Goal: Information Seeking & Learning: Learn about a topic

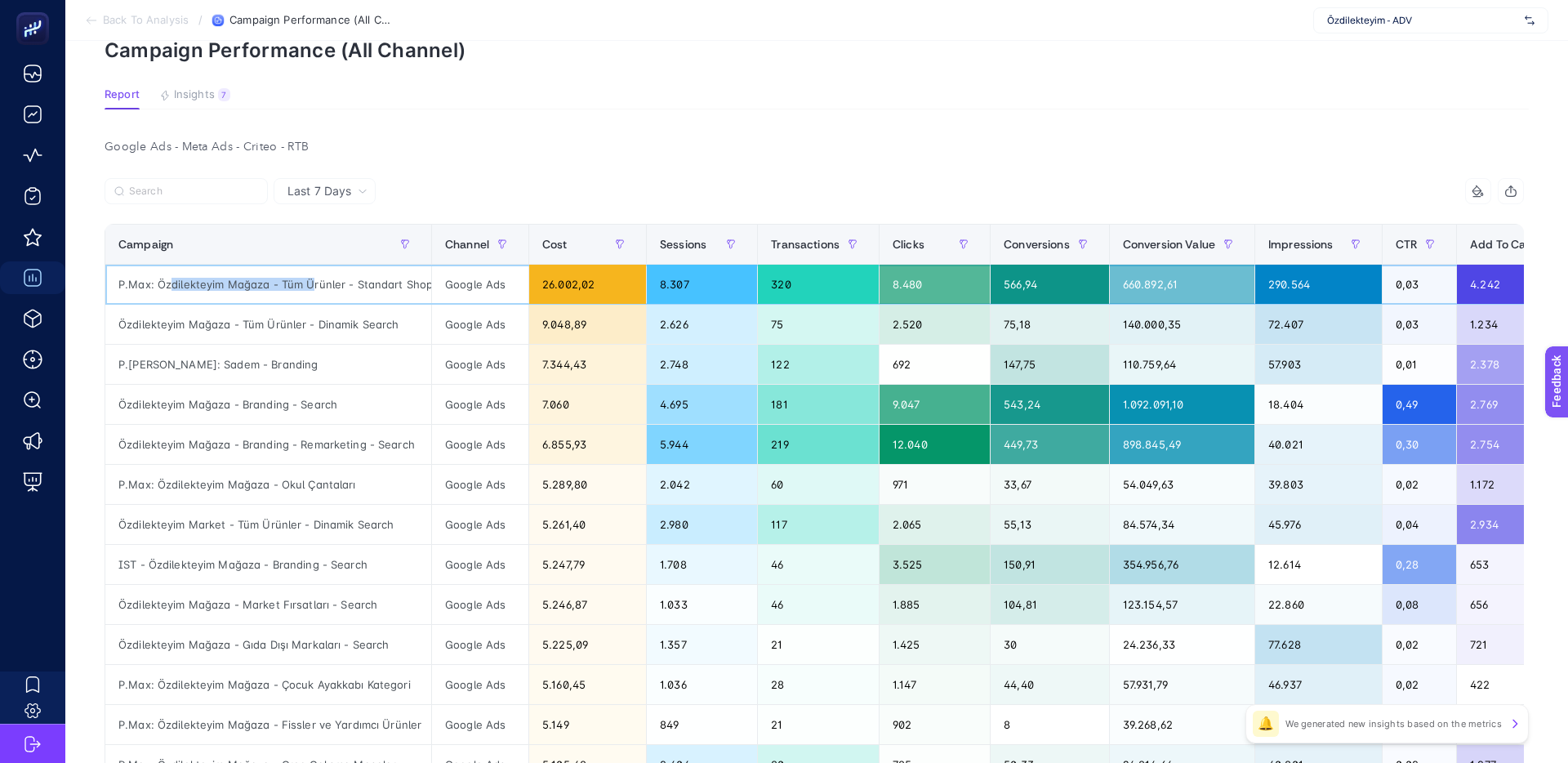
drag, startPoint x: 175, startPoint y: 283, endPoint x: 360, endPoint y: 287, distance: 185.0
click at [349, 287] on div "P.Max: Özdilekteyim Mağaza - Tüm Ürünler - Standart Shopping" at bounding box center [268, 285] width 326 height 40
drag, startPoint x: 360, startPoint y: 287, endPoint x: 397, endPoint y: 287, distance: 37.0
click at [360, 287] on div "P.Max: Özdilekteyim Mağaza - Tüm Ürünler - Standart Shopping" at bounding box center [268, 285] width 326 height 40
drag, startPoint x: 359, startPoint y: 284, endPoint x: 304, endPoint y: 282, distance: 55.0
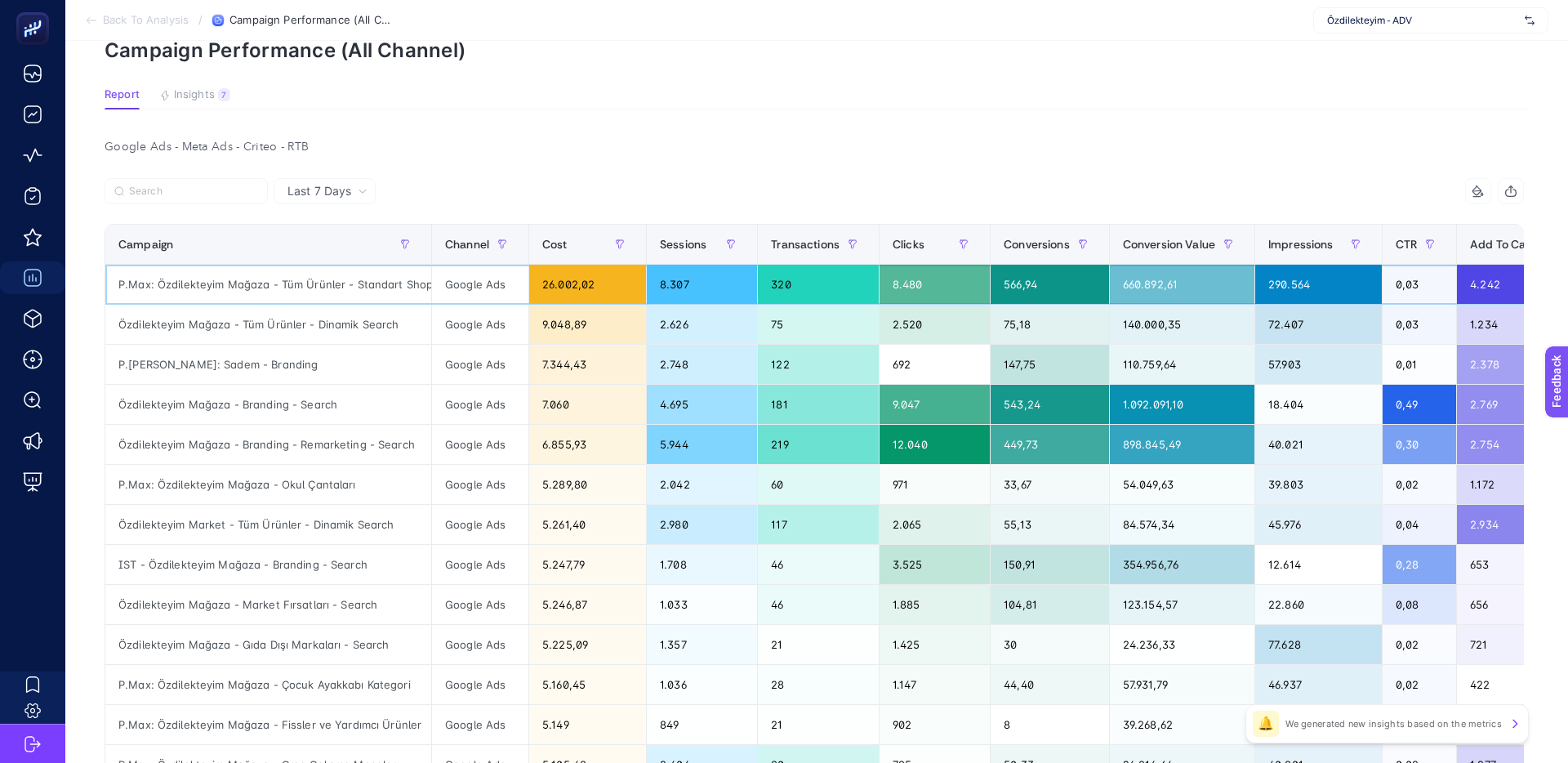
click at [310, 282] on div "P.Max: Özdilekteyim Mağaza - Tüm Ürünler - Standart Shopping" at bounding box center [268, 285] width 326 height 40
drag, startPoint x: 304, startPoint y: 282, endPoint x: 350, endPoint y: 284, distance: 46.0
click at [304, 282] on div "P.Max: Özdilekteyim Mağaza - Tüm Ürünler - Standart Shopping" at bounding box center [268, 285] width 326 height 40
drag, startPoint x: 359, startPoint y: 281, endPoint x: 302, endPoint y: 280, distance: 57.0
click at [307, 280] on div "P.Max: Özdilekteyim Mağaza - Tüm Ürünler - Standart Shopping" at bounding box center [268, 285] width 326 height 40
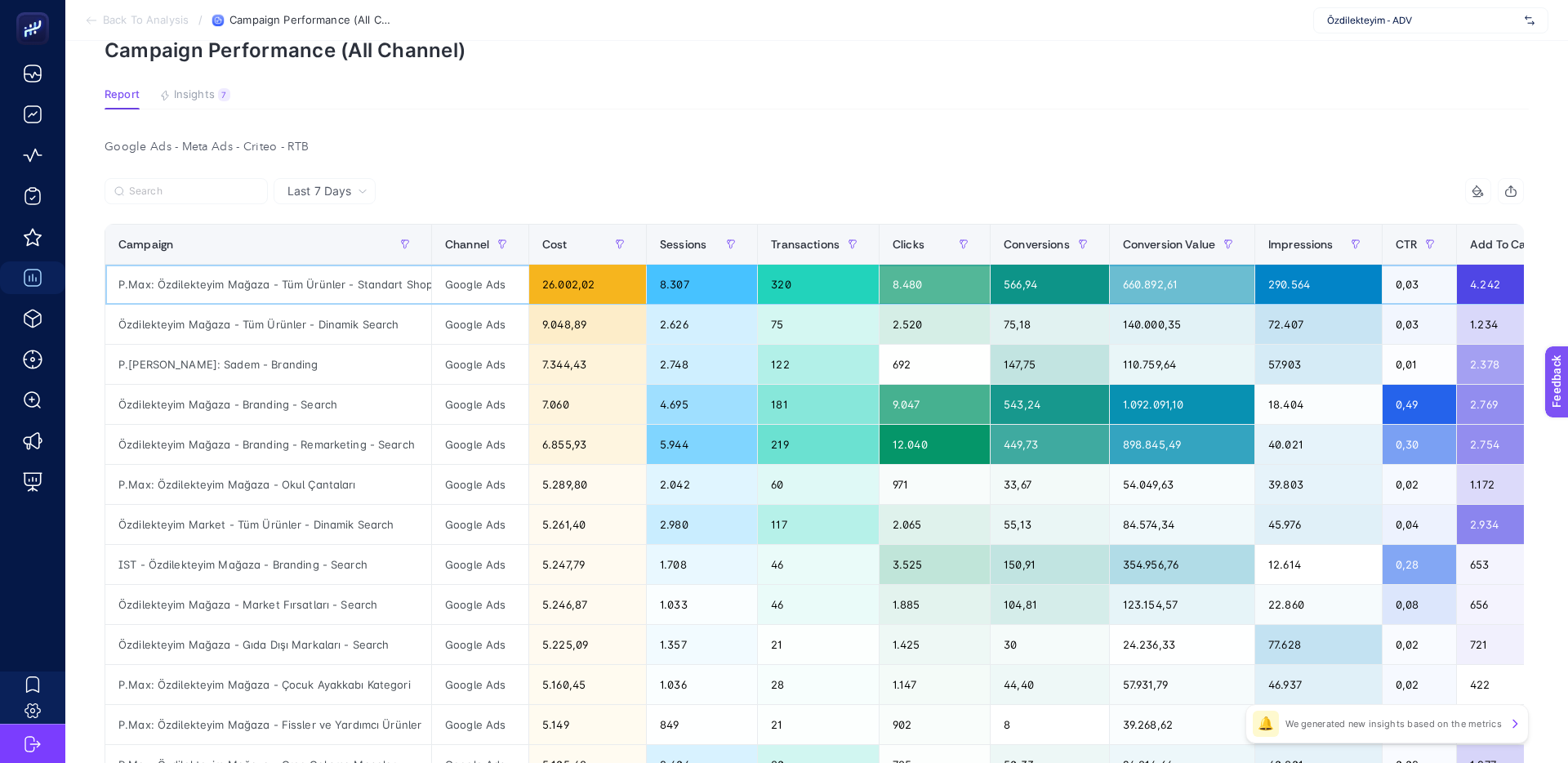
click at [302, 280] on div "P.Max: Özdilekteyim Mağaza - Tüm Ürünler - Standart Shopping" at bounding box center [268, 285] width 326 height 40
click at [561, 288] on div "26.002,02" at bounding box center [588, 285] width 117 height 40
click at [578, 287] on div "26.002,02" at bounding box center [588, 285] width 117 height 40
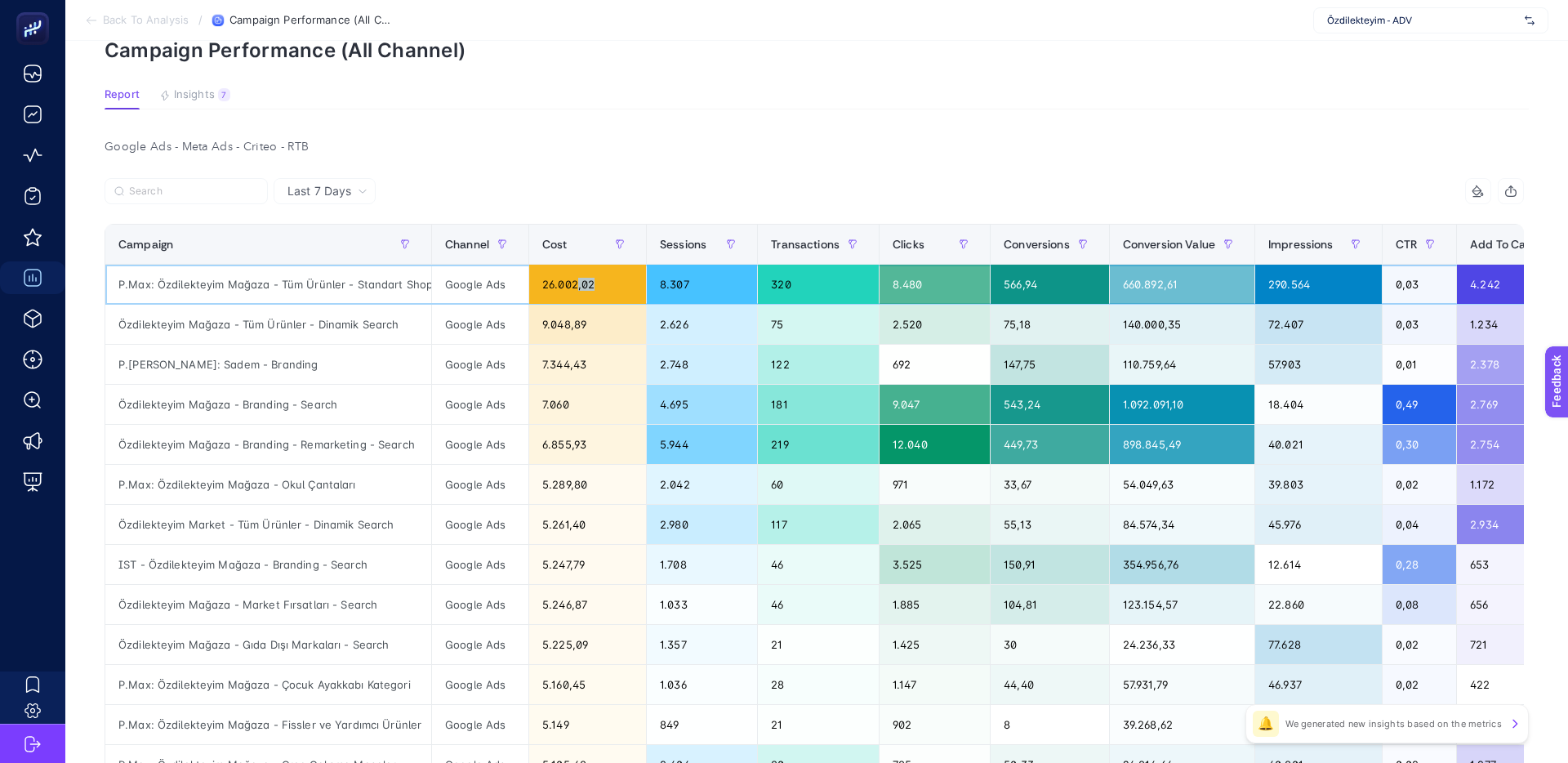
click at [586, 287] on div "26.002,02" at bounding box center [588, 285] width 117 height 40
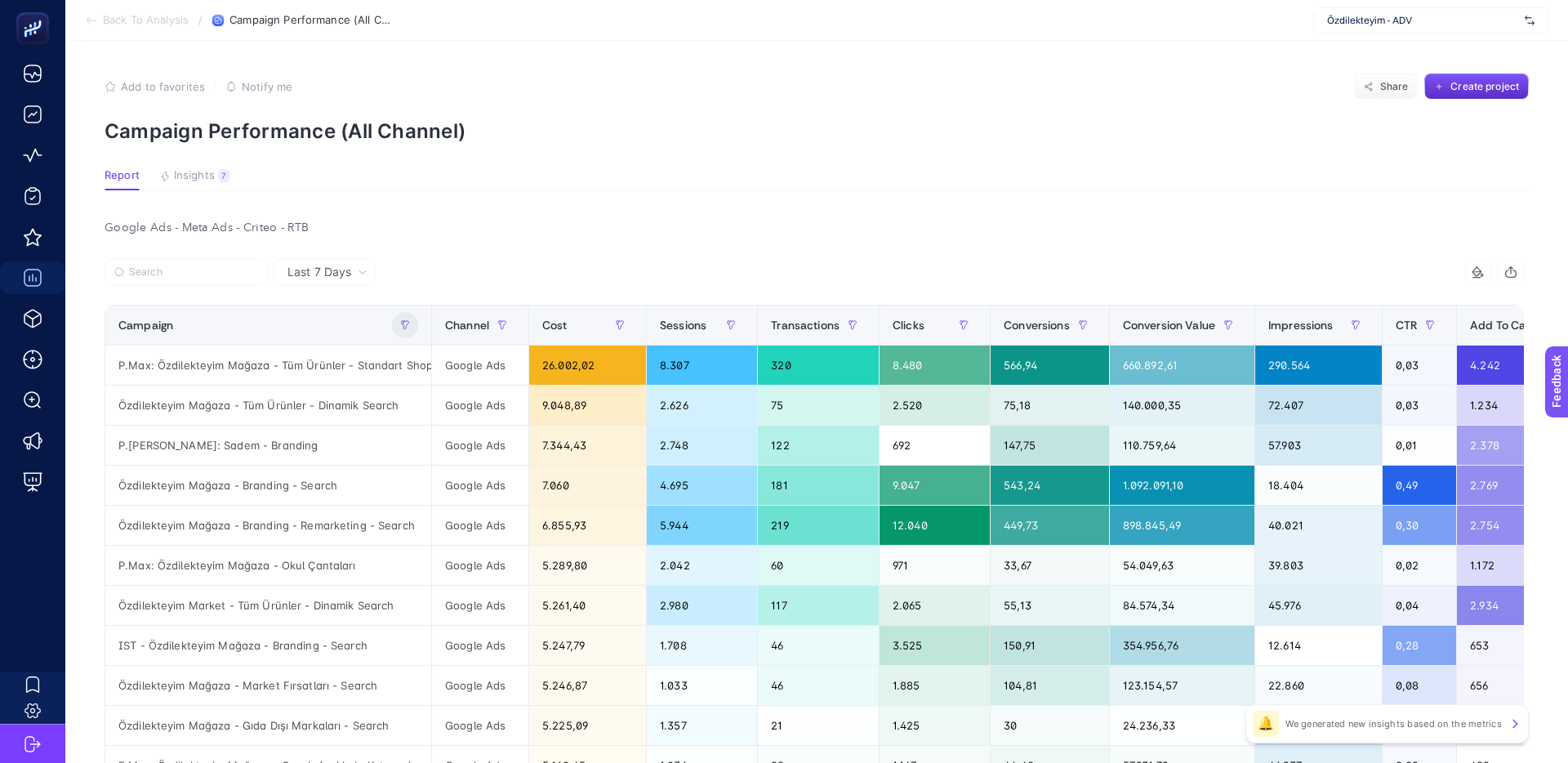
drag, startPoint x: 334, startPoint y: 268, endPoint x: 395, endPoint y: 326, distance: 84.2
click at [334, 268] on span "Last 7 Days" at bounding box center [320, 272] width 64 height 16
click at [621, 207] on article "Add to favorites false Notify me Share Create project Campaign Performance (All…" at bounding box center [817, 699] width 1503 height 1319
click at [191, 370] on div "P.Max: Özdilekteyim Mağaza - Tüm Ürünler - Standart Shopping" at bounding box center [268, 365] width 326 height 40
drag, startPoint x: 219, startPoint y: 370, endPoint x: 329, endPoint y: 370, distance: 110.0
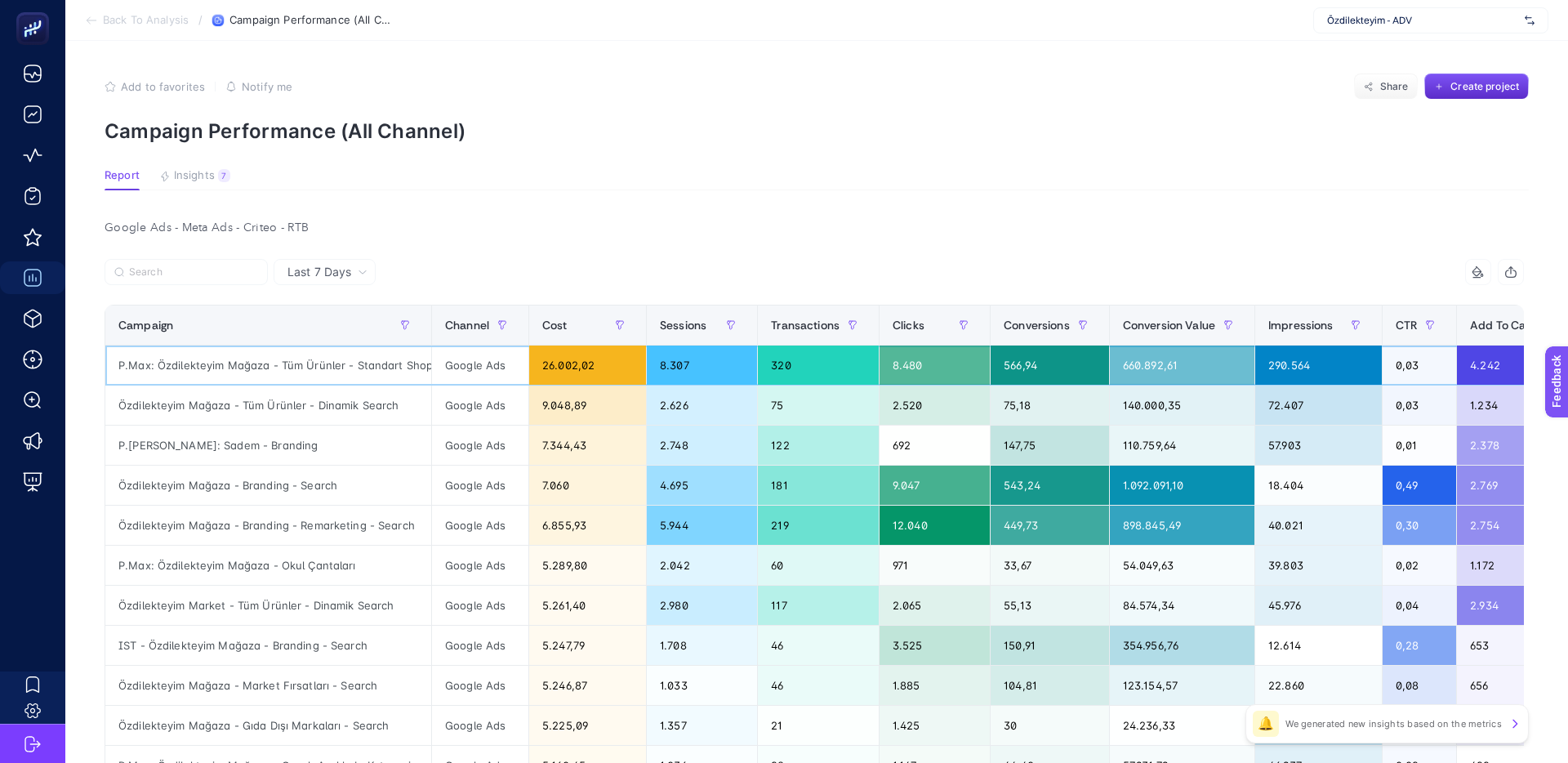
click at [327, 370] on div "P.Max: Özdilekteyim Mağaza - Tüm Ürünler - Standart Shopping" at bounding box center [268, 365] width 326 height 40
drag, startPoint x: 329, startPoint y: 370, endPoint x: 419, endPoint y: 361, distance: 90.4
click at [340, 368] on div "P.Max: Özdilekteyim Mağaza - Tüm Ürünler - Standart Shopping" at bounding box center [268, 365] width 326 height 40
drag, startPoint x: 419, startPoint y: 361, endPoint x: 293, endPoint y: 360, distance: 126.0
click at [293, 360] on div "P.Max: Özdilekteyim Mağaza - Tüm Ürünler - Standart Shopping" at bounding box center [268, 365] width 326 height 40
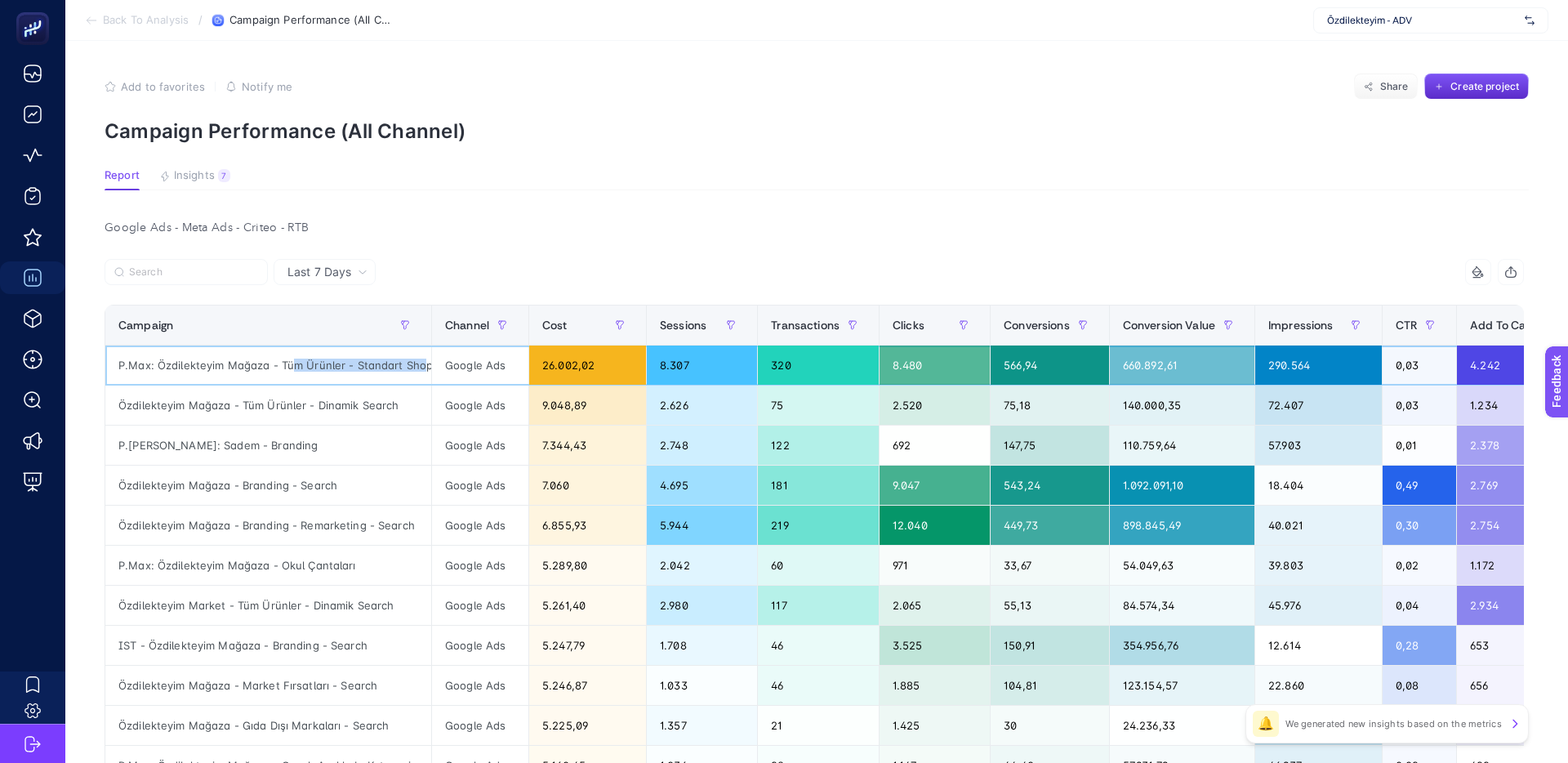
click at [293, 360] on div "P.Max: Özdilekteyim Mağaza - Tüm Ürünler - Standart Shopping" at bounding box center [268, 365] width 326 height 40
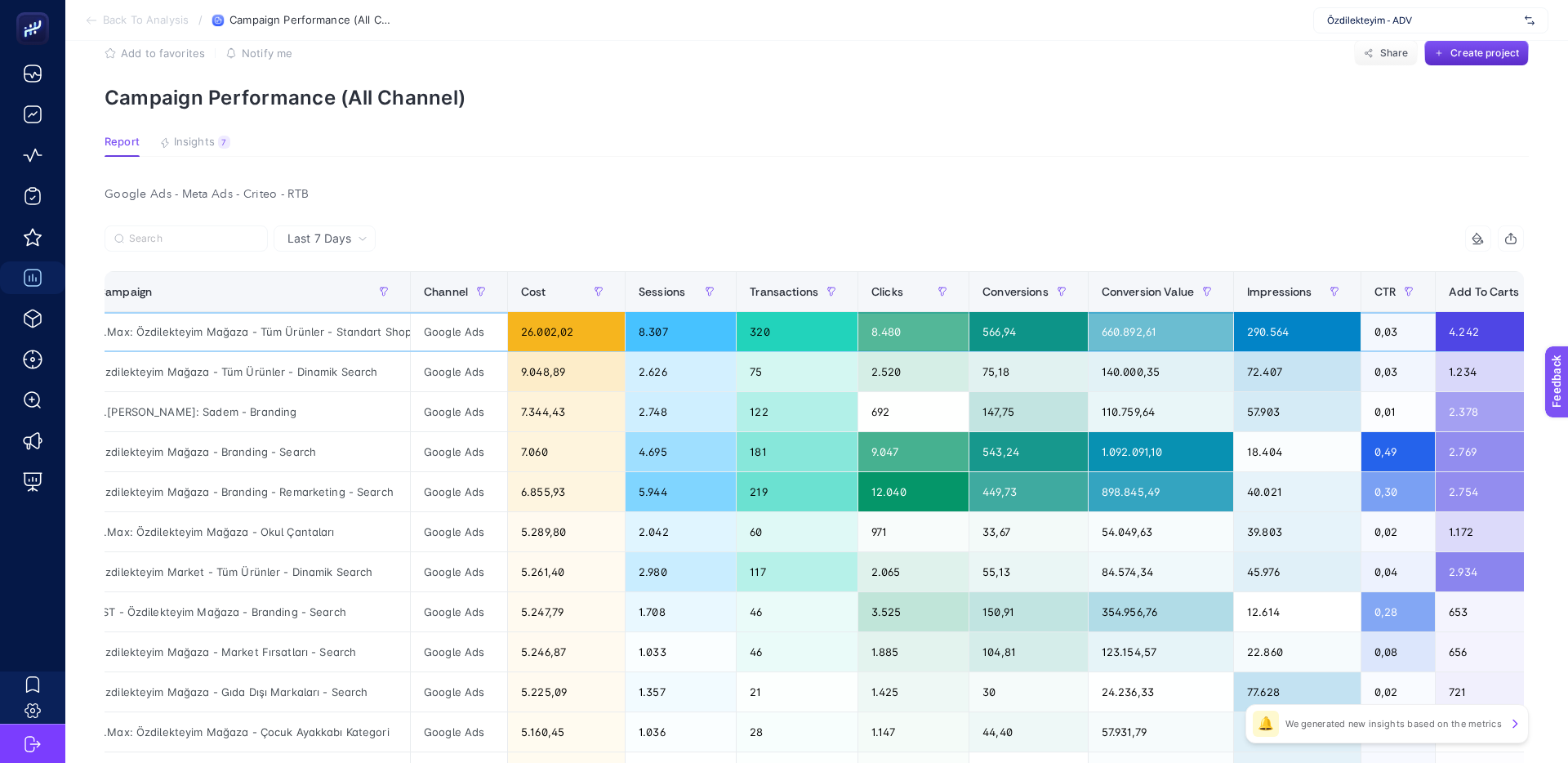
scroll to position [0, 18]
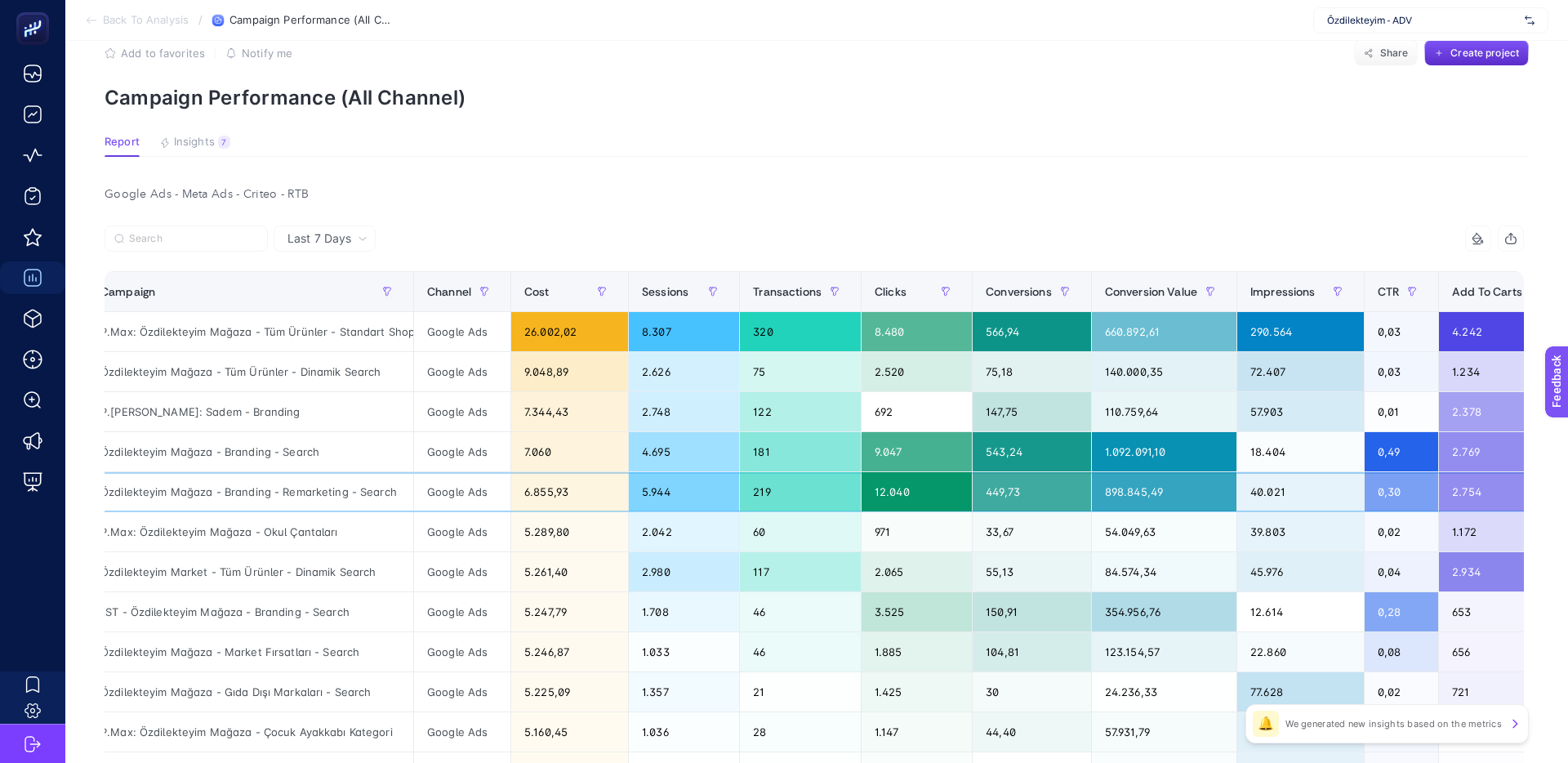
click at [271, 491] on div "Özdilekteyim Mağaza - Branding - Remarketing - Search" at bounding box center [250, 492] width 326 height 40
drag, startPoint x: 271, startPoint y: 491, endPoint x: 358, endPoint y: 493, distance: 87.0
click at [272, 491] on div "Özdilekteyim Mağaza - Branding - Remarketing - Search" at bounding box center [250, 492] width 326 height 40
click at [358, 493] on div "Özdilekteyim Mağaza - Branding - Remarketing - Search" at bounding box center [250, 492] width 326 height 40
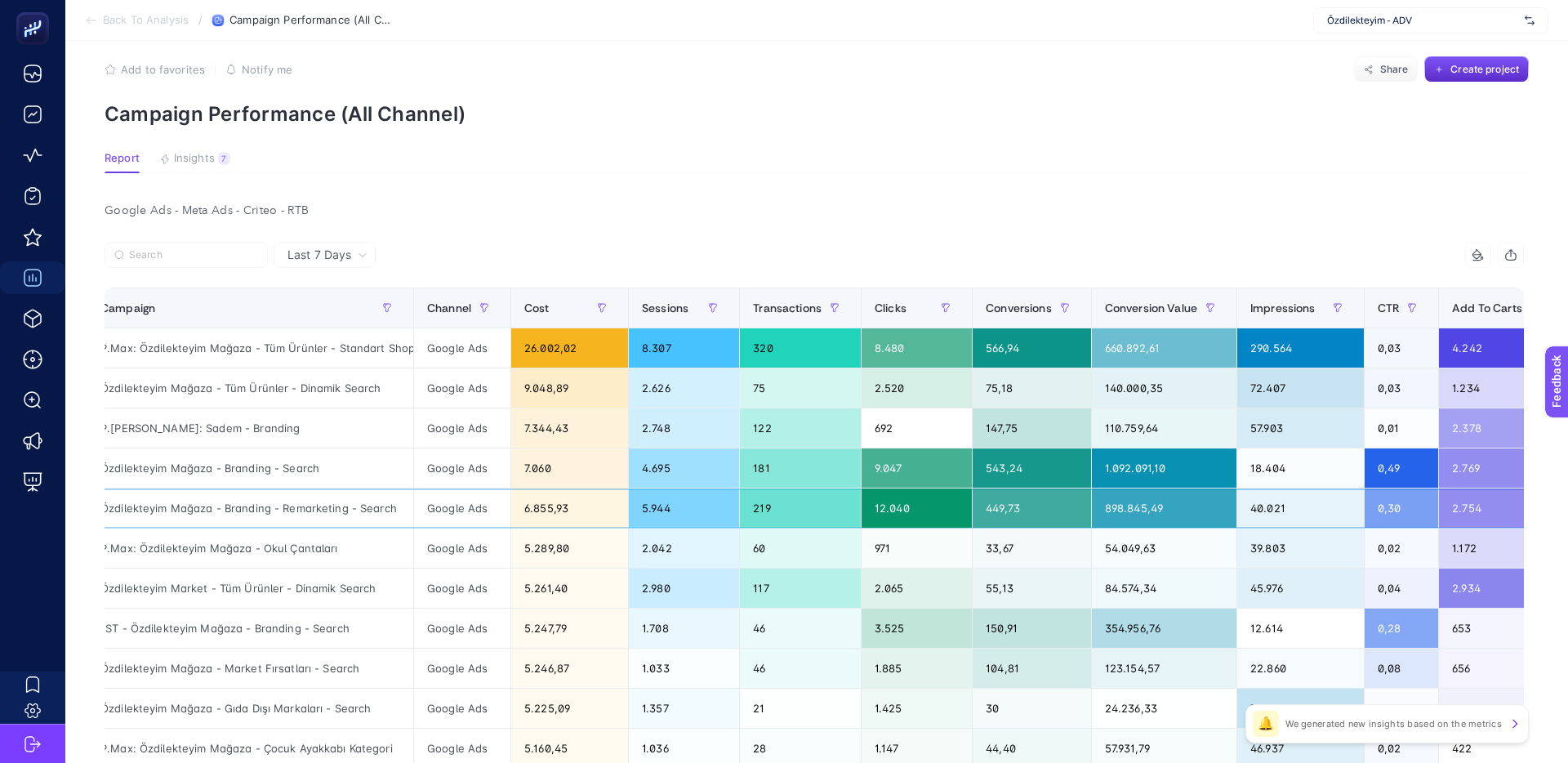
scroll to position [16, 0]
drag, startPoint x: 228, startPoint y: 345, endPoint x: 378, endPoint y: 347, distance: 150.0
click at [377, 347] on div "P.Max: Özdilekteyim Mağaza - Tüm Ürünler - Standart Shopping" at bounding box center [250, 349] width 326 height 40
click at [378, 347] on div "P.Max: Özdilekteyim Mağaza - Tüm Ürünler - Standart Shopping" at bounding box center [250, 349] width 326 height 40
drag, startPoint x: 377, startPoint y: 347, endPoint x: 304, endPoint y: 346, distance: 73.0
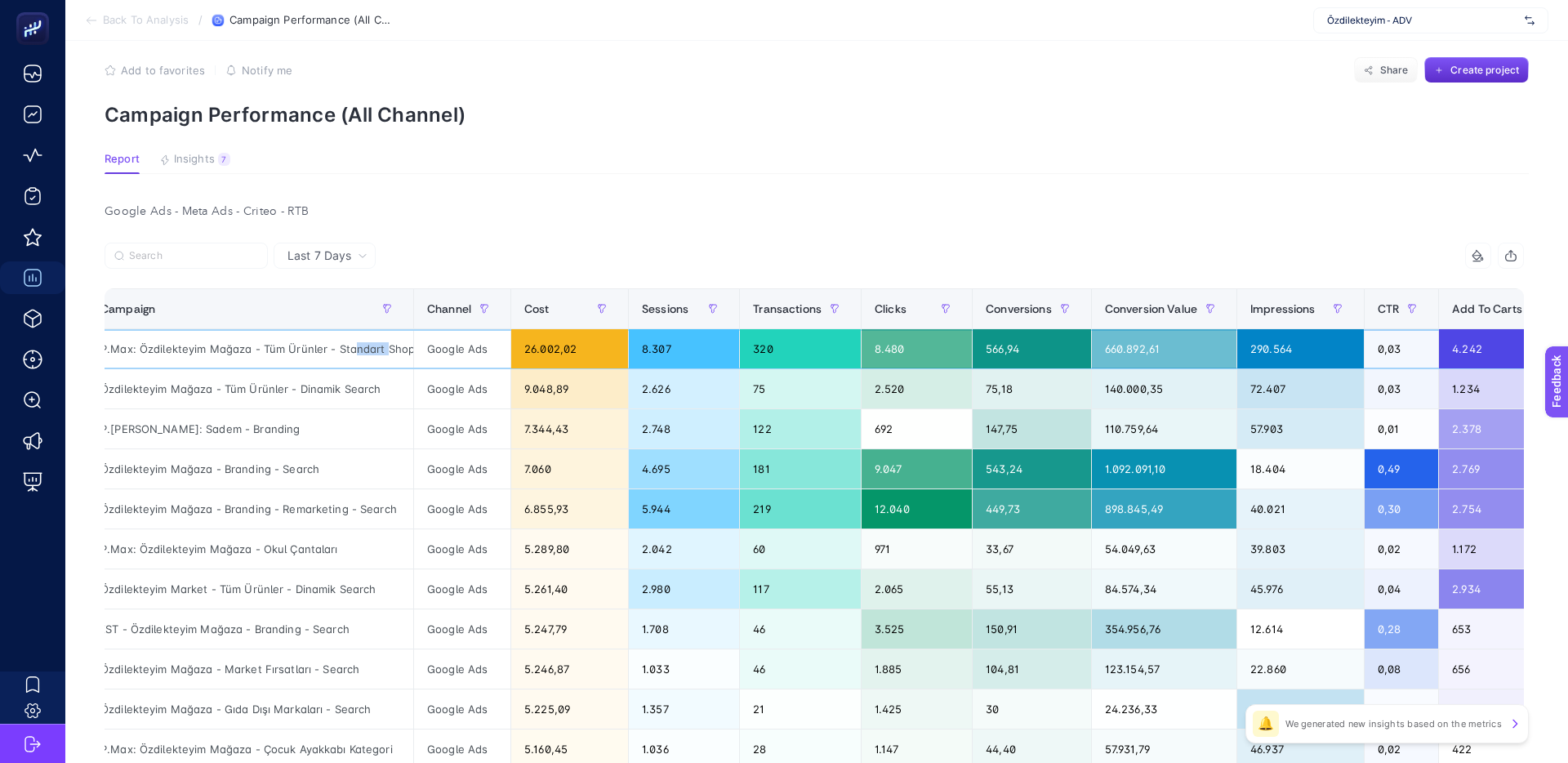
click at [306, 346] on div "P.Max: Özdilekteyim Mağaza - Tüm Ürünler - Standart Shopping" at bounding box center [250, 349] width 326 height 40
click at [304, 346] on div "P.Max: Özdilekteyim Mağaza - Tüm Ürünler - Standart Shopping" at bounding box center [250, 349] width 326 height 40
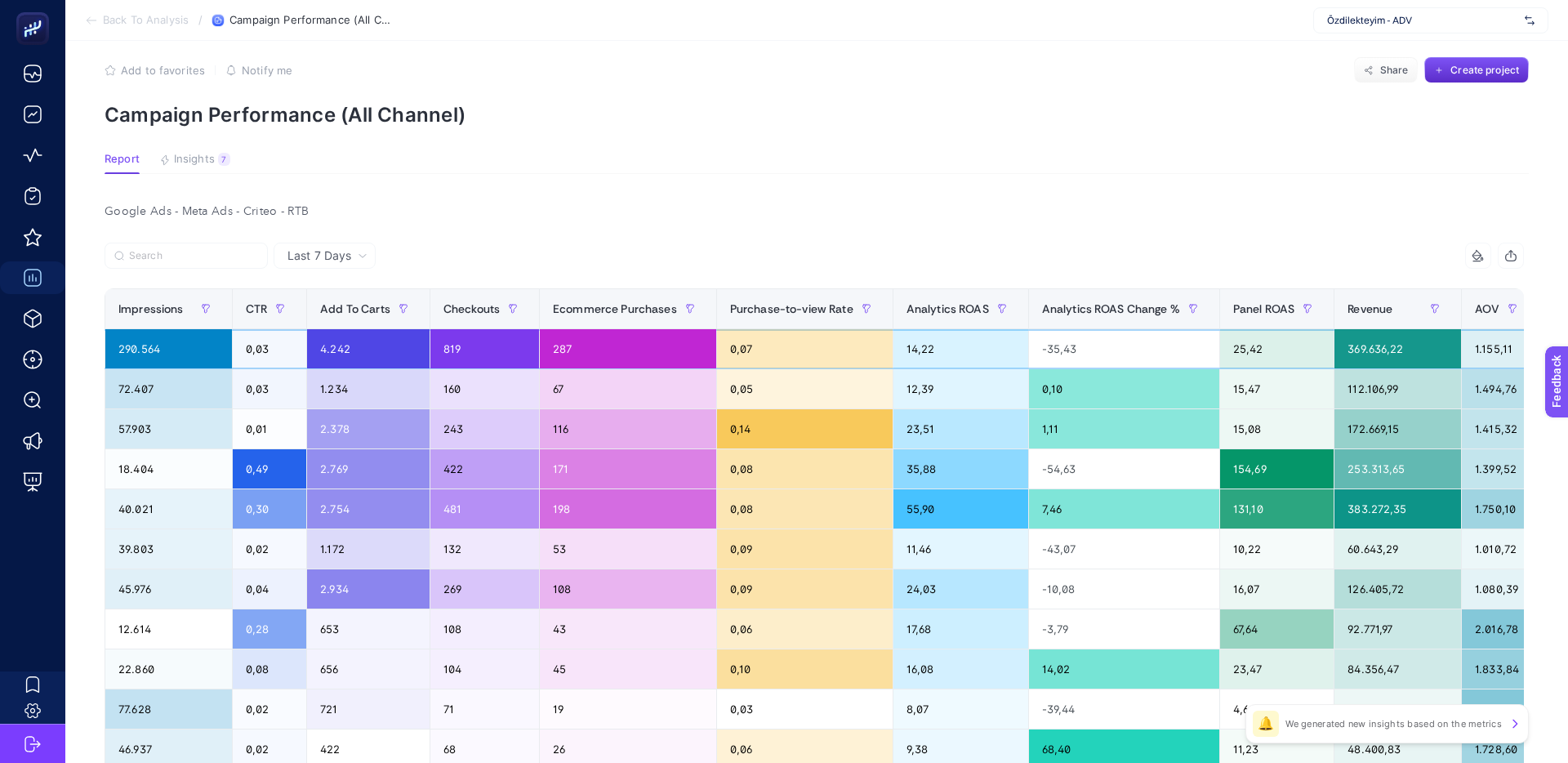
scroll to position [0, 1246]
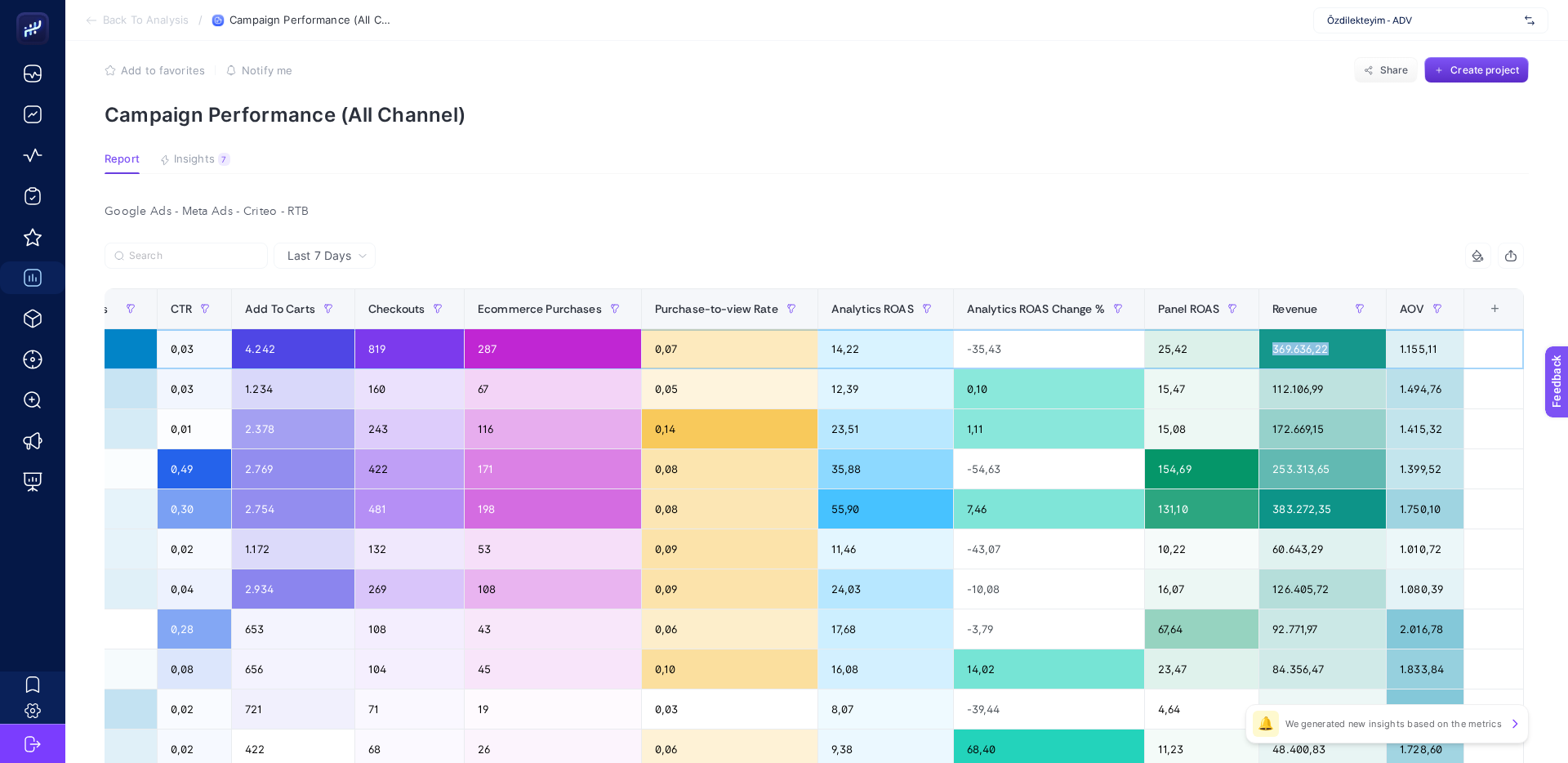
drag, startPoint x: 1255, startPoint y: 348, endPoint x: 1322, endPoint y: 348, distance: 67.0
click at [1322, 348] on div "369.636,22" at bounding box center [1323, 349] width 127 height 40
click at [1282, 388] on div "112.106,99" at bounding box center [1323, 389] width 127 height 40
click at [1279, 348] on div "369.636,22" at bounding box center [1323, 349] width 127 height 40
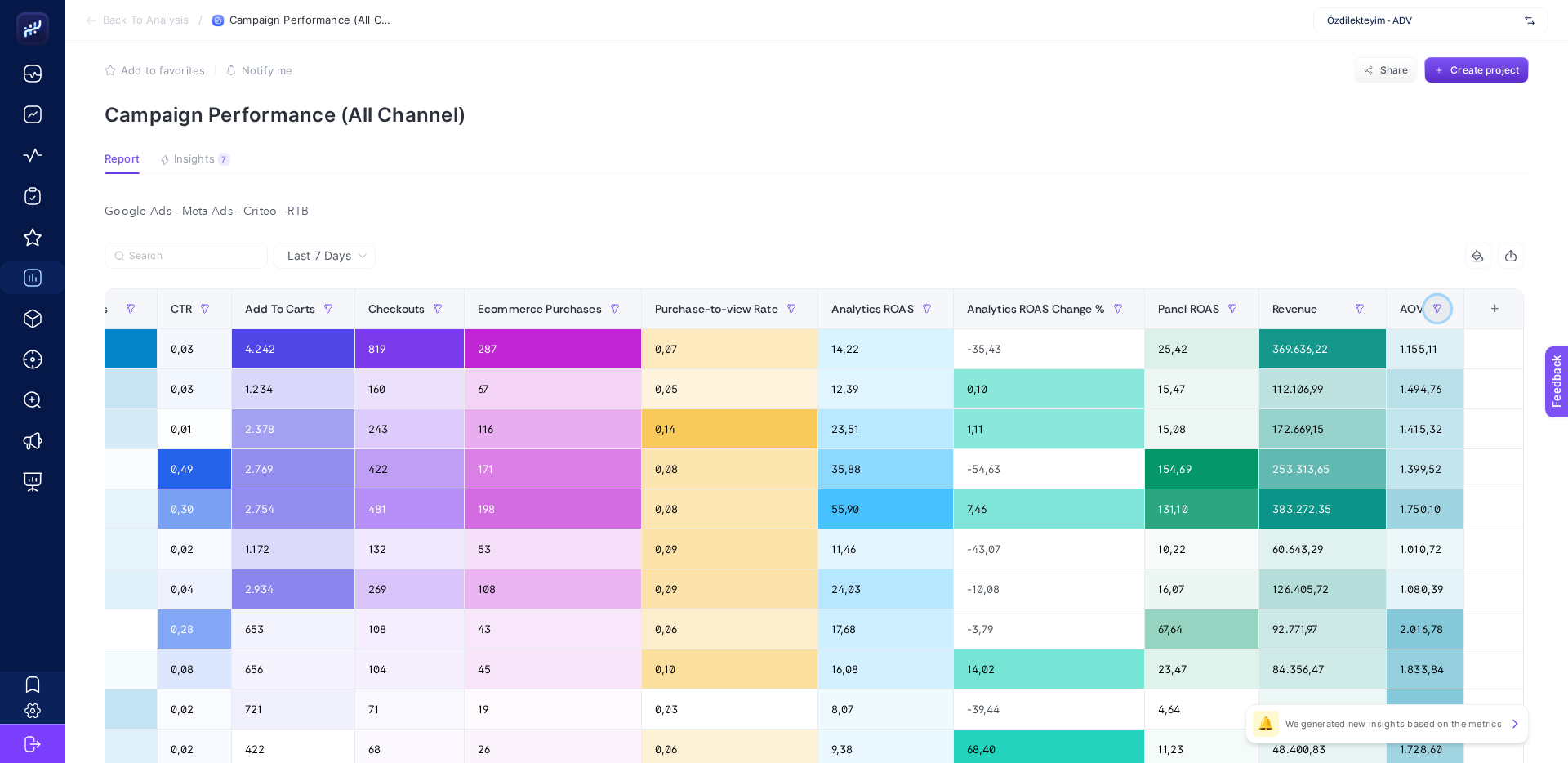
click at [1433, 306] on icon "button" at bounding box center [1438, 309] width 10 height 10
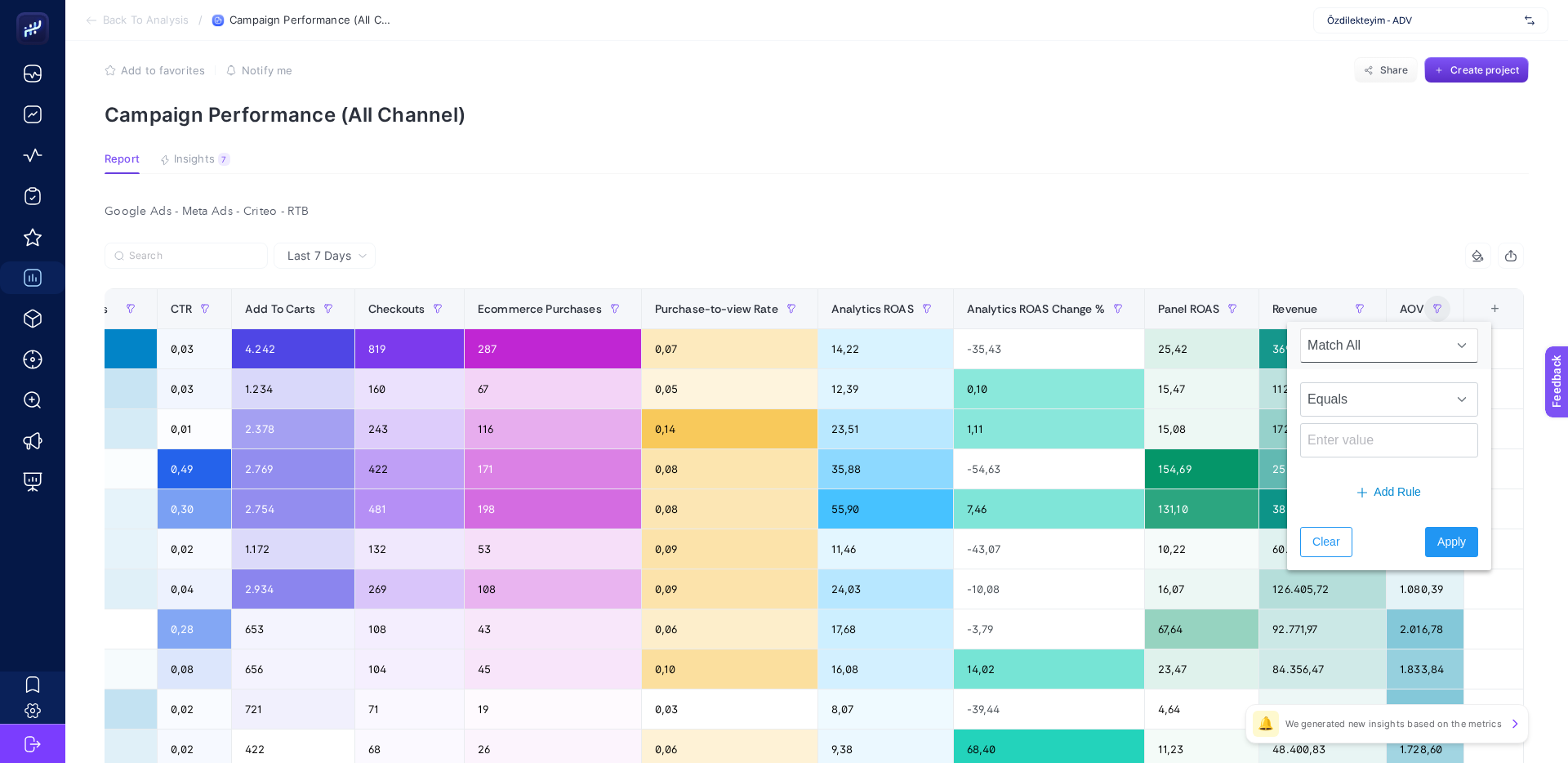
click at [1391, 353] on span "Match All" at bounding box center [1373, 345] width 145 height 33
click at [1406, 349] on span "Match All" at bounding box center [1373, 345] width 145 height 33
click at [1385, 398] on span "Equals" at bounding box center [1373, 399] width 145 height 33
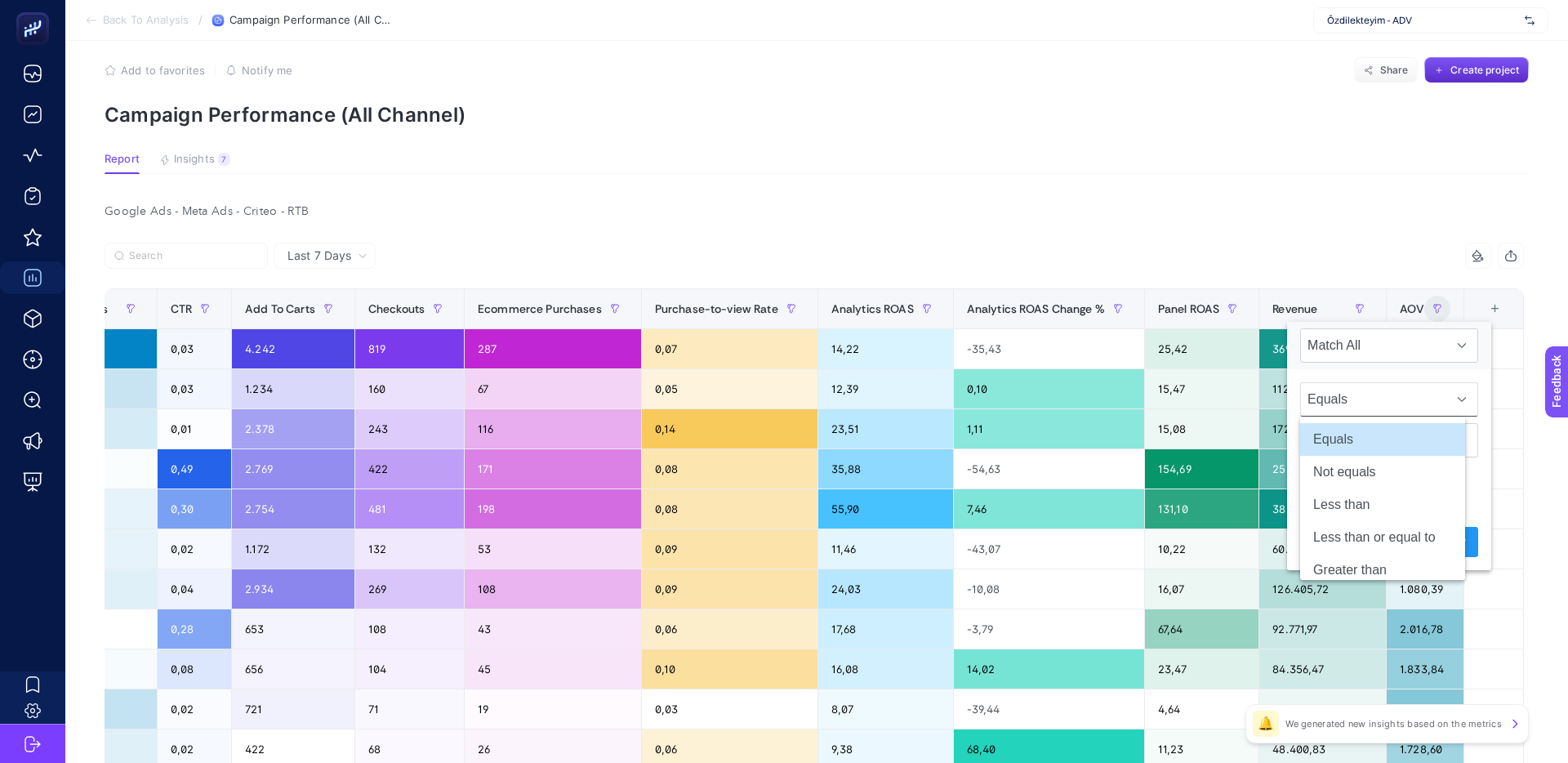
click at [1385, 398] on span "Equals" at bounding box center [1373, 399] width 145 height 33
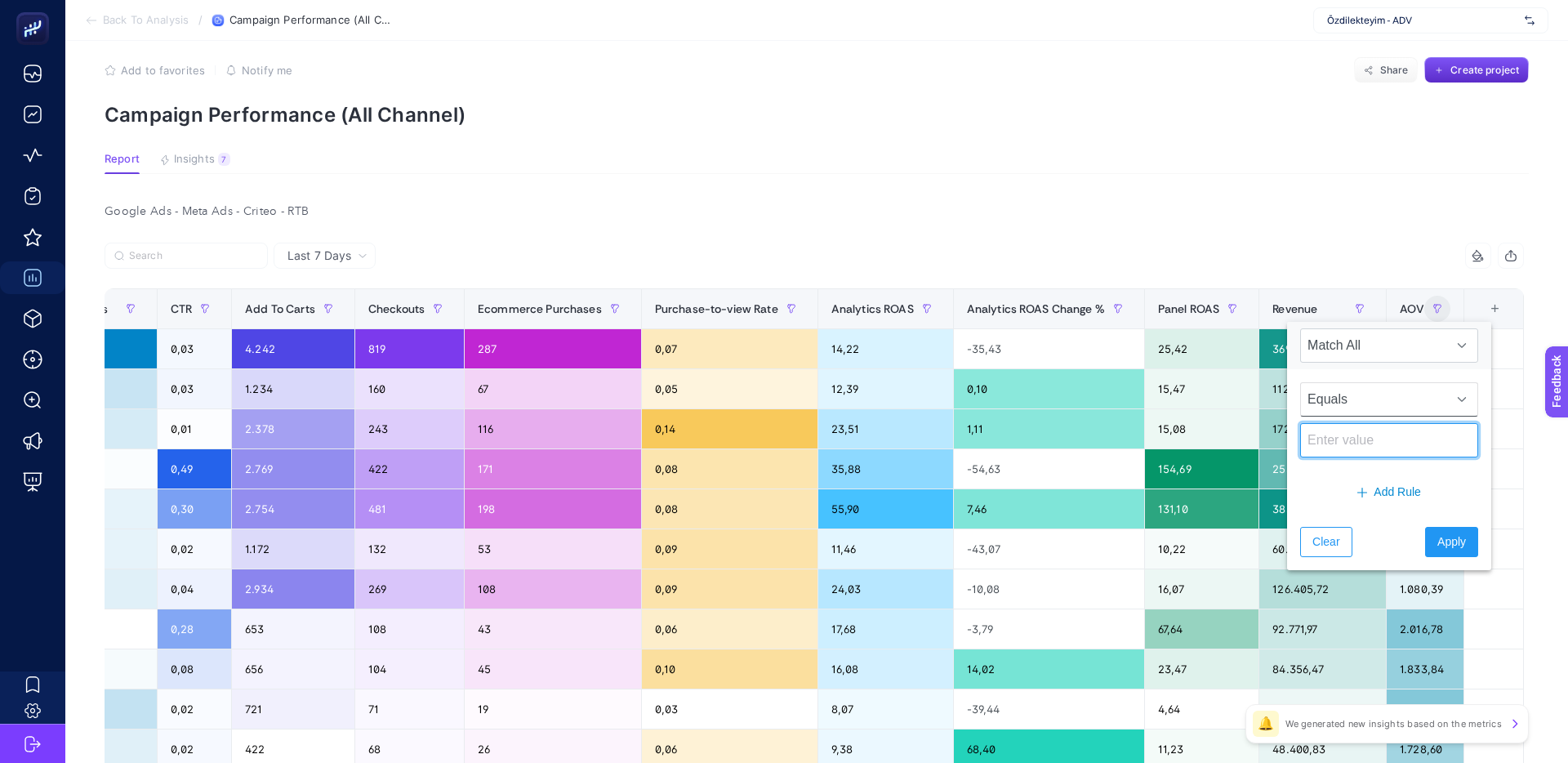
click at [1372, 441] on input at bounding box center [1388, 440] width 178 height 35
click at [1295, 228] on div "Google Ads - Meta Ads - Criteo - RTB Last 7 Days 17 items selected Campaign Cha…" at bounding box center [814, 755] width 1446 height 1110
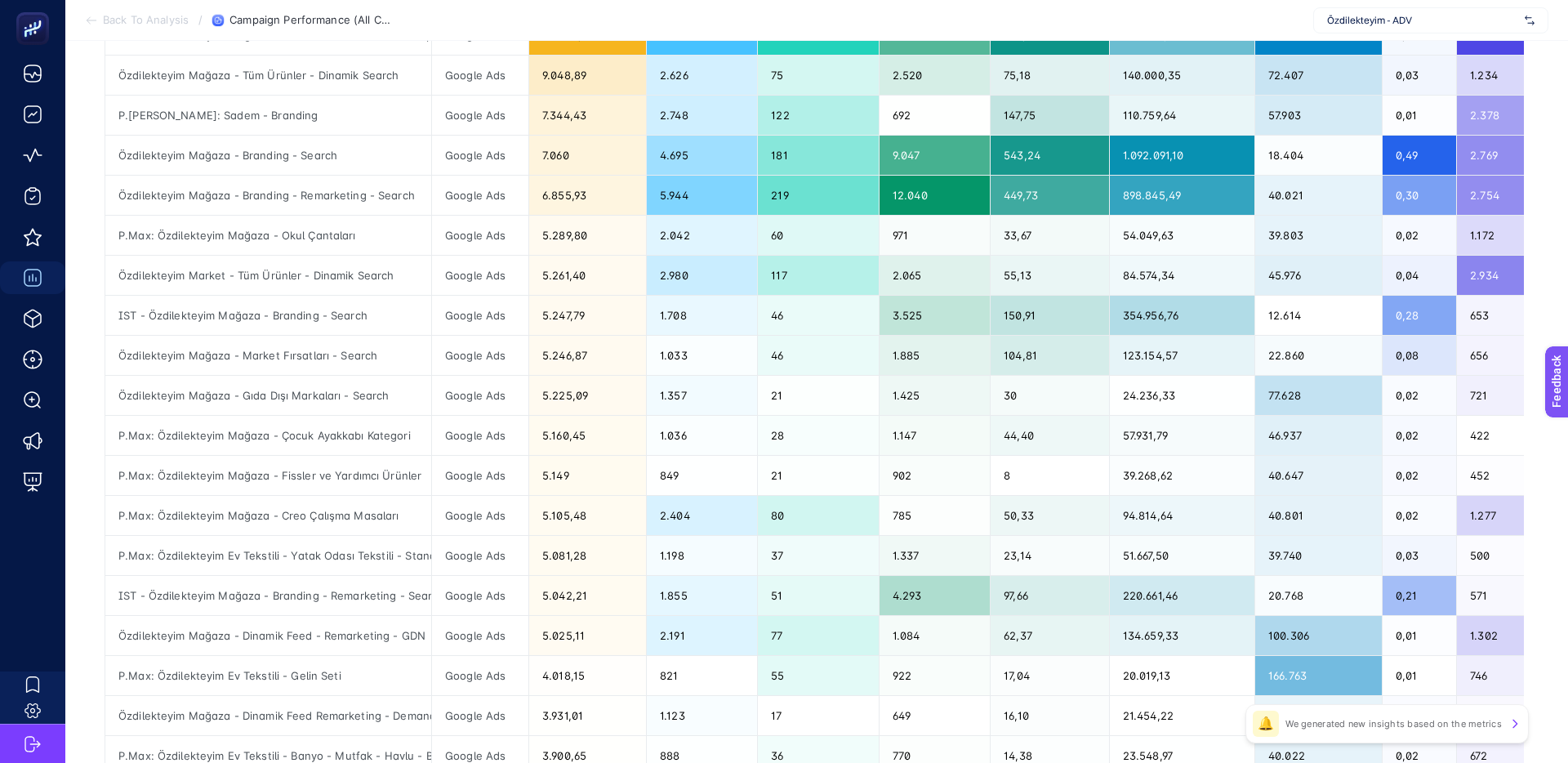
scroll to position [597, 0]
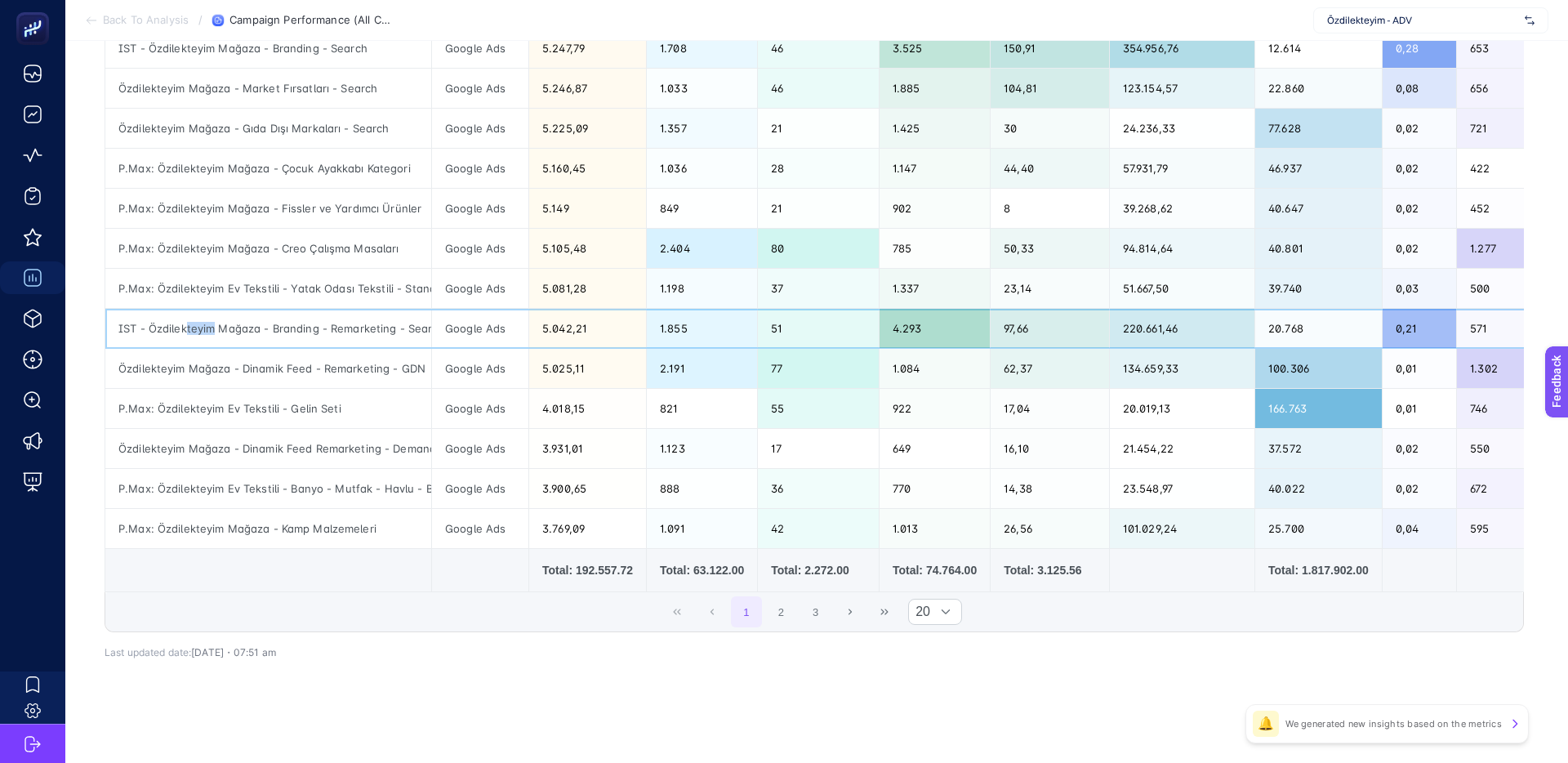
click at [303, 333] on div "IST - Özdilekteyim Mağaza - Branding - Remarketing - Search" at bounding box center [268, 328] width 326 height 40
drag, startPoint x: 330, startPoint y: 333, endPoint x: 353, endPoint y: 333, distance: 23.0
click at [330, 333] on div "IST - Özdilekteyim Mağaza - Branding - Remarketing - Search" at bounding box center [268, 328] width 326 height 40
drag, startPoint x: 353, startPoint y: 333, endPoint x: 197, endPoint y: 332, distance: 156.0
click at [207, 332] on div "IST - Özdilekteyim Mağaza - Branding - Remarketing - Search" at bounding box center [268, 328] width 326 height 40
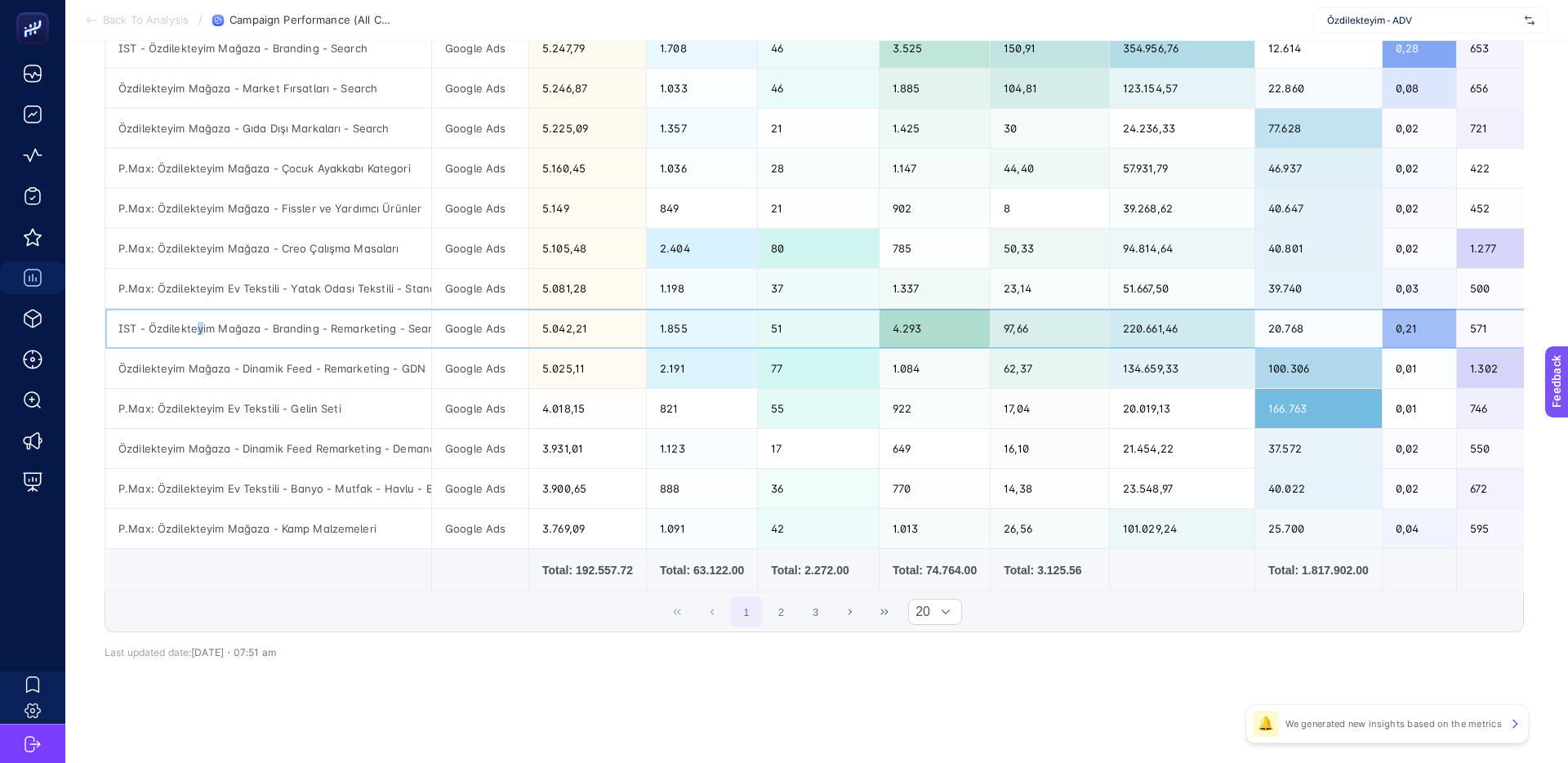
drag, startPoint x: 197, startPoint y: 332, endPoint x: 346, endPoint y: 334, distance: 149.0
click at [200, 332] on div "IST - Özdilekteyim Mağaza - Branding - Remarketing - Search" at bounding box center [268, 328] width 326 height 40
drag, startPoint x: 346, startPoint y: 334, endPoint x: 275, endPoint y: 333, distance: 71.0
click at [286, 333] on div "IST - Özdilekteyim Mağaza - Branding - Remarketing - Search" at bounding box center [268, 328] width 326 height 40
drag, startPoint x: 275, startPoint y: 333, endPoint x: 293, endPoint y: 333, distance: 18.0
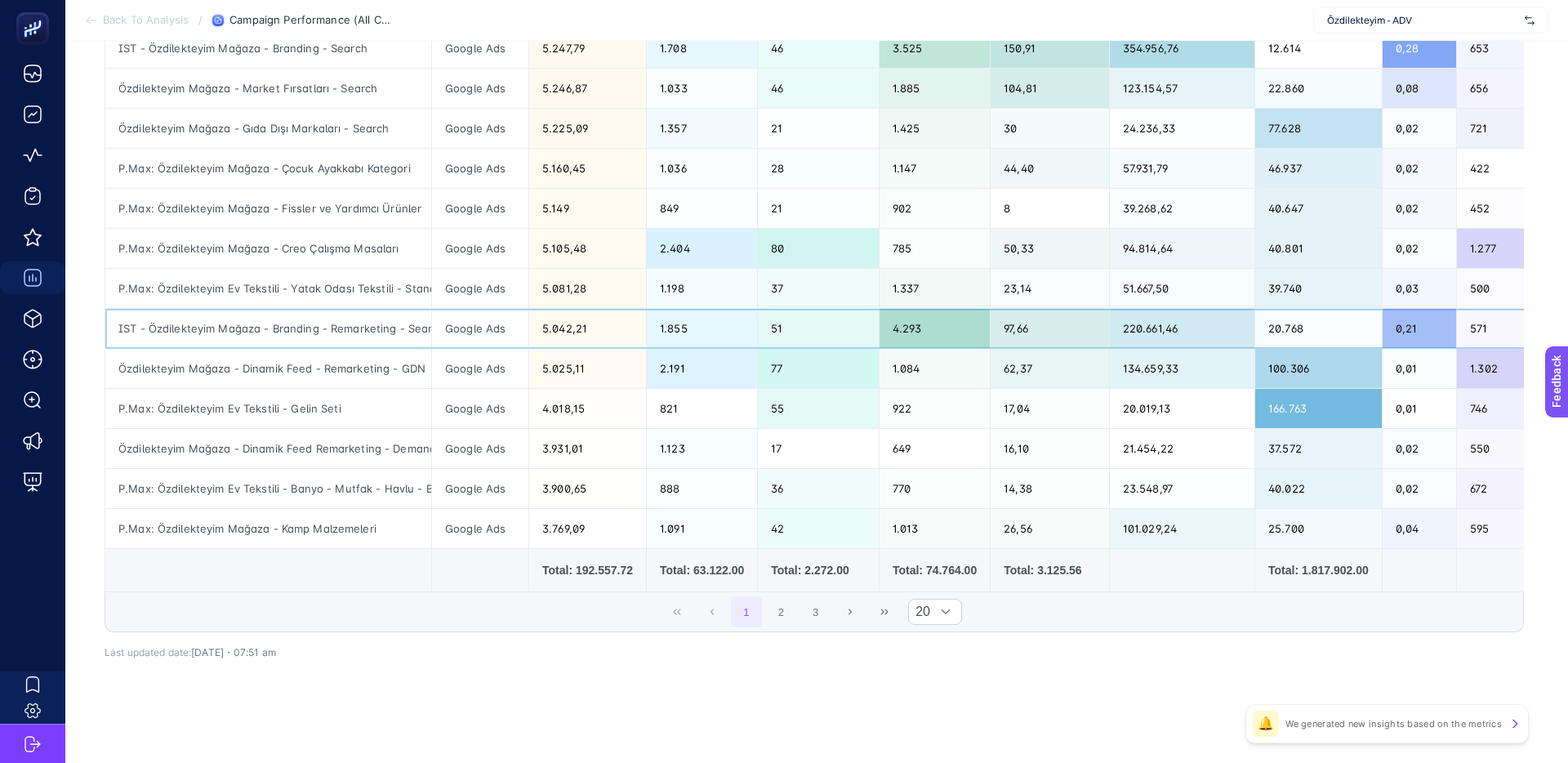
click at [275, 333] on div "IST - Özdilekteyim Mağaza - Branding - Remarketing - Search" at bounding box center [268, 328] width 326 height 40
drag, startPoint x: 339, startPoint y: 330, endPoint x: 307, endPoint y: 330, distance: 32.0
click at [310, 330] on div "IST - Özdilekteyim Mağaza - Branding - Remarketing - Search" at bounding box center [268, 328] width 326 height 40
drag, startPoint x: 307, startPoint y: 330, endPoint x: 325, endPoint y: 330, distance: 18.0
click at [307, 330] on div "IST - Özdilekteyim Mağaza - Branding - Remarketing - Search" at bounding box center [268, 328] width 326 height 40
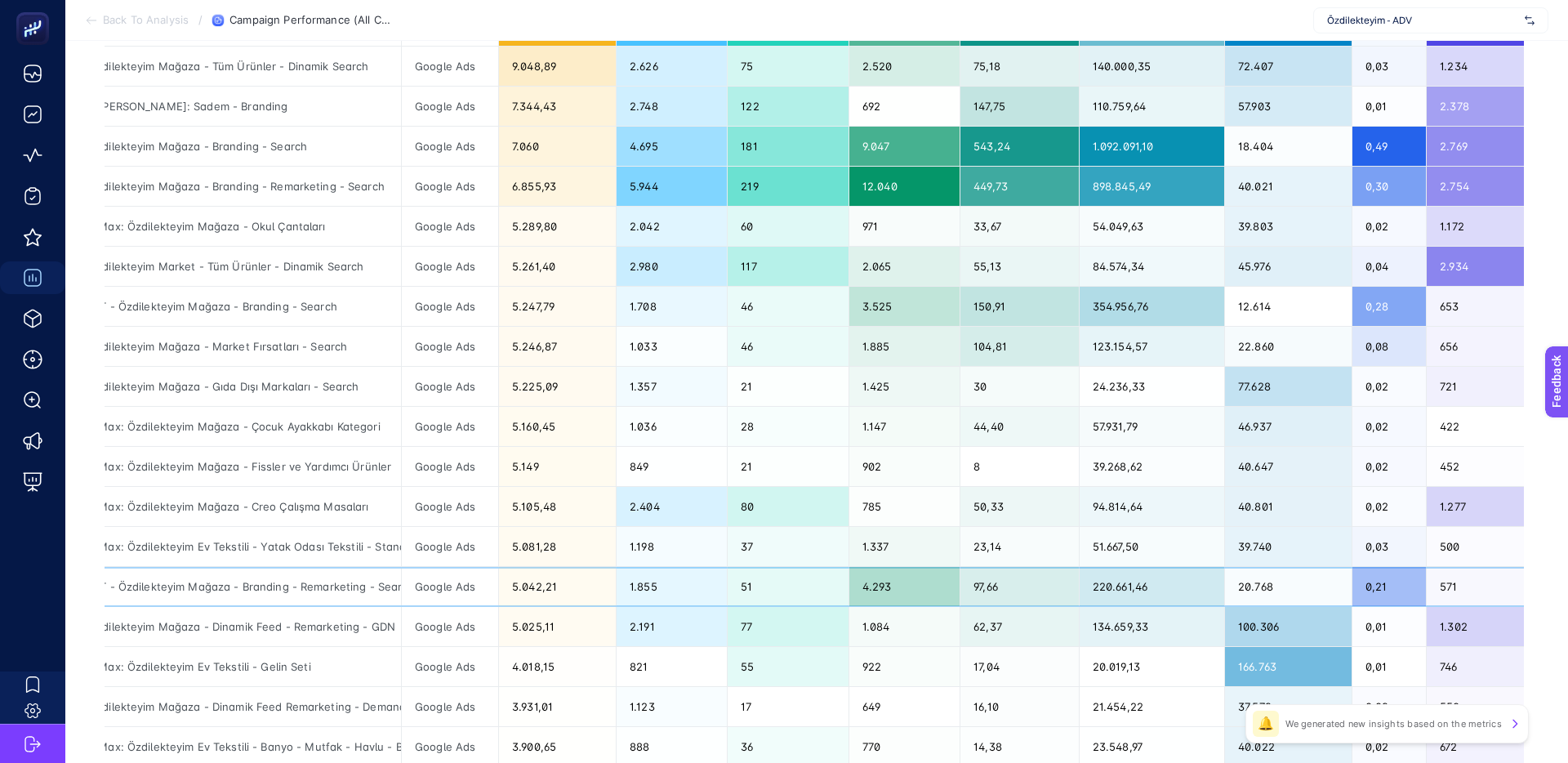
scroll to position [335, 0]
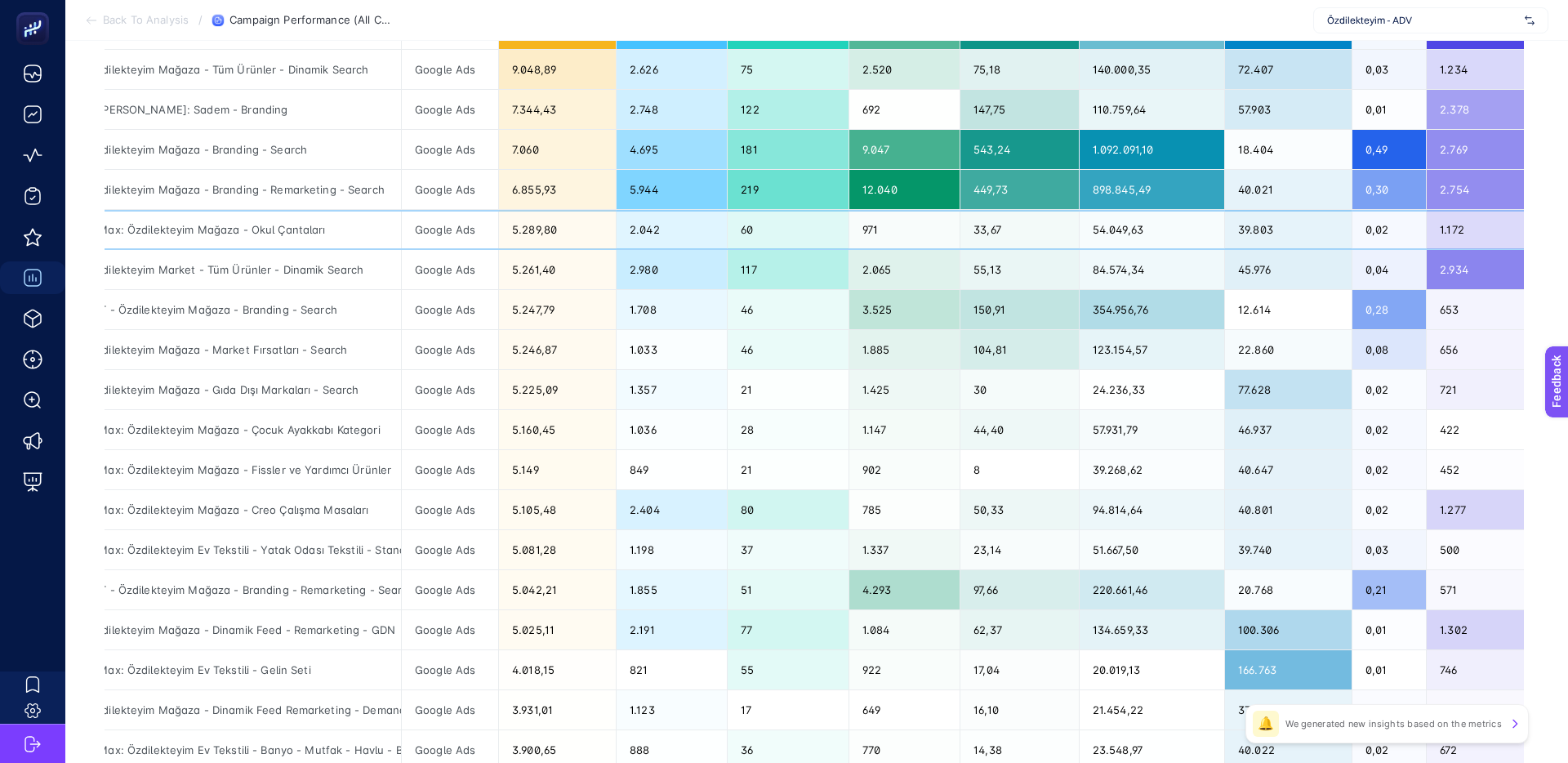
click at [519, 230] on div "5.289,80" at bounding box center [558, 230] width 117 height 40
click at [533, 228] on div "5.289,80" at bounding box center [558, 230] width 117 height 40
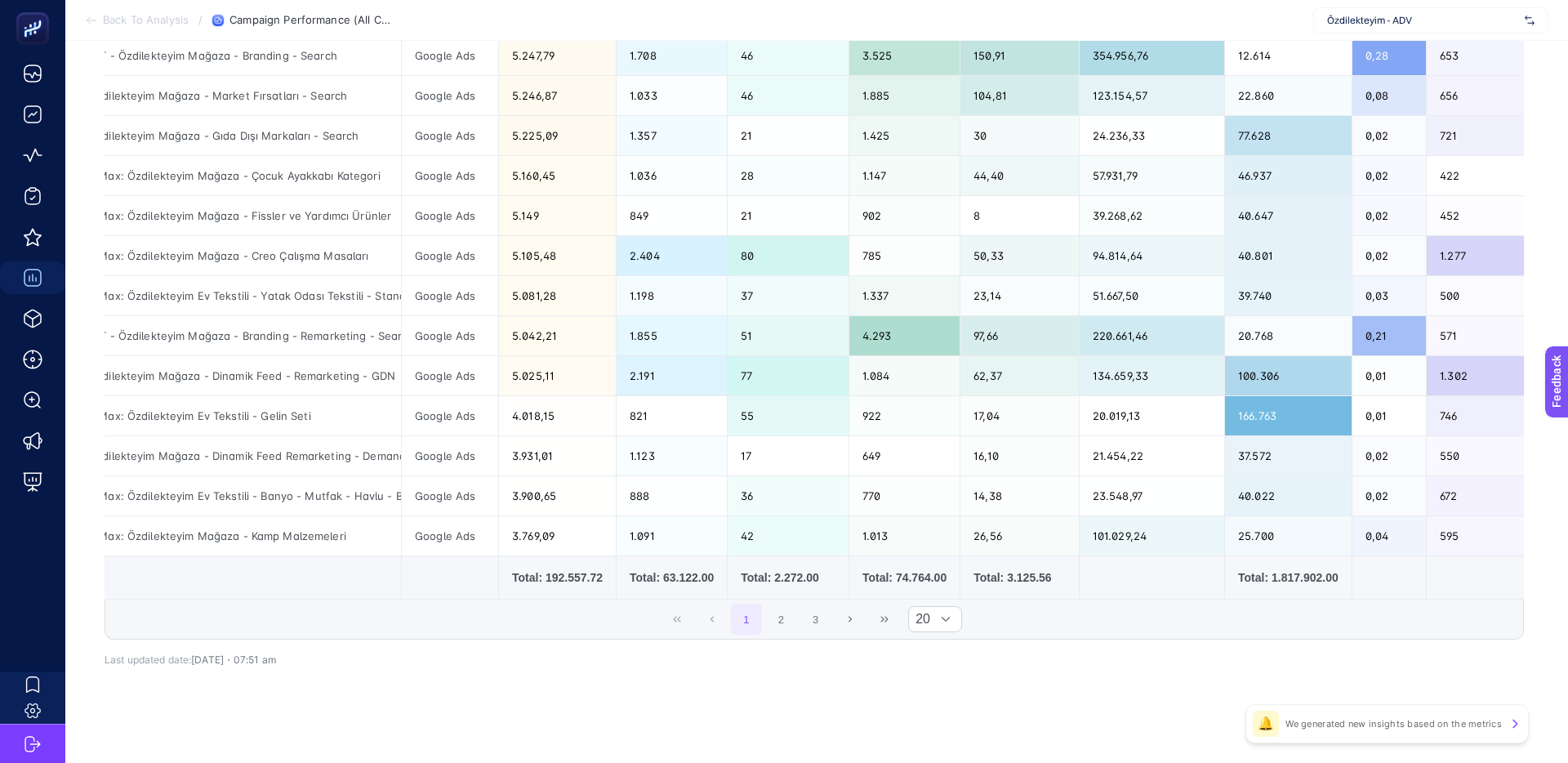
scroll to position [597, 0]
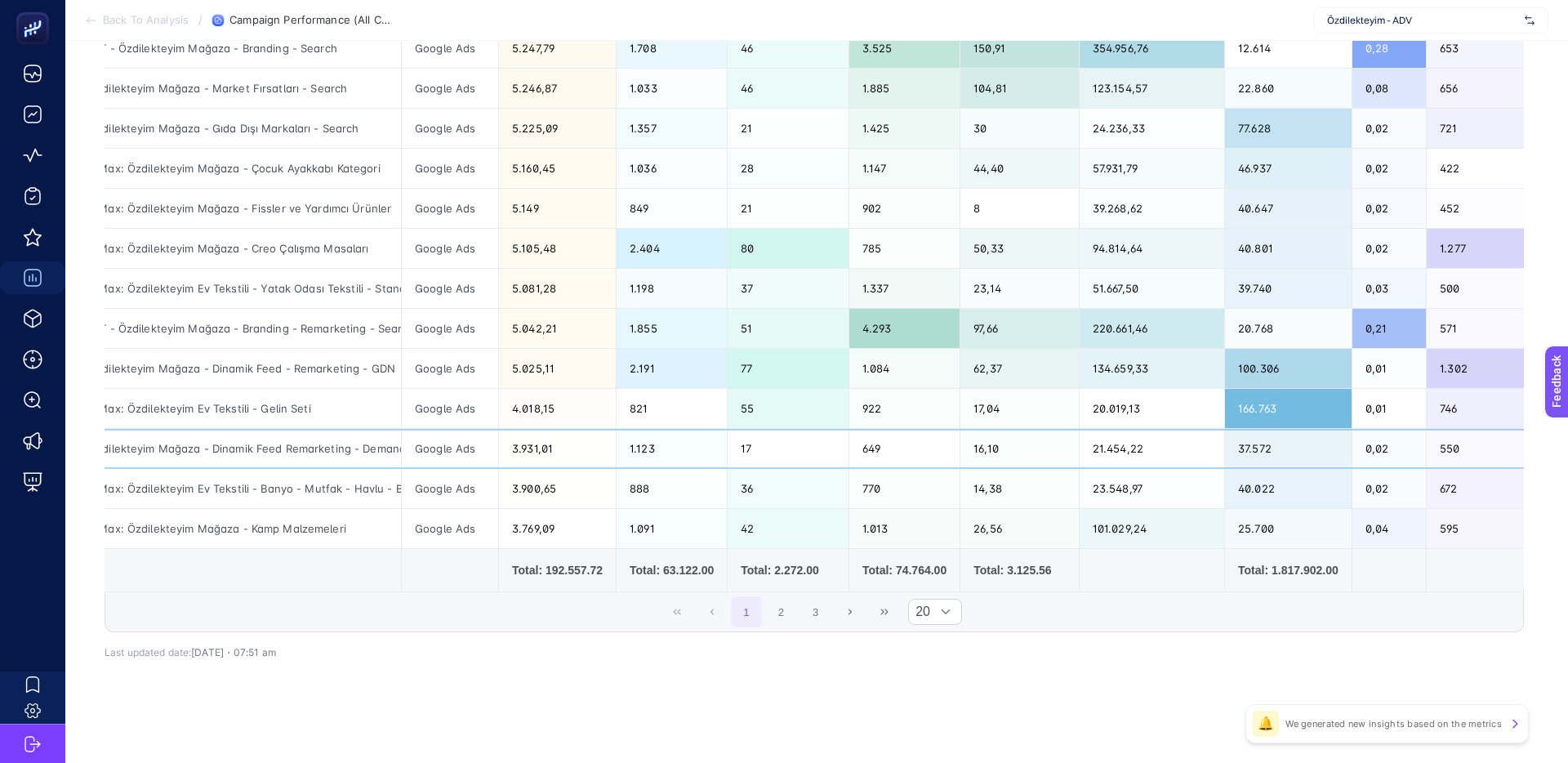
click at [516, 443] on div "3.931,01" at bounding box center [558, 448] width 117 height 40
click at [767, 443] on div "17" at bounding box center [788, 448] width 121 height 40
drag, startPoint x: 771, startPoint y: 446, endPoint x: 731, endPoint y: 445, distance: 40.0
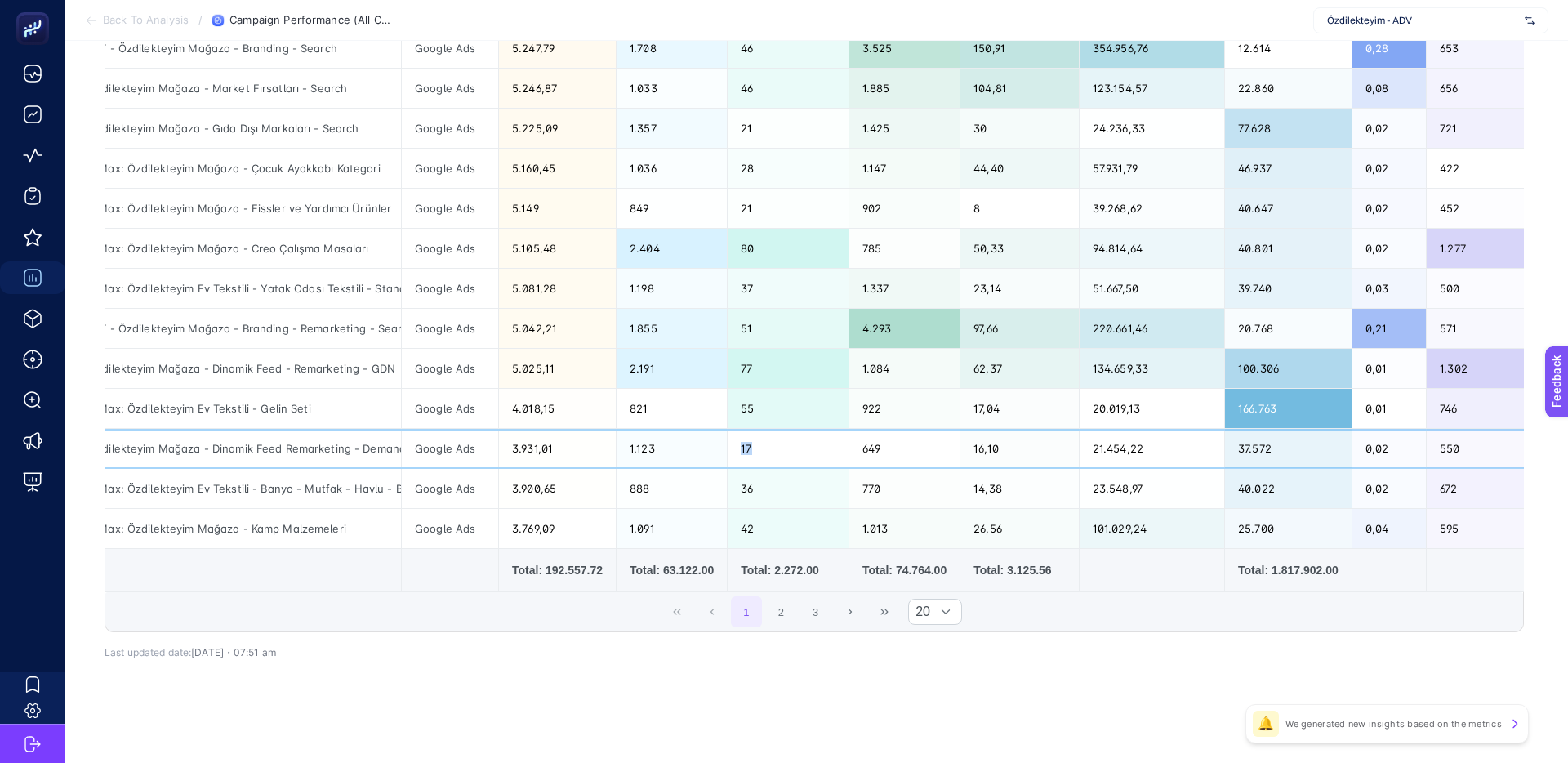
click at [731, 445] on tr "Özdilekteyim Mağaza - Dinamik Feed Remarketing - Demand Gen Google Ads 3.931,01…" at bounding box center [1397, 448] width 2644 height 40
click at [726, 445] on div "1.123" at bounding box center [671, 448] width 110 height 40
drag, startPoint x: 672, startPoint y: 447, endPoint x: 624, endPoint y: 447, distance: 48.0
click at [624, 447] on div "1.123" at bounding box center [671, 448] width 110 height 40
drag, startPoint x: 624, startPoint y: 447, endPoint x: 700, endPoint y: 446, distance: 76.0
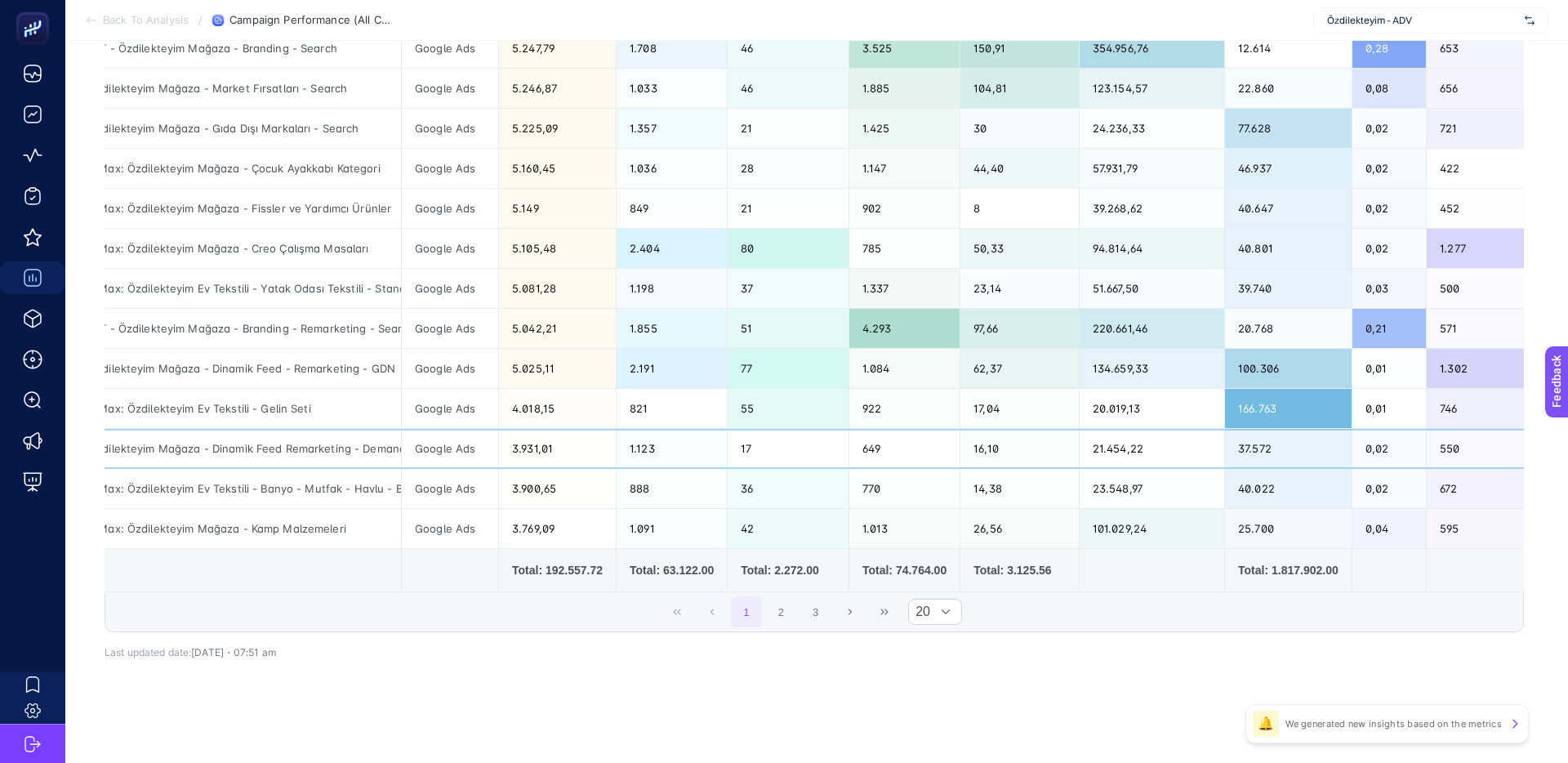
click at [624, 447] on div "1.123" at bounding box center [671, 448] width 110 height 40
drag, startPoint x: 687, startPoint y: 446, endPoint x: 604, endPoint y: 445, distance: 83.0
click at [604, 445] on tr "Özdilekteyim Mağaza - Dinamik Feed Remarketing - Demand Gen Google Ads 3.931,01…" at bounding box center [1397, 448] width 2644 height 40
click at [604, 445] on div "3.931,01" at bounding box center [558, 448] width 117 height 40
drag, startPoint x: 675, startPoint y: 417, endPoint x: 617, endPoint y: 414, distance: 58.1
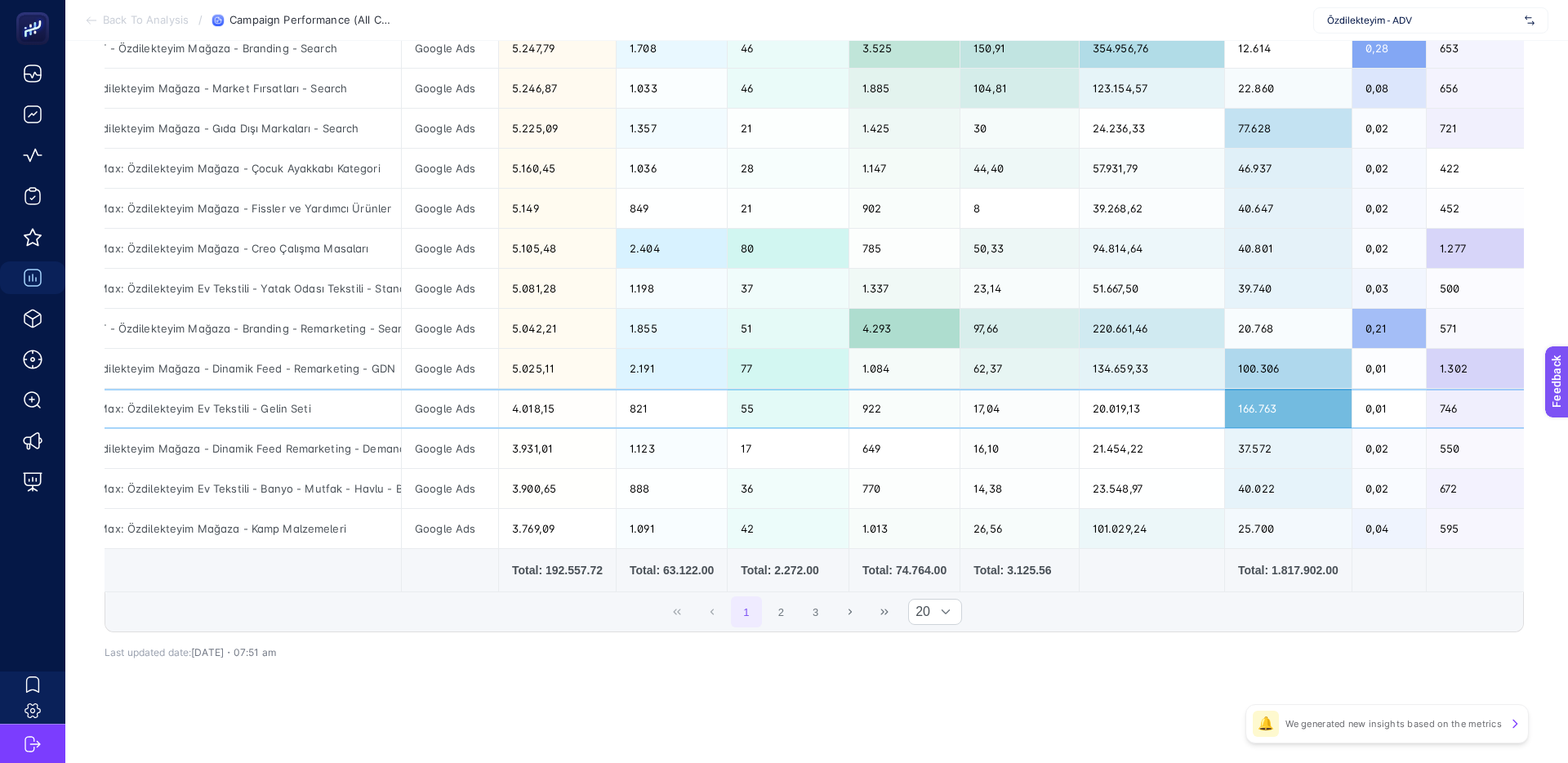
click at [622, 414] on div "821" at bounding box center [671, 409] width 110 height 40
click at [616, 414] on div "4.018,15" at bounding box center [558, 409] width 117 height 40
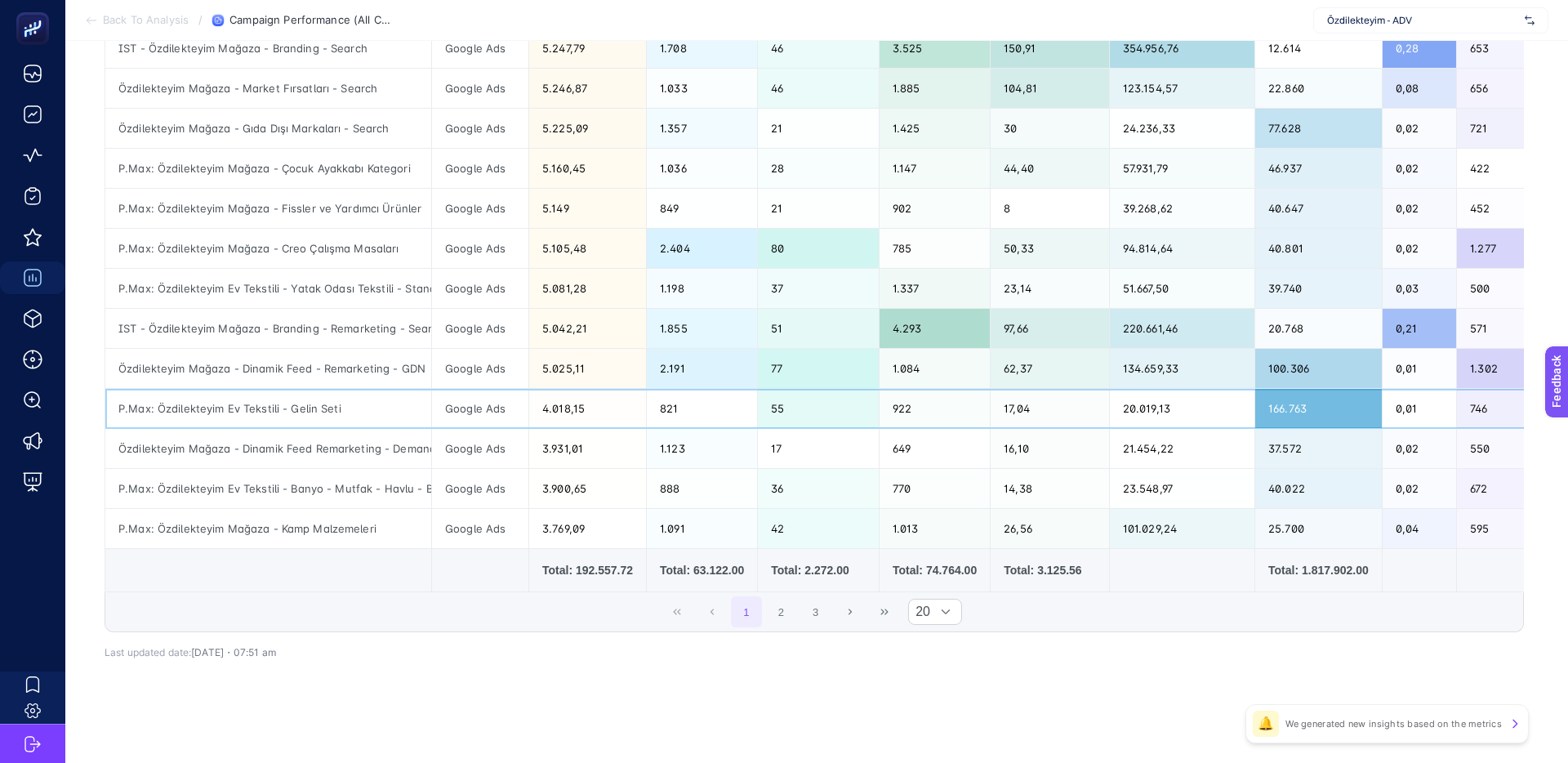
scroll to position [0, 2]
drag, startPoint x: 327, startPoint y: 410, endPoint x: 187, endPoint y: 411, distance: 140.0
click at [187, 411] on div "P.Max: Özdilekteyim Ev Tekstili - Gelin Seti" at bounding box center [267, 409] width 326 height 40
click at [536, 411] on div "4.018,15" at bounding box center [587, 409] width 117 height 40
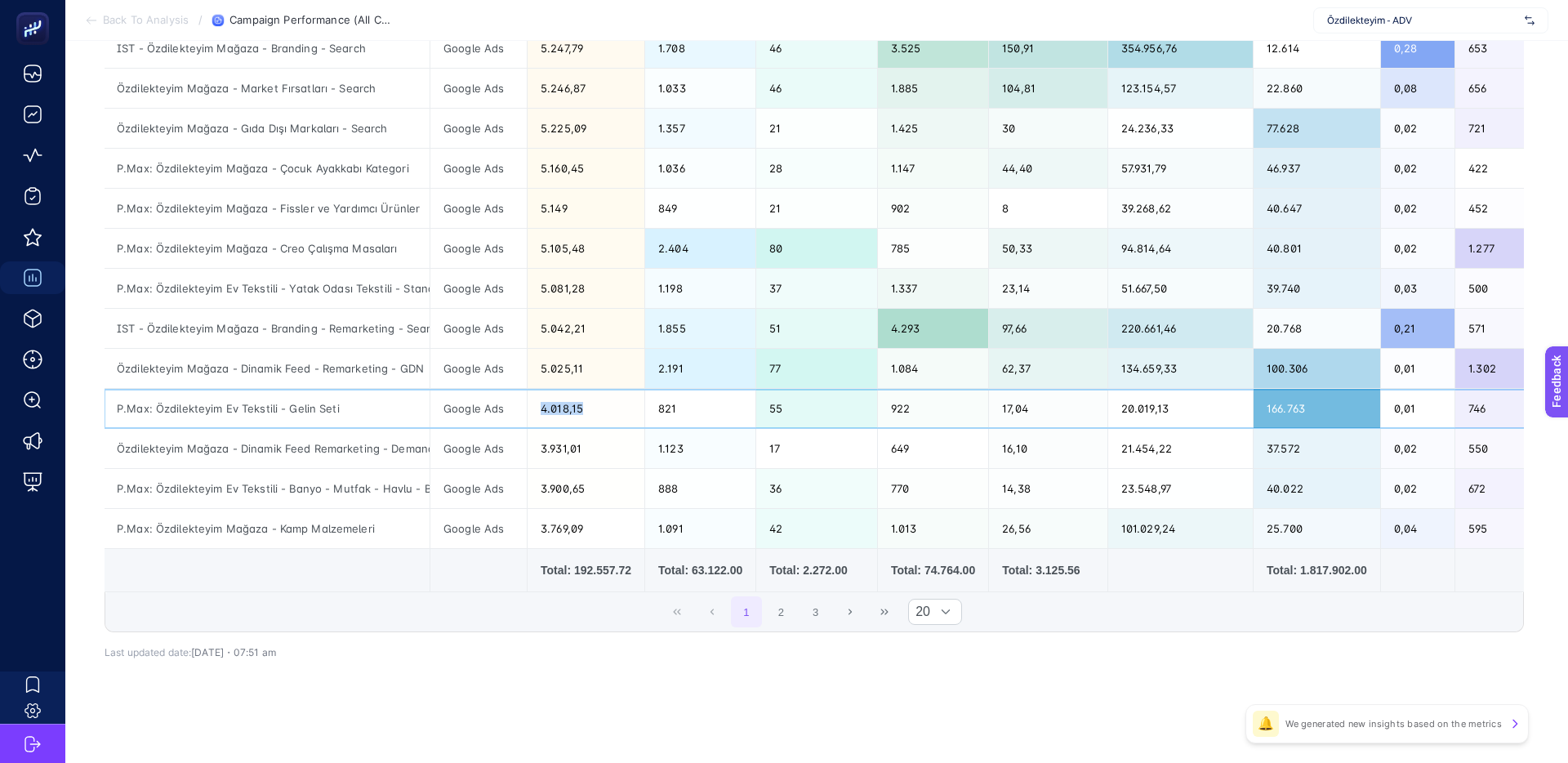
click at [536, 411] on div "4.018,15" at bounding box center [587, 409] width 117 height 40
click at [806, 409] on div "55" at bounding box center [817, 409] width 121 height 40
drag, startPoint x: 821, startPoint y: 411, endPoint x: 726, endPoint y: 411, distance: 95.0
click at [726, 411] on tr "P.Max: Özdilekteyim Ev Tekstili - Gelin Seti Google Ads 4.018,15 821 55 922 17,…" at bounding box center [1426, 409] width 2644 height 40
click at [733, 411] on div "821" at bounding box center [700, 409] width 110 height 40
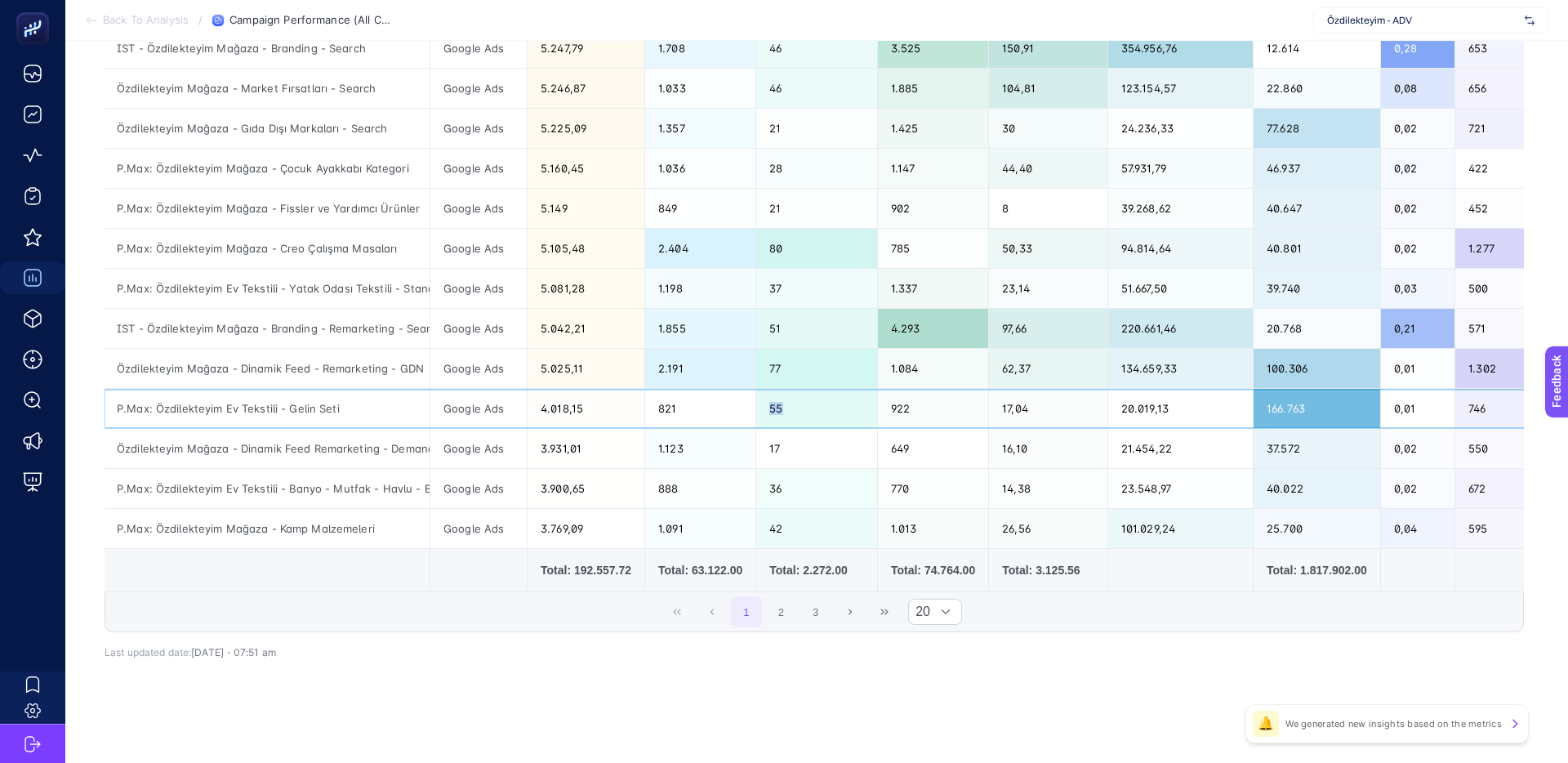
drag, startPoint x: 804, startPoint y: 411, endPoint x: 695, endPoint y: 410, distance: 109.0
click at [695, 410] on tr "P.Max: Özdilekteyim Ev Tekstili - Gelin Seti Google Ads 4.018,15 821 55 922 17,…" at bounding box center [1426, 409] width 2644 height 40
click at [695, 410] on div "821" at bounding box center [700, 409] width 110 height 40
drag, startPoint x: 826, startPoint y: 412, endPoint x: 810, endPoint y: 412, distance: 16.0
click at [810, 412] on tr "P.Max: Özdilekteyim Ev Tekstili - Gelin Seti Google Ads 4.018,15 821 55 922 17,…" at bounding box center [1426, 409] width 2644 height 40
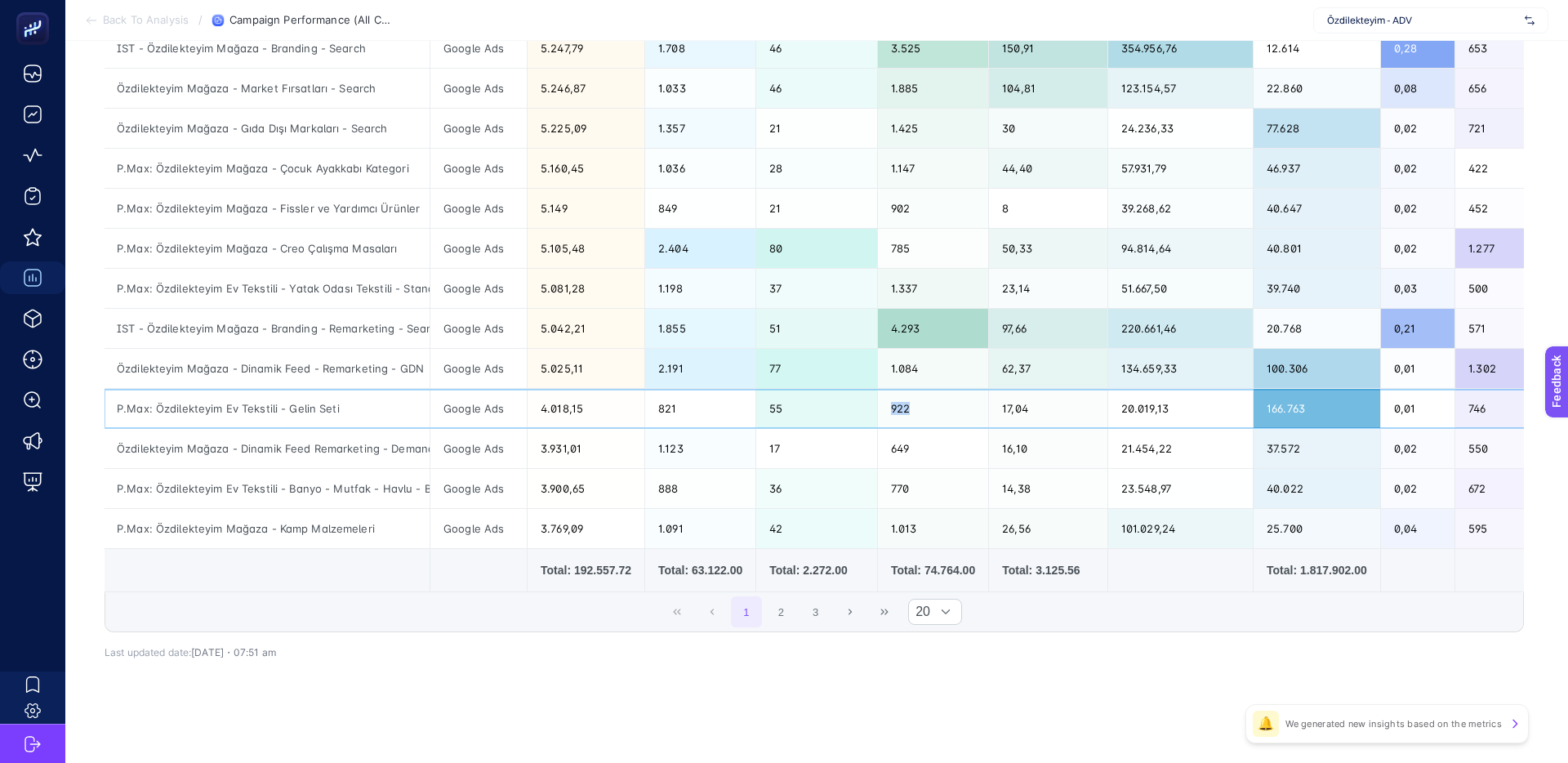
click at [810, 412] on div "55" at bounding box center [817, 409] width 121 height 40
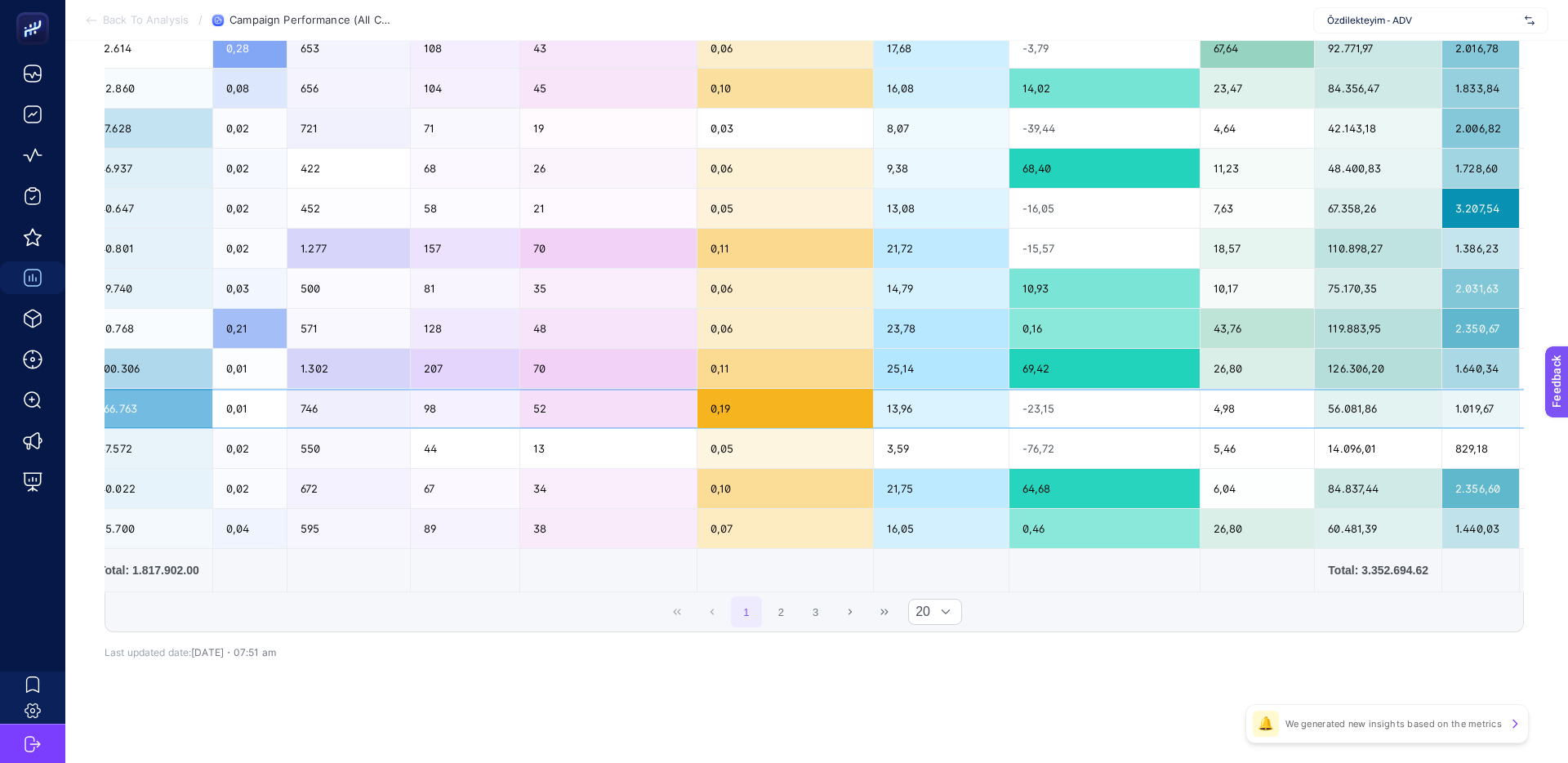
scroll to position [0, 1246]
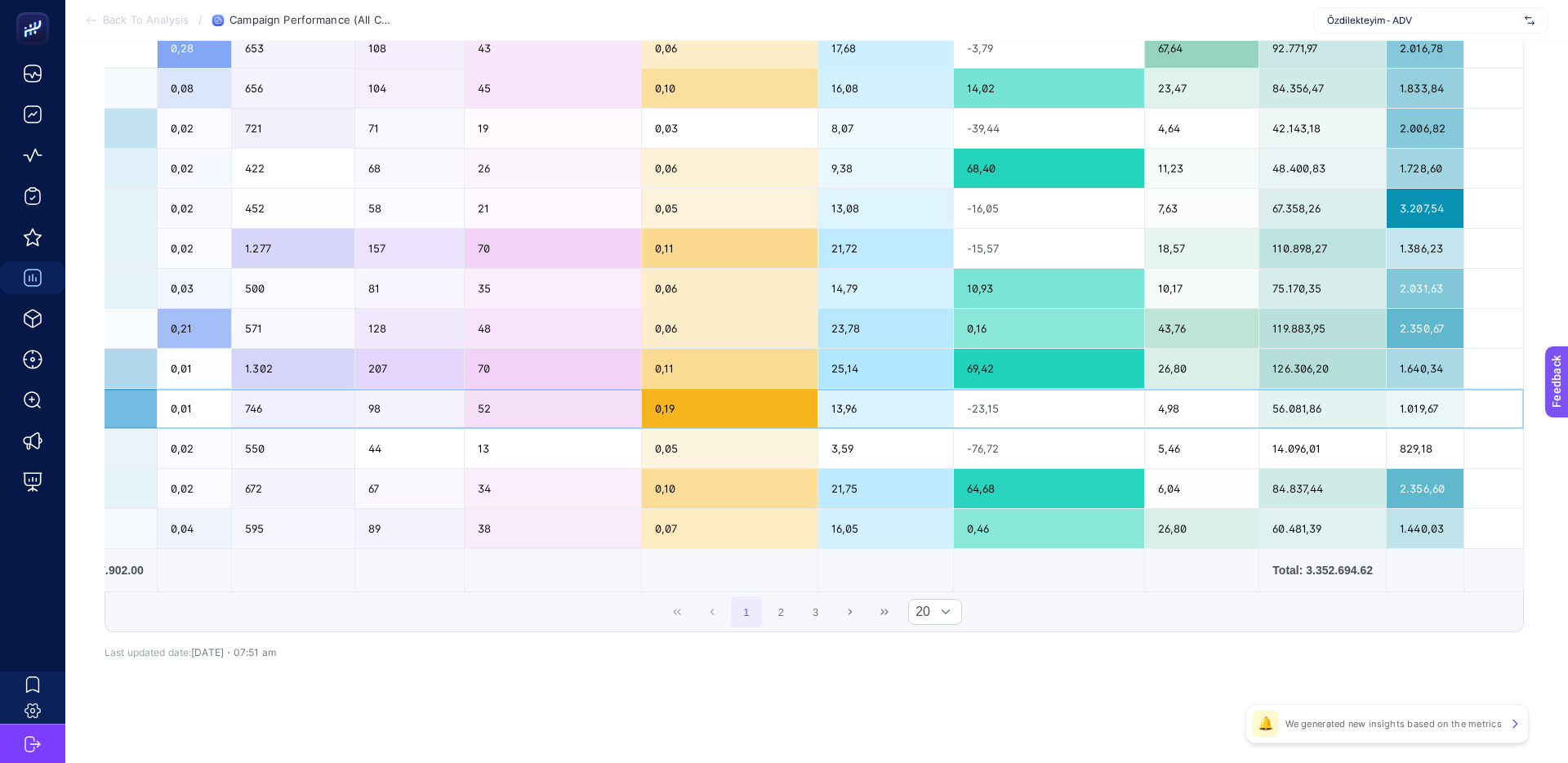
click at [1285, 404] on div "56.081,86" at bounding box center [1323, 409] width 127 height 40
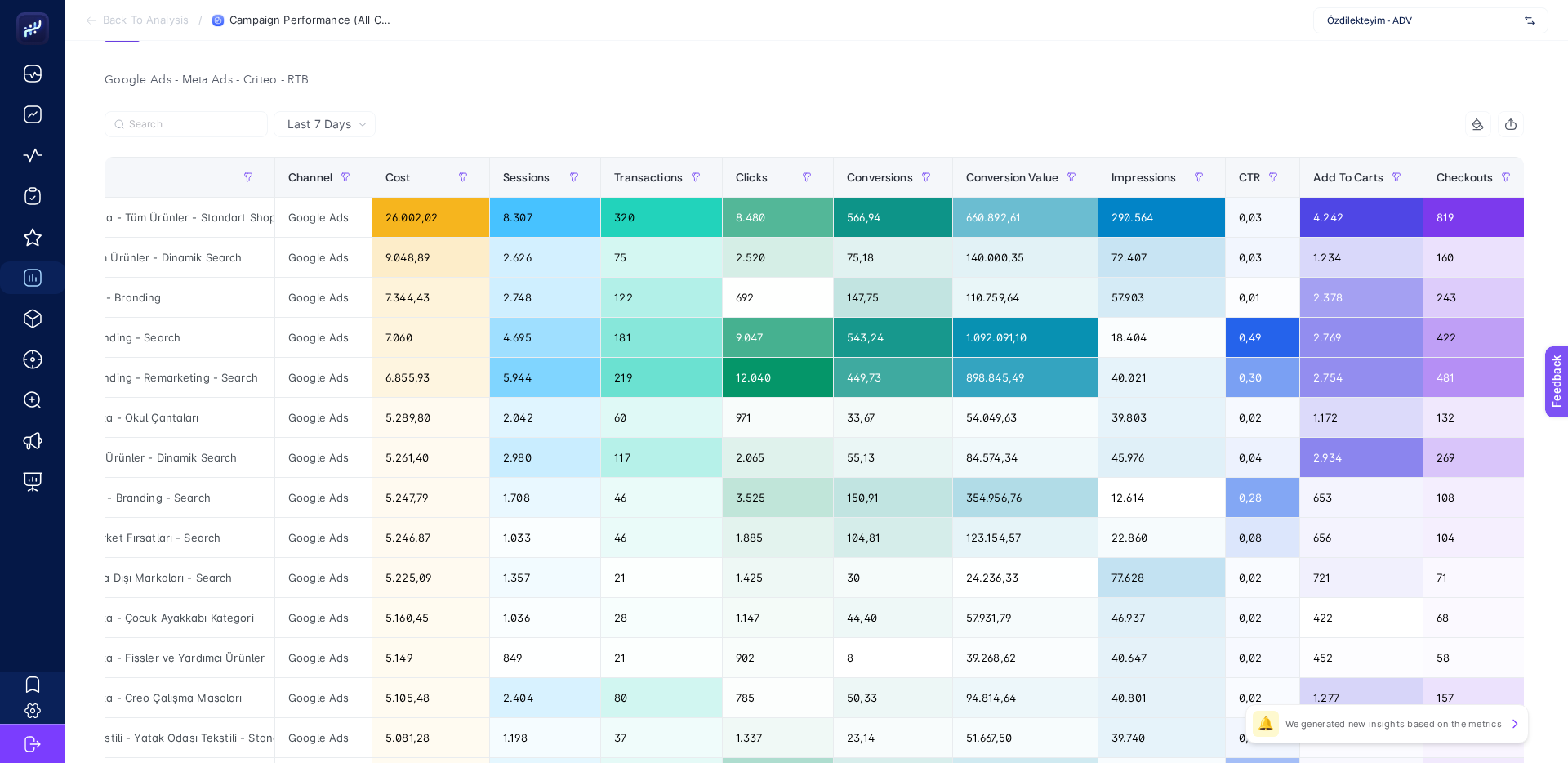
scroll to position [0, 176]
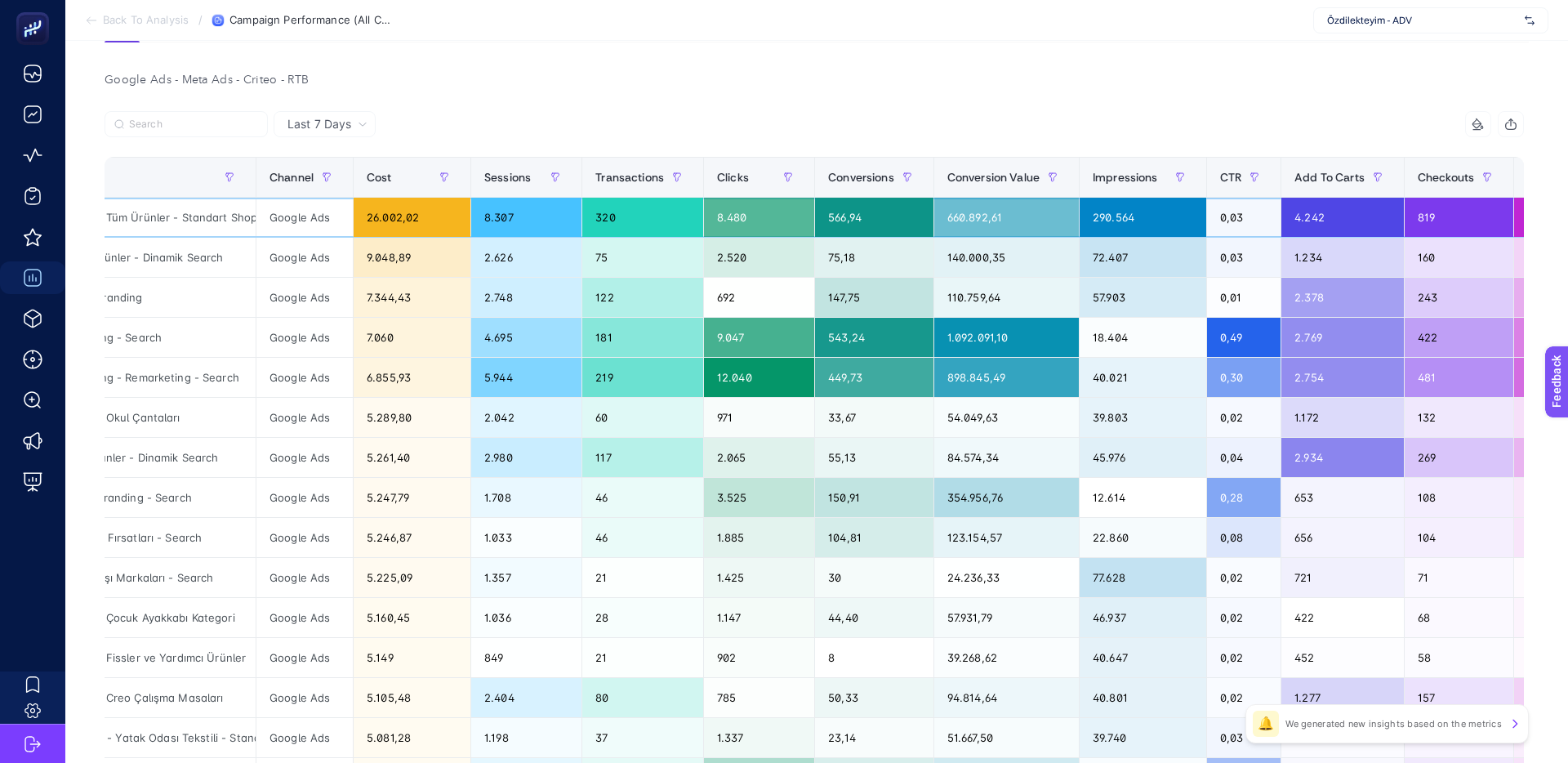
click at [612, 217] on div "320" at bounding box center [643, 217] width 121 height 40
click at [741, 216] on div "8.480" at bounding box center [758, 217] width 110 height 40
click at [750, 218] on div "8.480" at bounding box center [758, 217] width 110 height 40
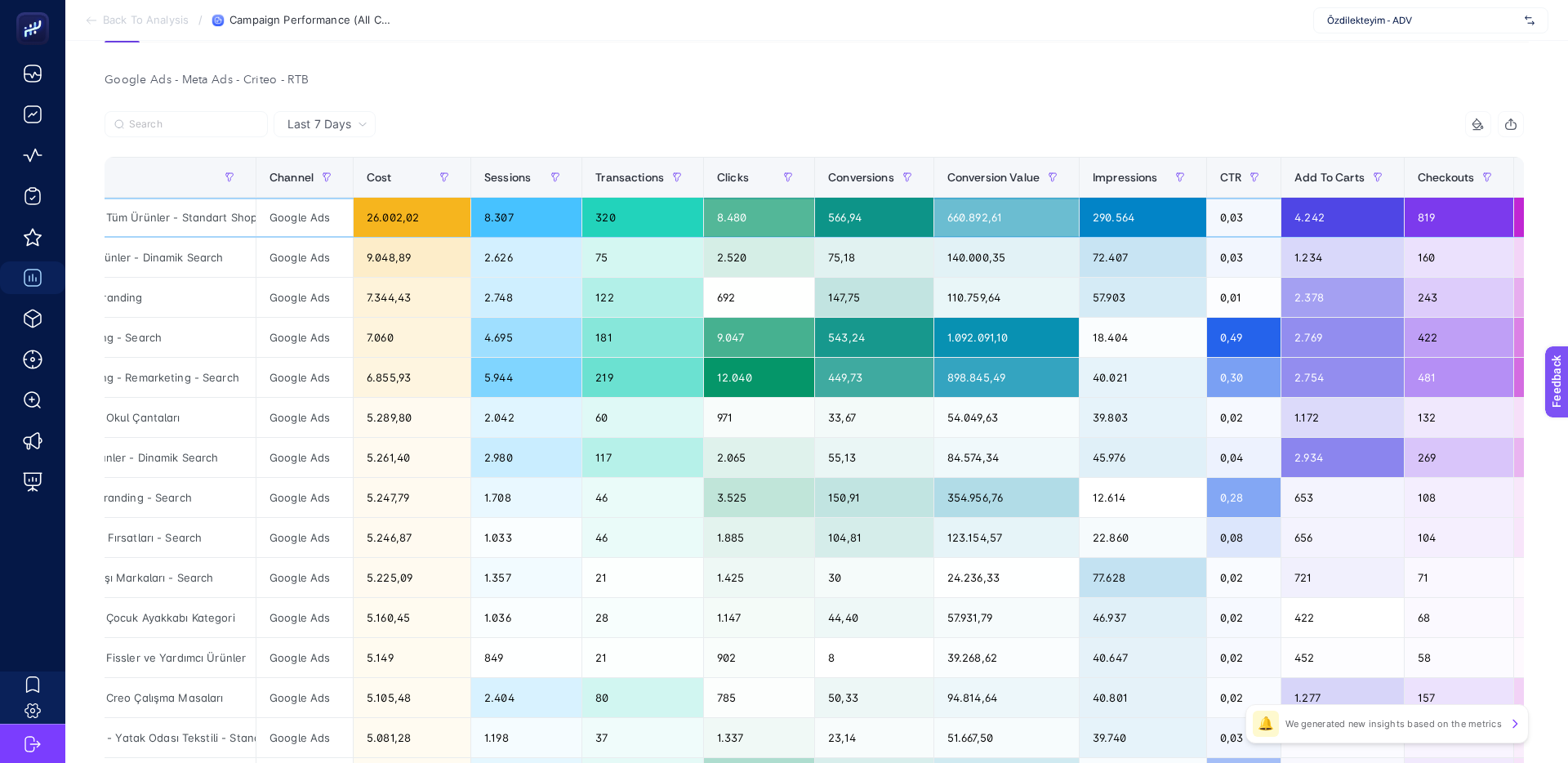
click at [858, 223] on div "566,94" at bounding box center [873, 217] width 118 height 40
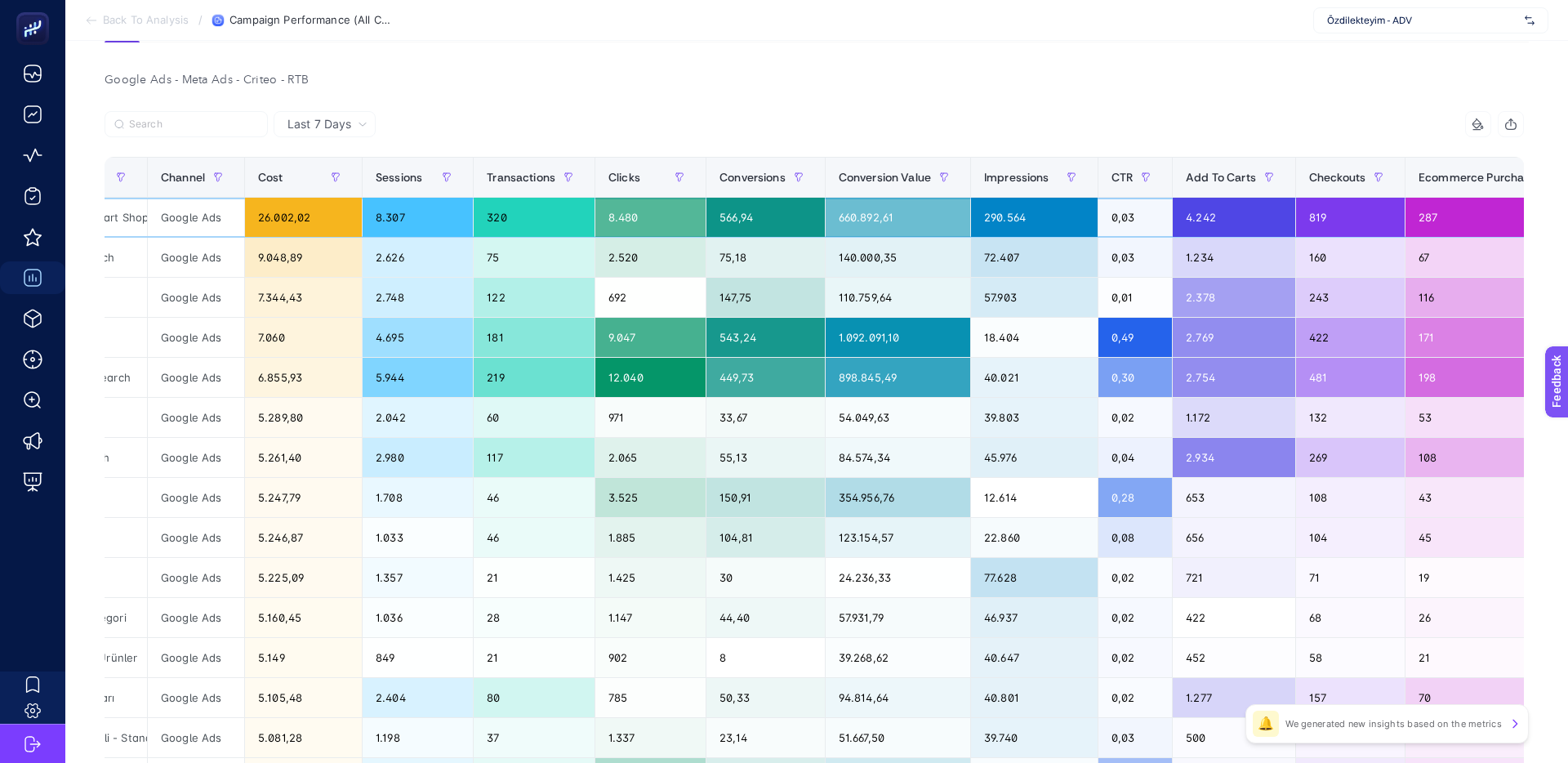
scroll to position [0, 285]
drag, startPoint x: 893, startPoint y: 217, endPoint x: 846, endPoint y: 216, distance: 47.0
click at [846, 216] on div "660.892,61" at bounding box center [897, 217] width 145 height 40
drag, startPoint x: 846, startPoint y: 216, endPoint x: 890, endPoint y: 217, distance: 44.0
click at [847, 216] on div "660.892,61" at bounding box center [897, 217] width 145 height 40
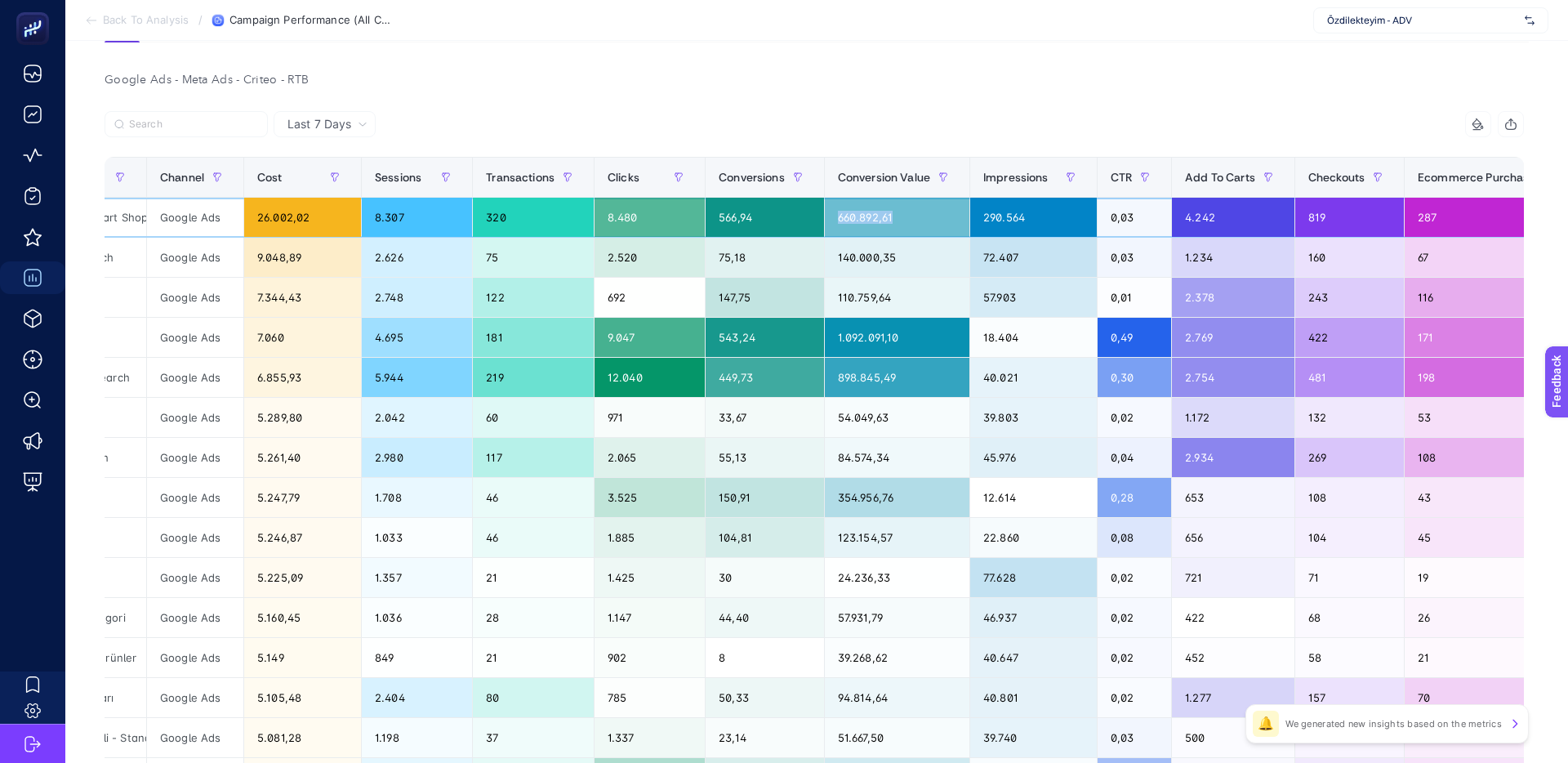
click at [851, 215] on div "660.892,61" at bounding box center [897, 217] width 145 height 40
click at [855, 215] on div "660.892,61" at bounding box center [897, 217] width 145 height 40
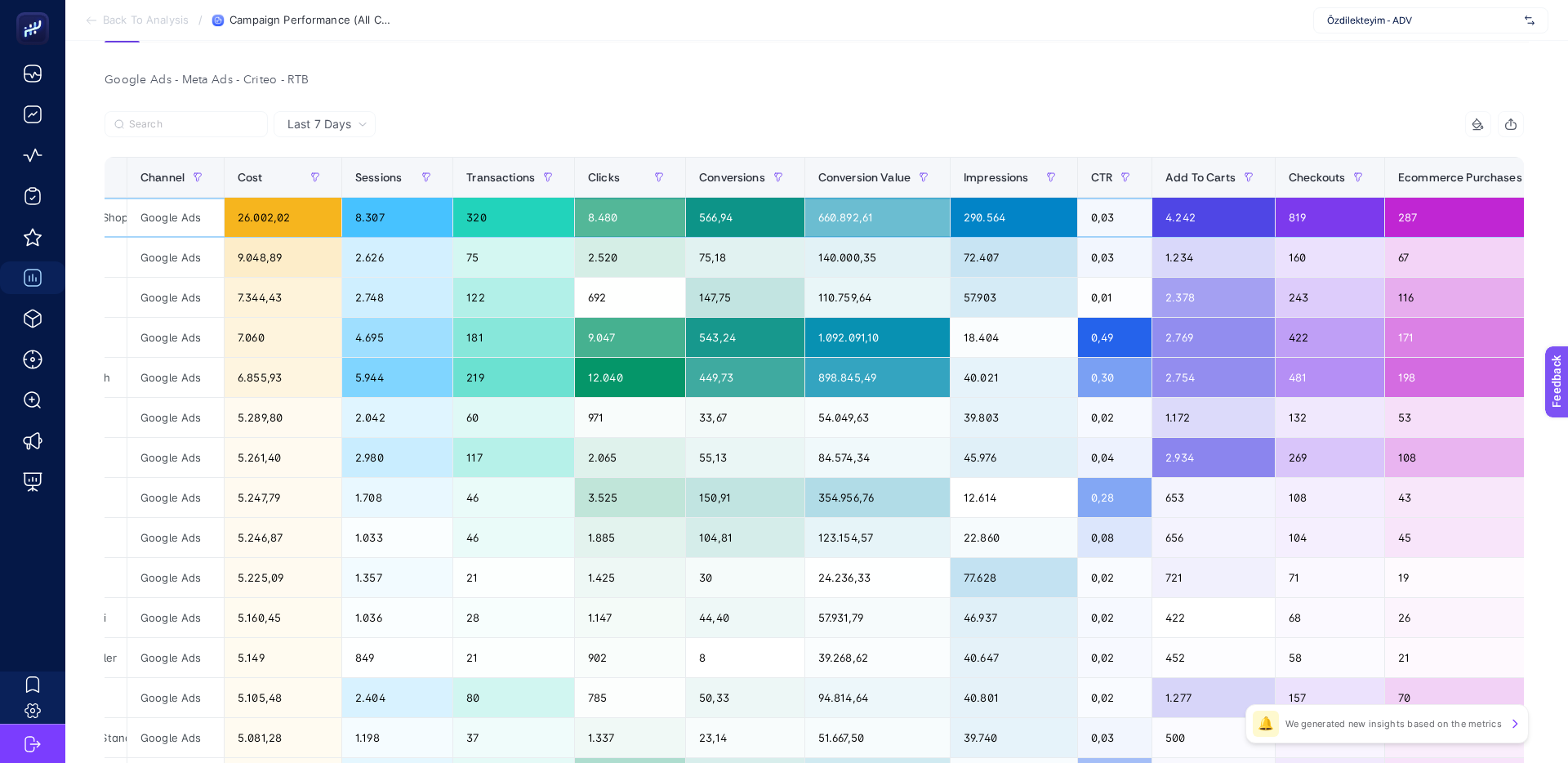
scroll to position [0, 0]
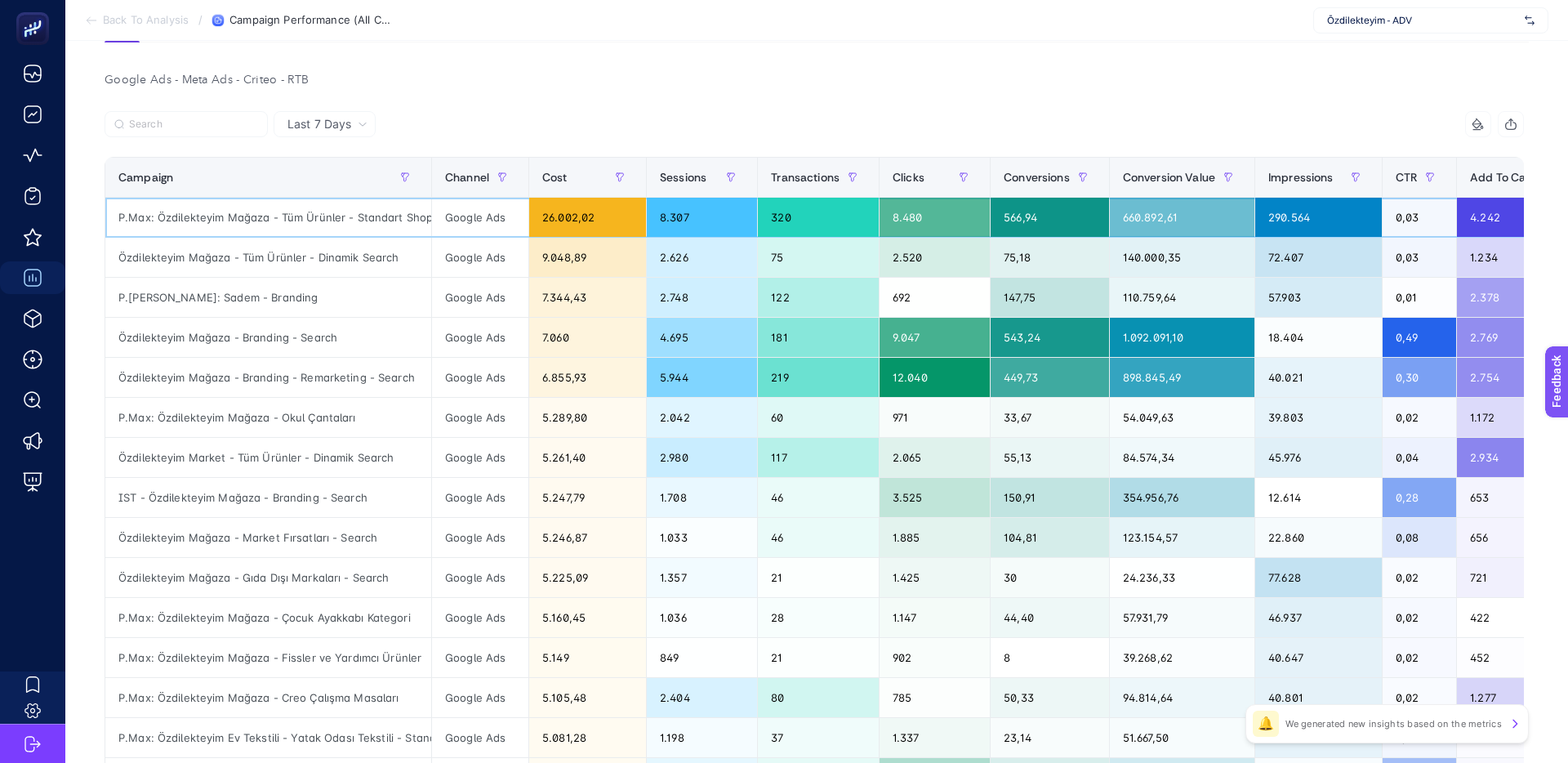
click at [580, 222] on div "26.002,02" at bounding box center [588, 217] width 117 height 40
drag, startPoint x: 592, startPoint y: 218, endPoint x: 603, endPoint y: 226, distance: 13.6
click at [592, 218] on div "26.002,02" at bounding box center [588, 217] width 117 height 40
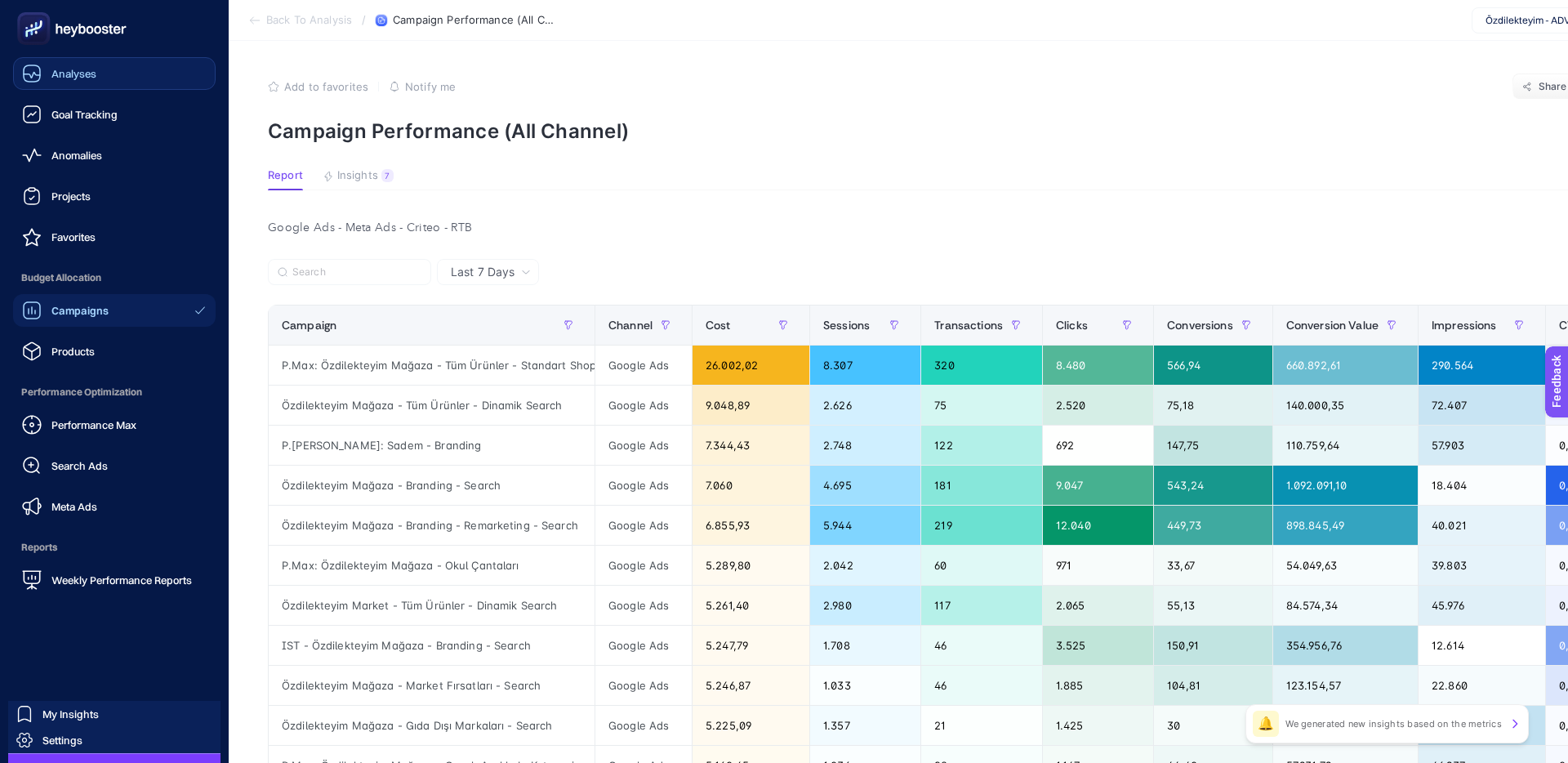
click at [83, 72] on span "Analyses" at bounding box center [73, 72] width 45 height 13
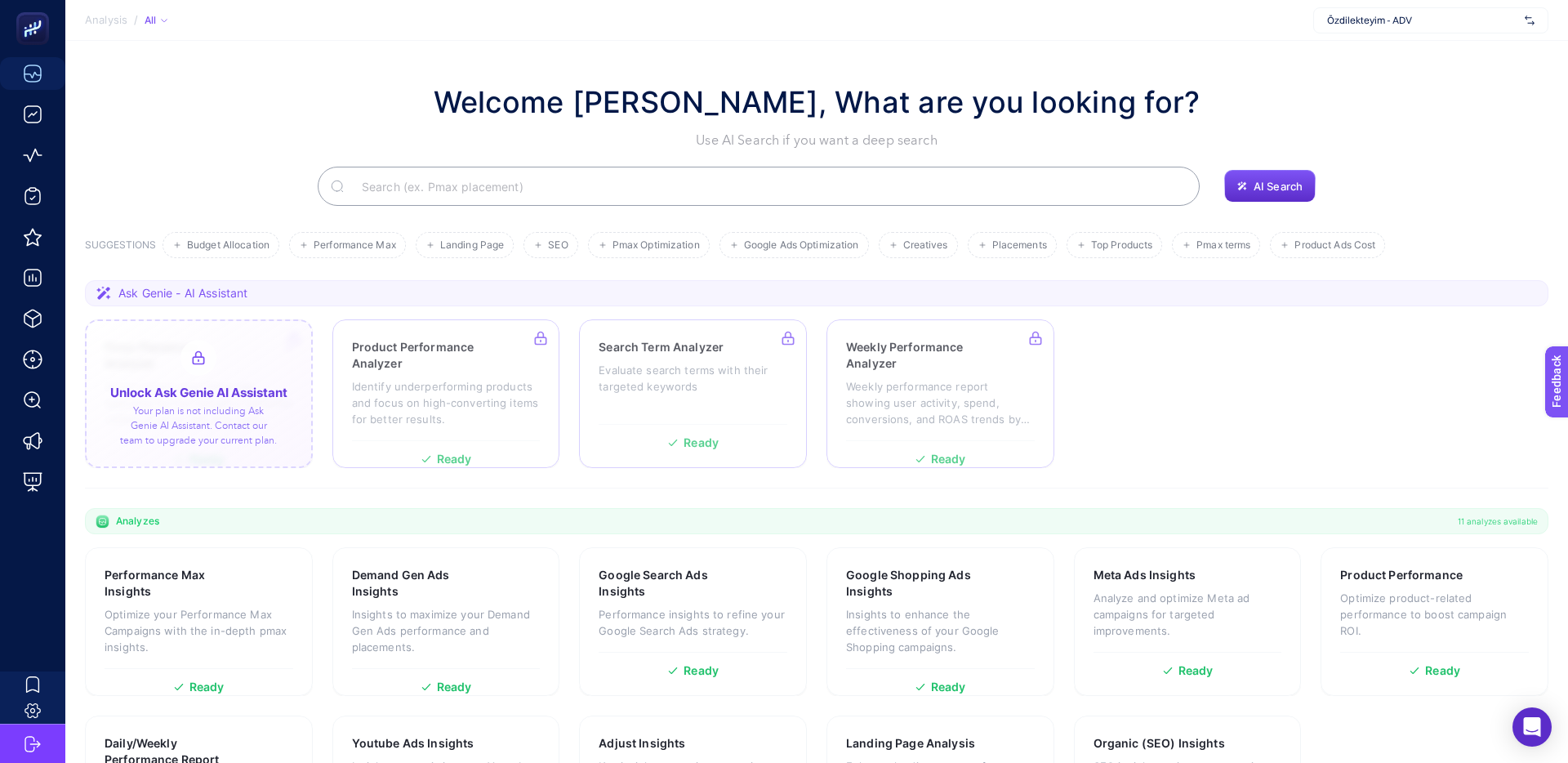
click at [213, 360] on div at bounding box center [199, 394] width 228 height 149
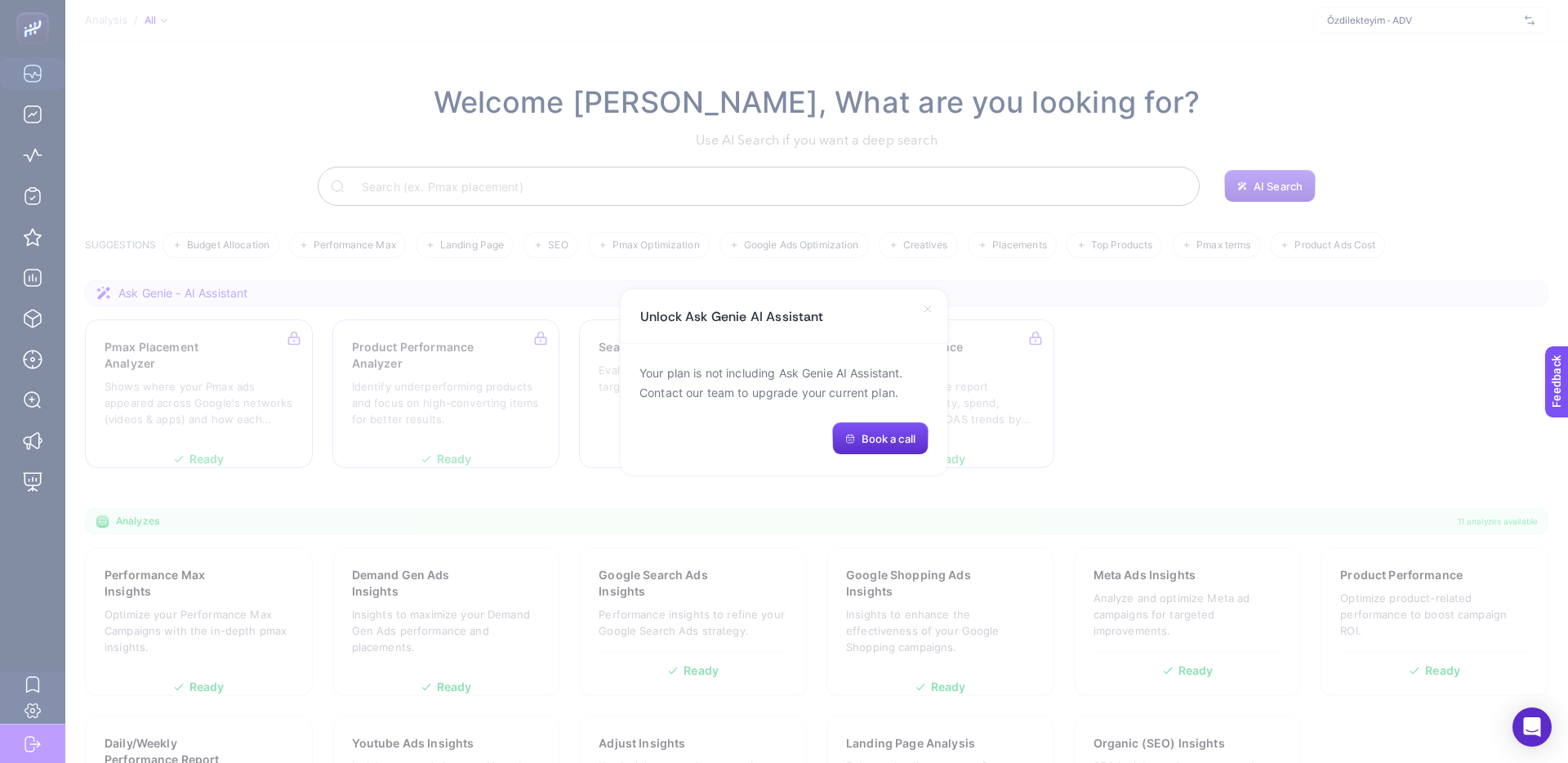
click at [923, 309] on icon at bounding box center [927, 309] width 13 height 13
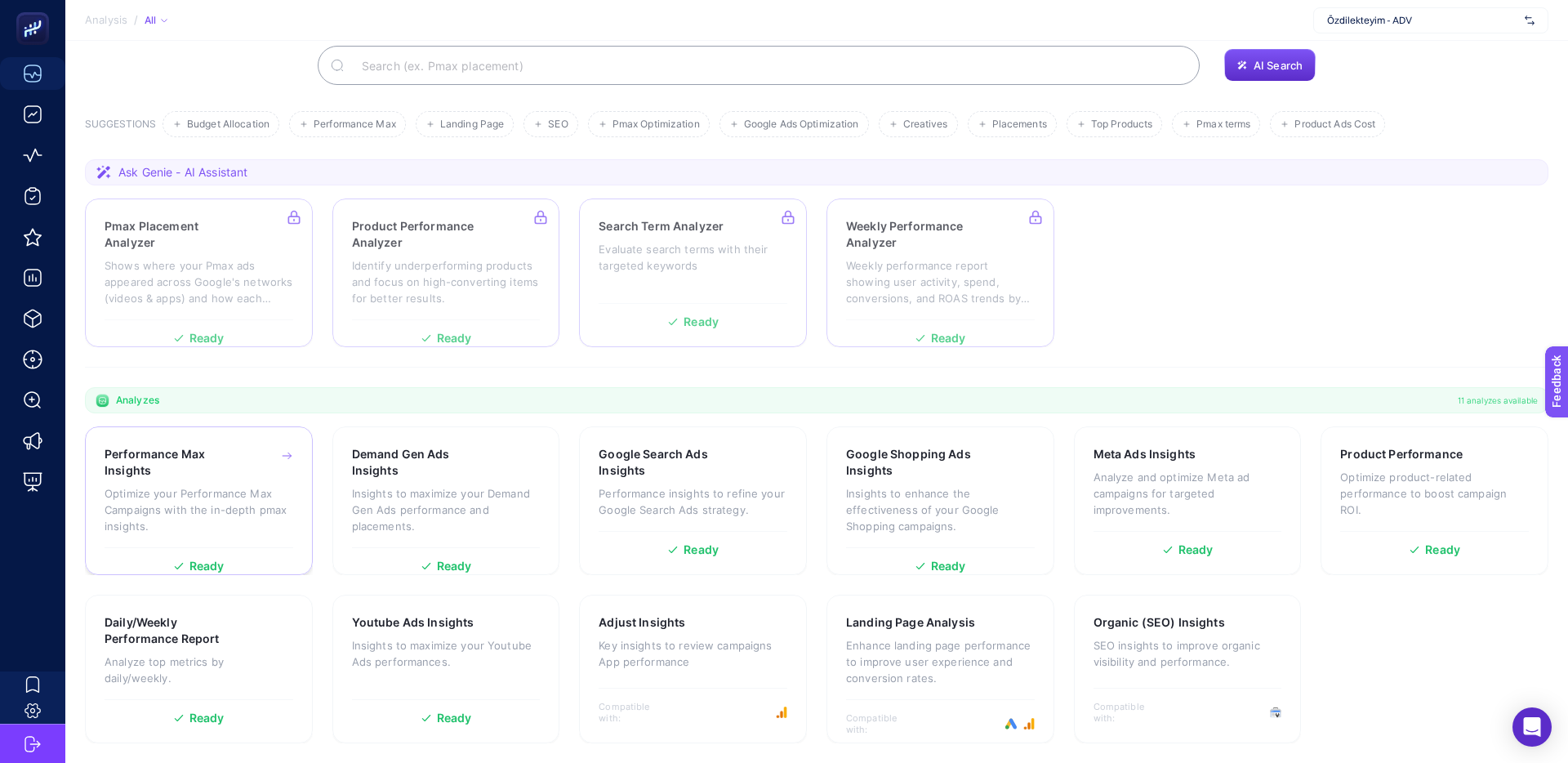
click at [205, 474] on h3 "Performance Max Insights" at bounding box center [173, 461] width 137 height 33
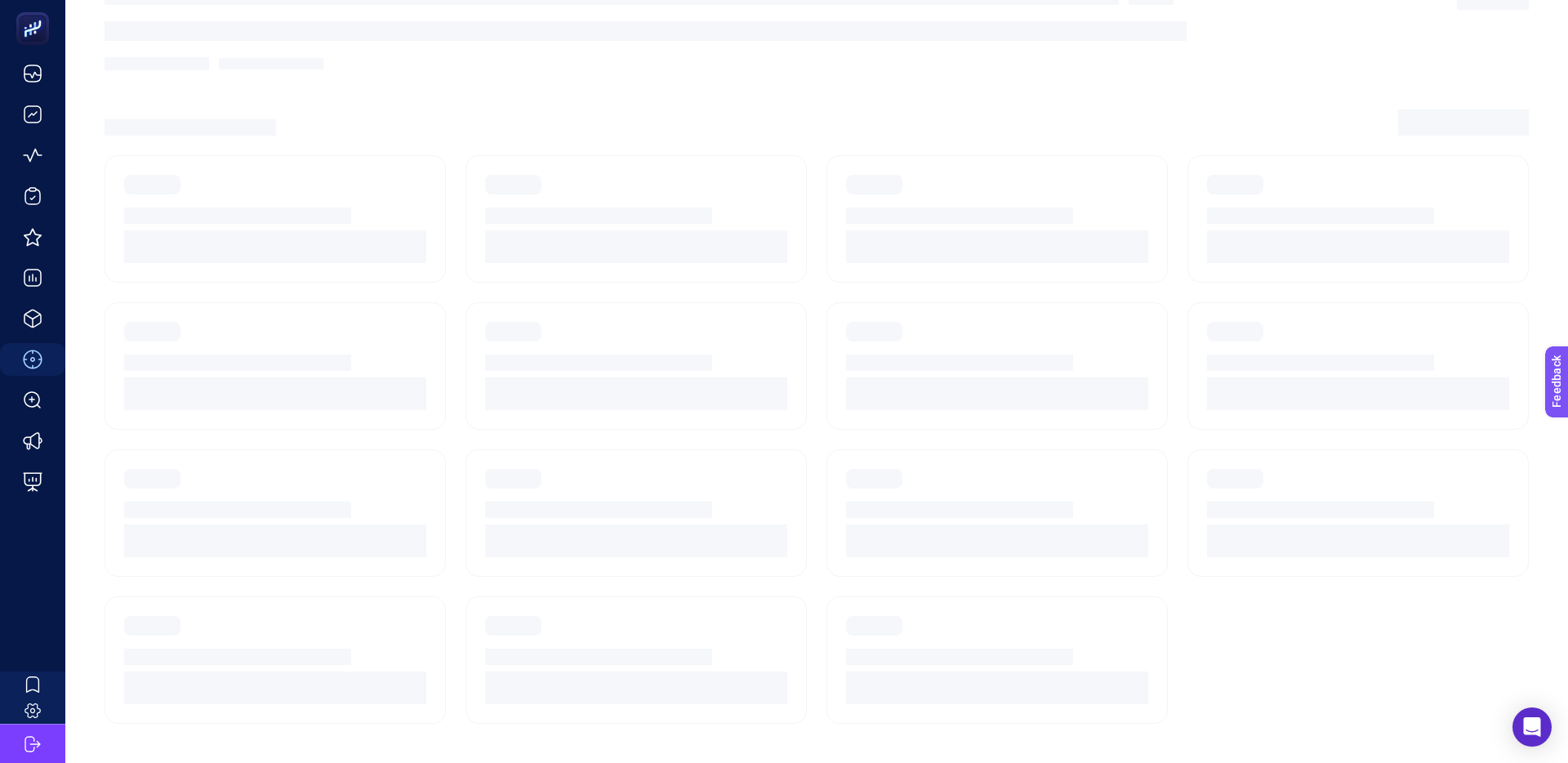
scroll to position [39, 0]
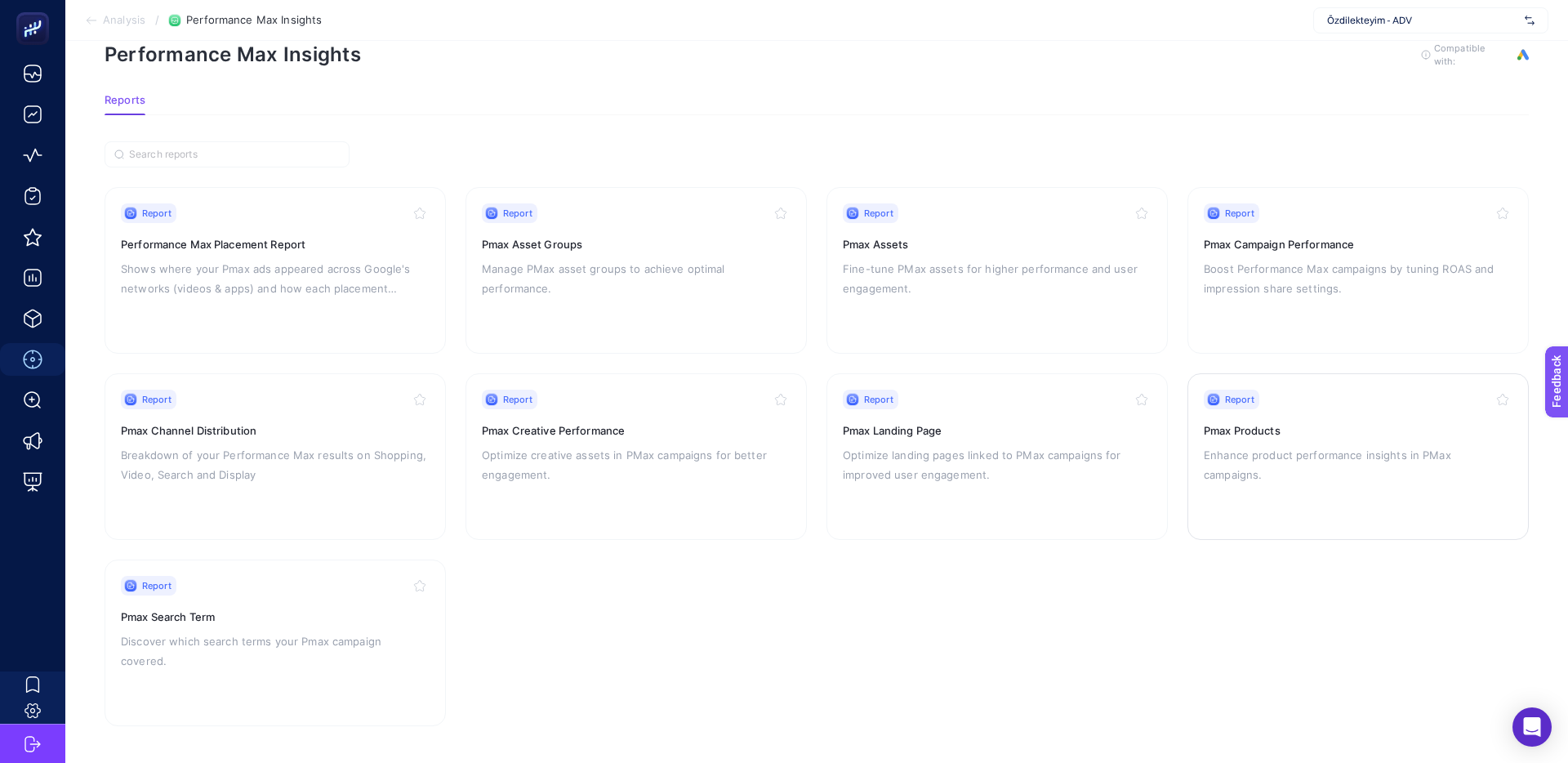
click at [1240, 436] on div "Report Pmax Products Enhance product performance insights in PMax campaigns." at bounding box center [1358, 456] width 309 height 134
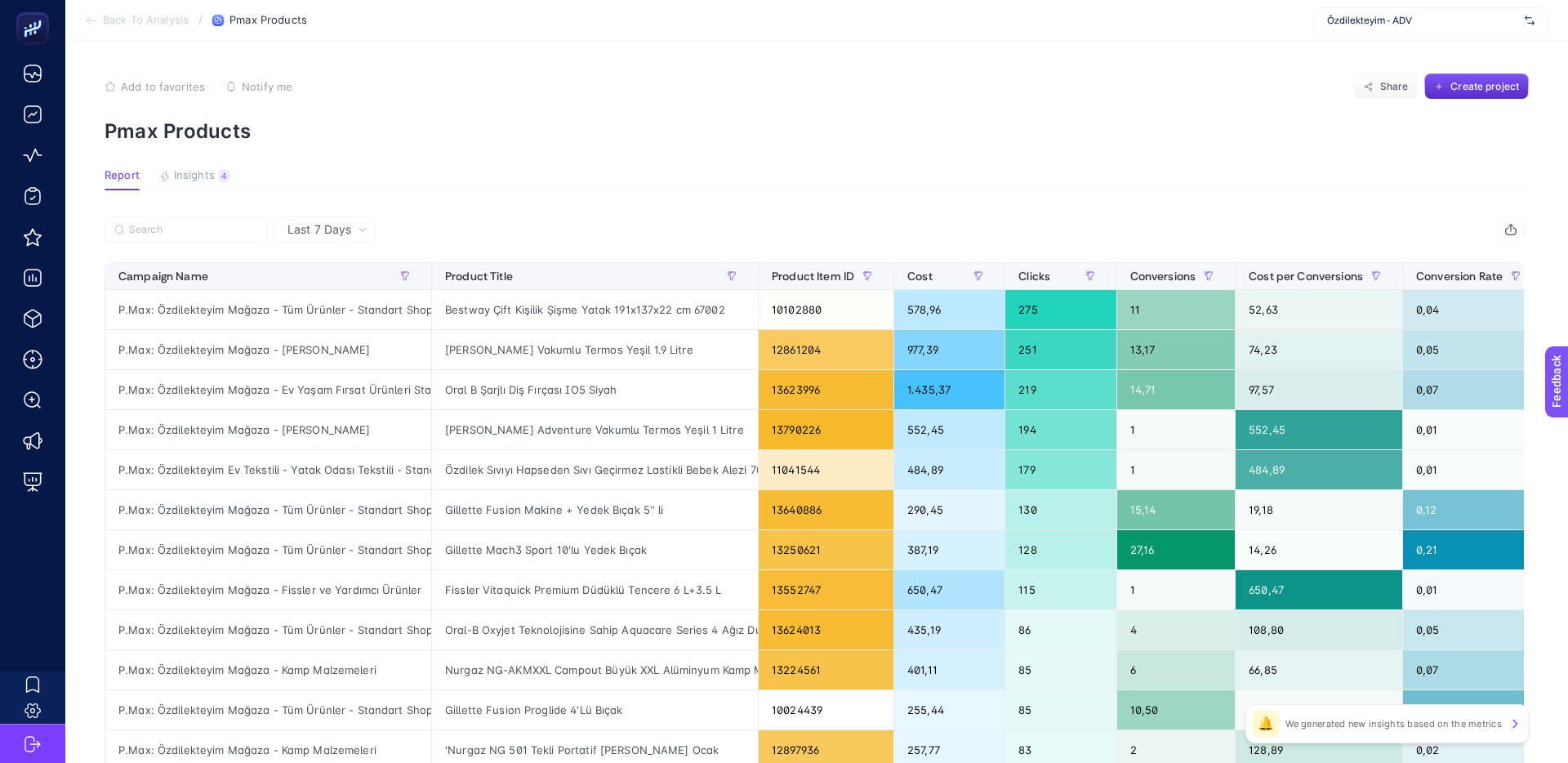
scroll to position [1, 0]
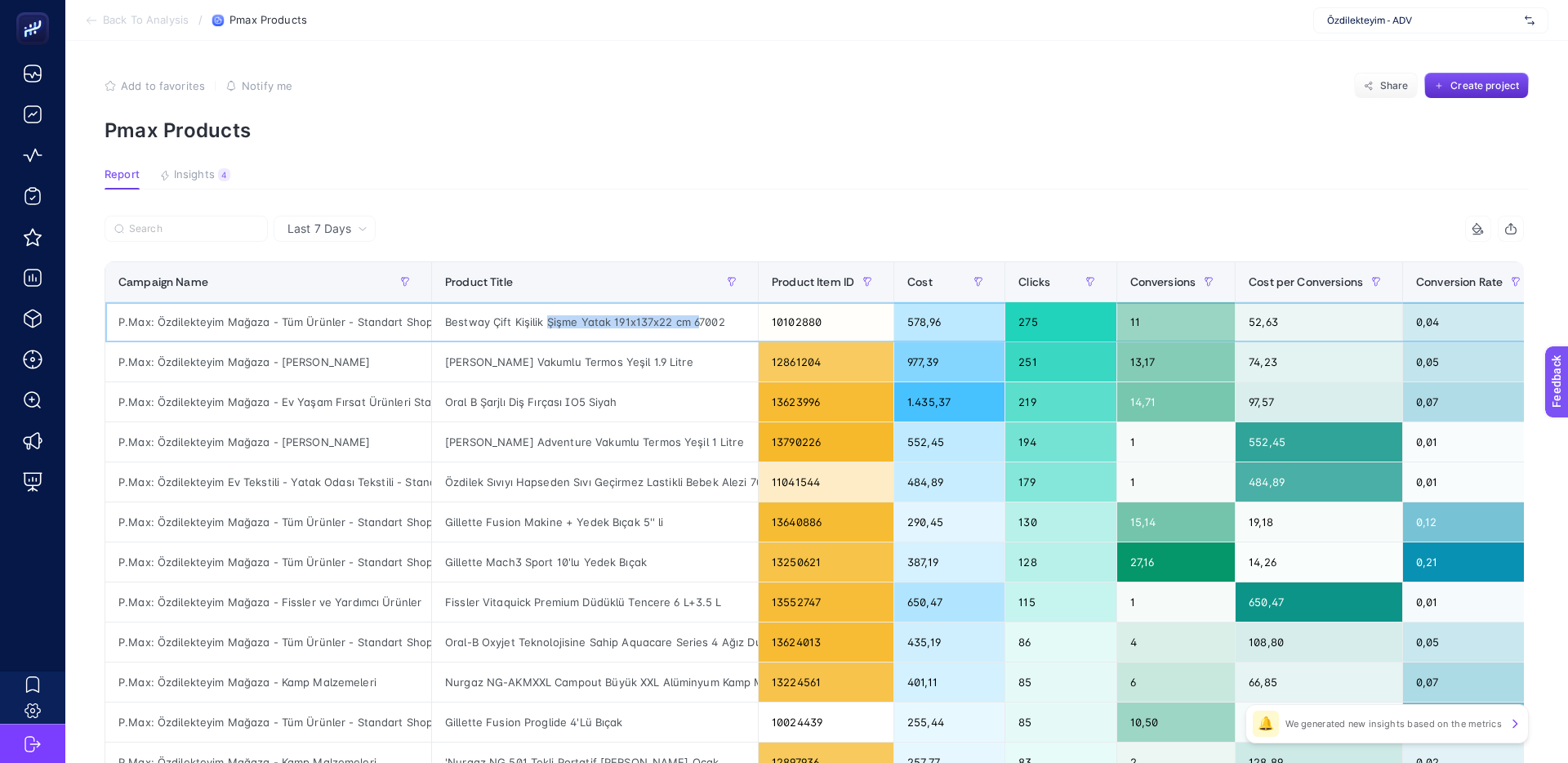
click at [702, 322] on div "Bestway Çift Kişilik Şişme Yatak 191x137x22 cm 67002" at bounding box center [594, 322] width 326 height 40
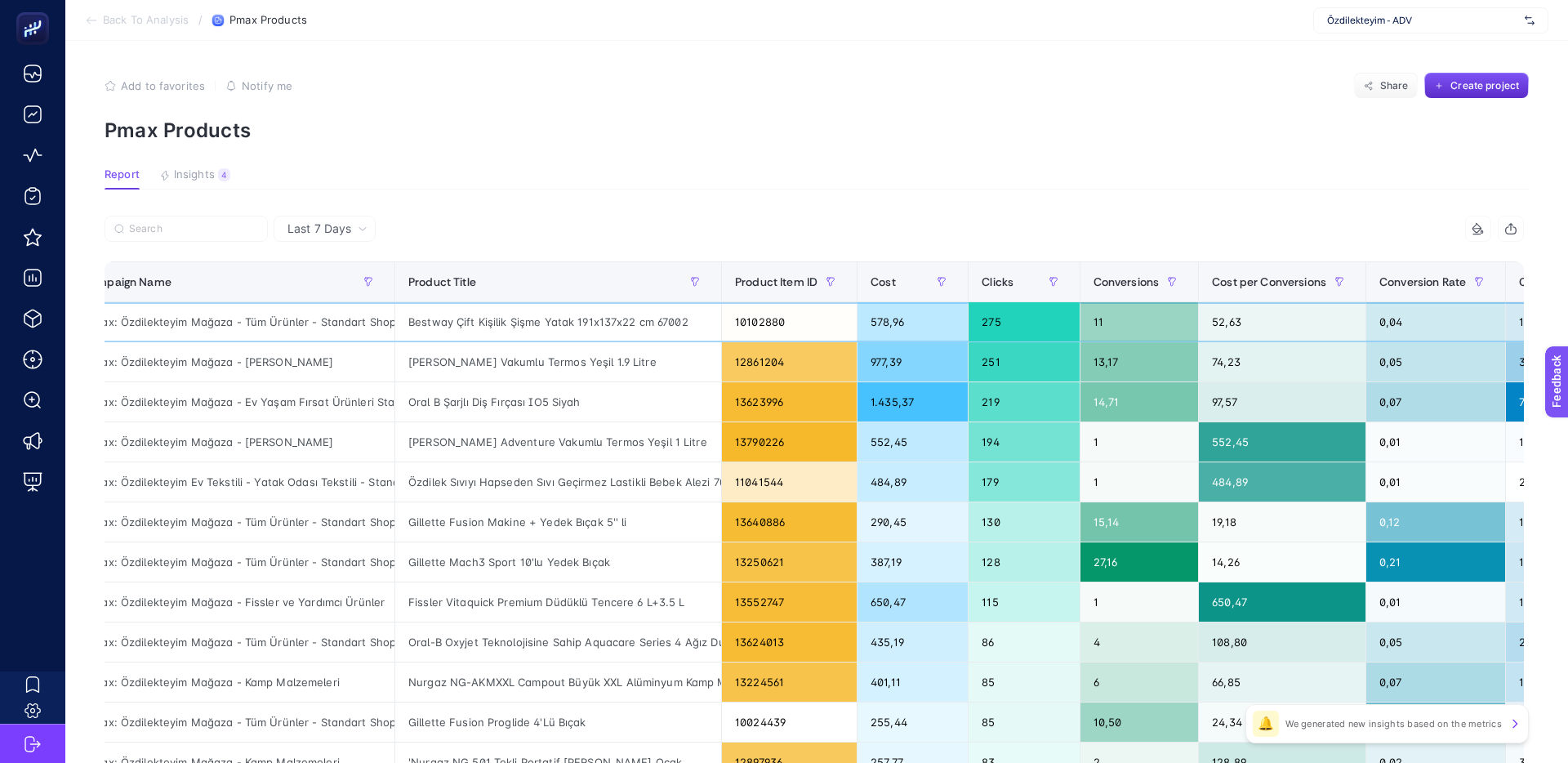
scroll to position [0, 41]
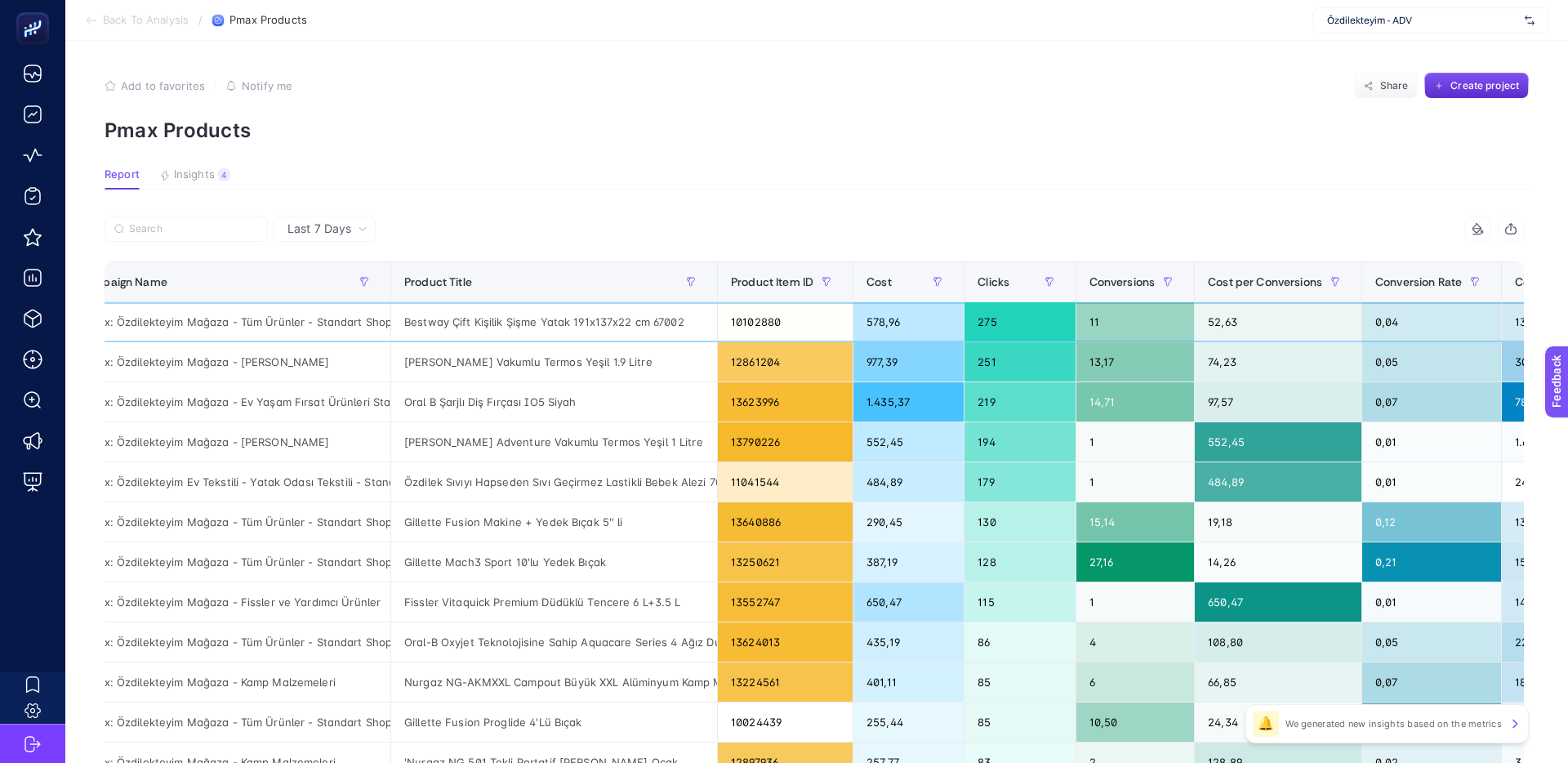
click at [999, 325] on div "275" at bounding box center [1019, 322] width 110 height 40
click at [976, 323] on div "275" at bounding box center [1019, 322] width 110 height 40
drag, startPoint x: 916, startPoint y: 320, endPoint x: 869, endPoint y: 319, distance: 47.0
click at [870, 319] on div "578,96" at bounding box center [908, 322] width 110 height 40
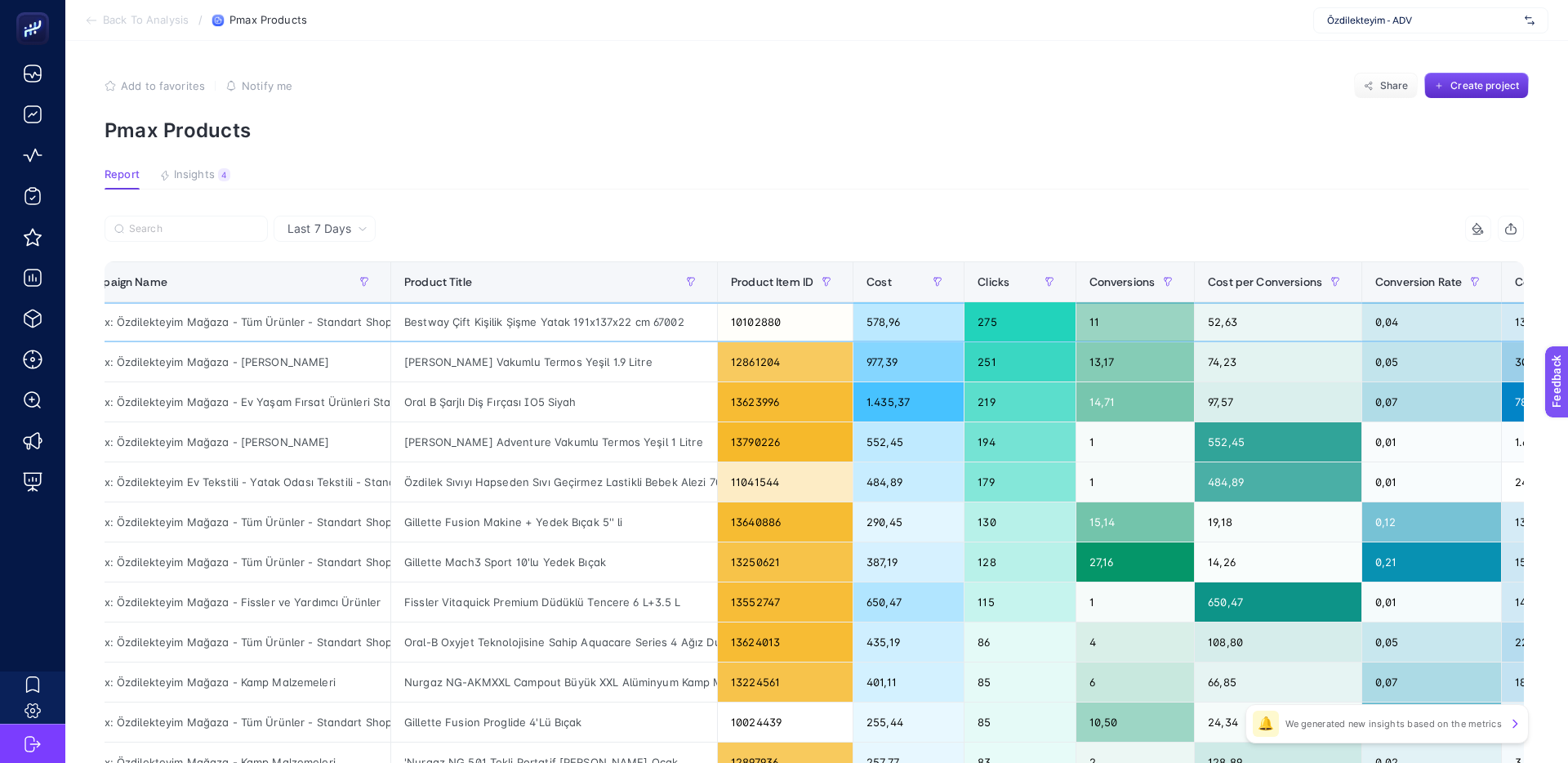
drag, startPoint x: 869, startPoint y: 319, endPoint x: 881, endPoint y: 320, distance: 12.0
click at [870, 320] on div "578,96" at bounding box center [908, 322] width 110 height 40
drag, startPoint x: 859, startPoint y: 320, endPoint x: 843, endPoint y: 320, distance: 16.0
click at [843, 320] on tr "P.Max: Özdilekteyim Mağaza - Tüm Ürünler - Standart Shopping Bestway Çift Kişil…" at bounding box center [927, 322] width 1725 height 40
click at [911, 320] on div "578,96" at bounding box center [908, 322] width 110 height 40
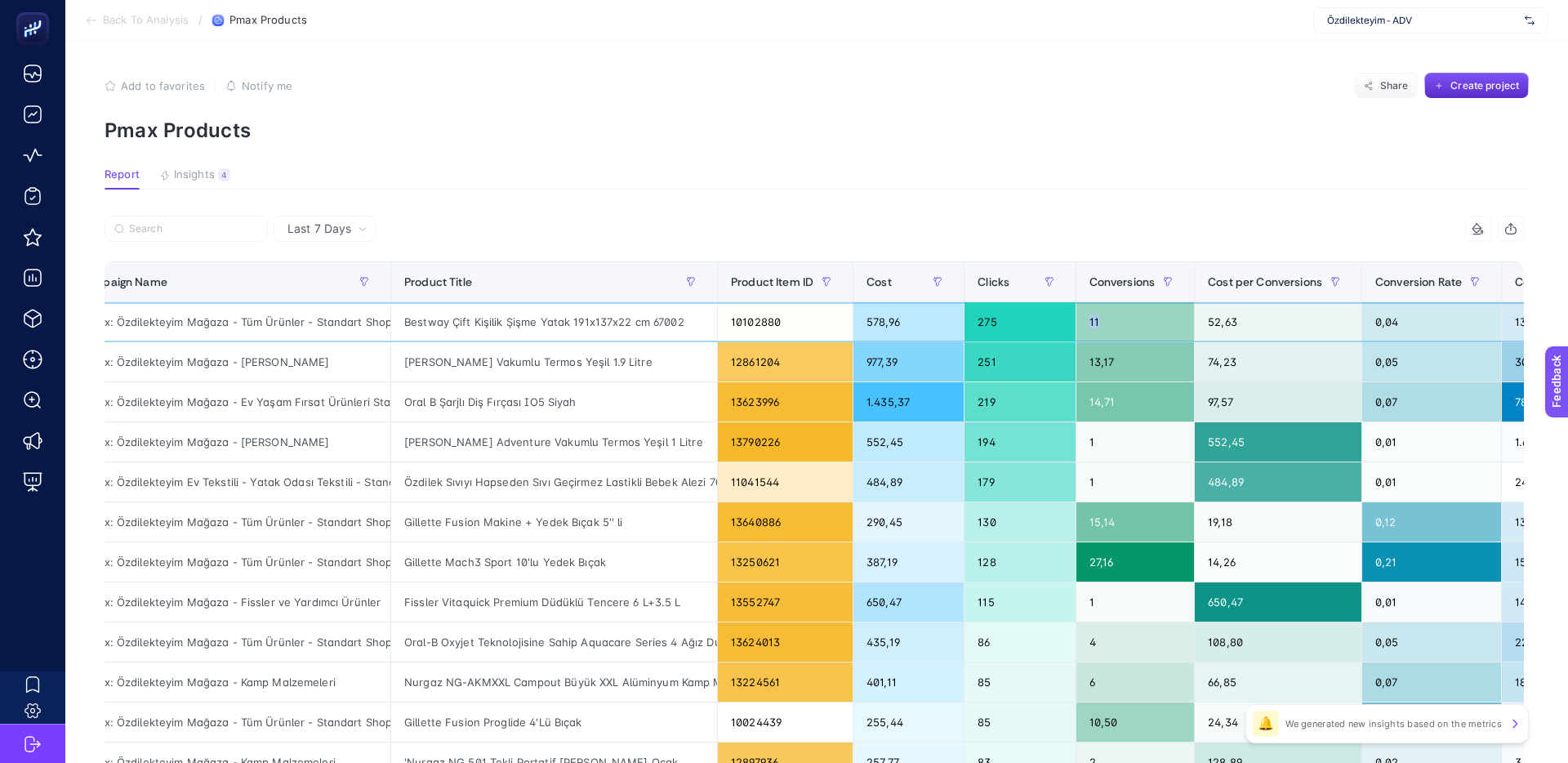
drag, startPoint x: 1114, startPoint y: 319, endPoint x: 1069, endPoint y: 318, distance: 45.0
click at [1069, 318] on tr "P.Max: Özdilekteyim Mağaza - Tüm Ürünler - Standart Shopping Bestway Çift Kişil…" at bounding box center [927, 322] width 1725 height 40
click at [1069, 318] on div "275" at bounding box center [1019, 322] width 110 height 40
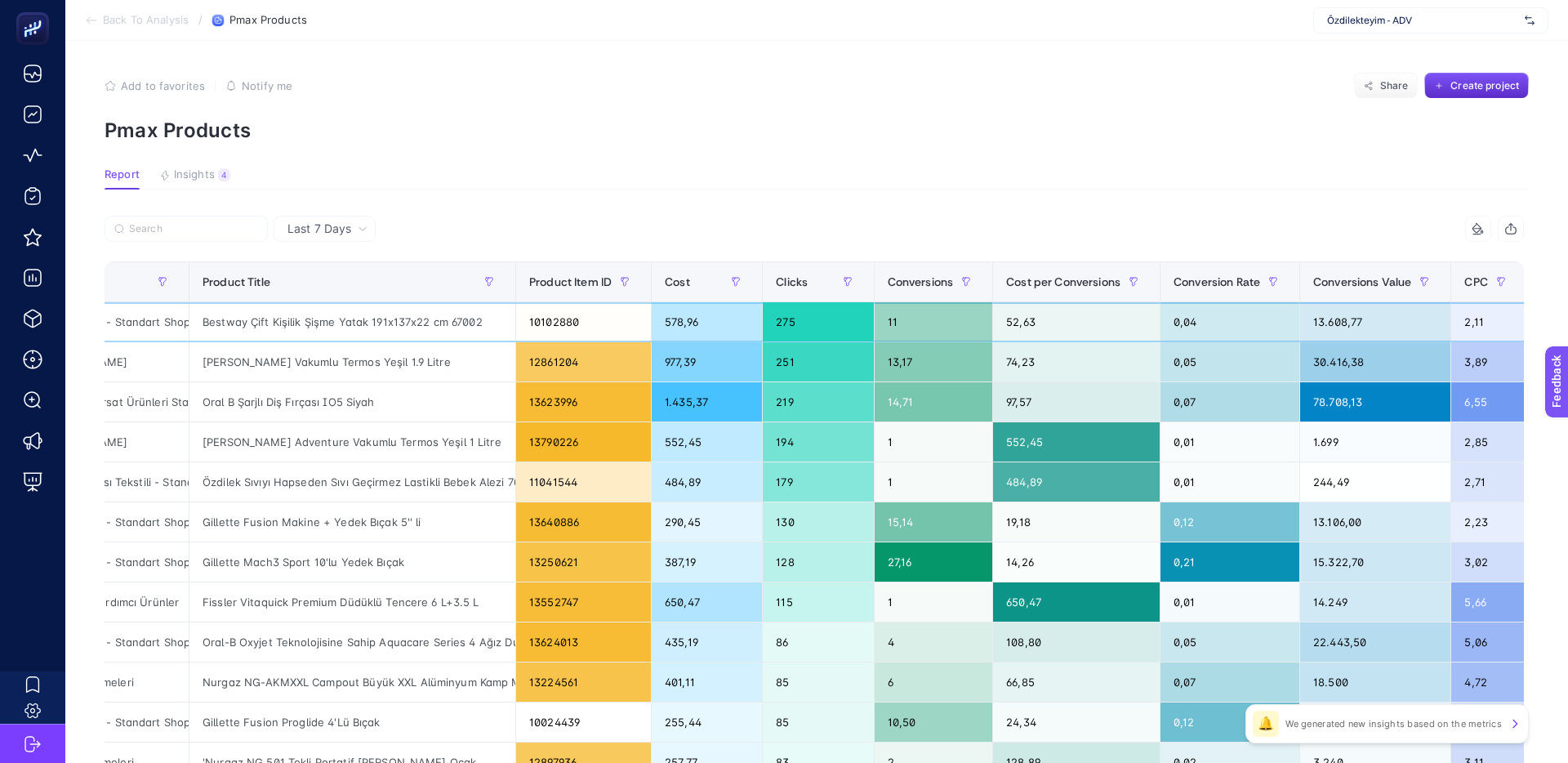
scroll to position [0, 319]
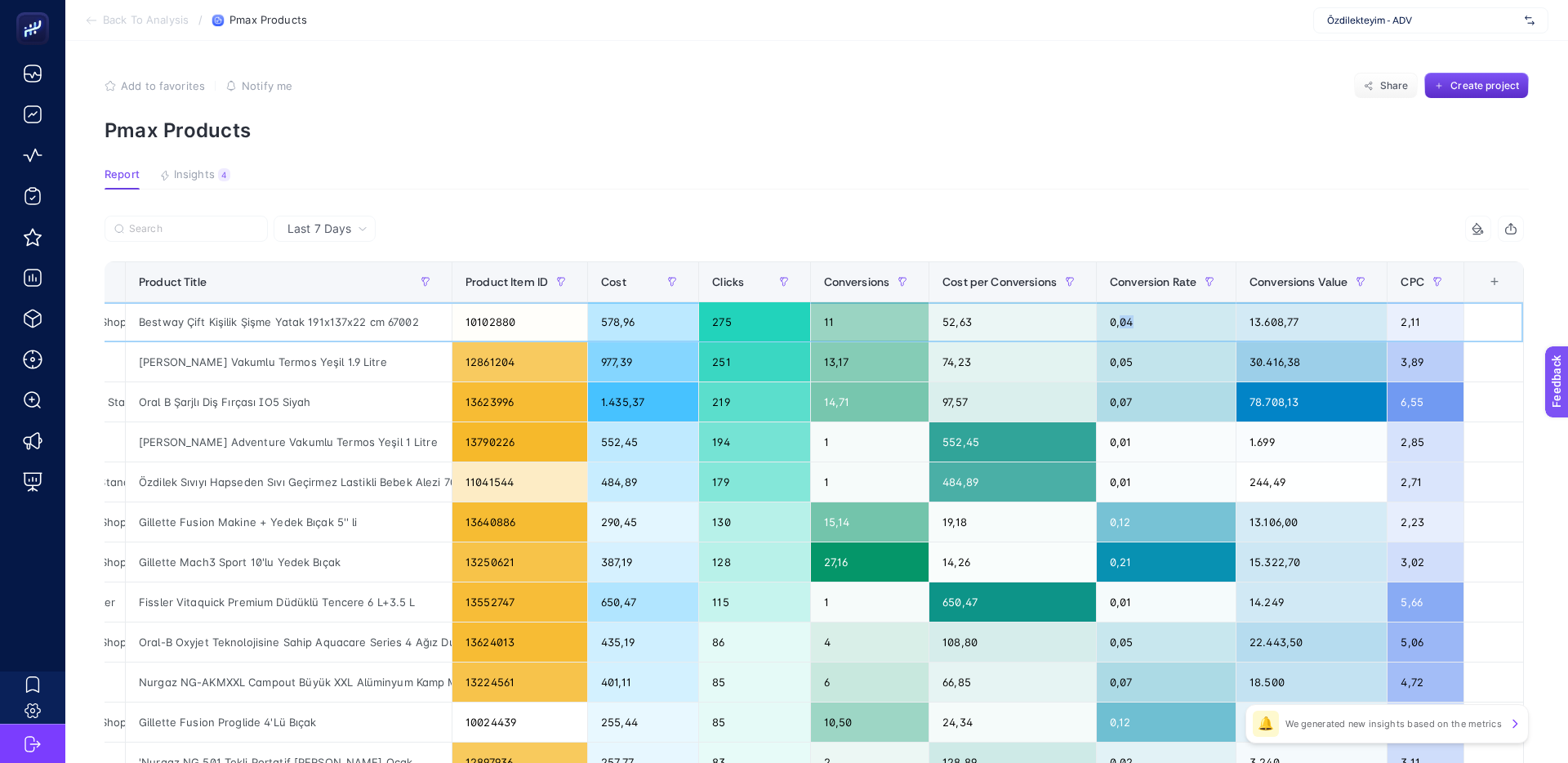
drag, startPoint x: 1131, startPoint y: 320, endPoint x: 1112, endPoint y: 320, distance: 19.0
click at [1112, 320] on div "0,04" at bounding box center [1166, 322] width 139 height 40
click at [1111, 320] on div "0,04" at bounding box center [1166, 322] width 139 height 40
drag, startPoint x: 624, startPoint y: 320, endPoint x: 584, endPoint y: 320, distance: 40.0
click at [588, 320] on div "578,96" at bounding box center [643, 322] width 110 height 40
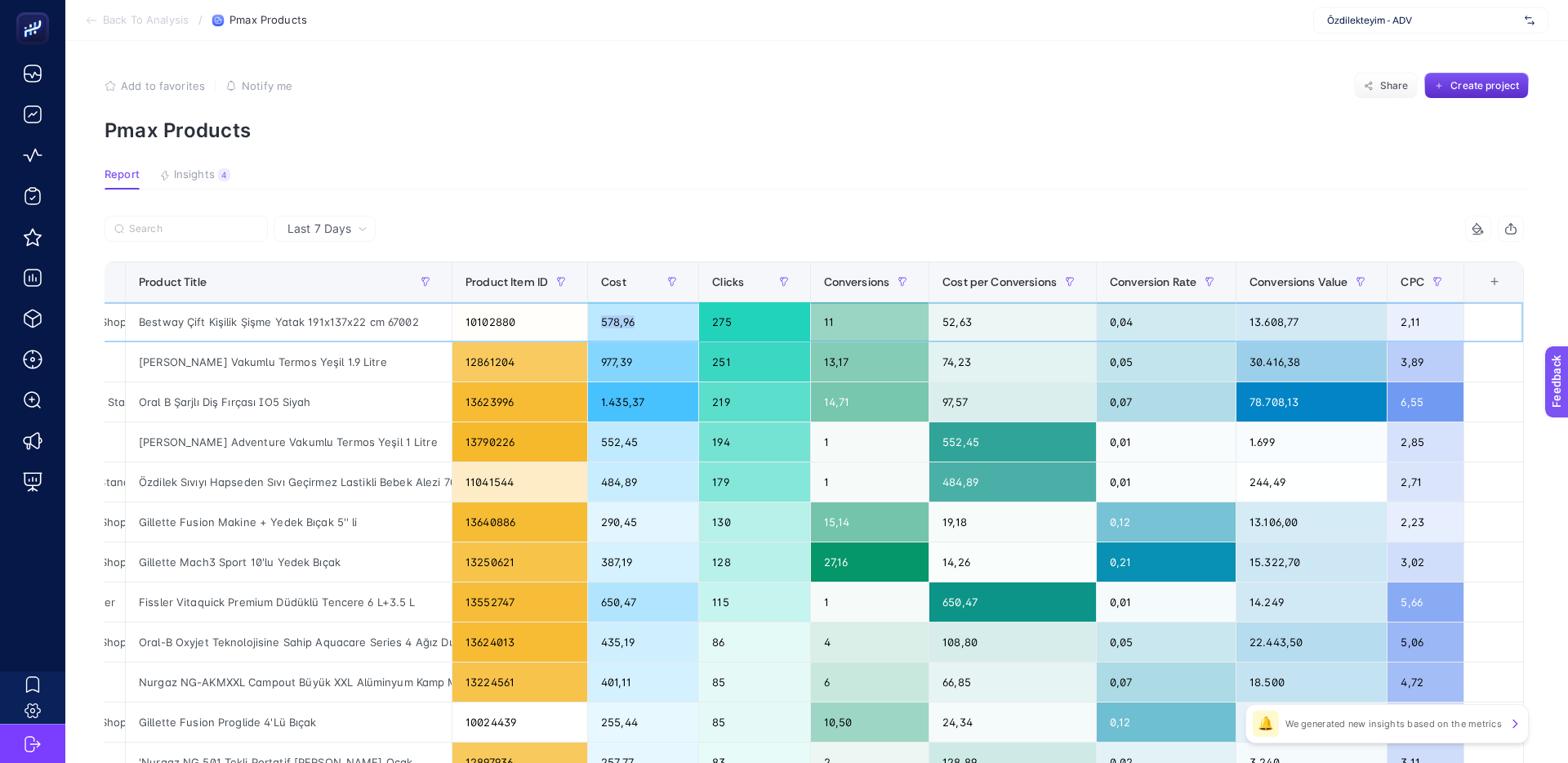
click at [588, 320] on div "578,96" at bounding box center [643, 322] width 110 height 40
drag, startPoint x: 636, startPoint y: 402, endPoint x: 599, endPoint y: 399, distance: 37.1
click at [599, 399] on div "1.435,37" at bounding box center [643, 402] width 110 height 40
drag, startPoint x: 599, startPoint y: 399, endPoint x: 709, endPoint y: 399, distance: 110.0
click at [601, 399] on div "1.435,37" at bounding box center [643, 402] width 110 height 40
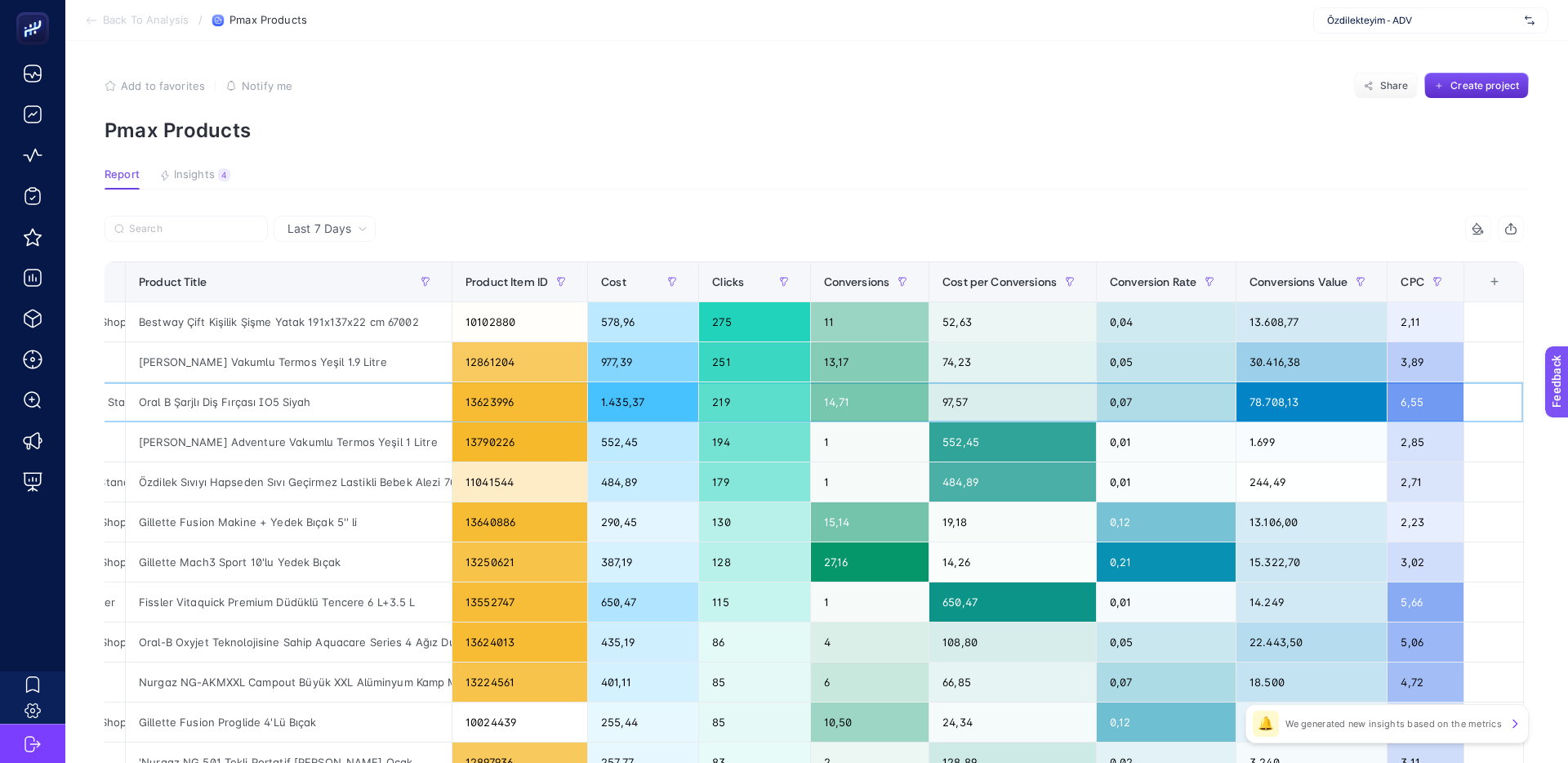
drag, startPoint x: 728, startPoint y: 399, endPoint x: 714, endPoint y: 398, distance: 14.0
click at [716, 398] on div "219" at bounding box center [754, 402] width 110 height 40
click at [713, 398] on div "219" at bounding box center [754, 402] width 110 height 40
drag, startPoint x: 856, startPoint y: 391, endPoint x: 802, endPoint y: 394, distance: 54.1
click at [815, 393] on div "14,71" at bounding box center [869, 402] width 118 height 40
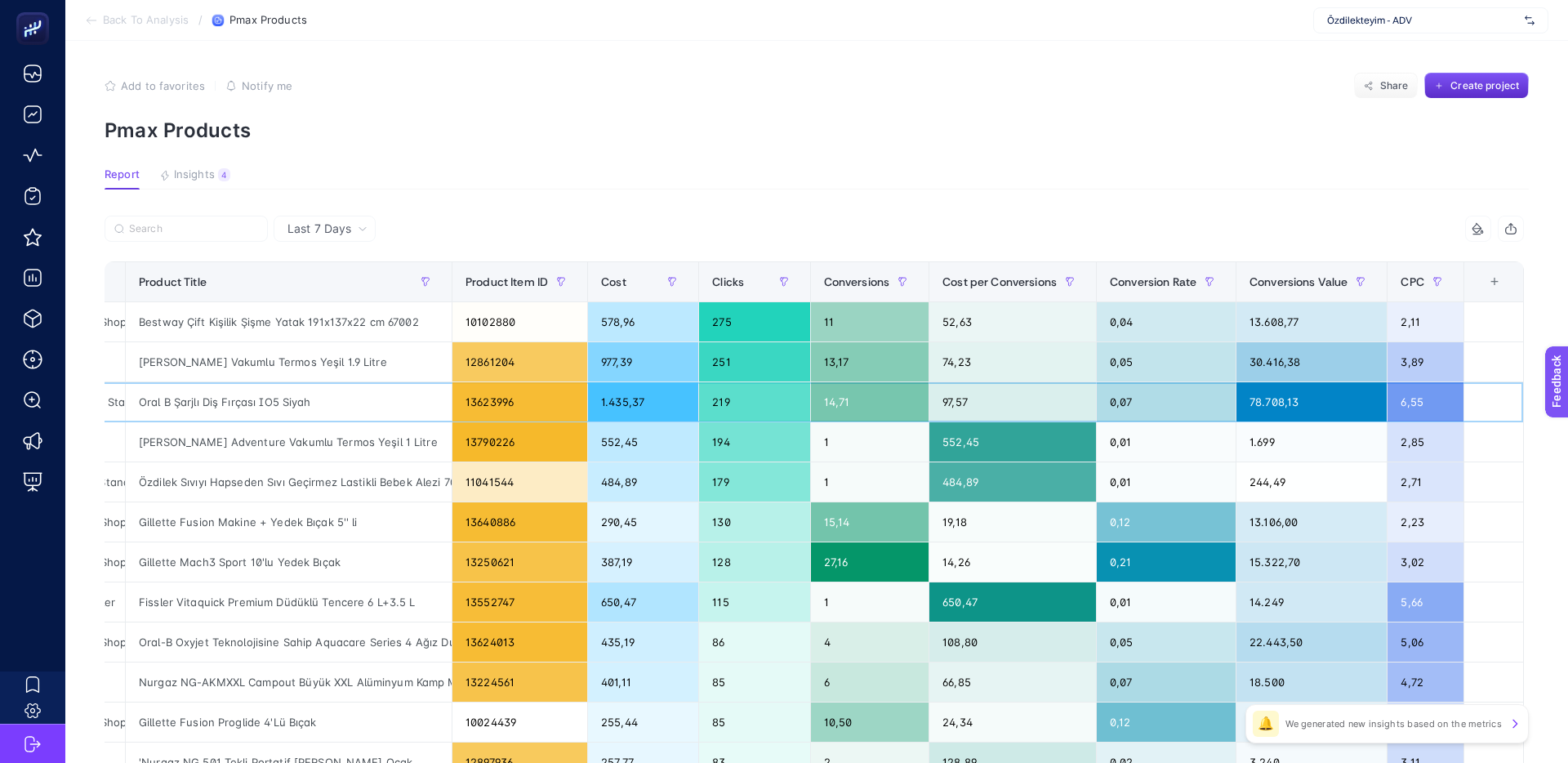
click at [802, 394] on div "219" at bounding box center [754, 402] width 110 height 40
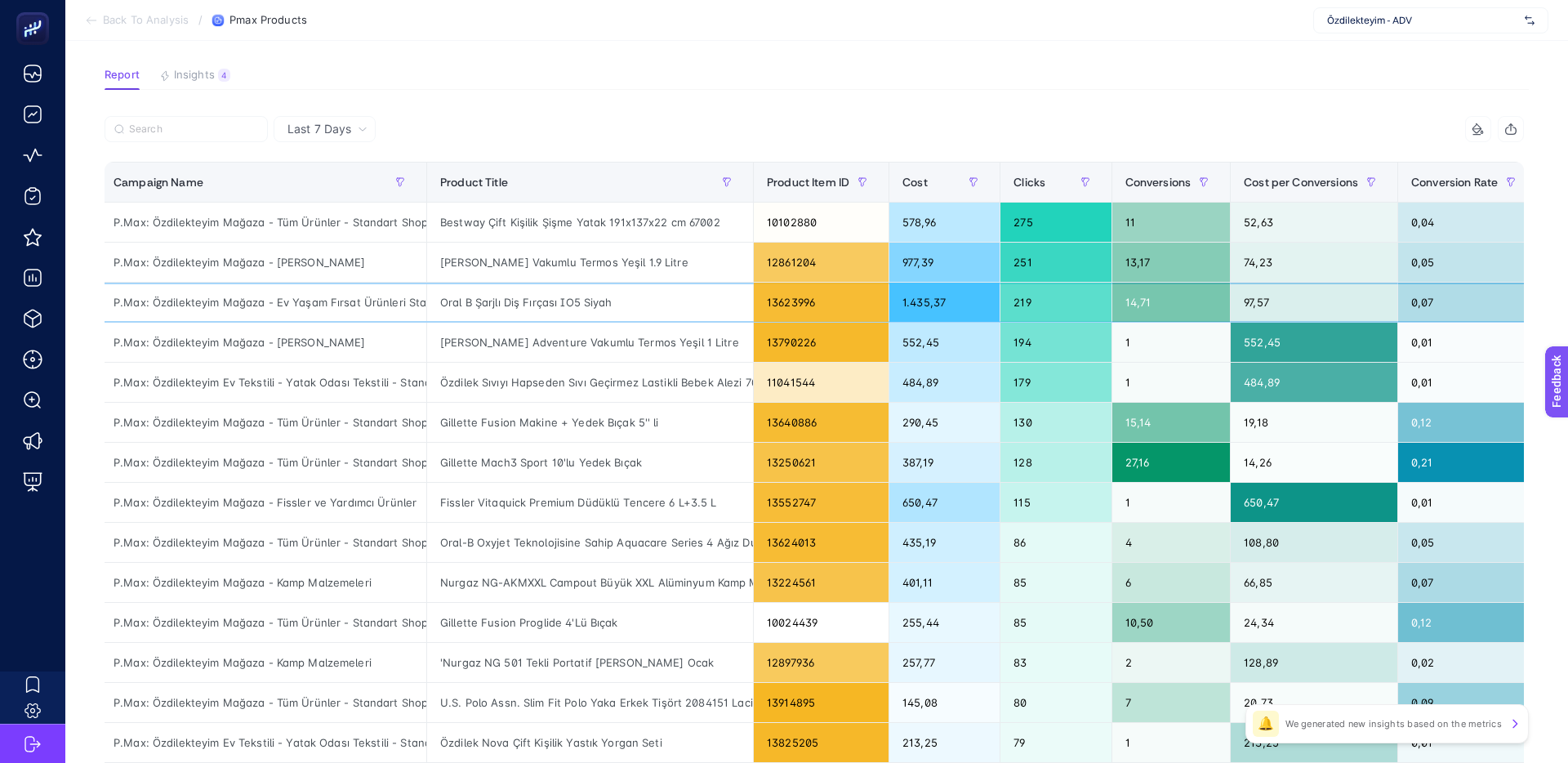
scroll to position [0, 0]
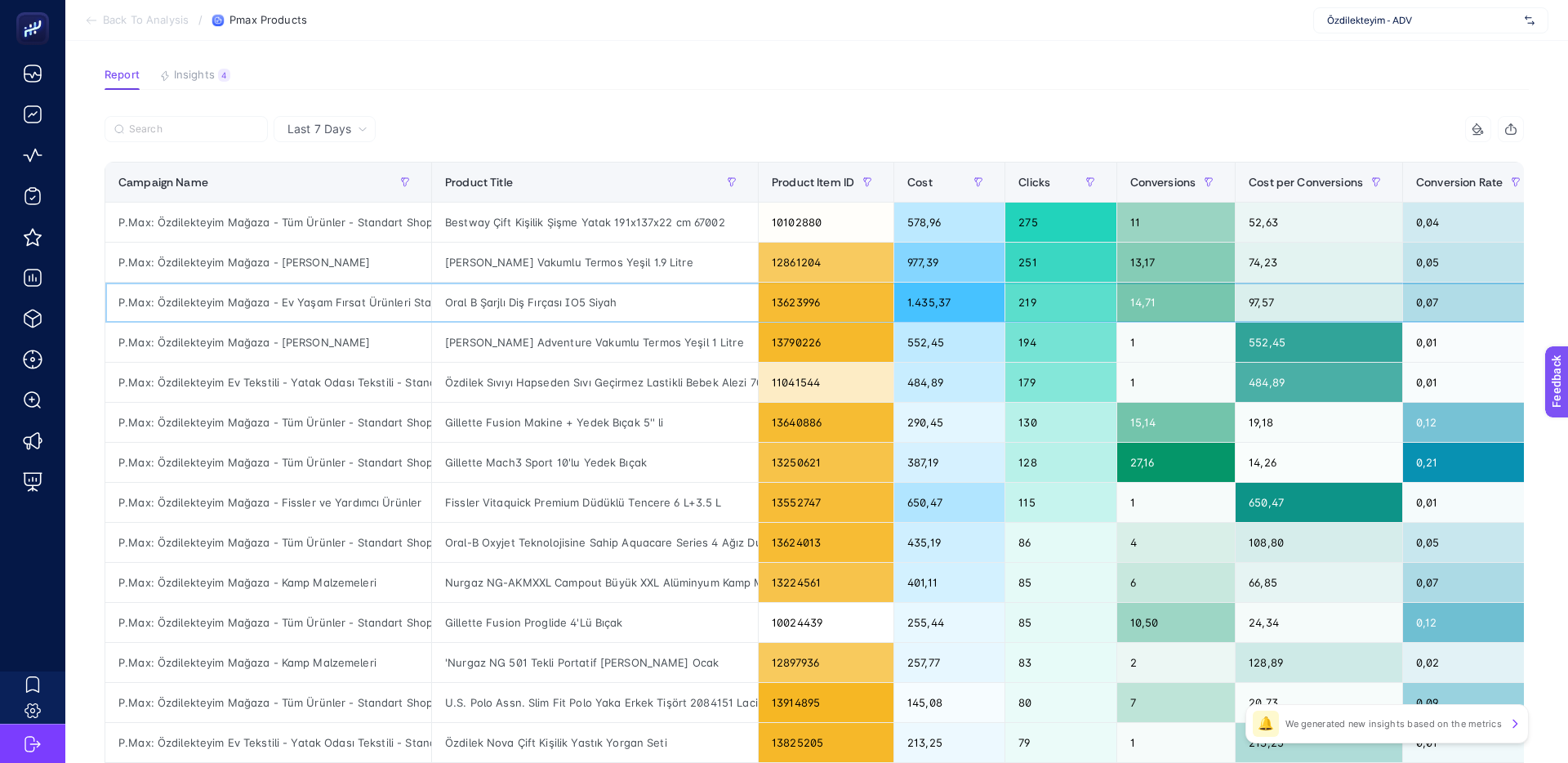
click at [561, 302] on div "Oral B Şarjlı Diş Fırçası IO5 Siyah" at bounding box center [594, 303] width 326 height 40
click at [621, 304] on div "Oral B Şarjlı Diş Fırçası IO5 Siyah" at bounding box center [594, 303] width 326 height 40
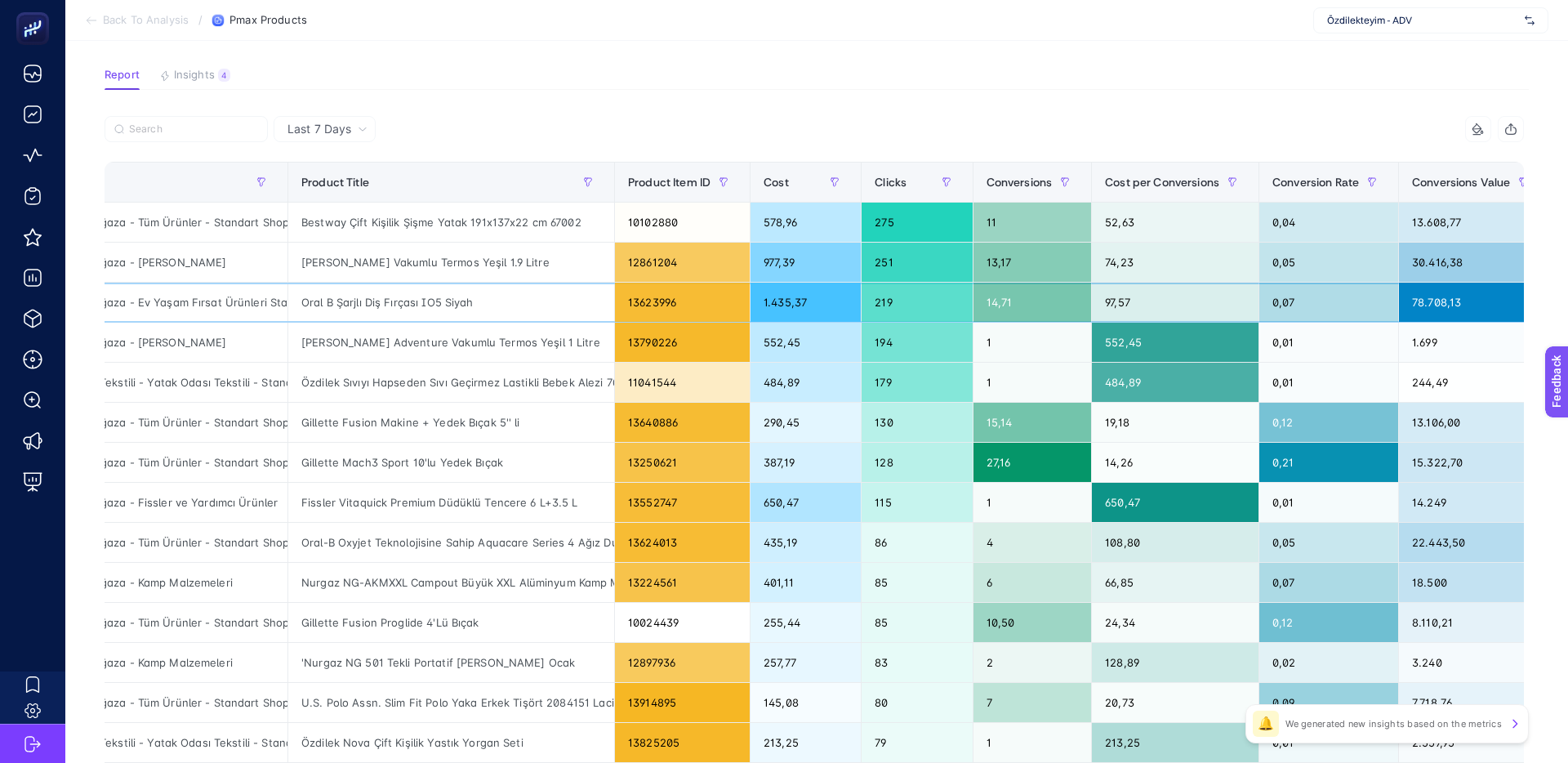
scroll to position [0, 319]
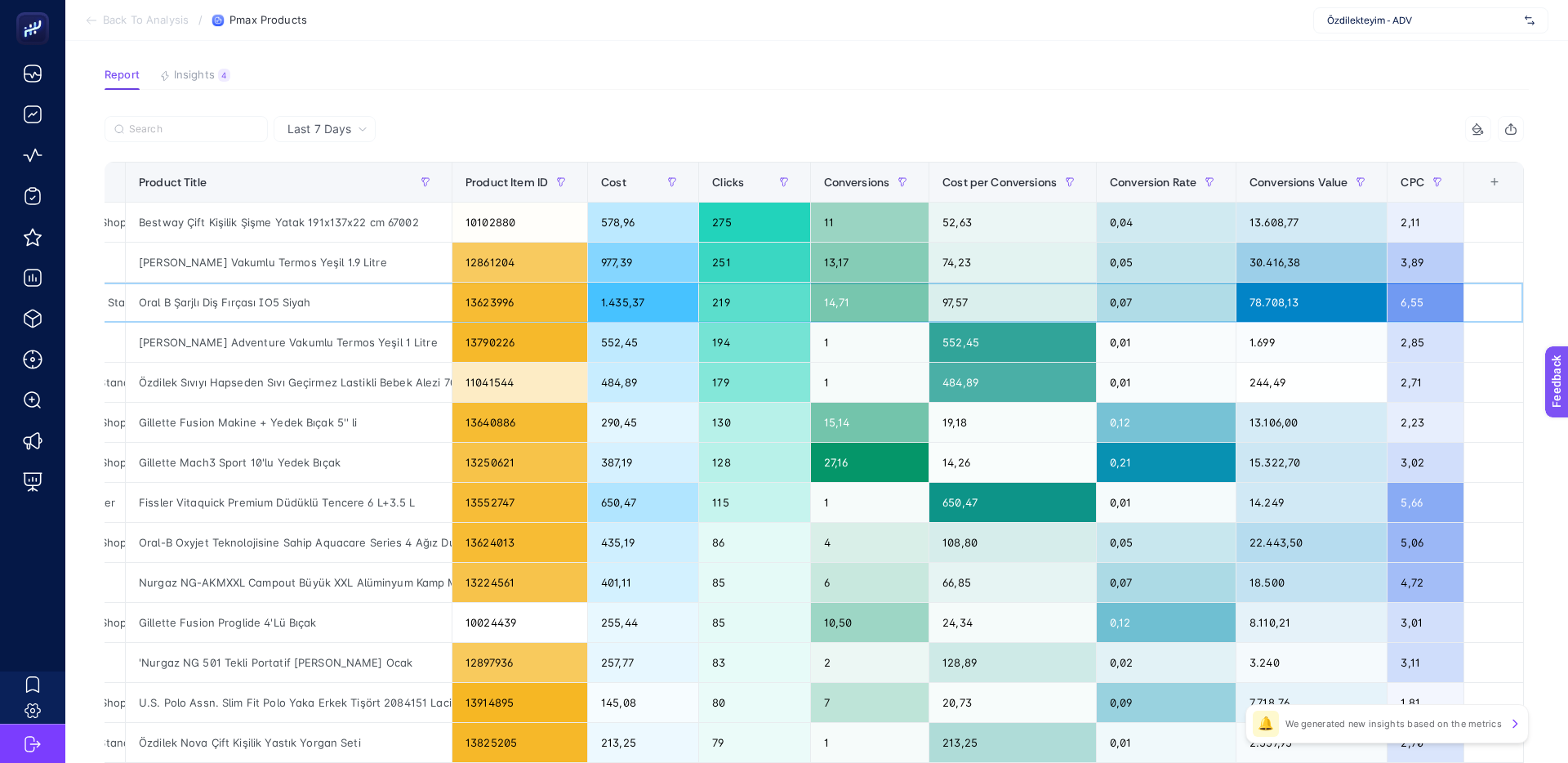
click at [1262, 305] on div "78.708,13" at bounding box center [1311, 303] width 150 height 40
click at [1262, 306] on div "78.708,13" at bounding box center [1311, 303] width 150 height 40
click at [1295, 307] on div "78.708,13" at bounding box center [1311, 303] width 150 height 40
click at [946, 304] on div "97,57" at bounding box center [1013, 303] width 167 height 40
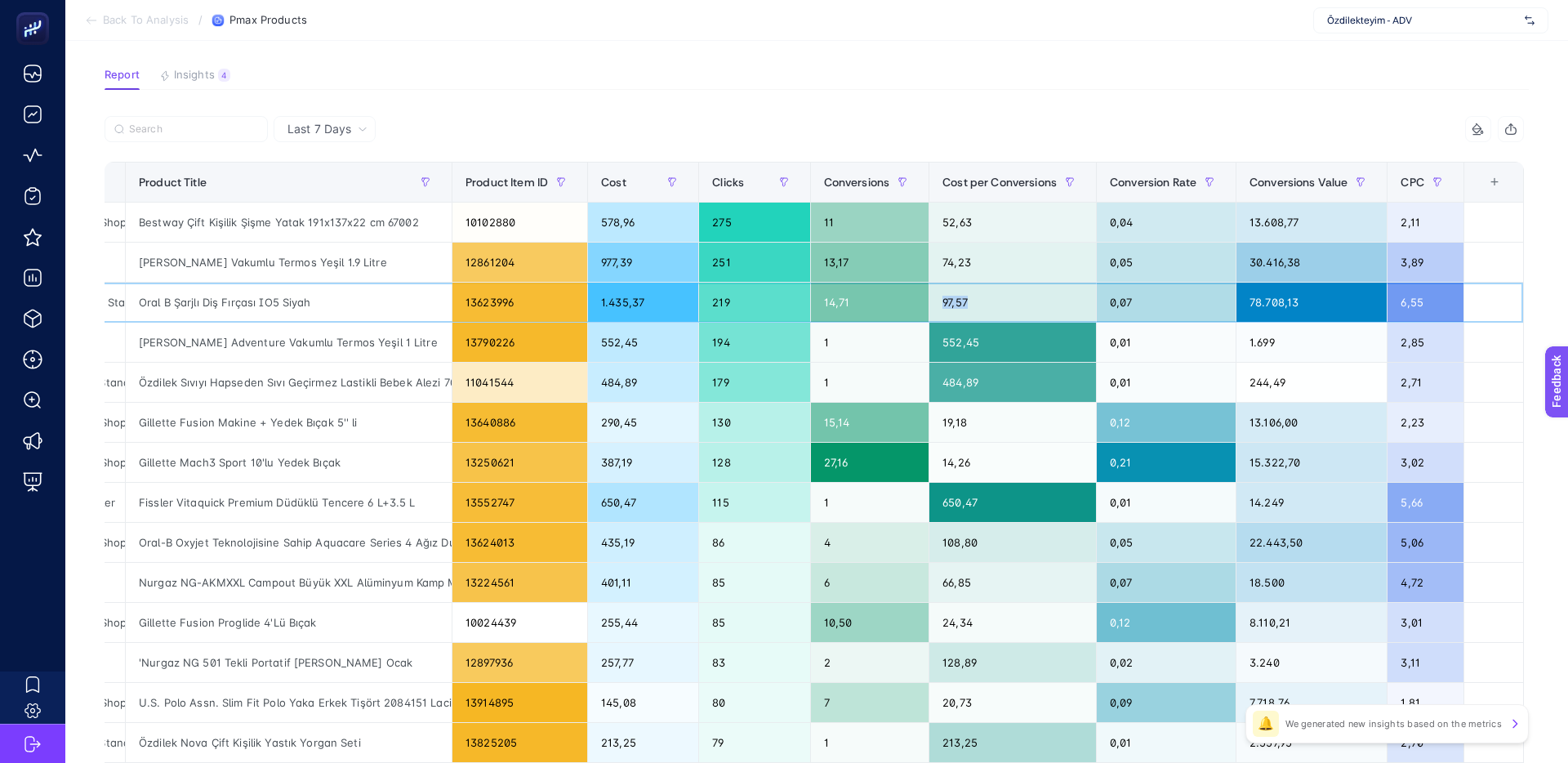
click at [946, 304] on div "97,57" at bounding box center [1013, 303] width 167 height 40
click at [951, 303] on div "97,57" at bounding box center [1013, 303] width 167 height 40
click at [959, 303] on div "97,57" at bounding box center [1013, 303] width 167 height 40
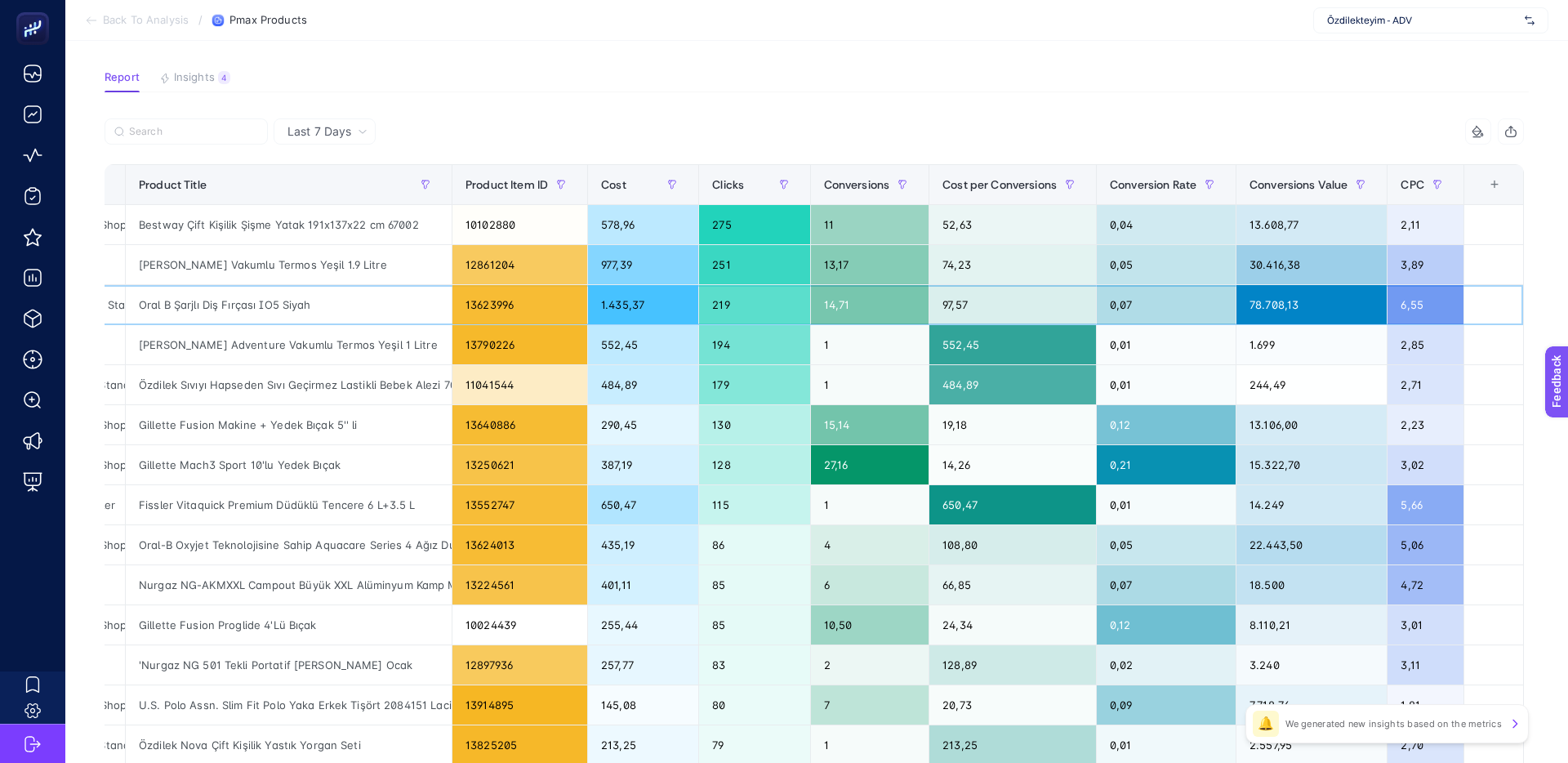
scroll to position [94, 0]
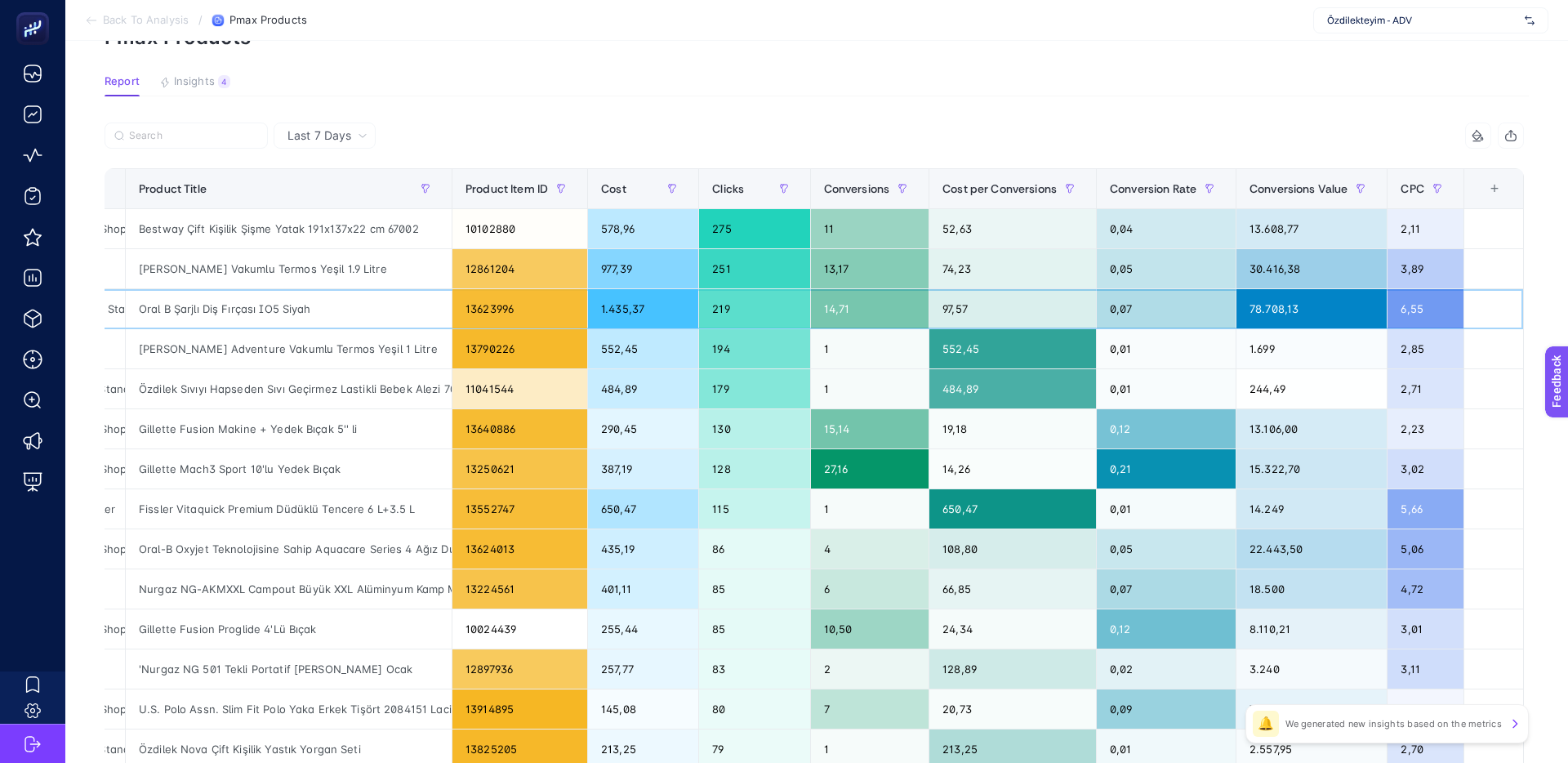
click at [1417, 312] on div "6,55" at bounding box center [1425, 309] width 75 height 40
click at [1419, 312] on div "6,55" at bounding box center [1425, 309] width 75 height 40
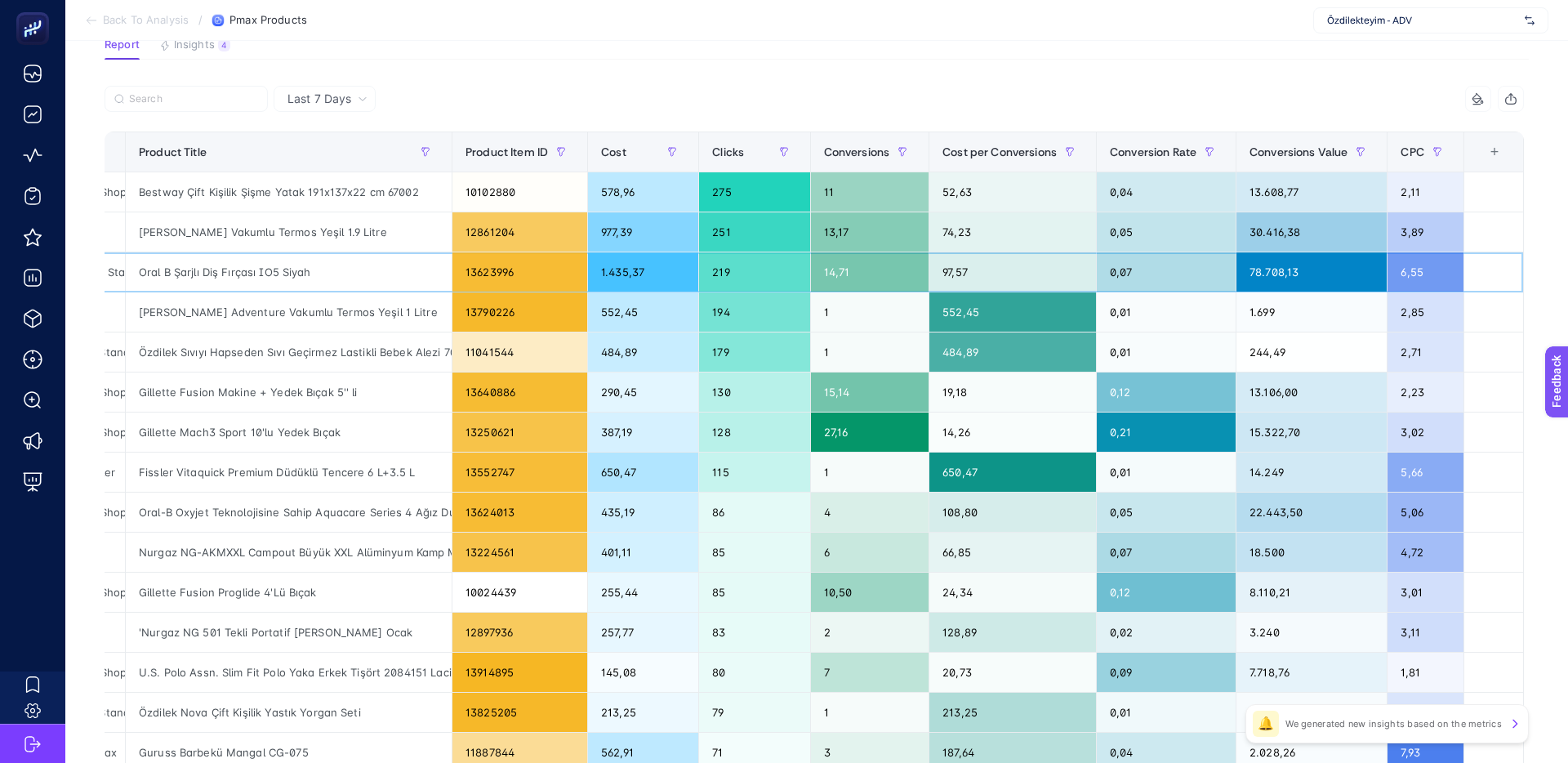
scroll to position [113, 0]
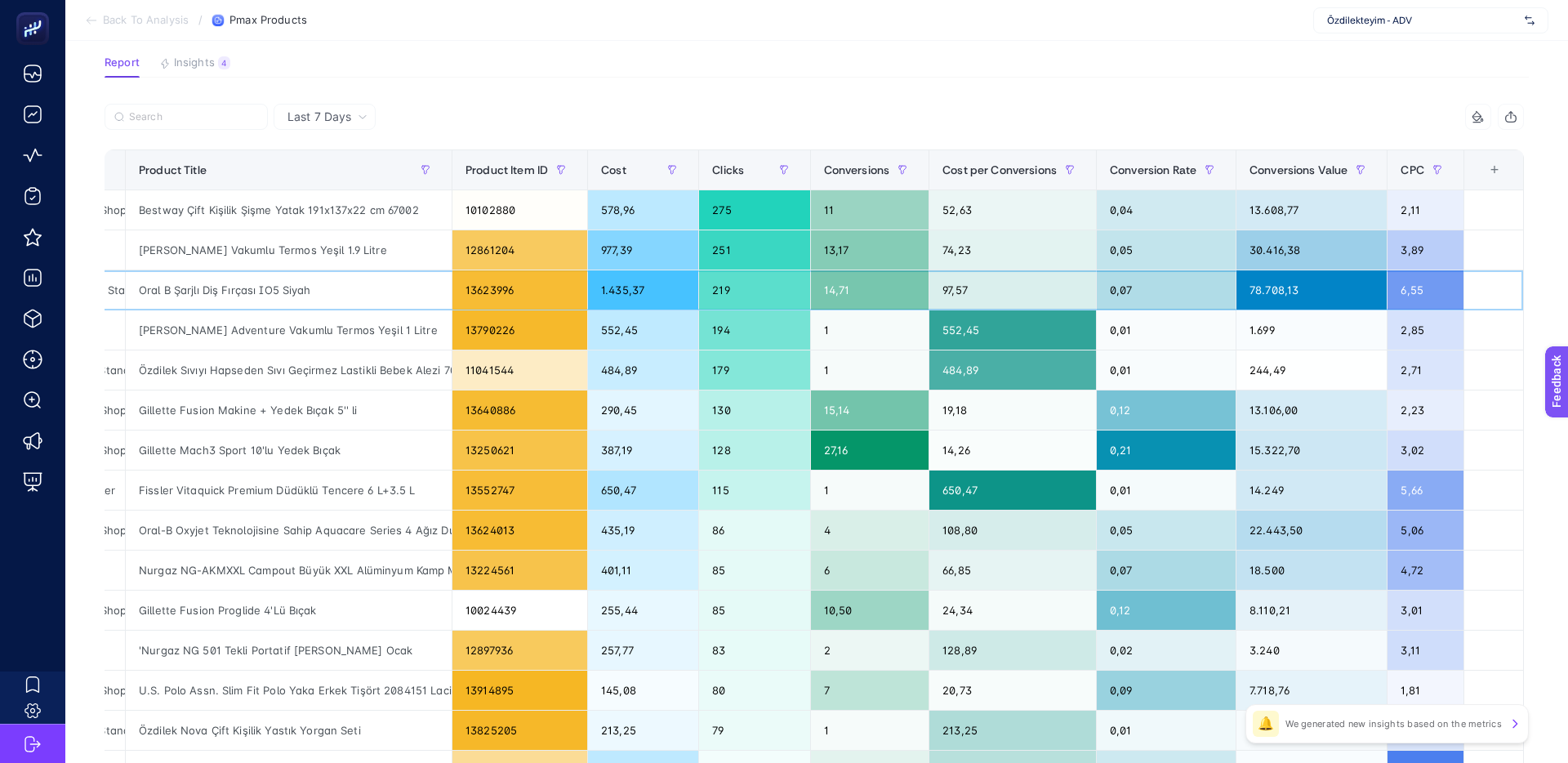
click at [1411, 287] on div "6,55" at bounding box center [1425, 290] width 75 height 40
drag, startPoint x: 644, startPoint y: 294, endPoint x: 585, endPoint y: 289, distance: 59.2
click at [588, 289] on div "1.435,37" at bounding box center [643, 290] width 110 height 40
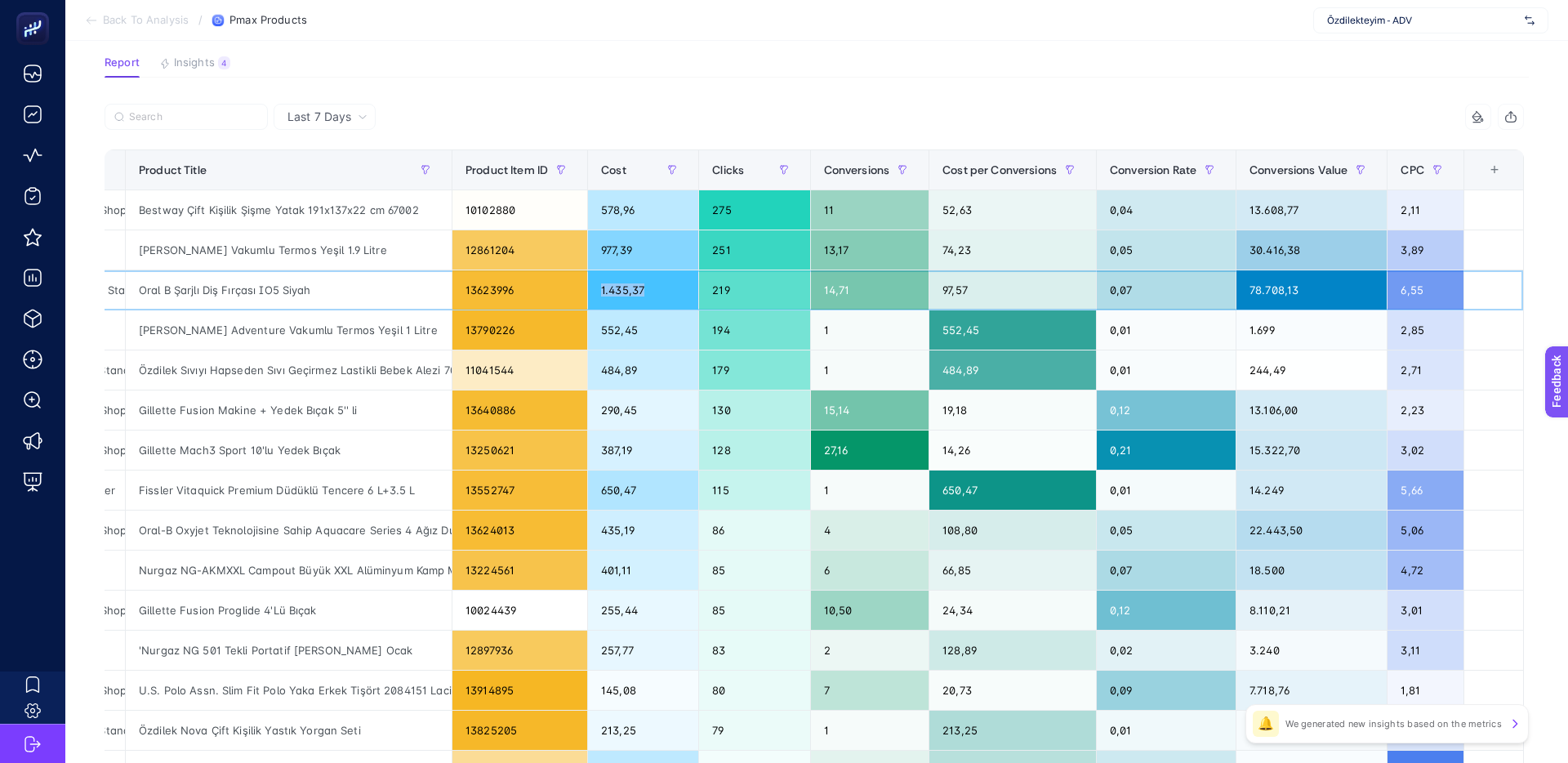
click at [588, 289] on div "1.435,37" at bounding box center [643, 290] width 110 height 40
drag, startPoint x: 1227, startPoint y: 285, endPoint x: 1216, endPoint y: 285, distance: 11.0
click at [1219, 285] on tr "P.Max: Özdilekteyim Mağaza - Ev Yaşam Fırsat Ürünleri Standart Shopping Oral B …" at bounding box center [662, 290] width 1725 height 40
click at [1216, 285] on div "0,07" at bounding box center [1166, 290] width 139 height 40
drag, startPoint x: 1410, startPoint y: 287, endPoint x: 613, endPoint y: 292, distance: 797.0
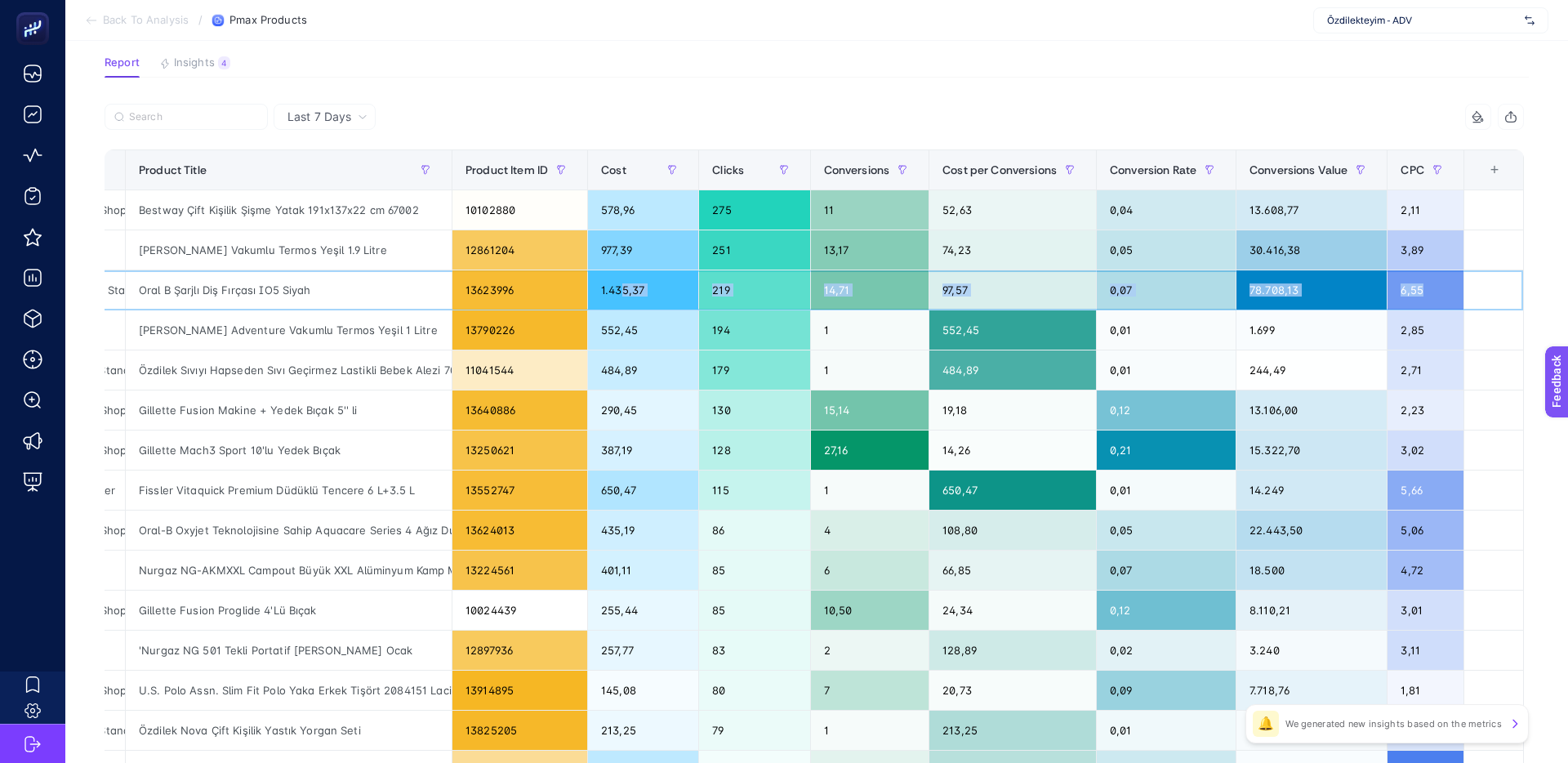
click at [612, 293] on tr "P.Max: Özdilekteyim Mağaza - Ev Yaşam Fırsat Ürünleri Standart Shopping Oral B …" at bounding box center [662, 290] width 1725 height 40
click at [467, 289] on div "13623996" at bounding box center [520, 290] width 135 height 40
drag, startPoint x: 639, startPoint y: 292, endPoint x: 1447, endPoint y: 295, distance: 808.0
click at [1447, 295] on tr "P.Max: Özdilekteyim Mağaza - Ev Yaşam Fırsat Ürünleri Standart Shopping Oral B …" at bounding box center [662, 290] width 1725 height 40
click at [1447, 295] on div "6,55" at bounding box center [1425, 290] width 75 height 40
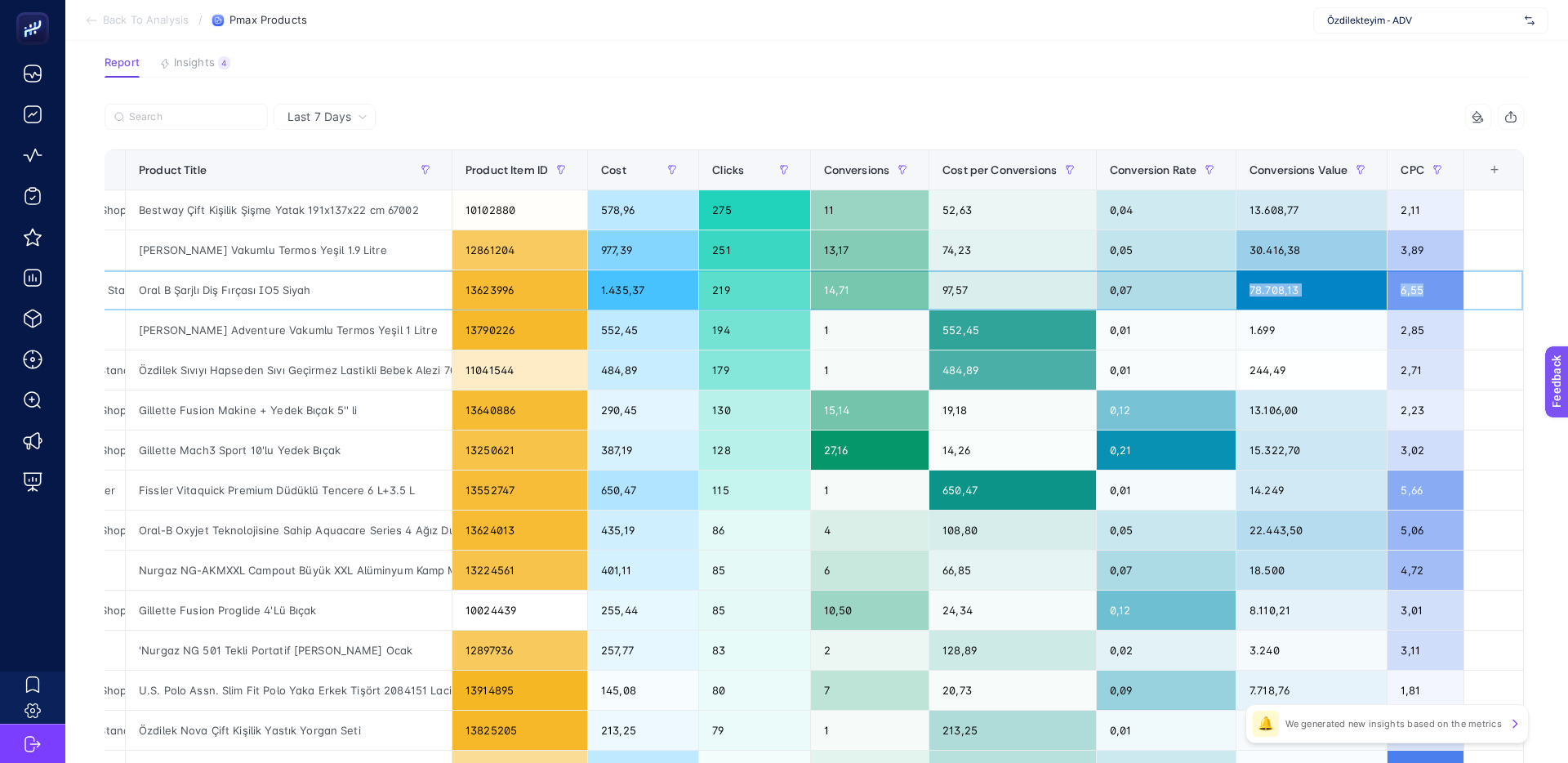
drag, startPoint x: 1448, startPoint y: 292, endPoint x: 1168, endPoint y: 290, distance: 280.0
click at [1168, 290] on tr "P.Max: Özdilekteyim Mağaza - Ev Yaşam Fırsat Ürünleri Standart Shopping Oral B …" at bounding box center [662, 290] width 1725 height 40
drag, startPoint x: 1168, startPoint y: 290, endPoint x: 1245, endPoint y: 291, distance: 77.0
click at [1168, 290] on div "0,07" at bounding box center [1166, 290] width 139 height 40
drag, startPoint x: 1418, startPoint y: 291, endPoint x: 1286, endPoint y: 290, distance: 132.0
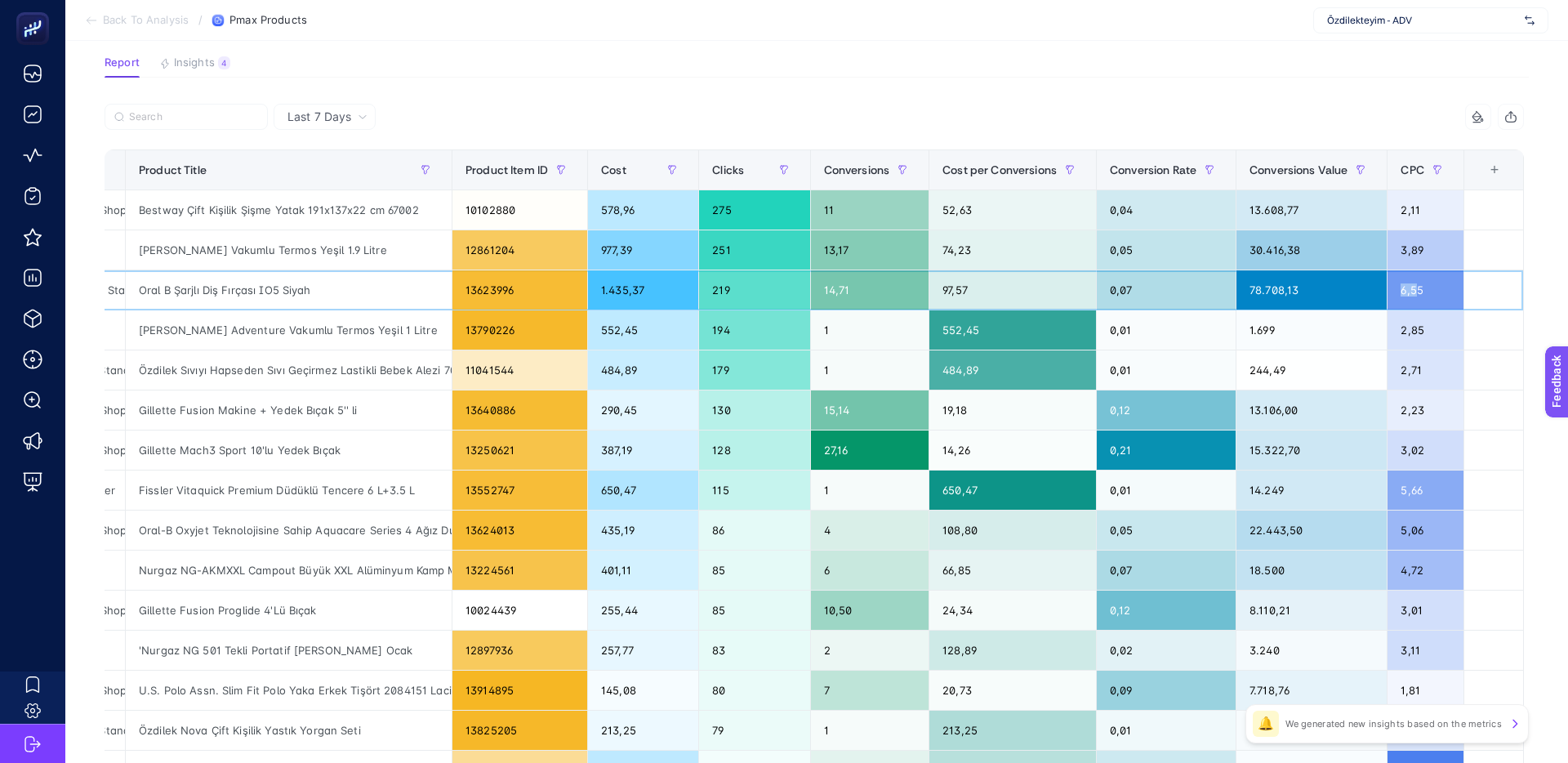
click at [1289, 290] on tr "P.Max: Özdilekteyim Mağaza - Ev Yaşam Fırsat Ürünleri Standart Shopping Oral B …" at bounding box center [662, 290] width 1725 height 40
click at [1286, 290] on div "78.708,13" at bounding box center [1311, 290] width 150 height 40
drag, startPoint x: 1137, startPoint y: 292, endPoint x: 1106, endPoint y: 292, distance: 31.0
click at [1110, 291] on div "0,07" at bounding box center [1166, 290] width 139 height 40
click at [1106, 292] on div "0,07" at bounding box center [1166, 290] width 139 height 40
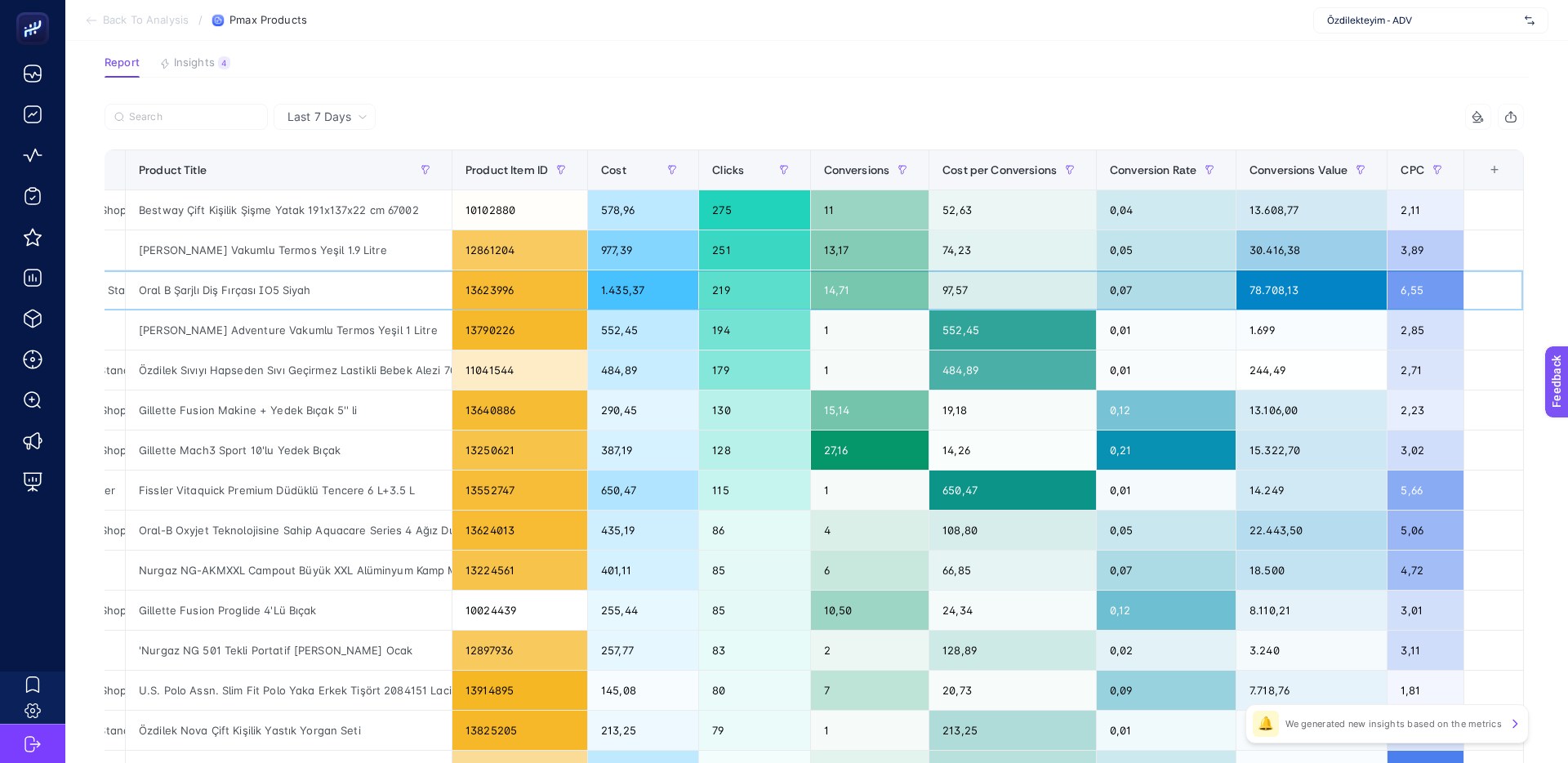
click at [958, 283] on div "97,57" at bounding box center [1013, 290] width 167 height 40
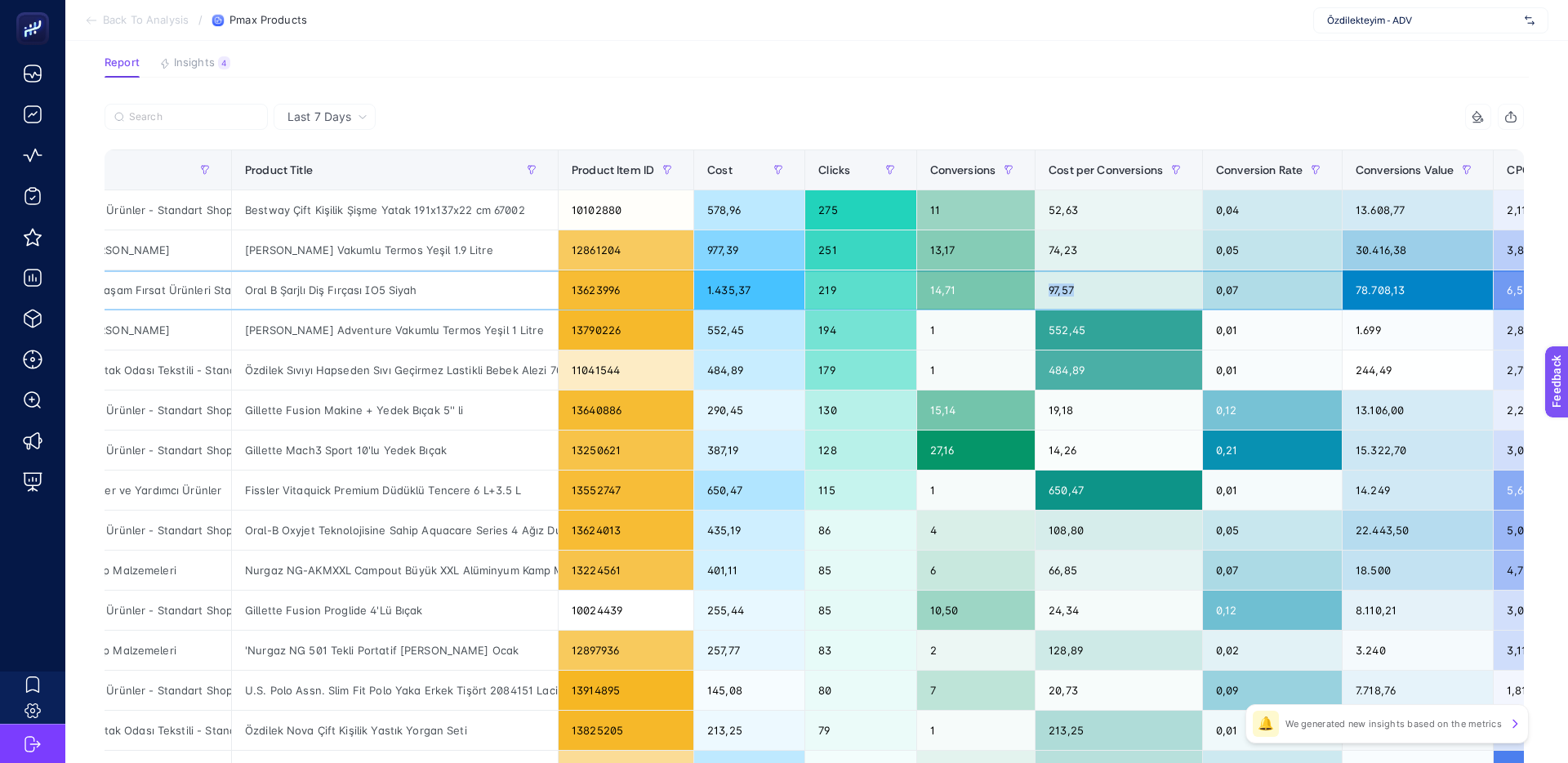
scroll to position [0, 0]
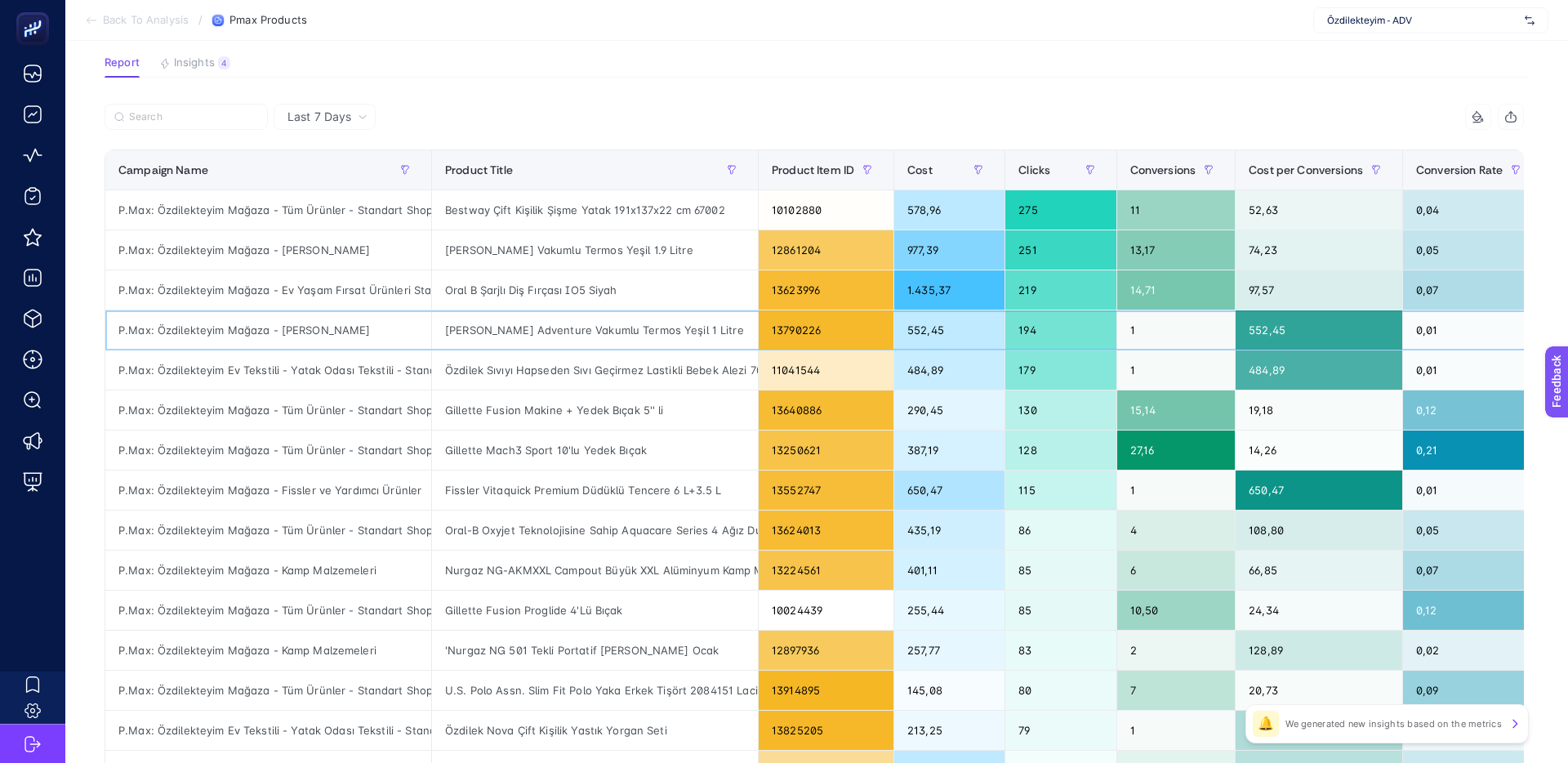
click at [296, 329] on div "P.Max: Özdilekteyim Mağaza - [PERSON_NAME]" at bounding box center [268, 330] width 326 height 40
click at [328, 279] on div "P.Max: Özdilekteyim Mağaza - Ev Yaşam Fırsat Ürünleri Standart Shopping" at bounding box center [268, 290] width 326 height 40
click at [307, 330] on div "P.Max: Özdilekteyim Mağaza - [PERSON_NAME]" at bounding box center [268, 330] width 326 height 40
click at [321, 254] on div "P.Max: Özdilekteyim Mağaza - [PERSON_NAME]" at bounding box center [268, 250] width 326 height 40
click at [334, 314] on div "P.Max: Özdilekteyim Mağaza - [PERSON_NAME]" at bounding box center [268, 330] width 326 height 40
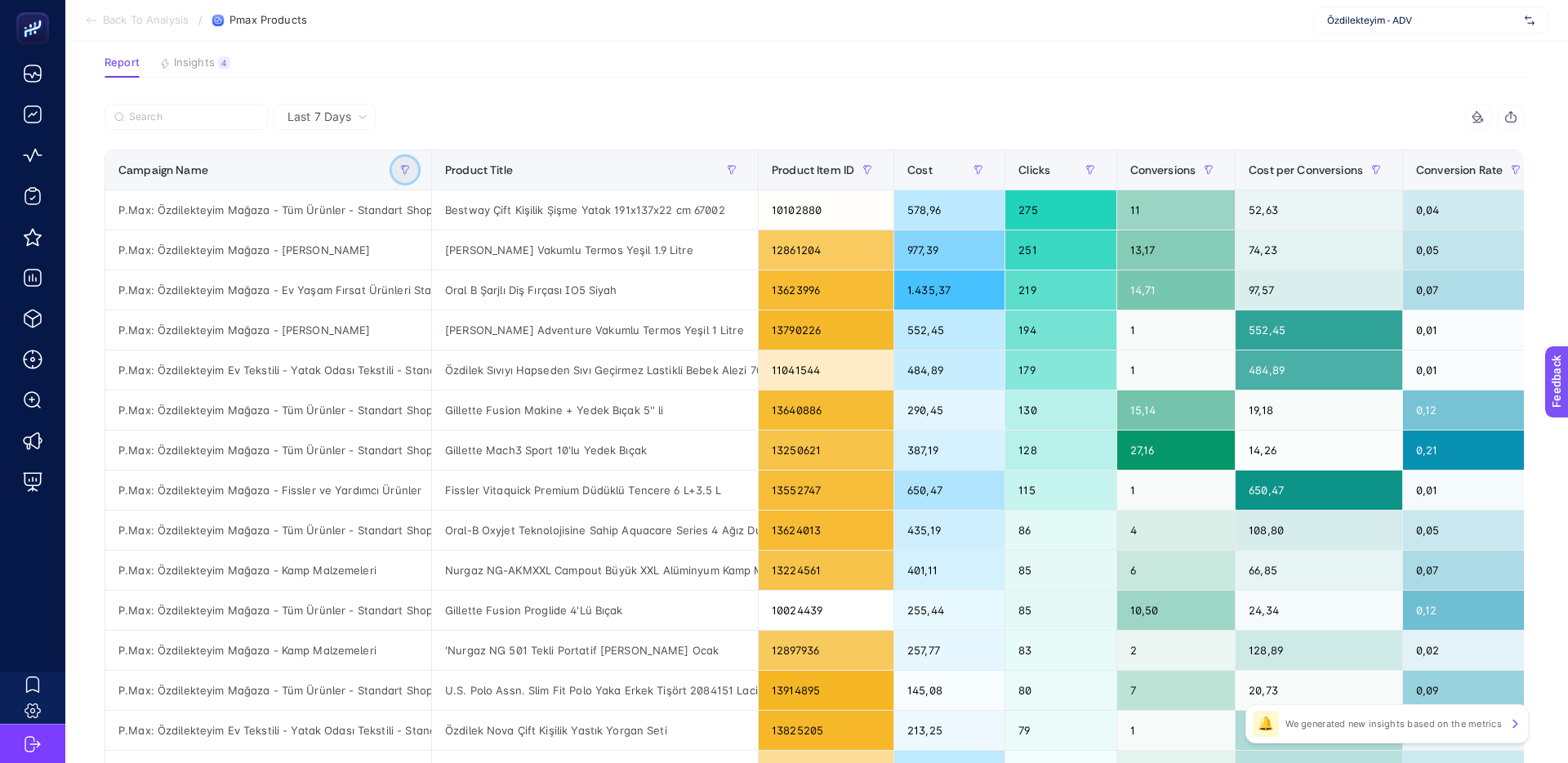
click at [402, 168] on icon "button" at bounding box center [405, 170] width 7 height 8
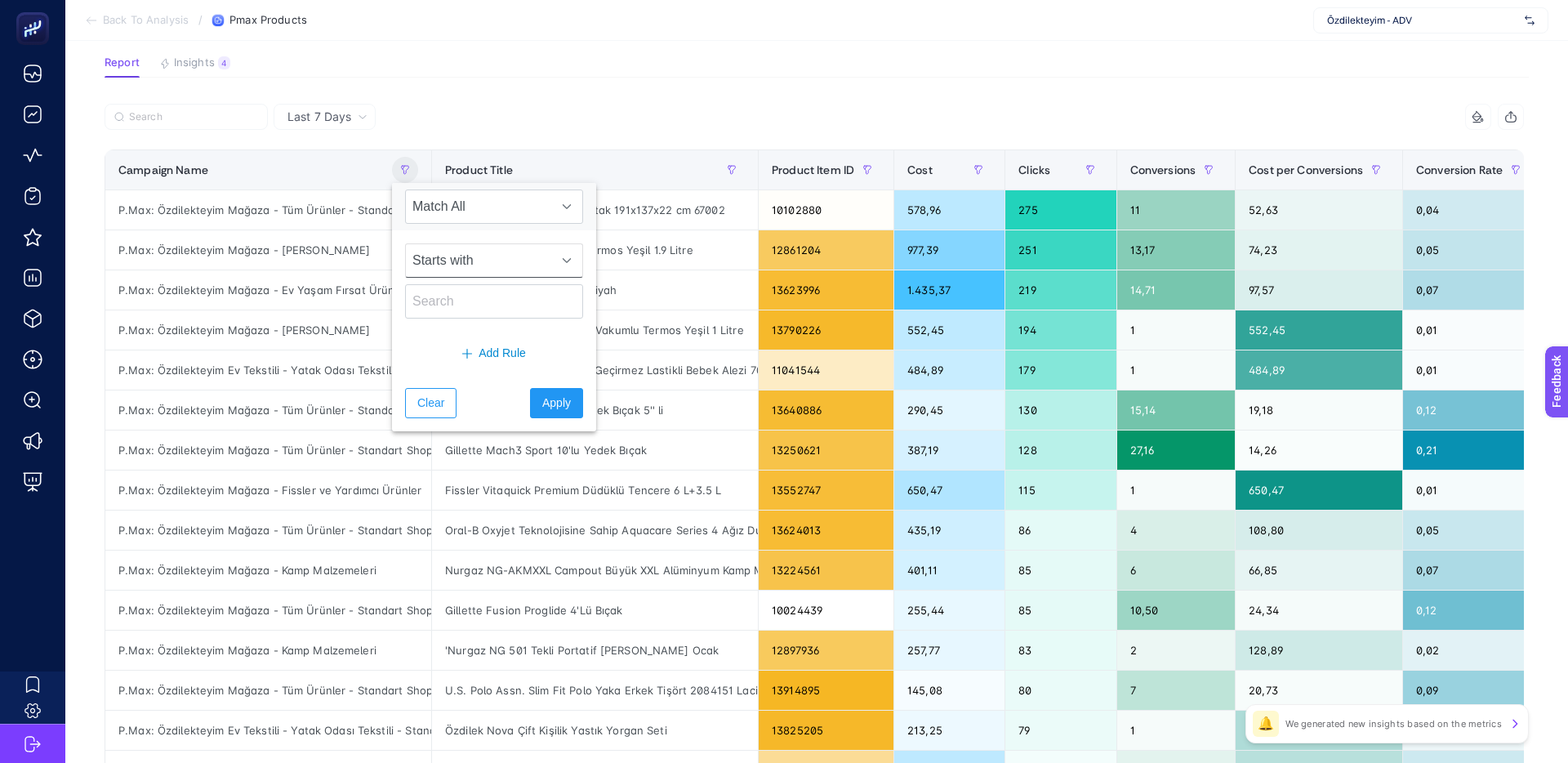
click at [472, 256] on span "Starts with" at bounding box center [478, 260] width 145 height 33
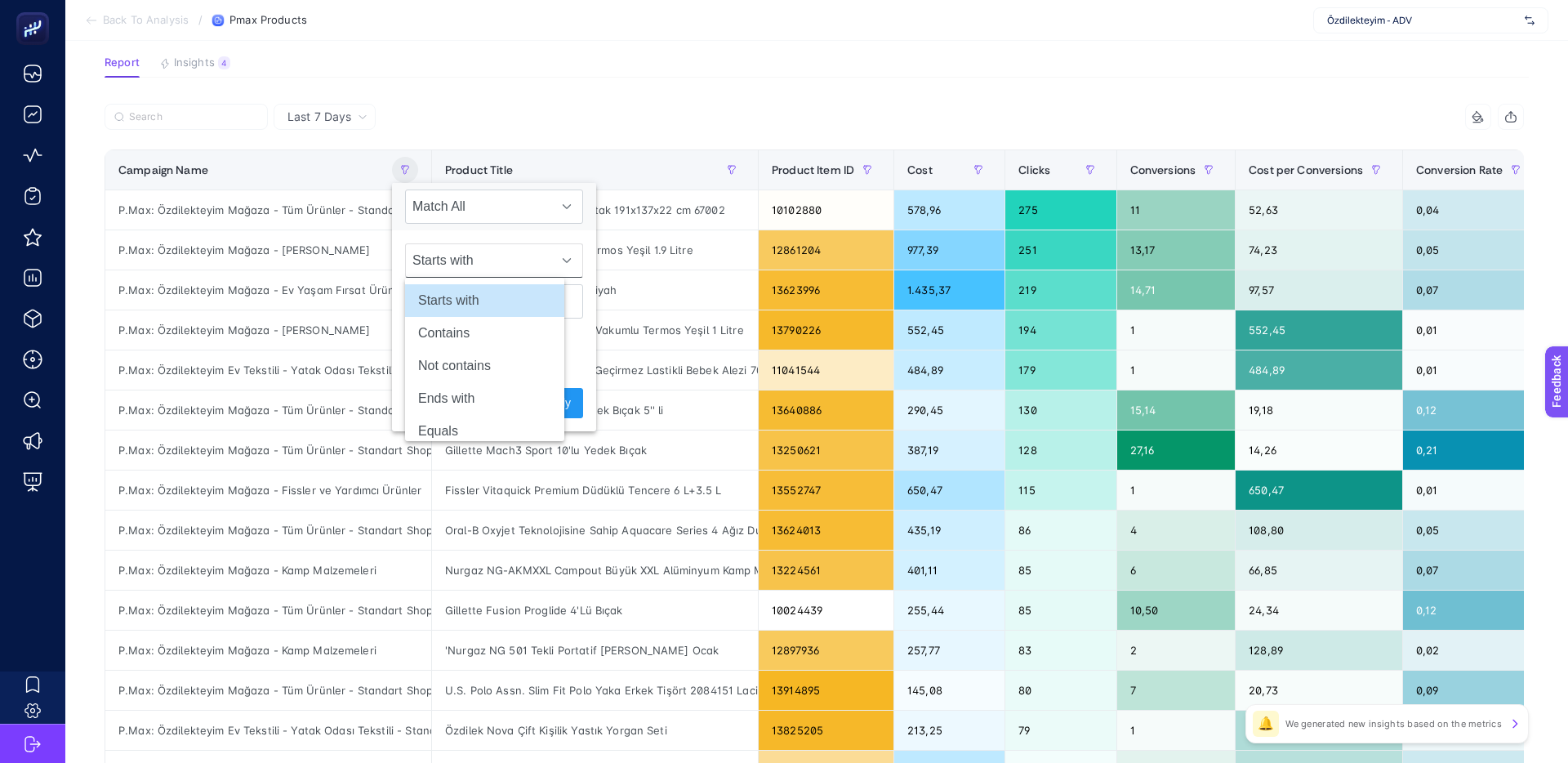
click at [477, 255] on span "Starts with" at bounding box center [478, 260] width 145 height 33
drag, startPoint x: 454, startPoint y: 301, endPoint x: 462, endPoint y: 289, distance: 14.4
click at [454, 301] on input "text" at bounding box center [493, 301] width 178 height 35
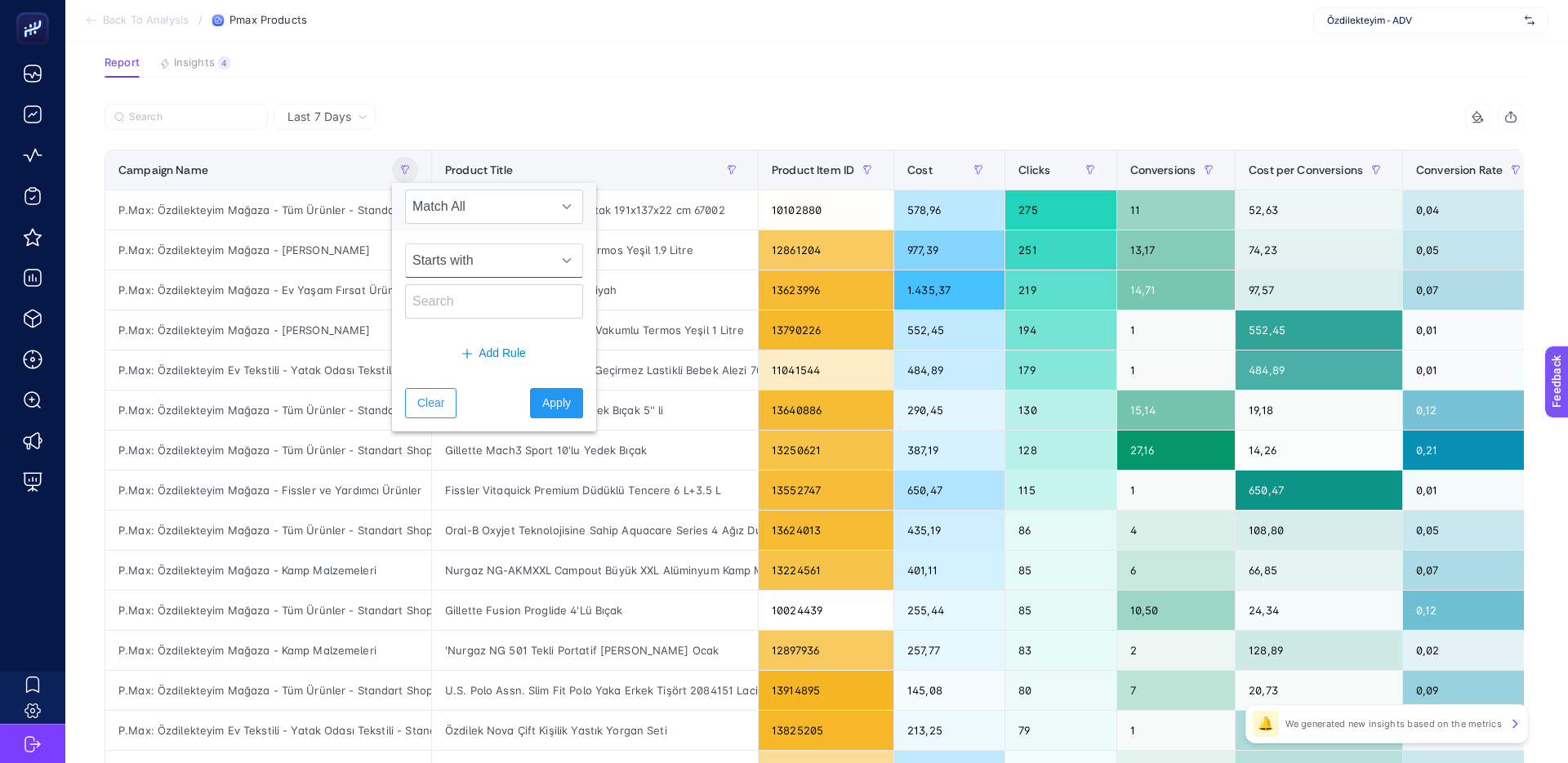
click at [471, 249] on span "Starts with" at bounding box center [478, 260] width 145 height 33
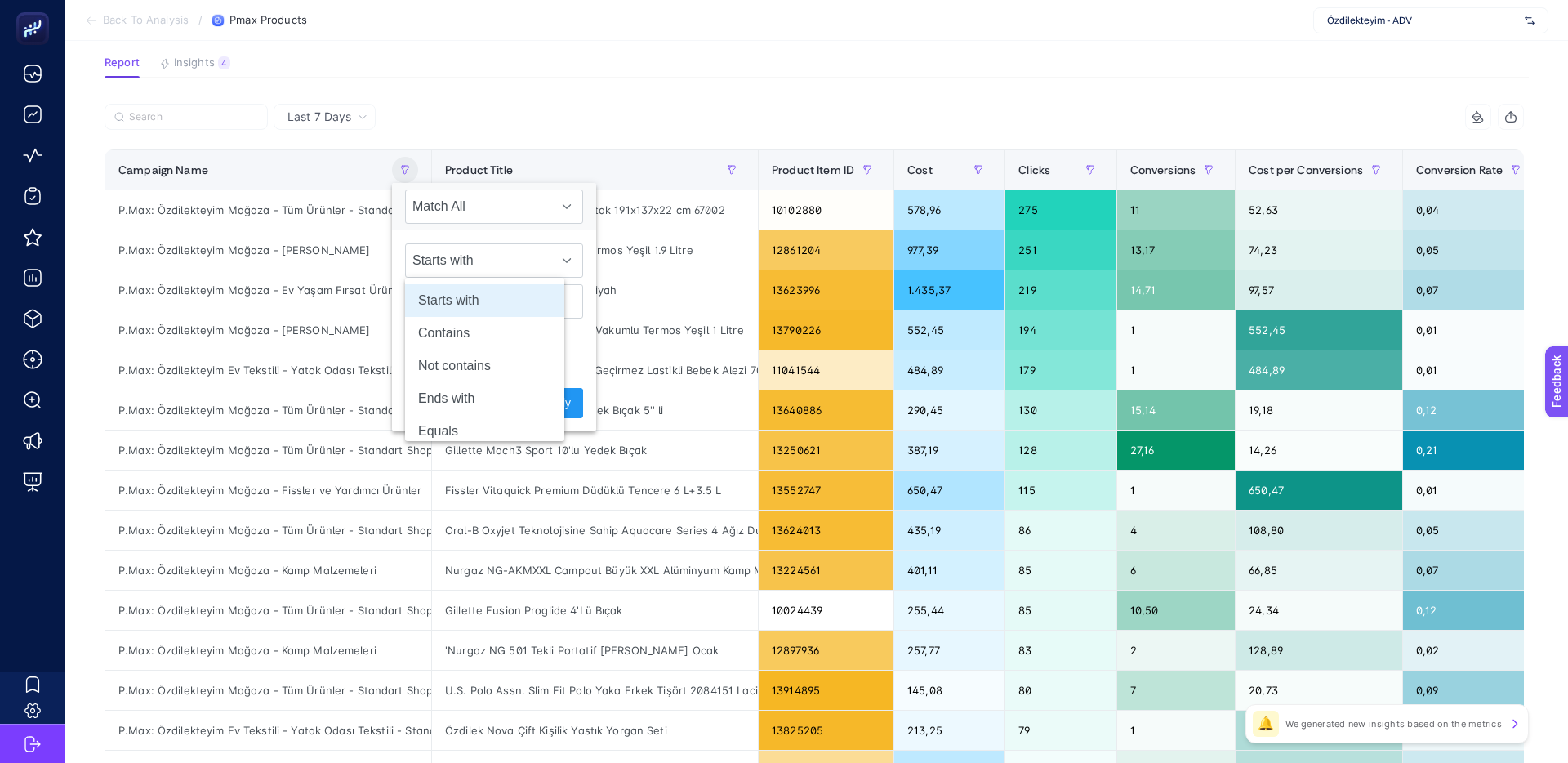
drag, startPoint x: 451, startPoint y: 334, endPoint x: 458, endPoint y: 305, distance: 29.8
click at [450, 334] on li "Contains" at bounding box center [484, 332] width 159 height 33
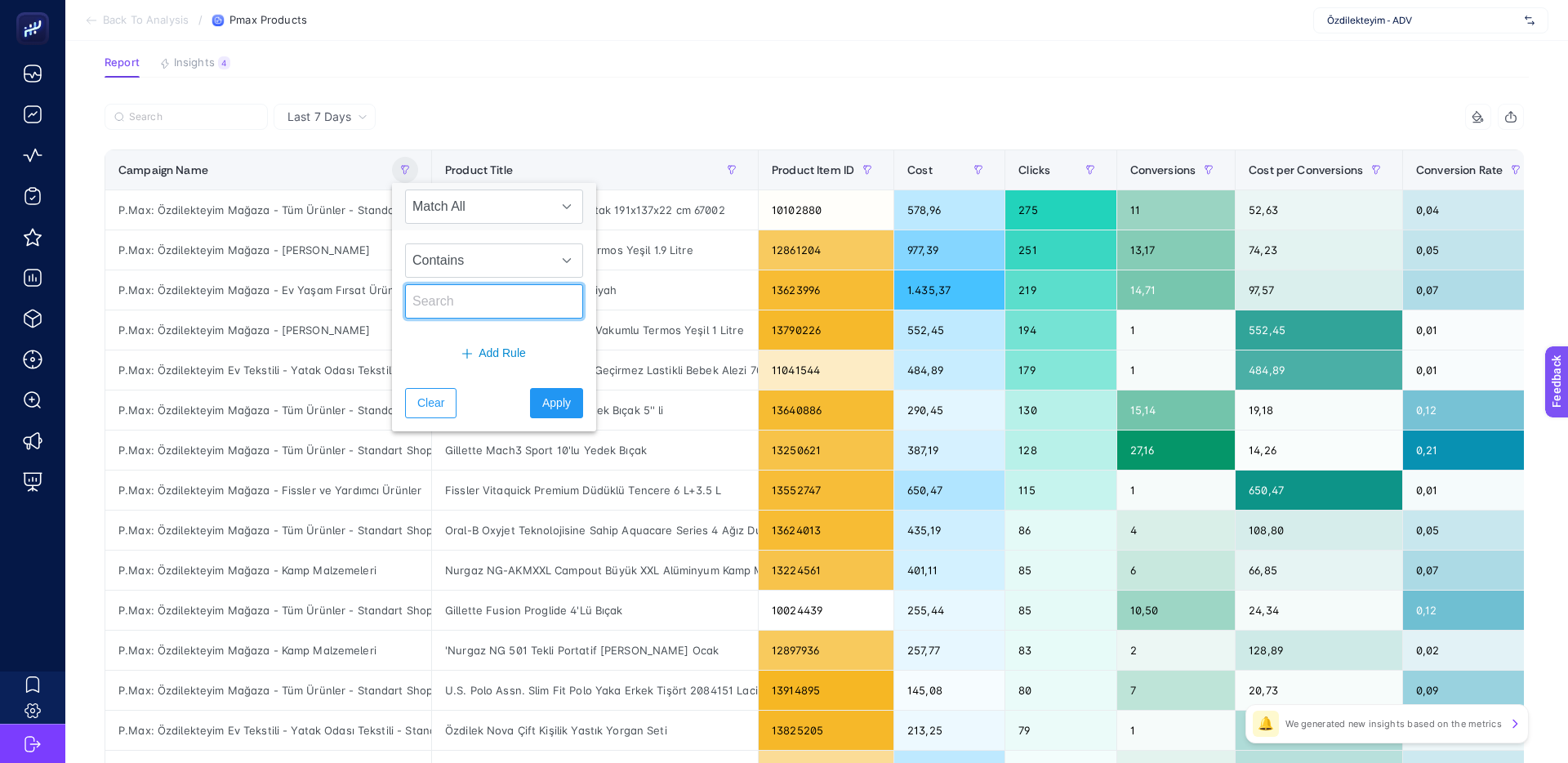
click at [446, 302] on input "text" at bounding box center [493, 301] width 178 height 35
type input "f"
type input "g"
type input "Gıda Dışı"
click at [554, 412] on button "Apply" at bounding box center [556, 403] width 53 height 30
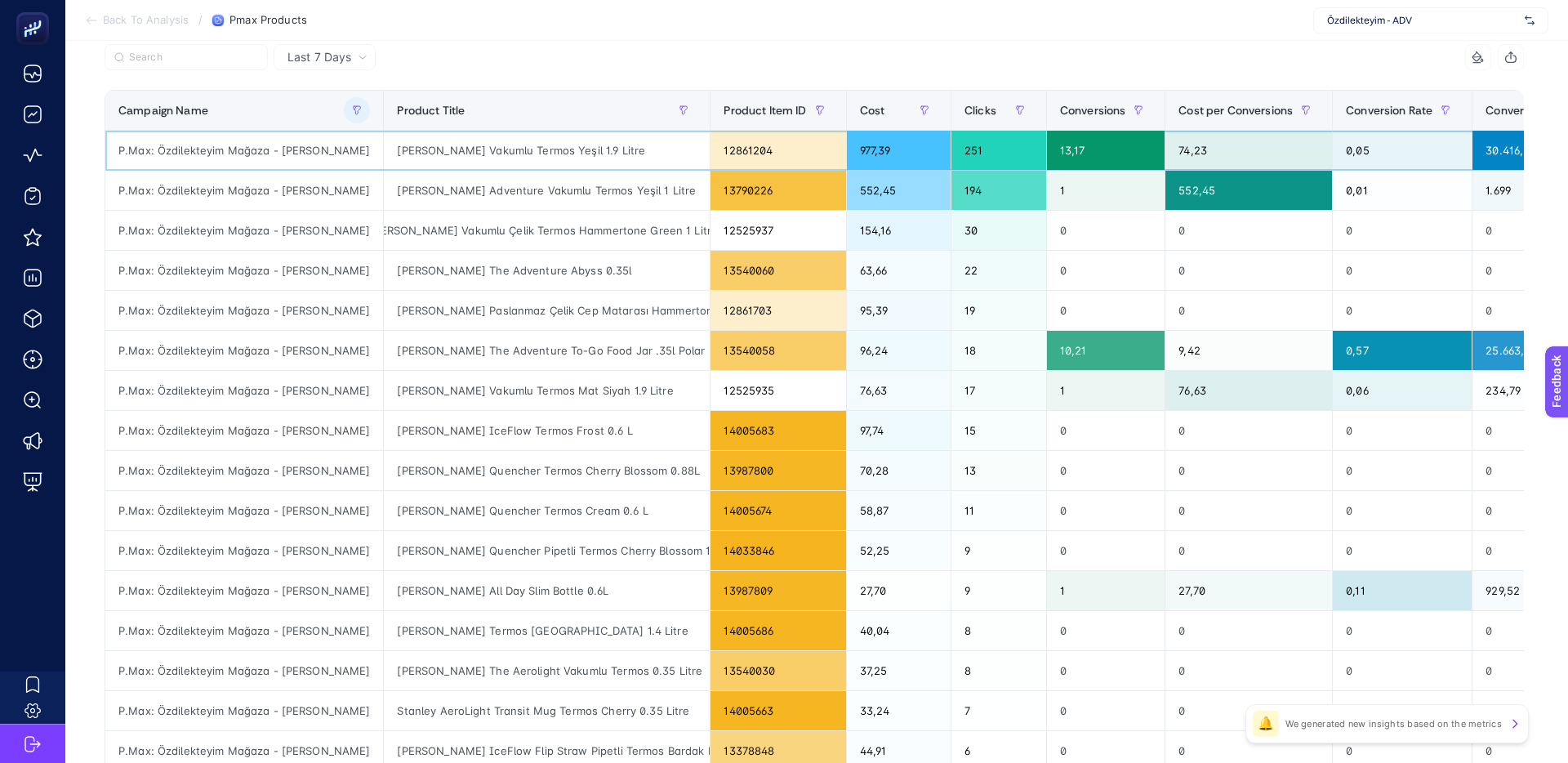
click at [616, 156] on div "[PERSON_NAME] Vakumlu Termos Yeşil 1.9 Litre" at bounding box center [547, 151] width 326 height 40
click at [616, 155] on div "[PERSON_NAME] Vakumlu Termos Yeşil 1.9 Litre" at bounding box center [547, 151] width 326 height 40
click at [619, 153] on div "[PERSON_NAME] Vakumlu Termos Yeşil 1.9 Litre" at bounding box center [547, 151] width 326 height 40
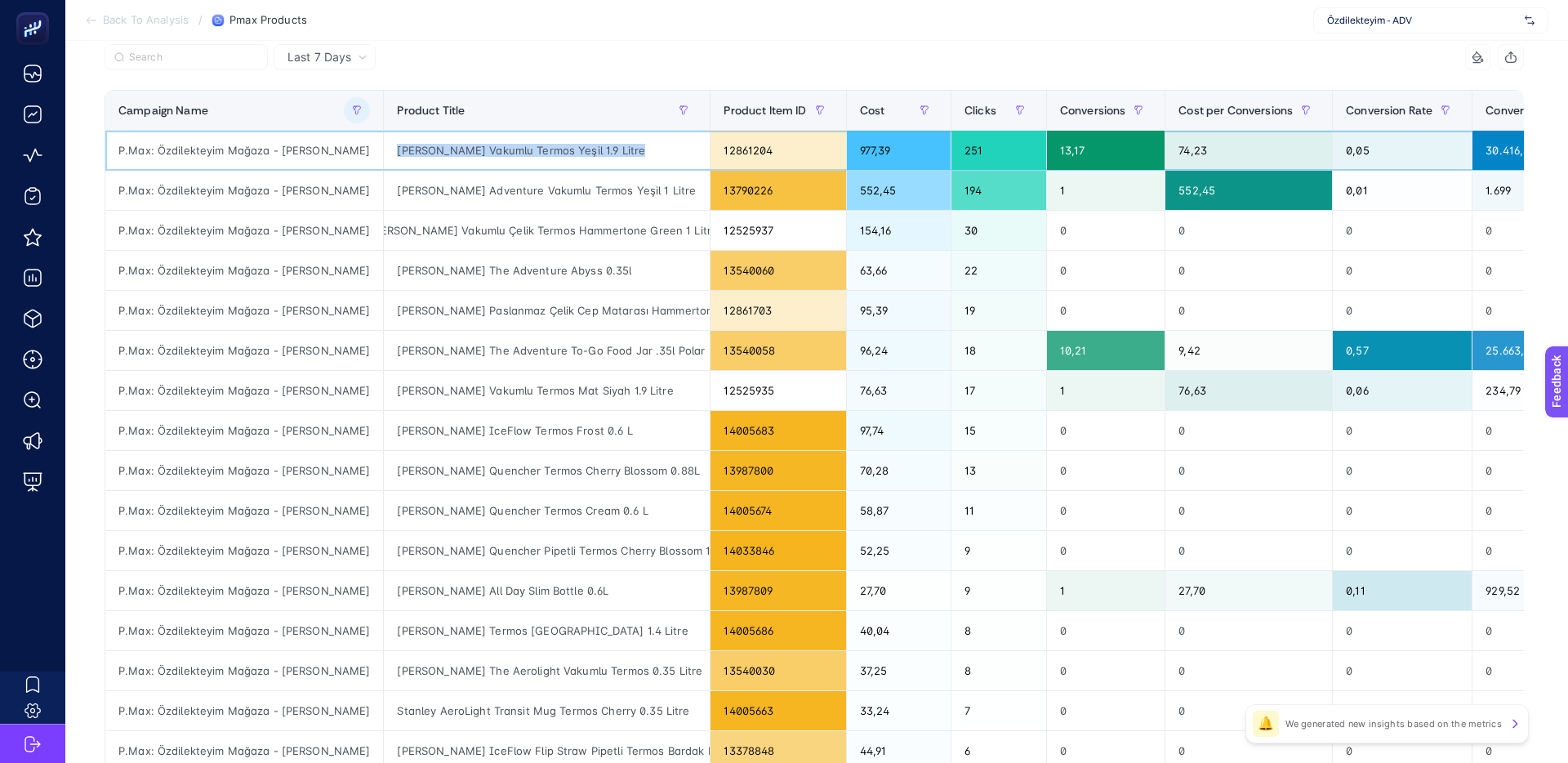
click at [631, 152] on div "[PERSON_NAME] Vakumlu Termos Yeşil 1.9 Litre" at bounding box center [547, 151] width 326 height 40
click at [654, 150] on div "[PERSON_NAME] Vakumlu Termos Yeşil 1.9 Litre" at bounding box center [547, 151] width 326 height 40
click at [664, 150] on div "[PERSON_NAME] Vakumlu Termos Yeşil 1.9 Litre" at bounding box center [547, 151] width 326 height 40
click at [581, 150] on div "[PERSON_NAME] Vakumlu Termos Yeşil 1.9 Litre" at bounding box center [547, 151] width 326 height 40
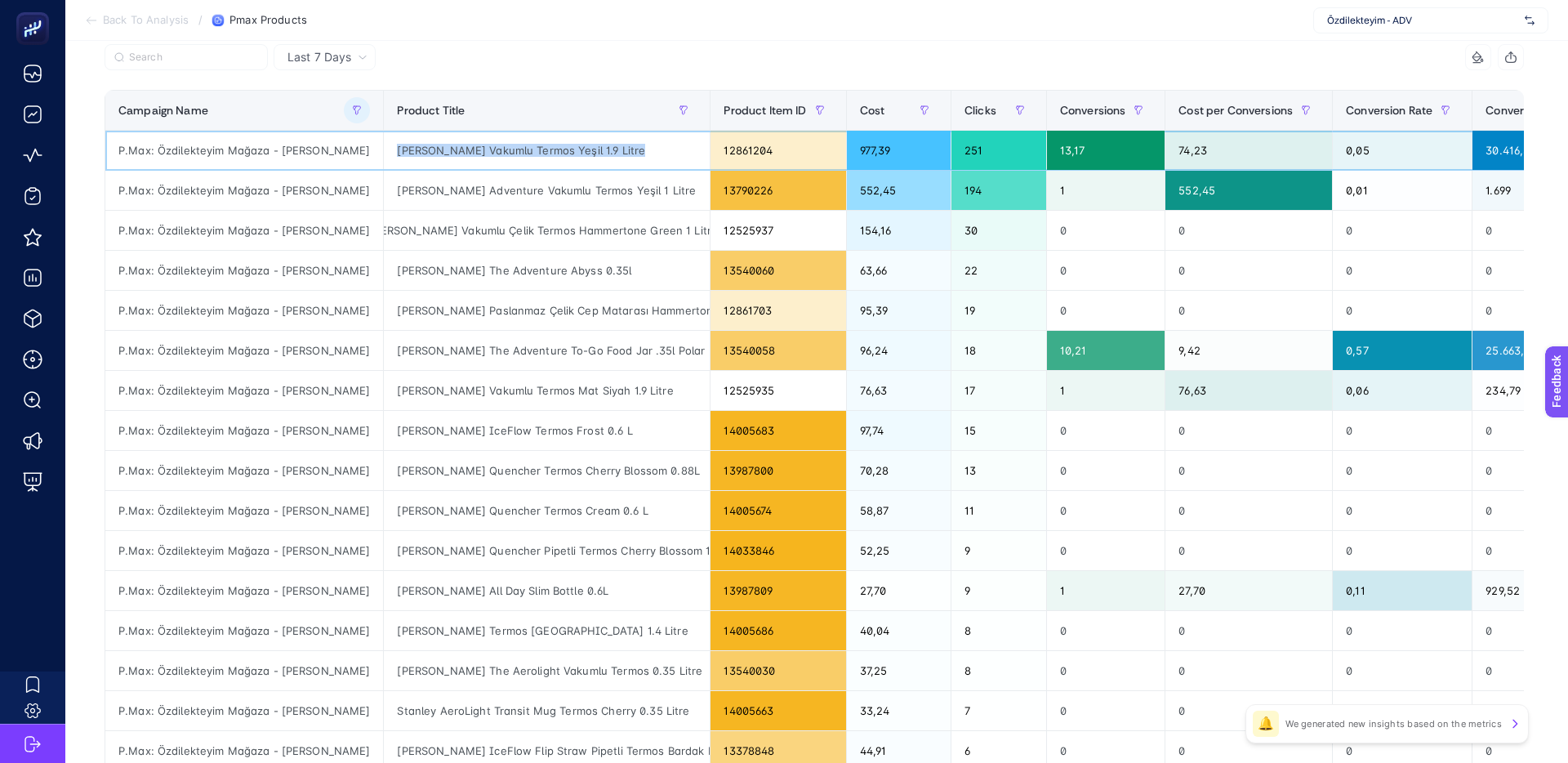
click at [581, 150] on div "[PERSON_NAME] Vakumlu Termos Yeşil 1.9 Litre" at bounding box center [547, 151] width 326 height 40
click at [608, 150] on div "[PERSON_NAME] Vakumlu Termos Yeşil 1.9 Litre" at bounding box center [547, 151] width 326 height 40
click at [886, 150] on div "977,39" at bounding box center [898, 151] width 104 height 40
click at [887, 150] on div "977,39" at bounding box center [898, 151] width 104 height 40
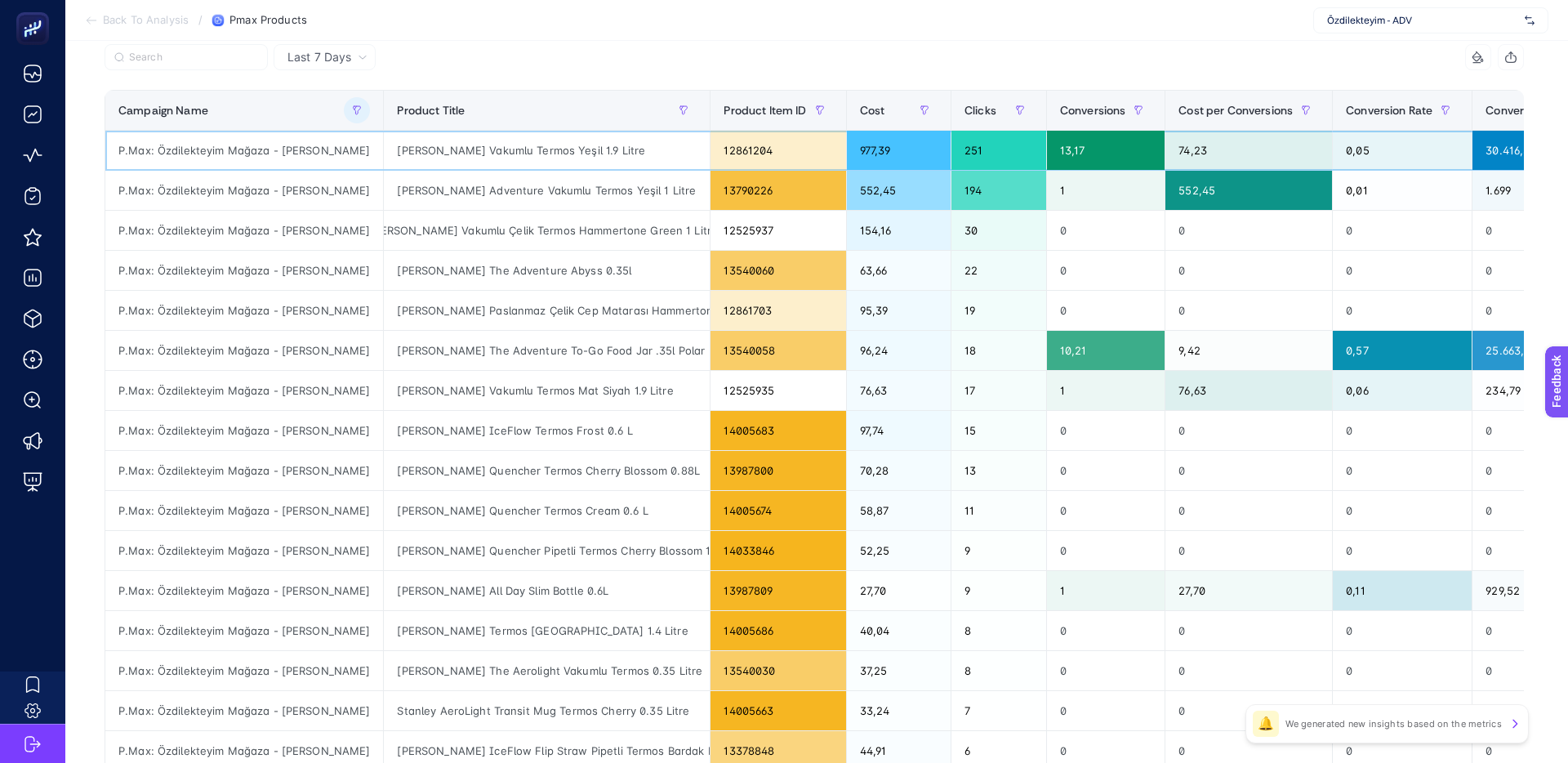
click at [986, 152] on div "251" at bounding box center [998, 151] width 94 height 40
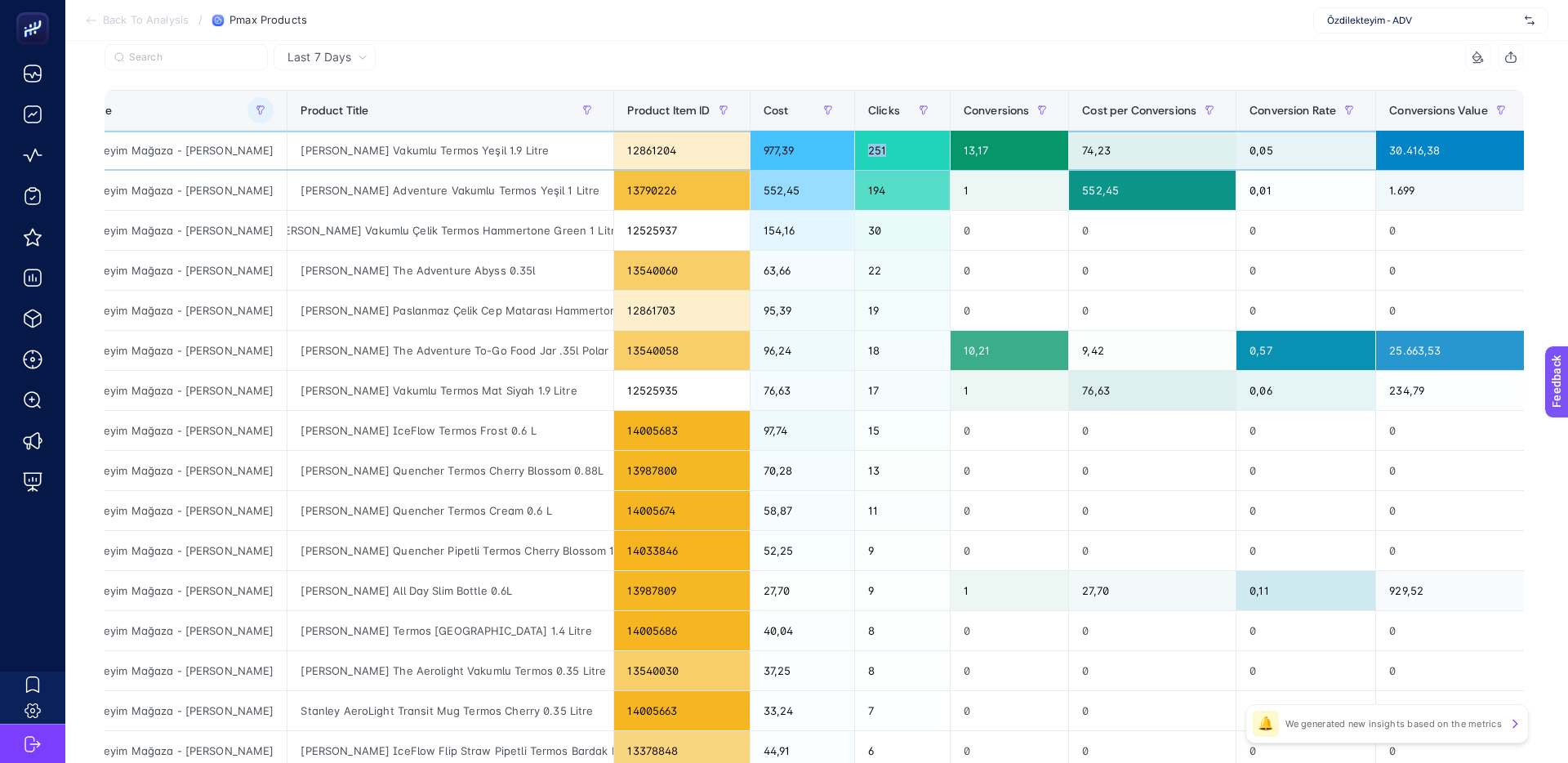
scroll to position [0, 99]
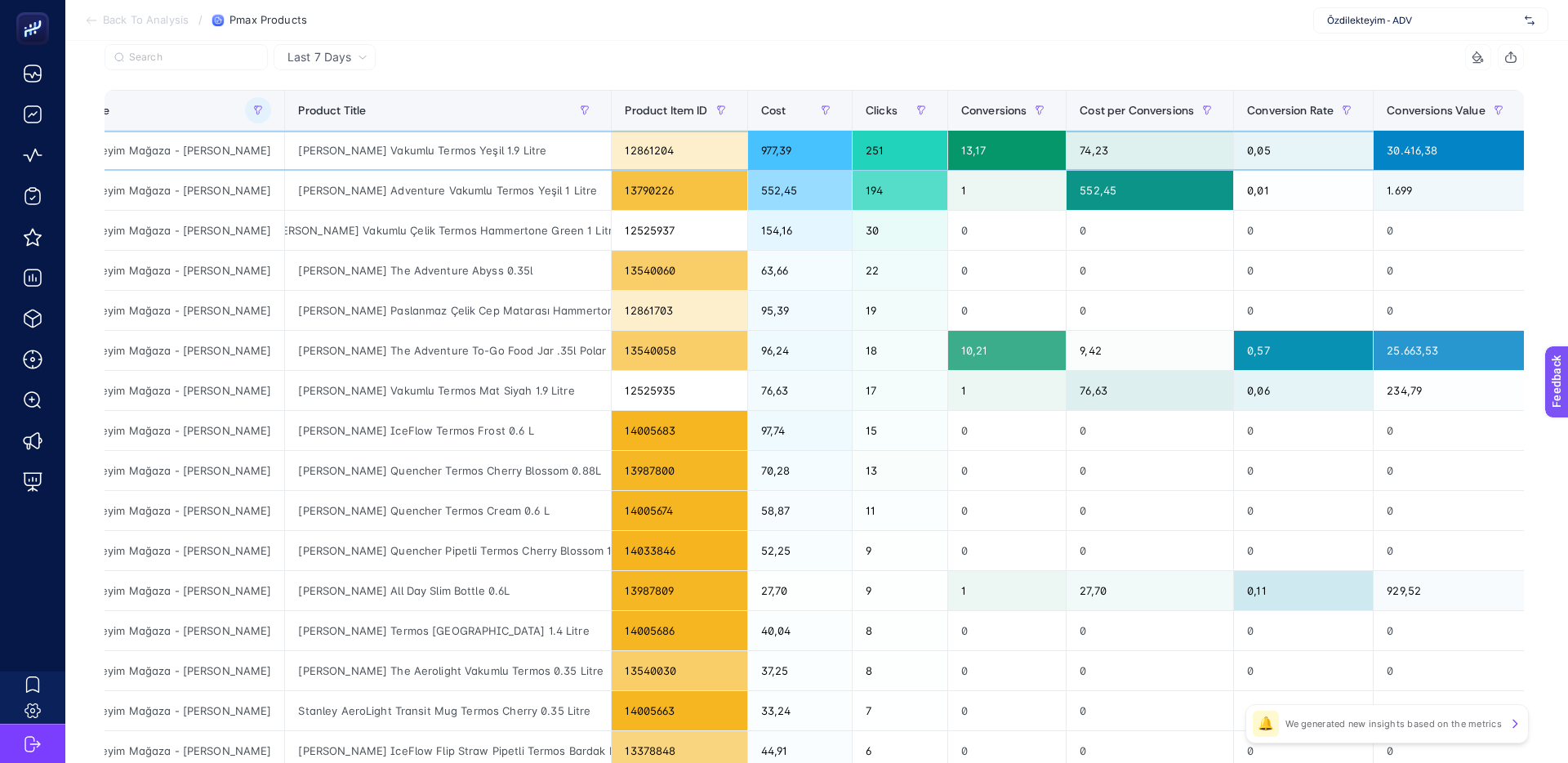
click at [980, 149] on div "13,17" at bounding box center [1007, 151] width 118 height 40
click at [993, 149] on div "13,17" at bounding box center [1007, 151] width 118 height 40
click at [1045, 112] on icon "button" at bounding box center [1040, 110] width 10 height 10
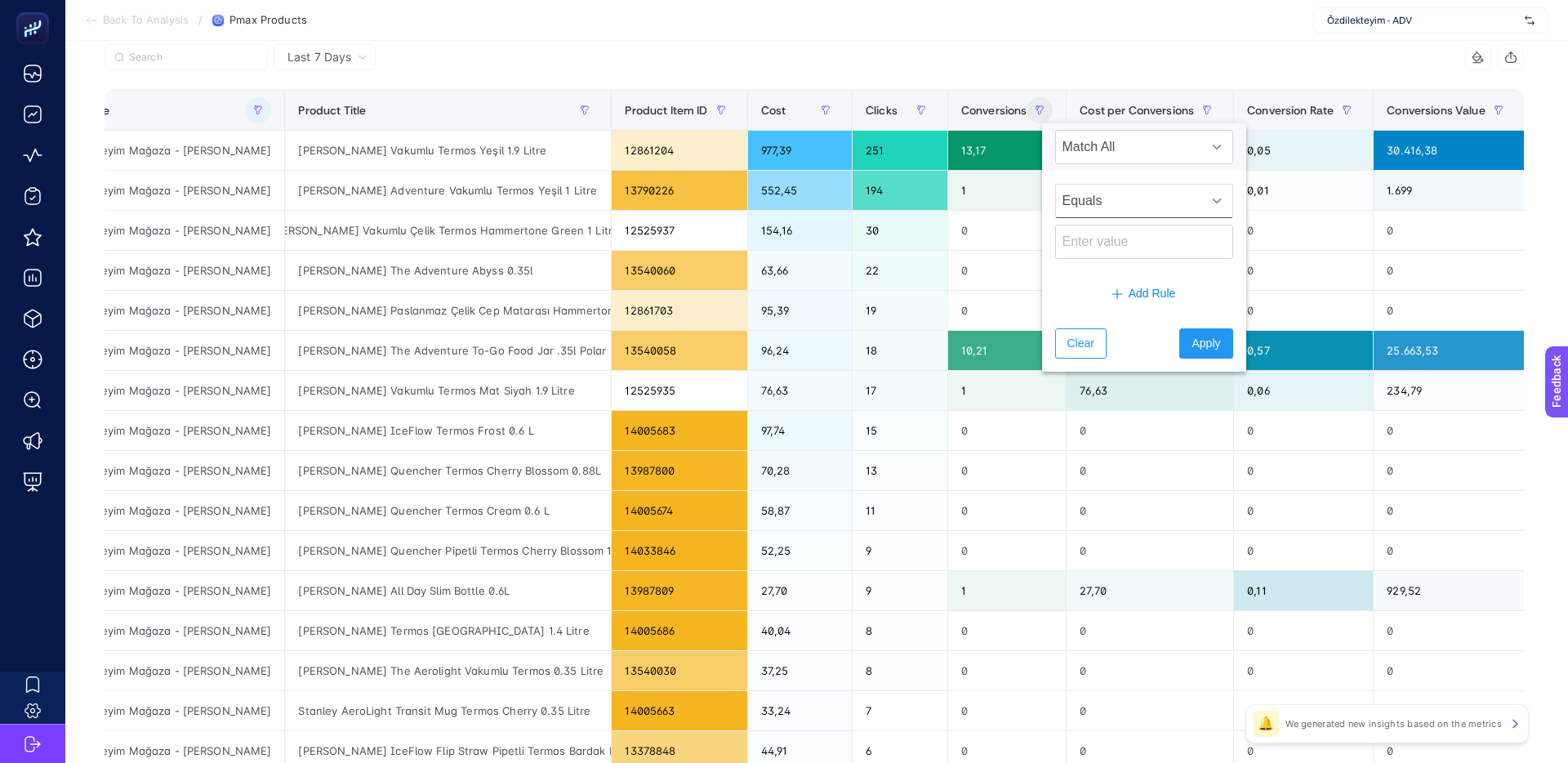
click at [1108, 204] on span "Equals" at bounding box center [1128, 200] width 145 height 33
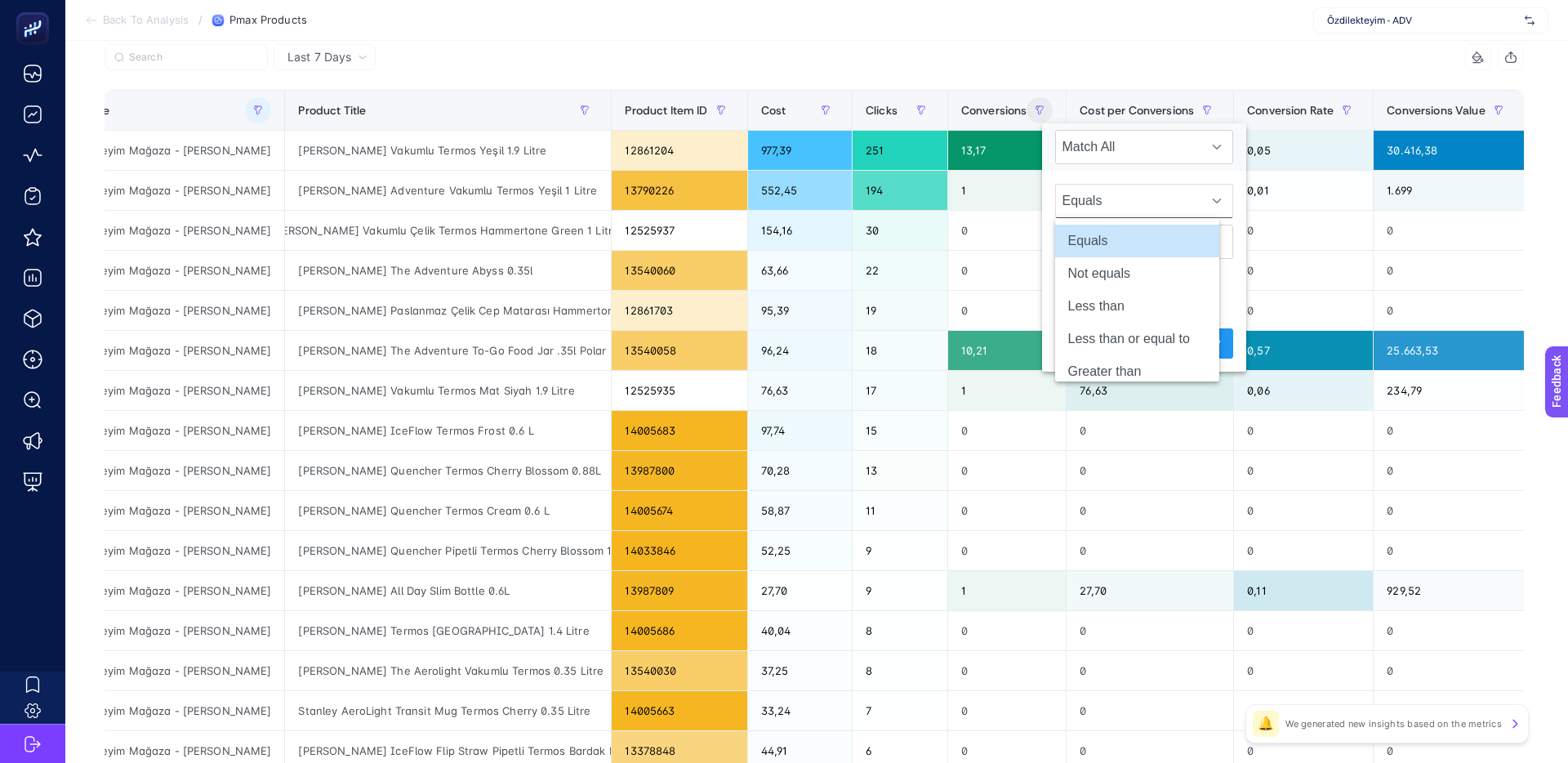
click at [1119, 198] on span "Equals" at bounding box center [1128, 200] width 145 height 33
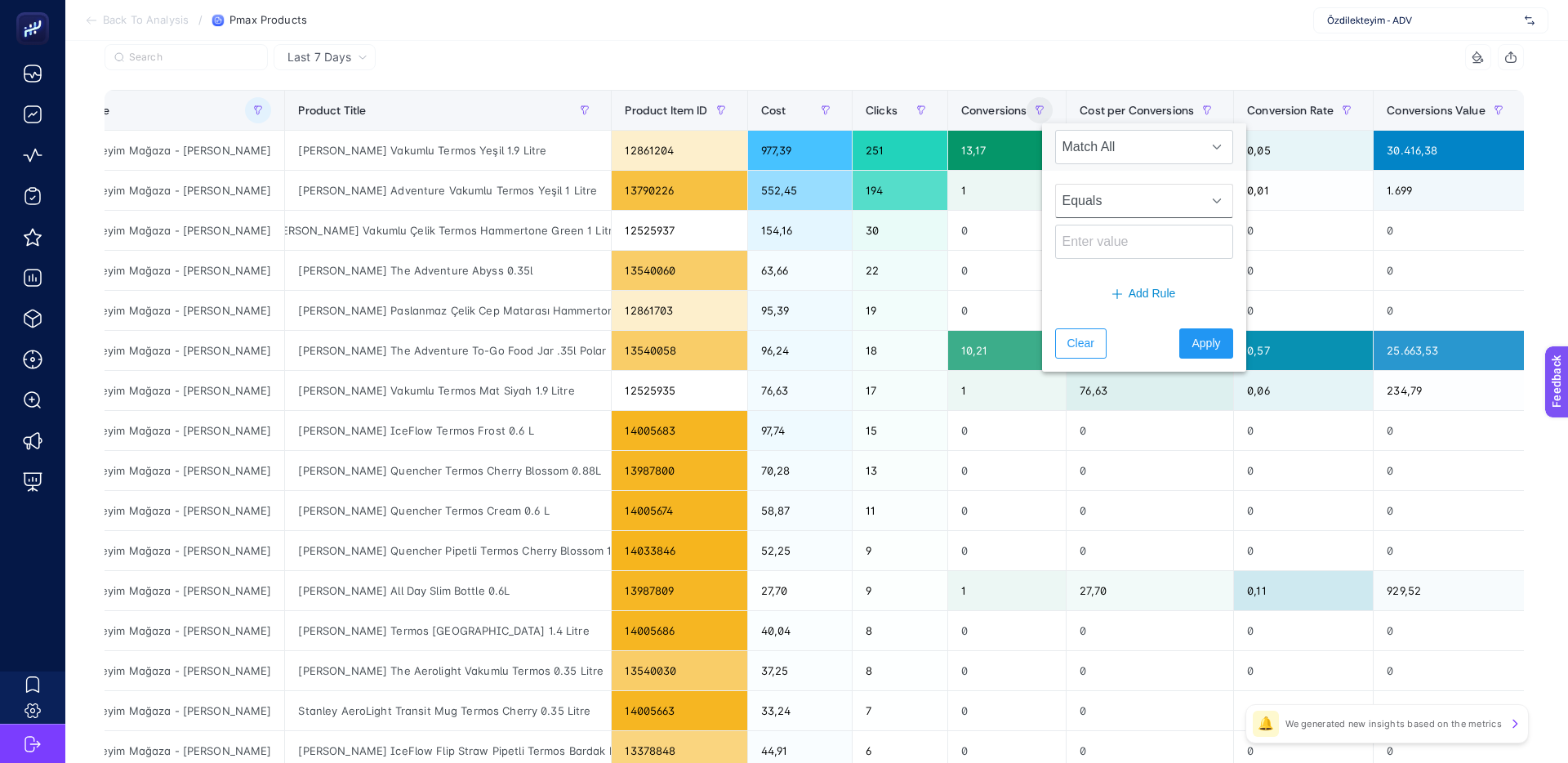
click at [1004, 78] on div "8 items selected" at bounding box center [814, 62] width 1419 height 36
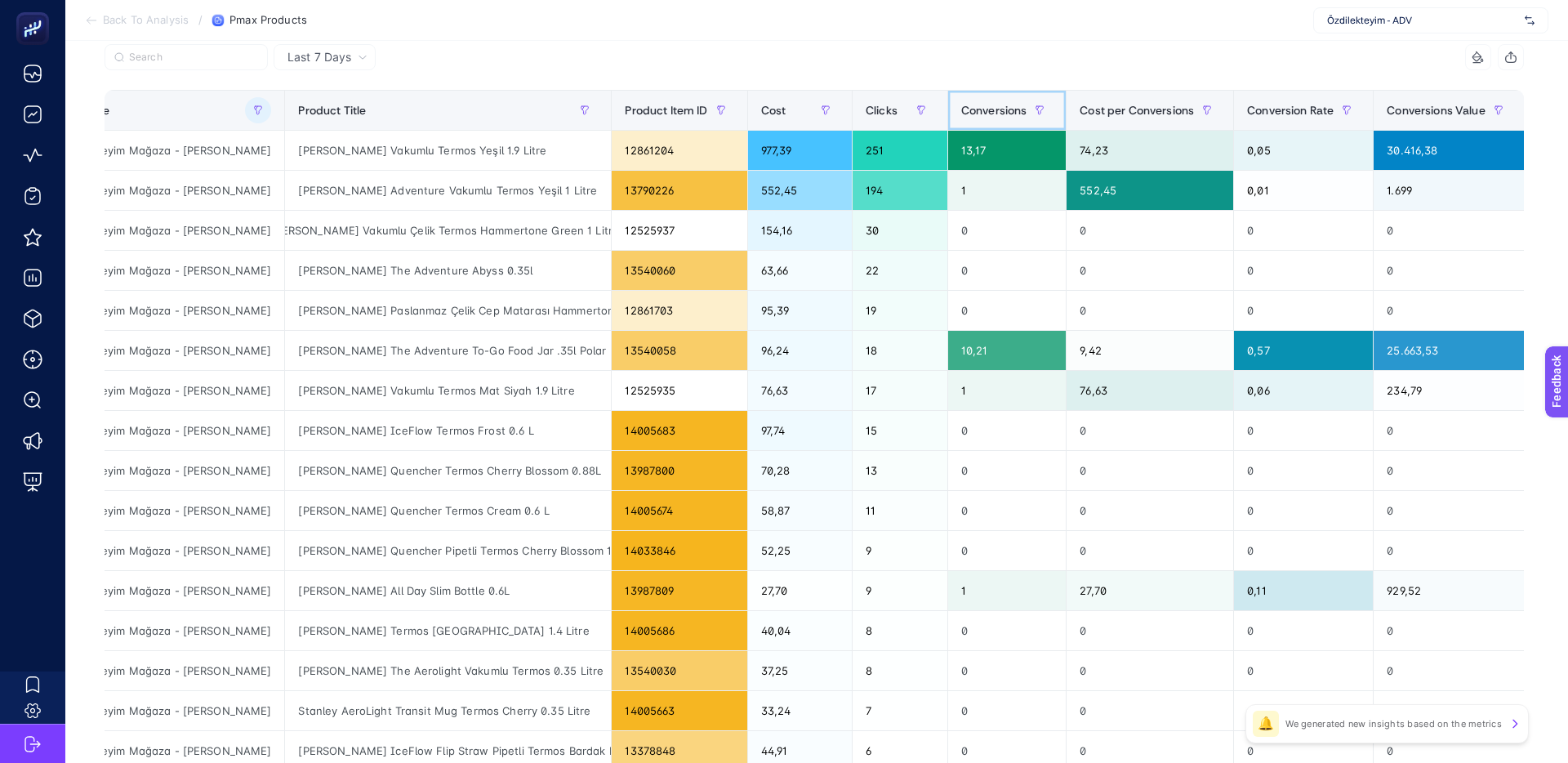
click at [1019, 115] on span "Conversions" at bounding box center [994, 110] width 66 height 13
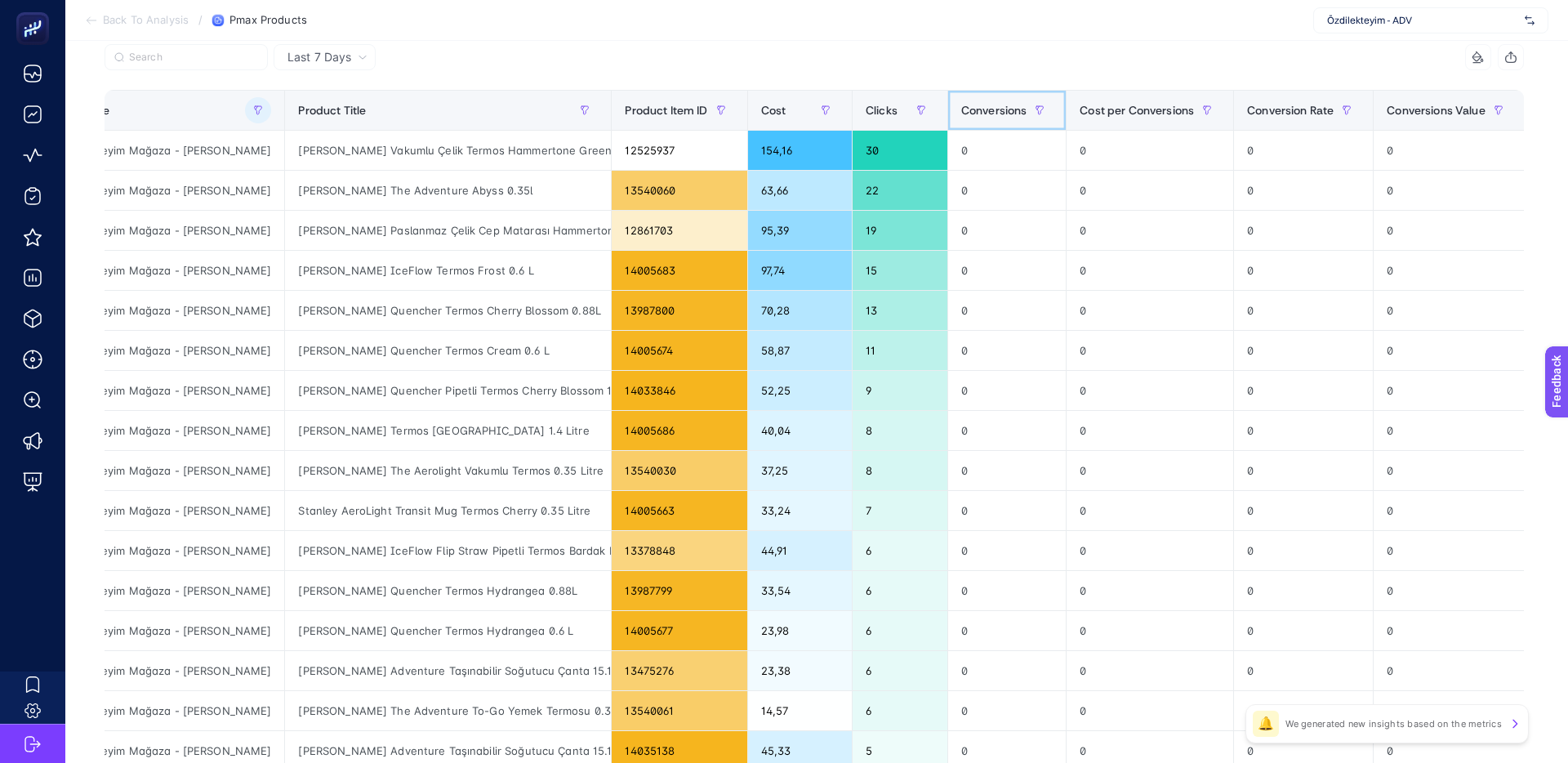
click at [1013, 114] on span "Conversions" at bounding box center [994, 110] width 66 height 13
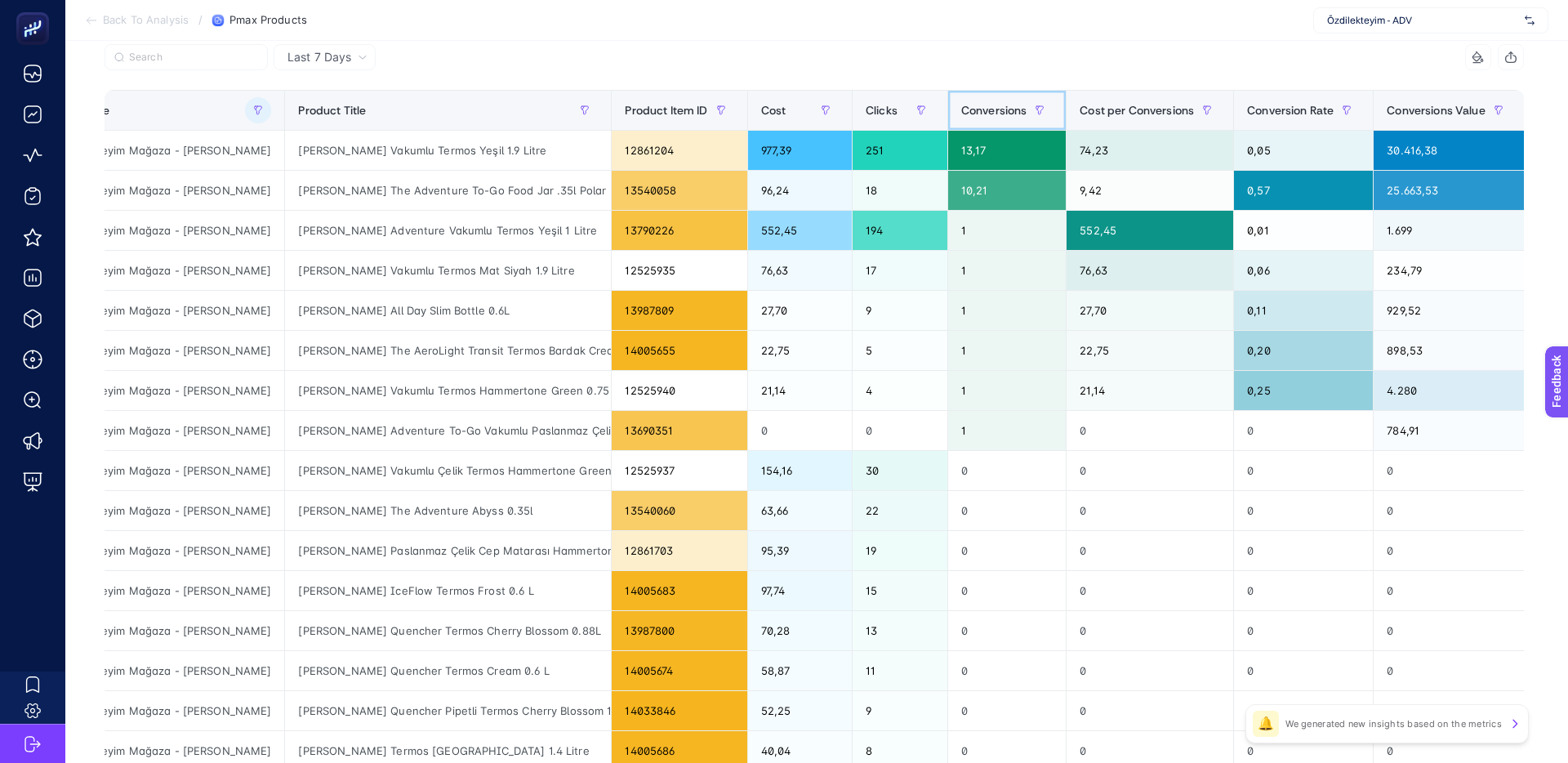
click at [1010, 118] on div "Conversions" at bounding box center [1007, 110] width 92 height 26
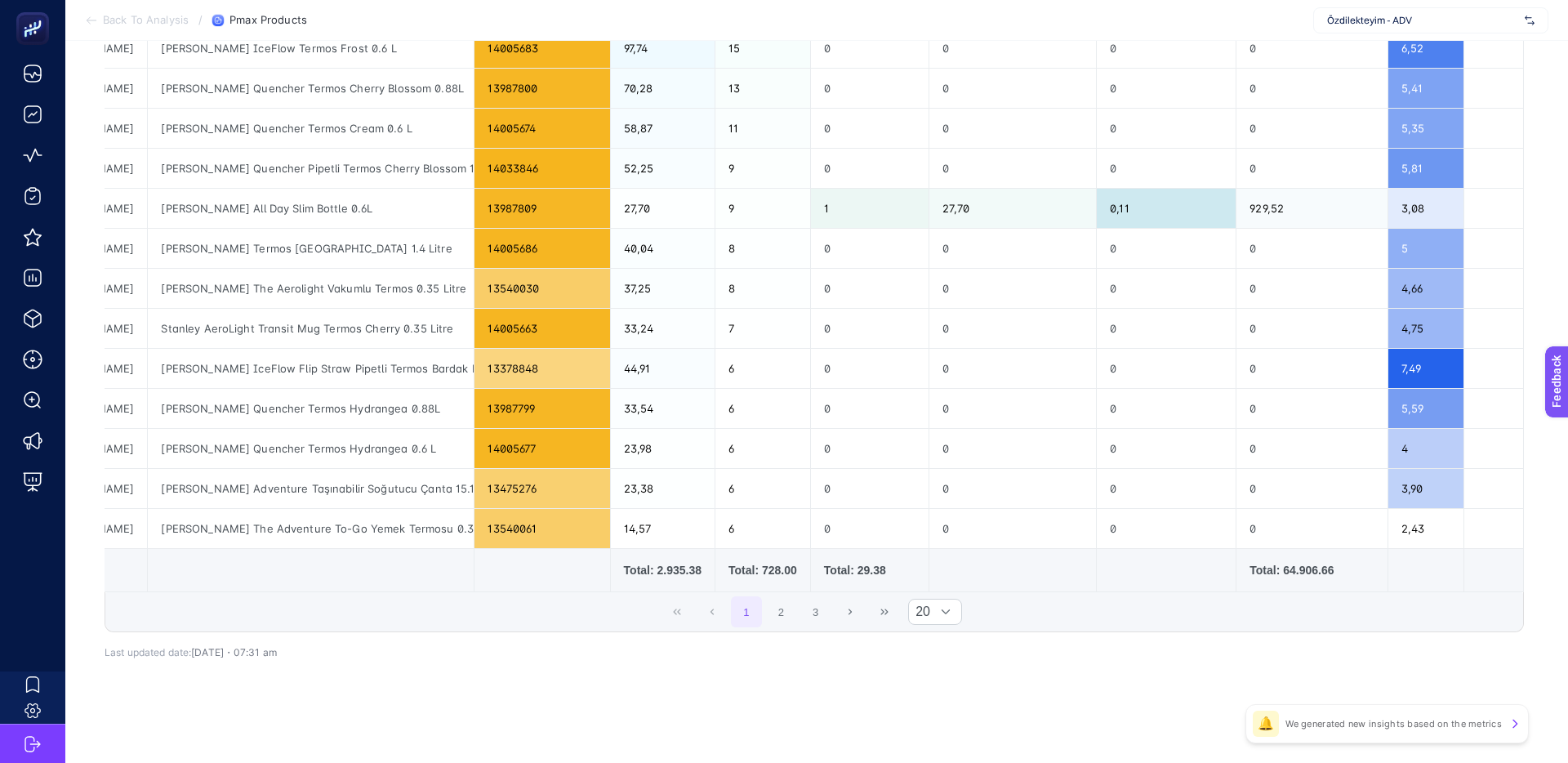
scroll to position [0, 0]
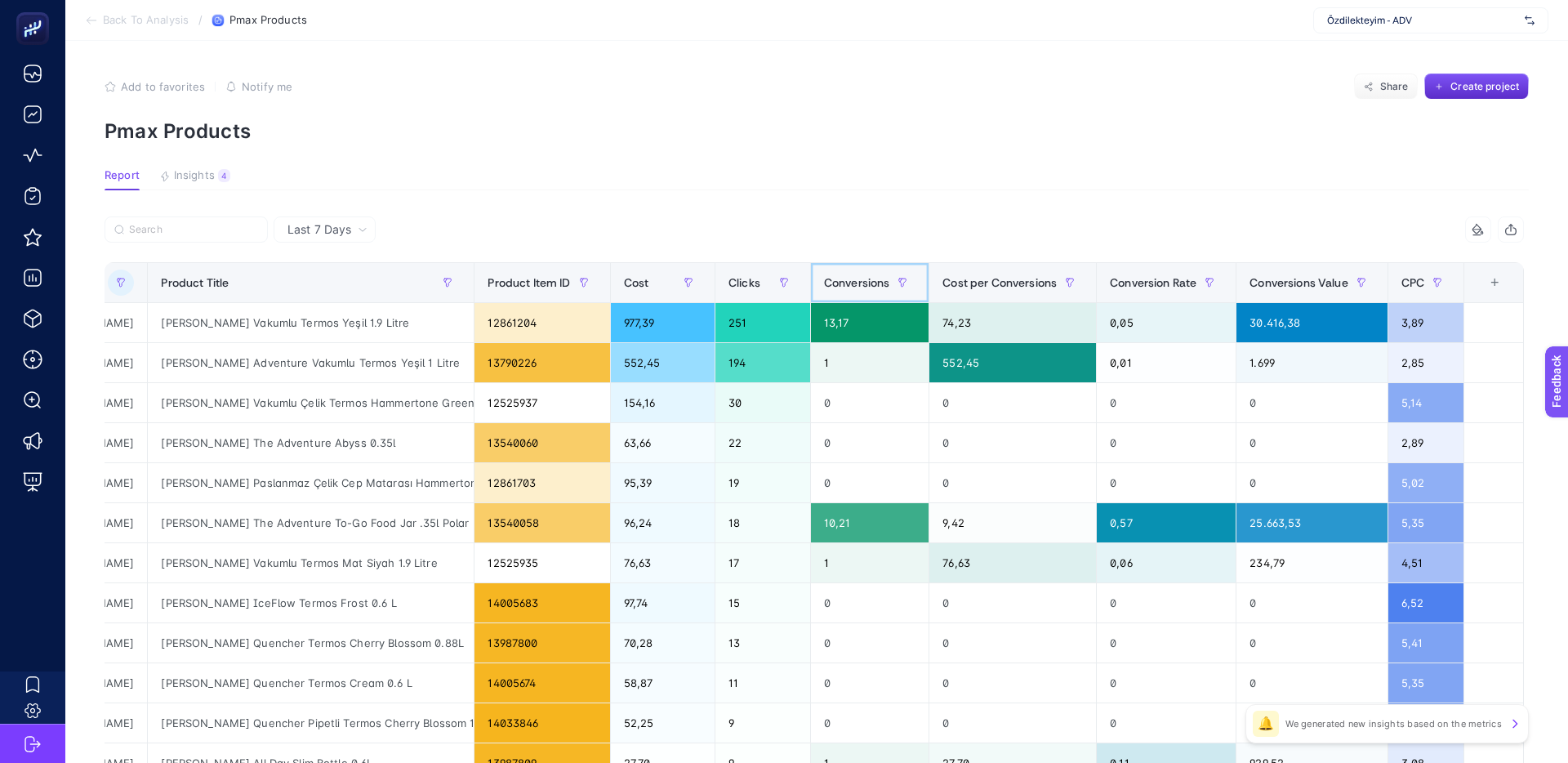
click at [829, 279] on span "Conversions" at bounding box center [856, 282] width 66 height 13
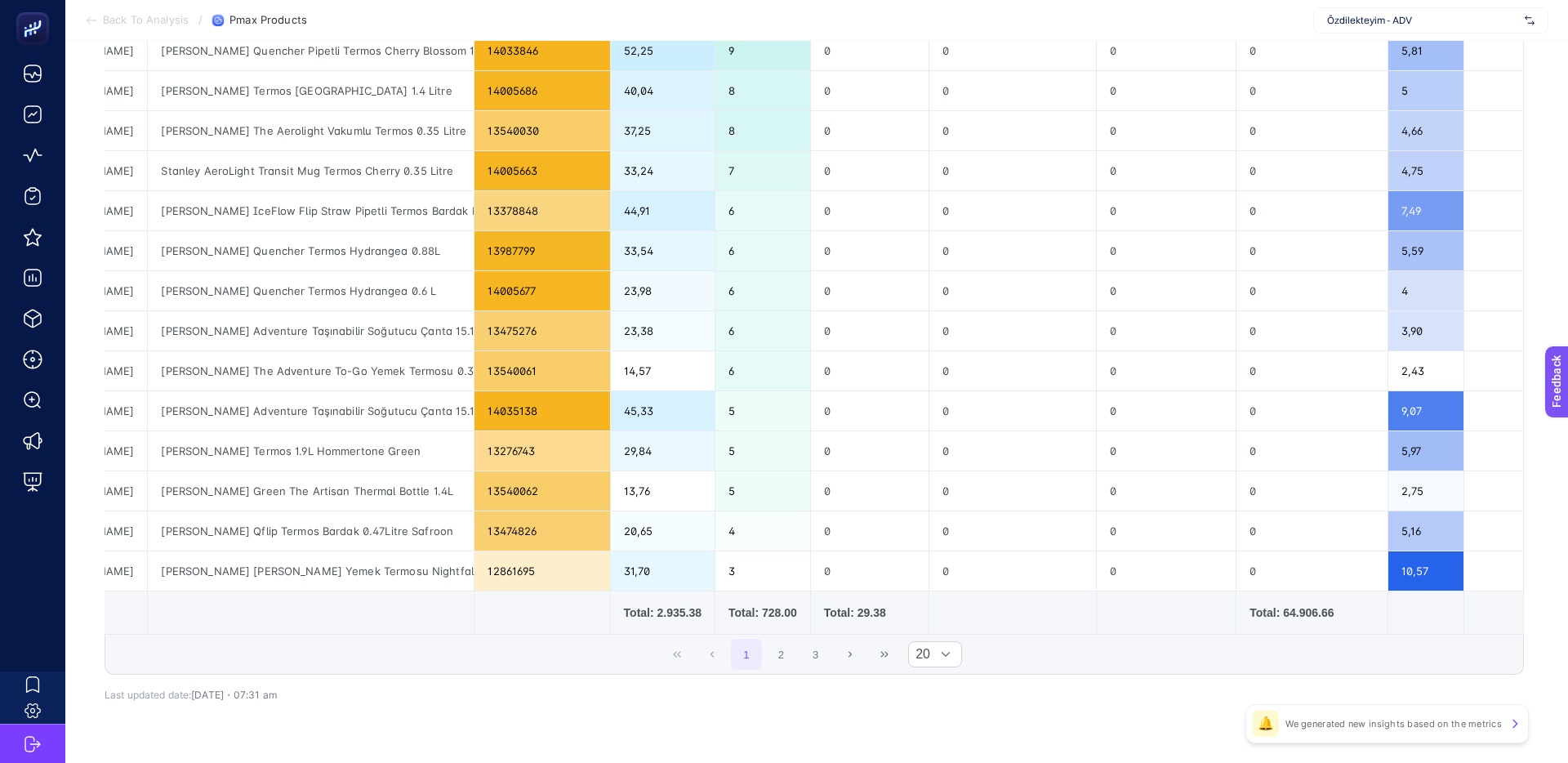
scroll to position [555, 0]
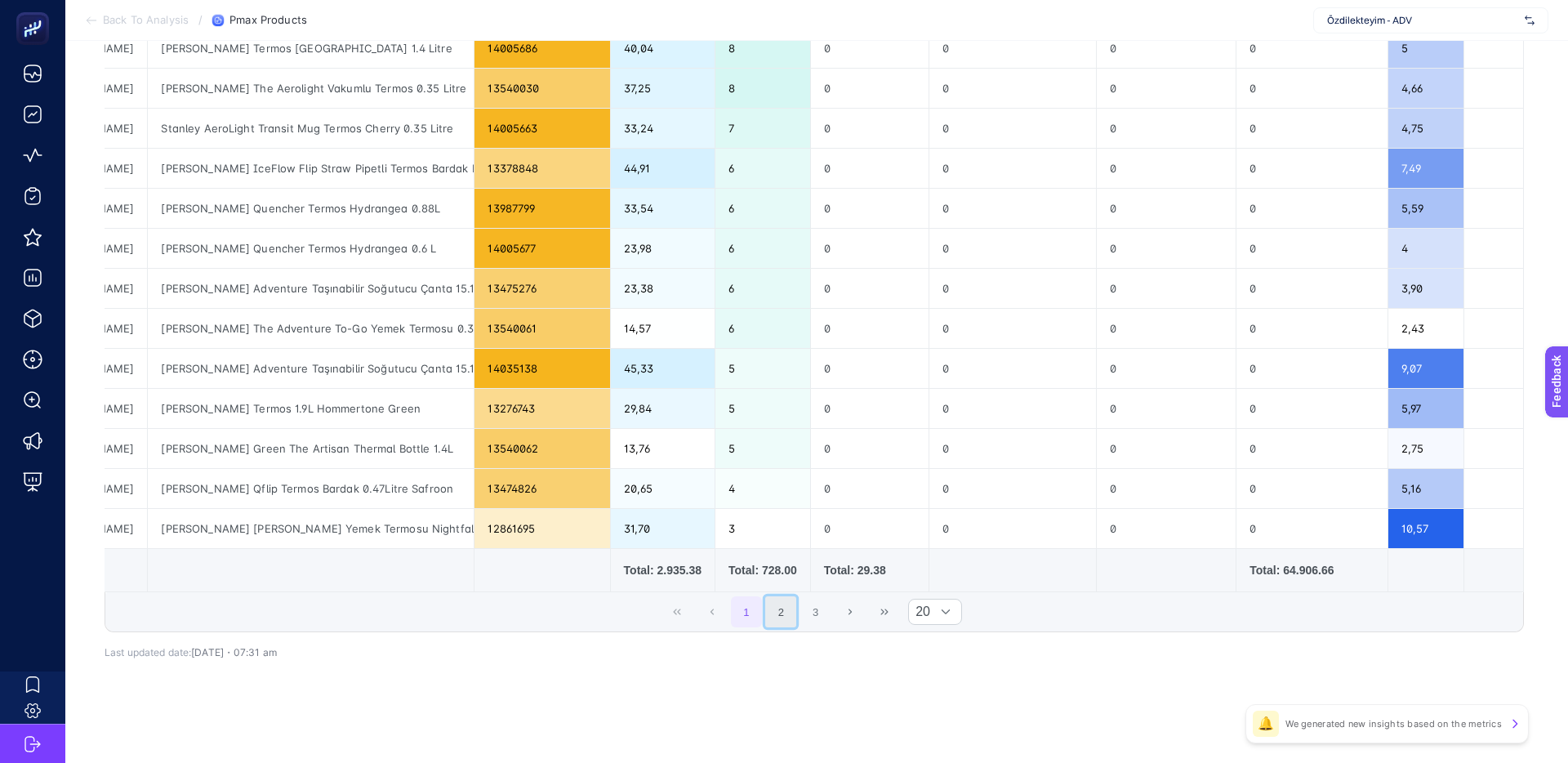
click at [775, 618] on button "2" at bounding box center [780, 611] width 31 height 31
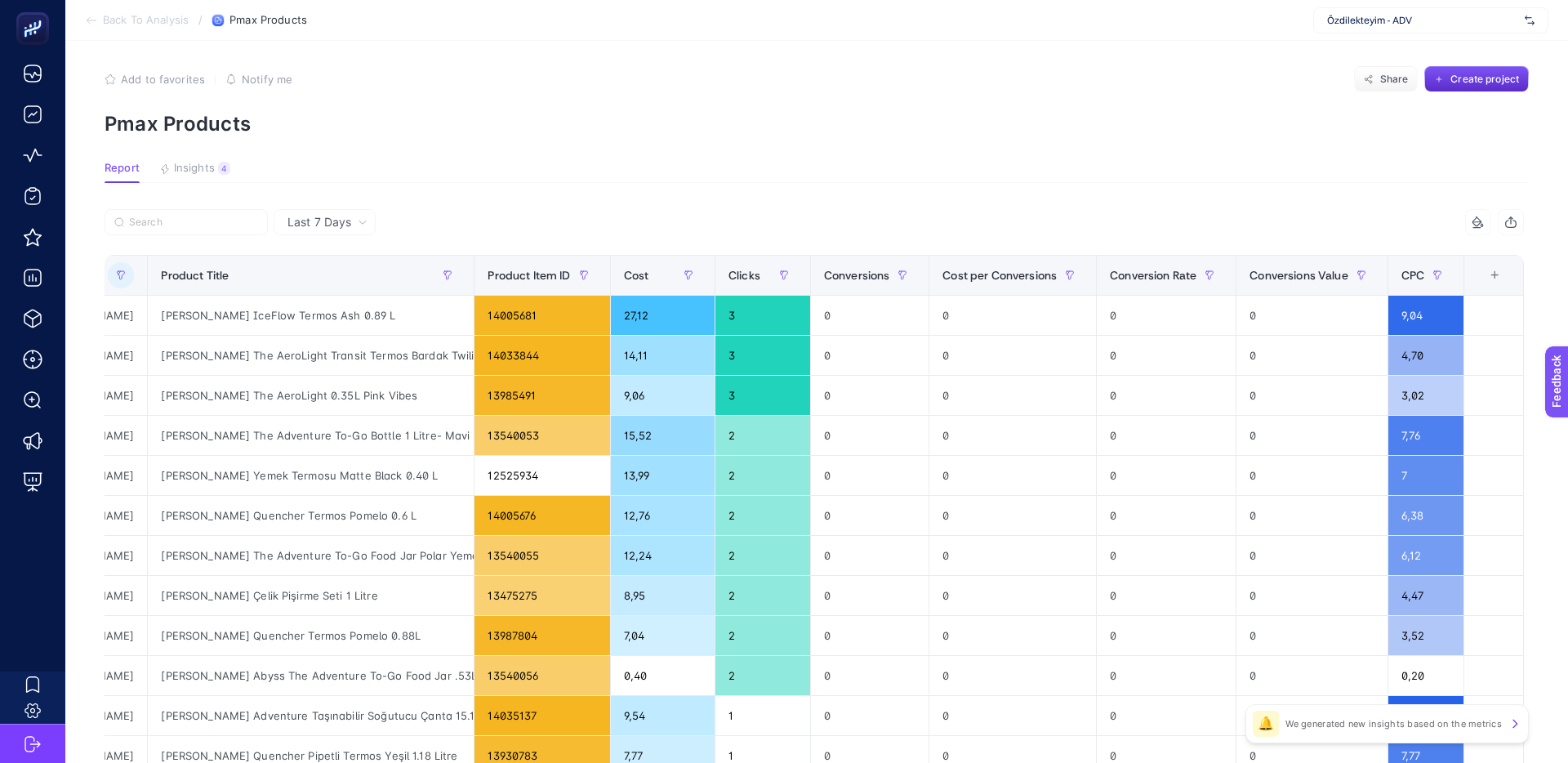
scroll to position [0, 0]
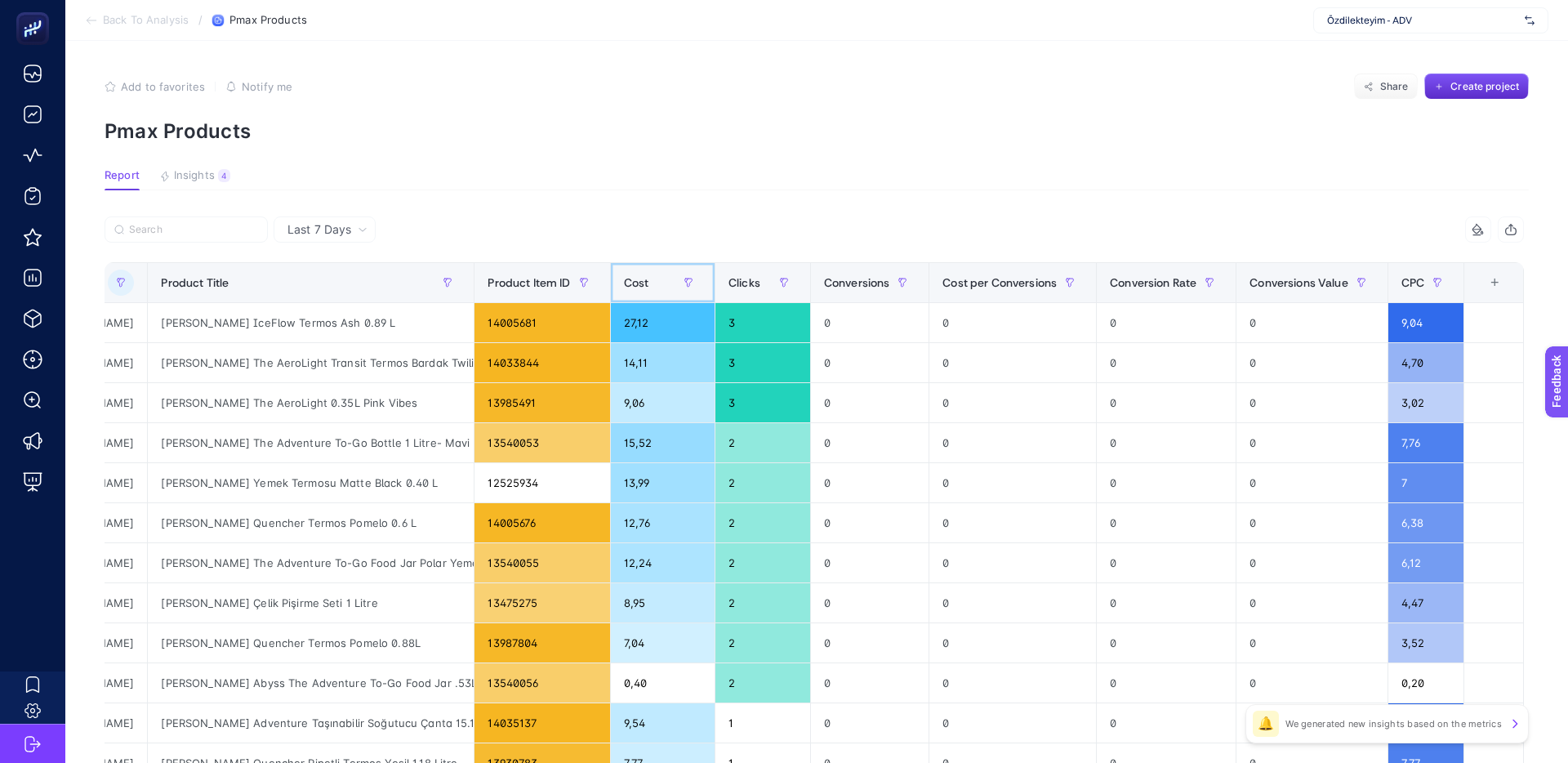
click at [641, 283] on div "Cost" at bounding box center [663, 283] width 77 height 26
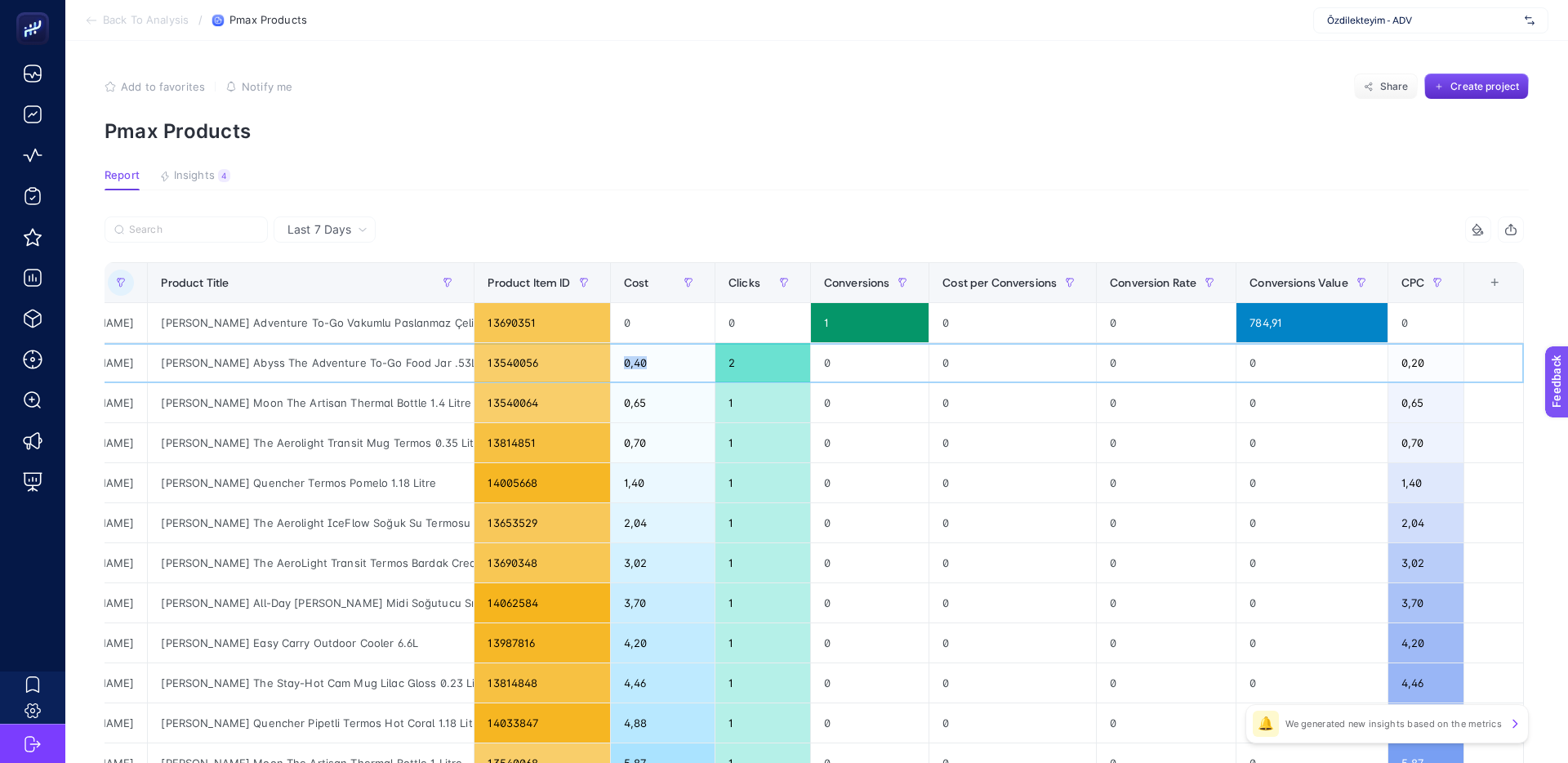
drag, startPoint x: 601, startPoint y: 365, endPoint x: 592, endPoint y: 365, distance: 9.0
click at [592, 365] on tr "P.Max: Özdilekteyim Mağaza - Gıda Dışı - [PERSON_NAME] Abyss The Adventure To-G…" at bounding box center [696, 363] width 1654 height 40
click at [614, 363] on div "0,40" at bounding box center [663, 363] width 104 height 40
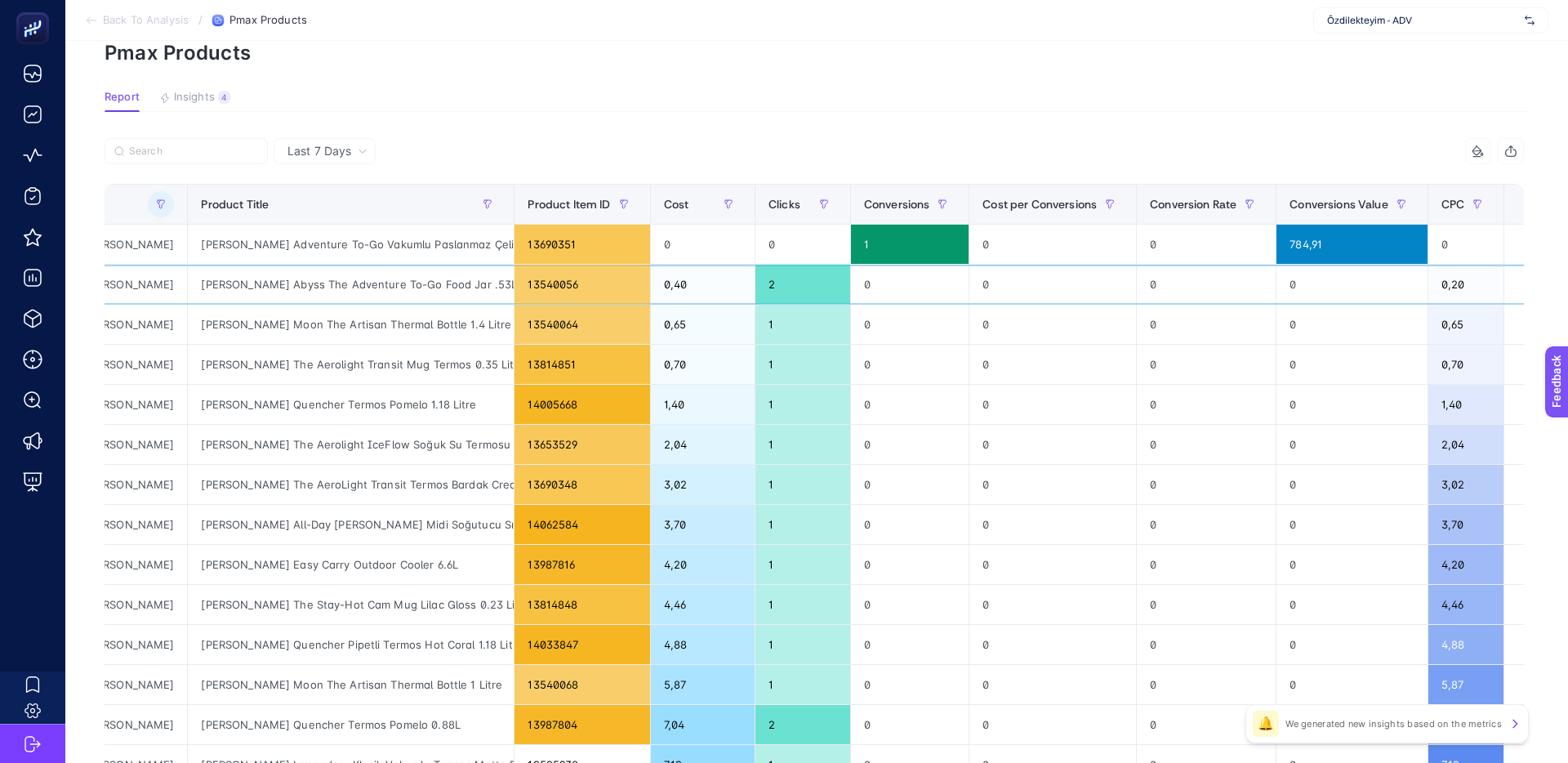
scroll to position [0, 252]
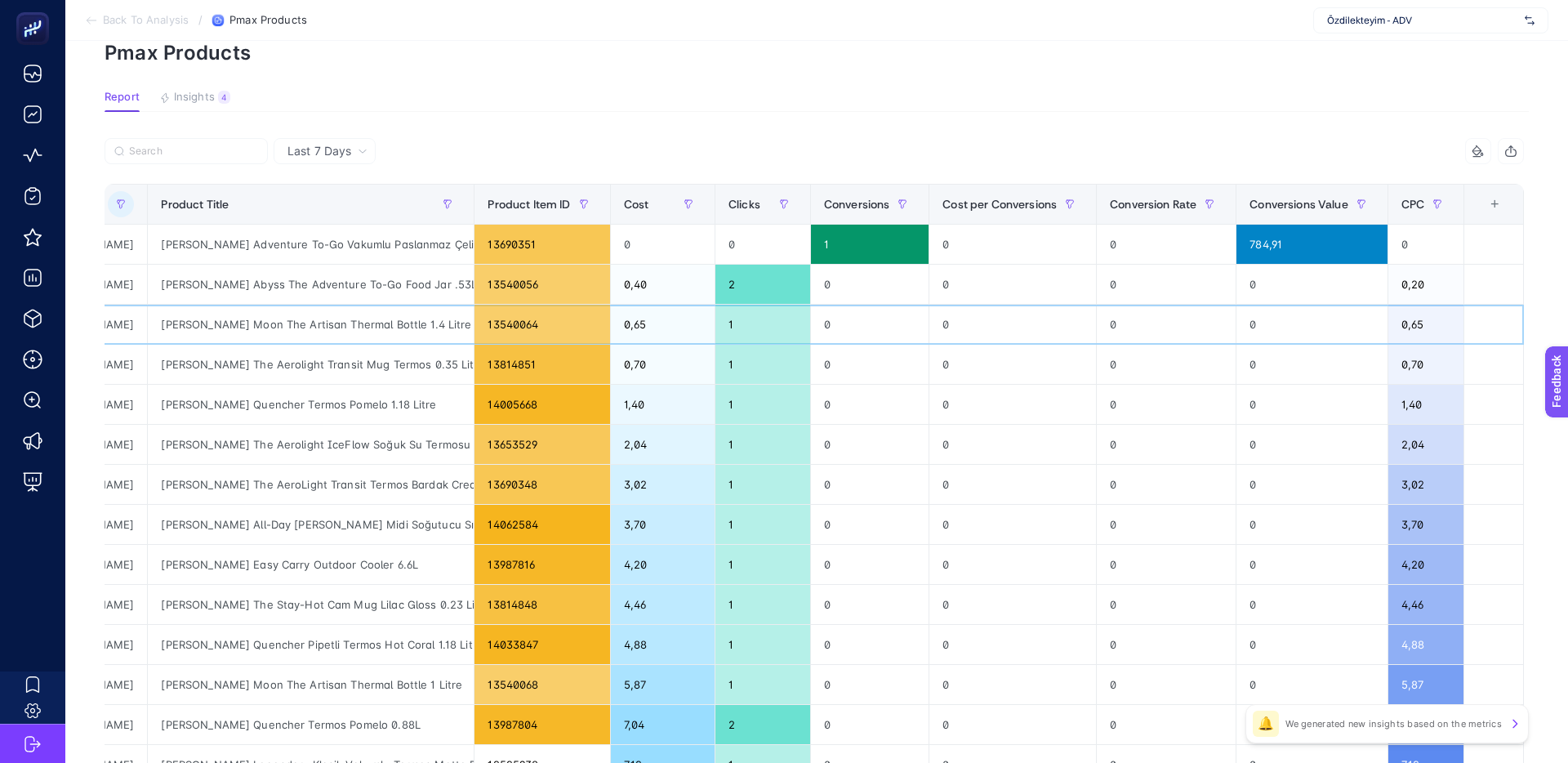
click at [621, 324] on div "0,65" at bounding box center [663, 324] width 104 height 40
click at [634, 367] on div "0,70" at bounding box center [663, 364] width 104 height 40
click at [630, 402] on div "1,40" at bounding box center [663, 405] width 104 height 40
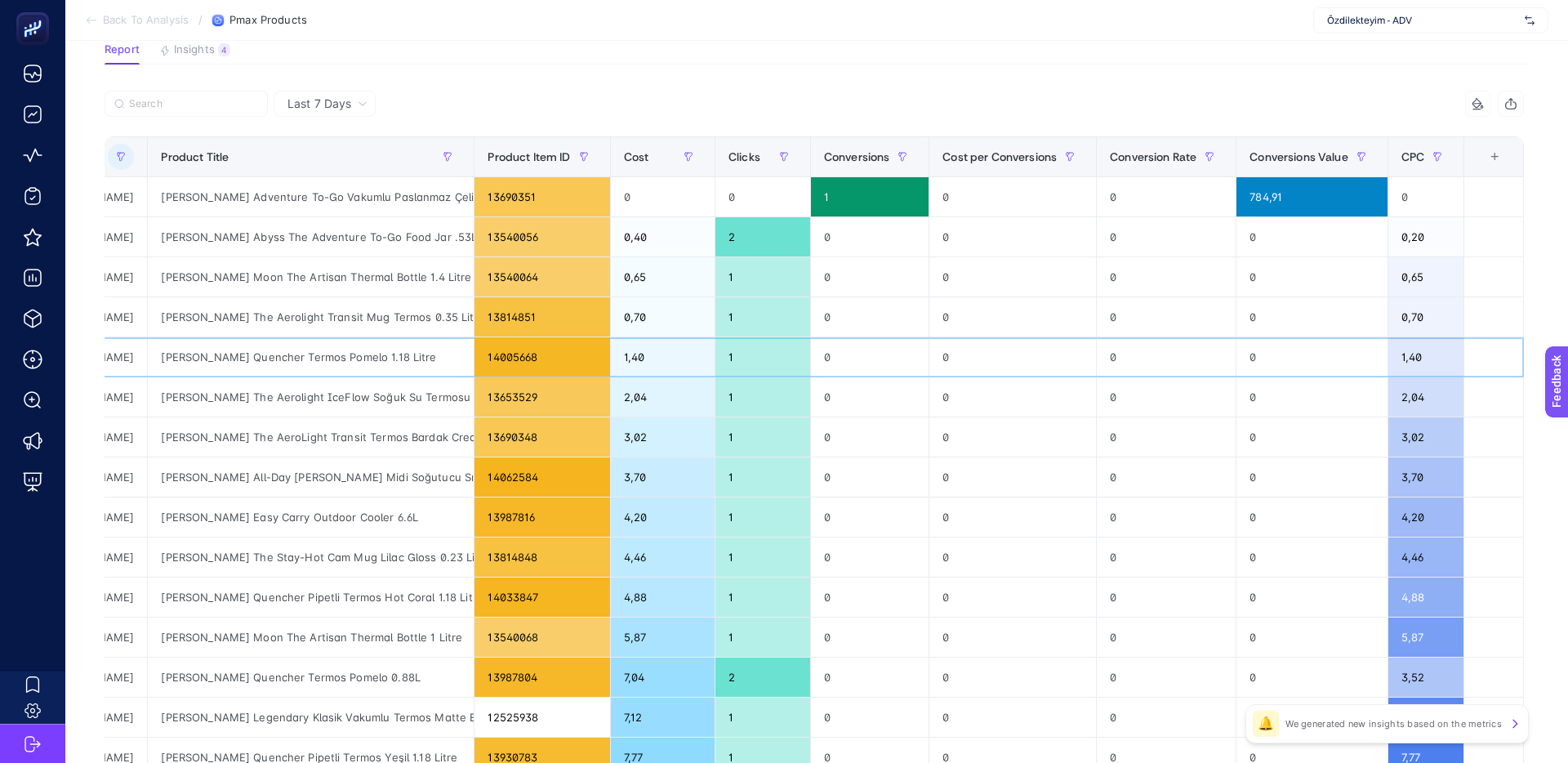
scroll to position [145, 0]
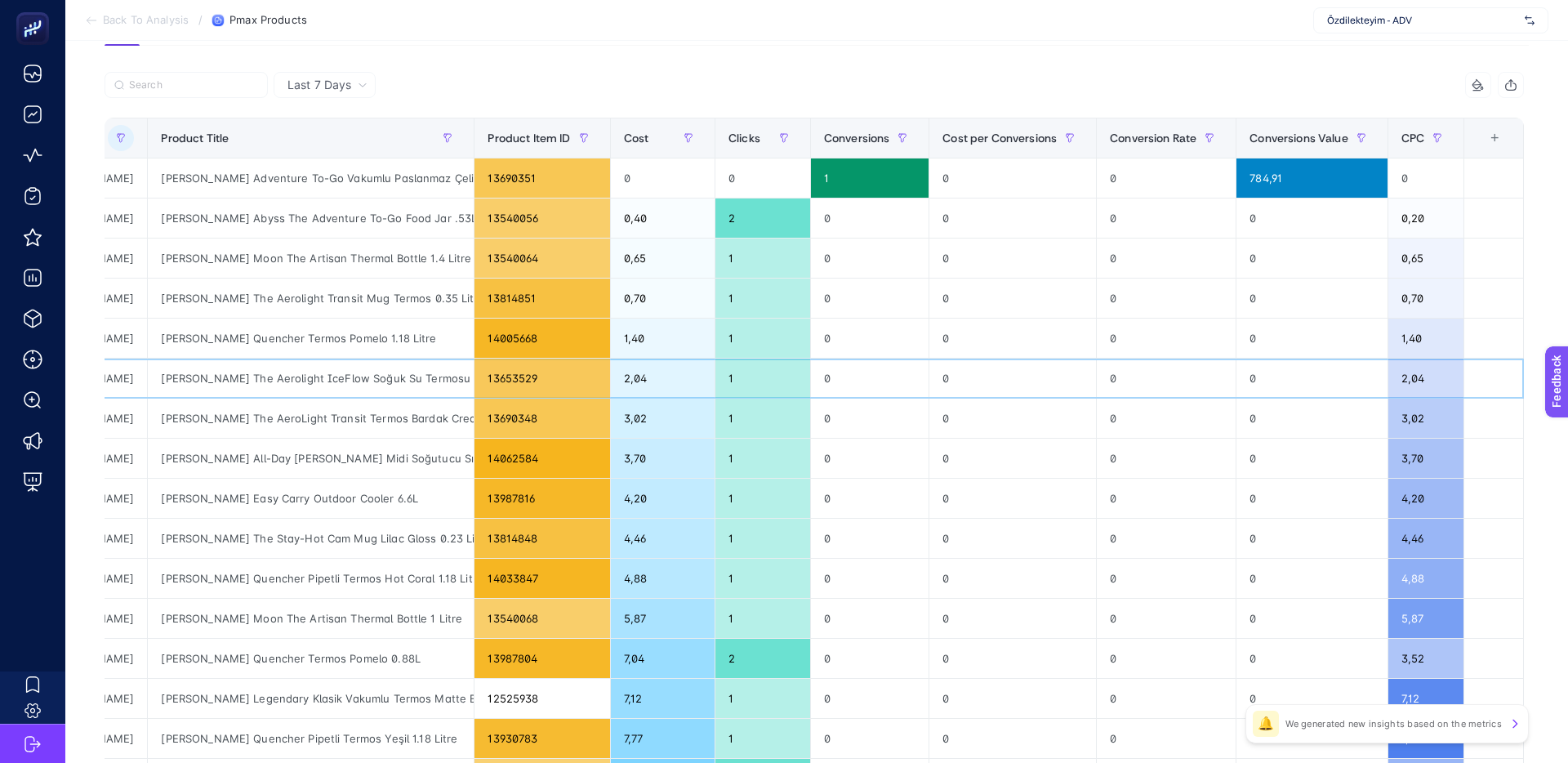
click at [634, 382] on div "2,04" at bounding box center [663, 378] width 104 height 40
click at [625, 424] on div "3,02" at bounding box center [663, 419] width 104 height 40
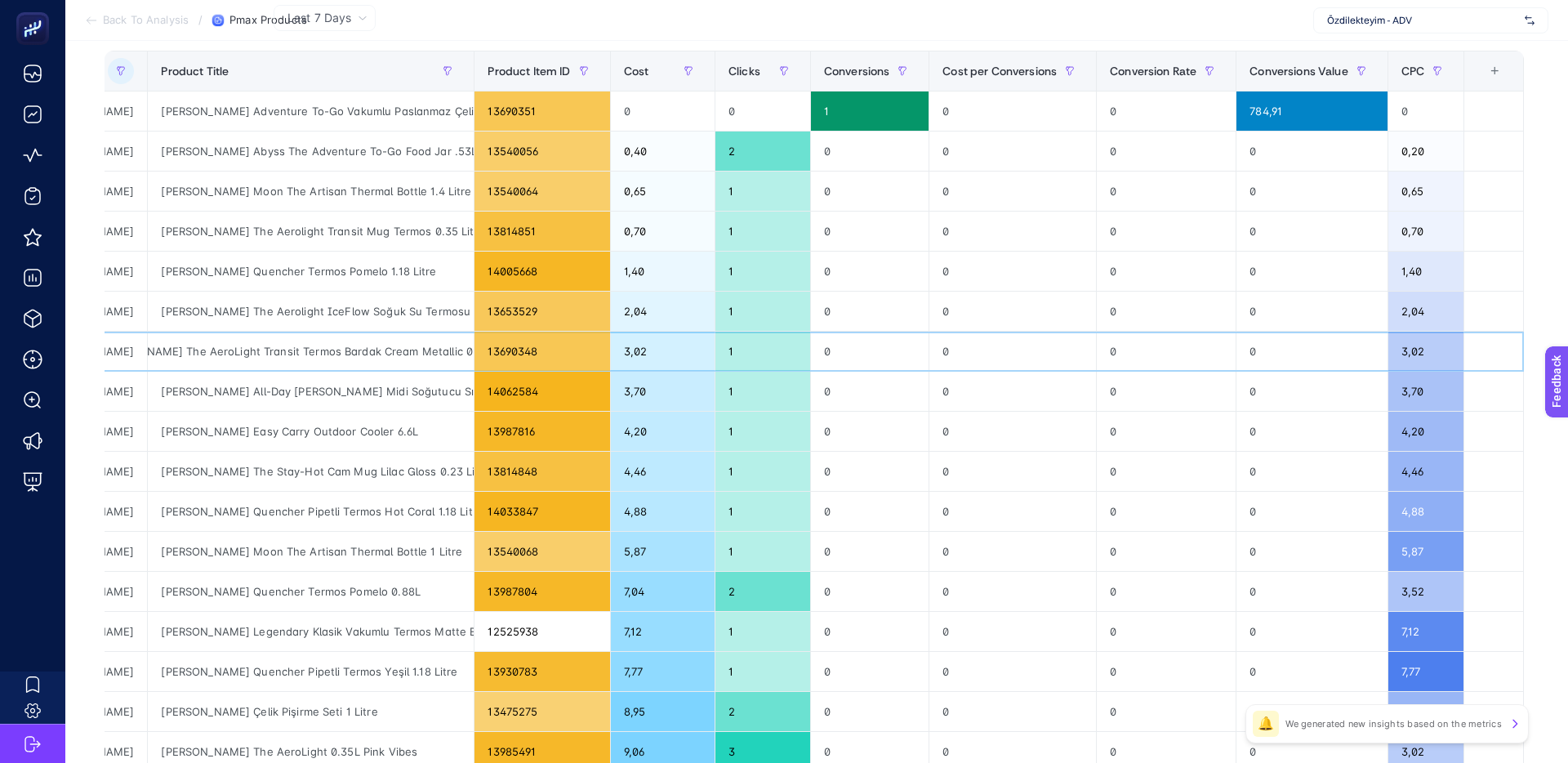
scroll to position [0, 0]
click at [1390, 353] on div "3,02" at bounding box center [1426, 351] width 75 height 40
click at [1421, 349] on div "3,02" at bounding box center [1426, 351] width 75 height 40
click at [1392, 351] on div "3,02" at bounding box center [1426, 351] width 75 height 40
click at [1423, 351] on div "3,02" at bounding box center [1426, 351] width 75 height 40
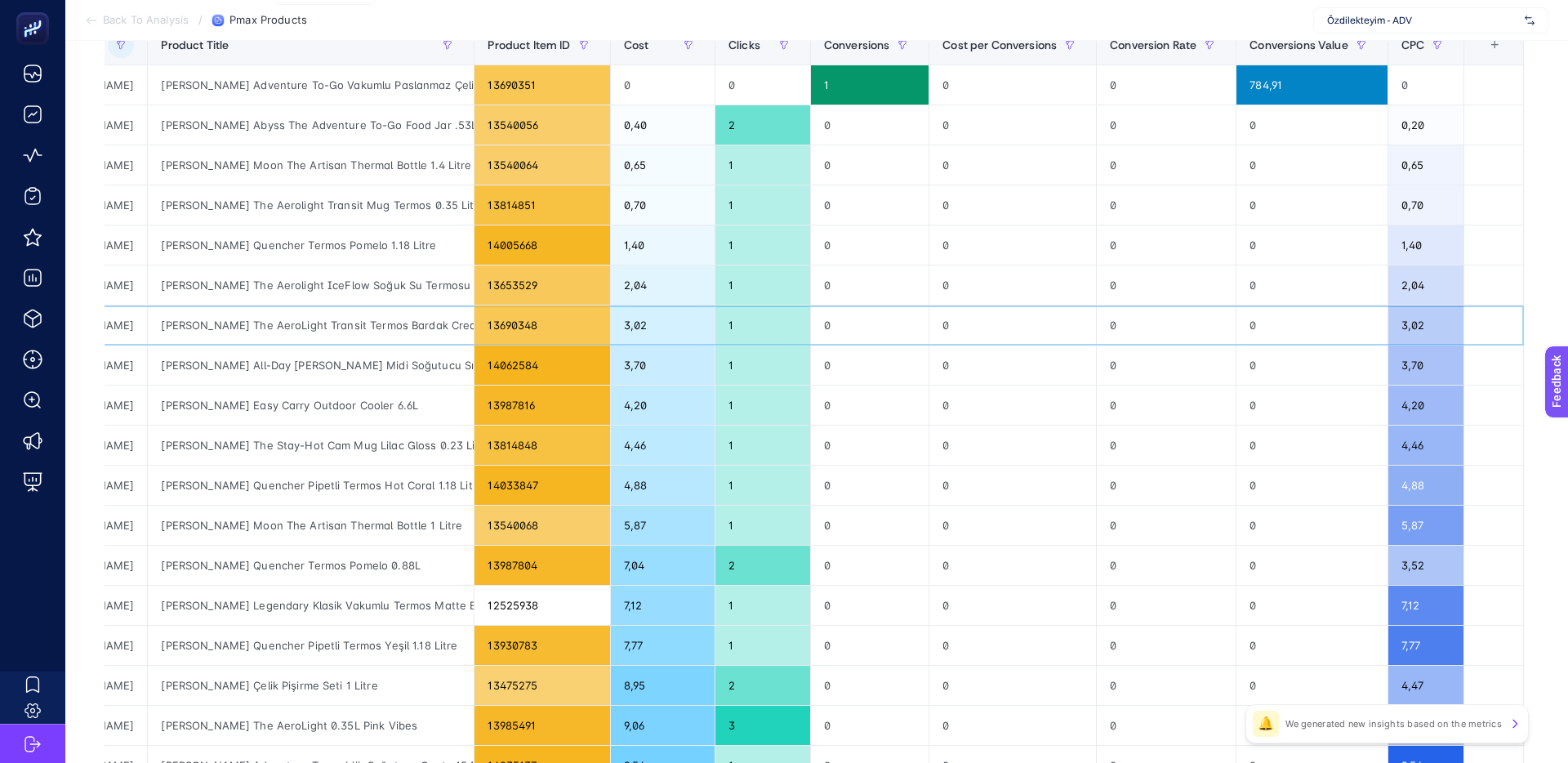
scroll to position [555, 0]
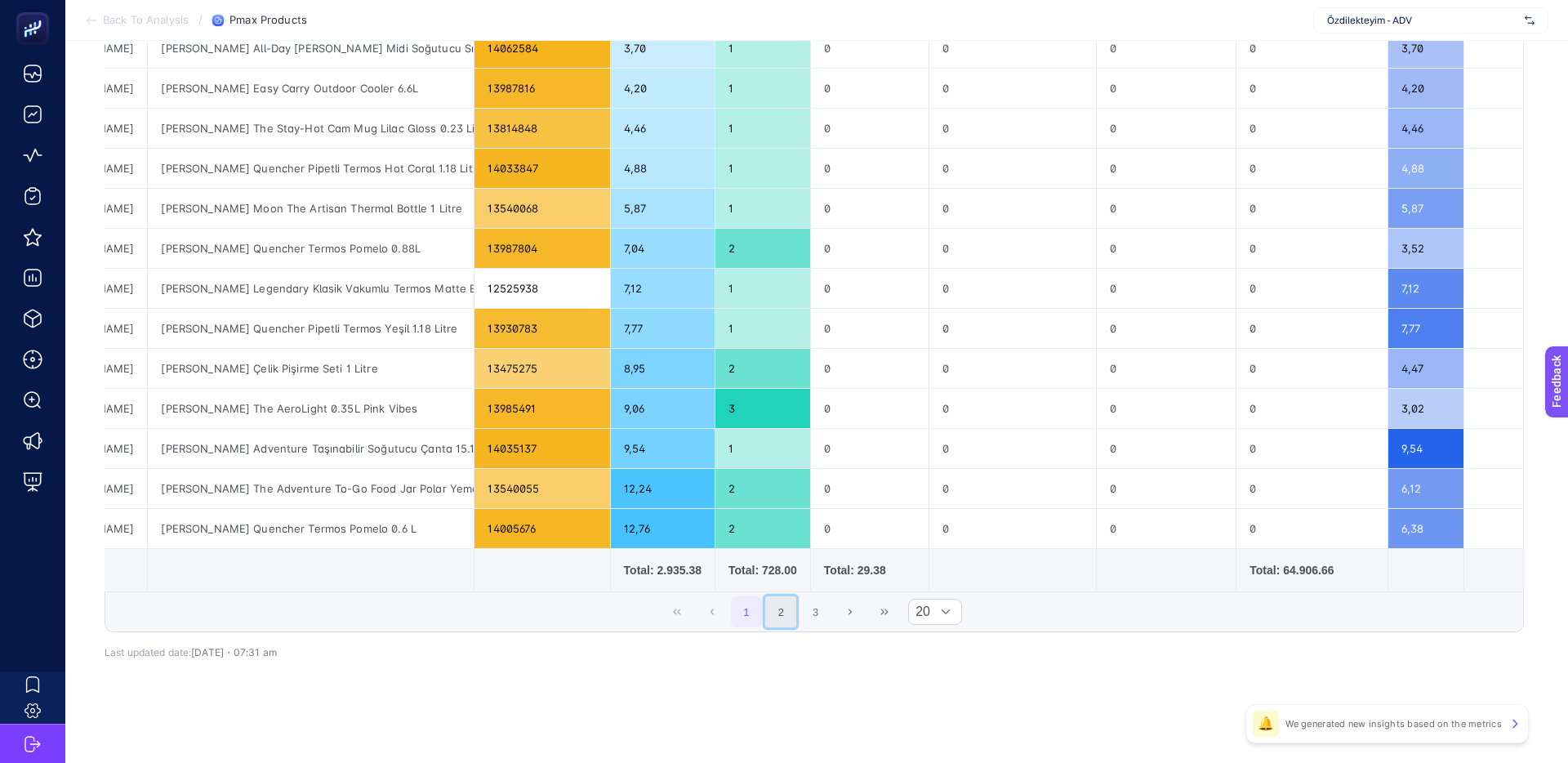
click at [789, 610] on button "2" at bounding box center [780, 611] width 31 height 31
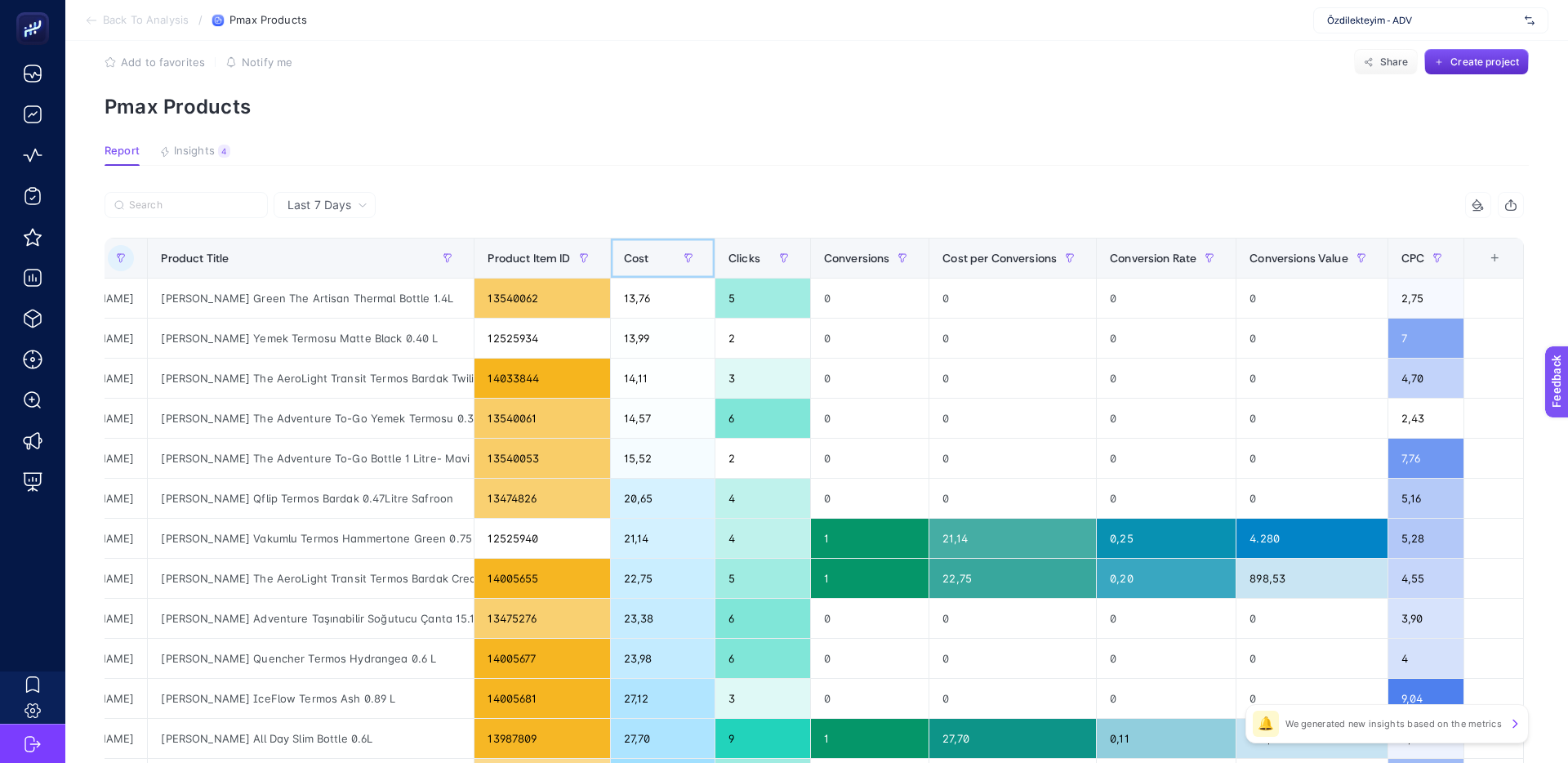
scroll to position [26, 0]
click at [640, 257] on div "Cost" at bounding box center [663, 257] width 77 height 26
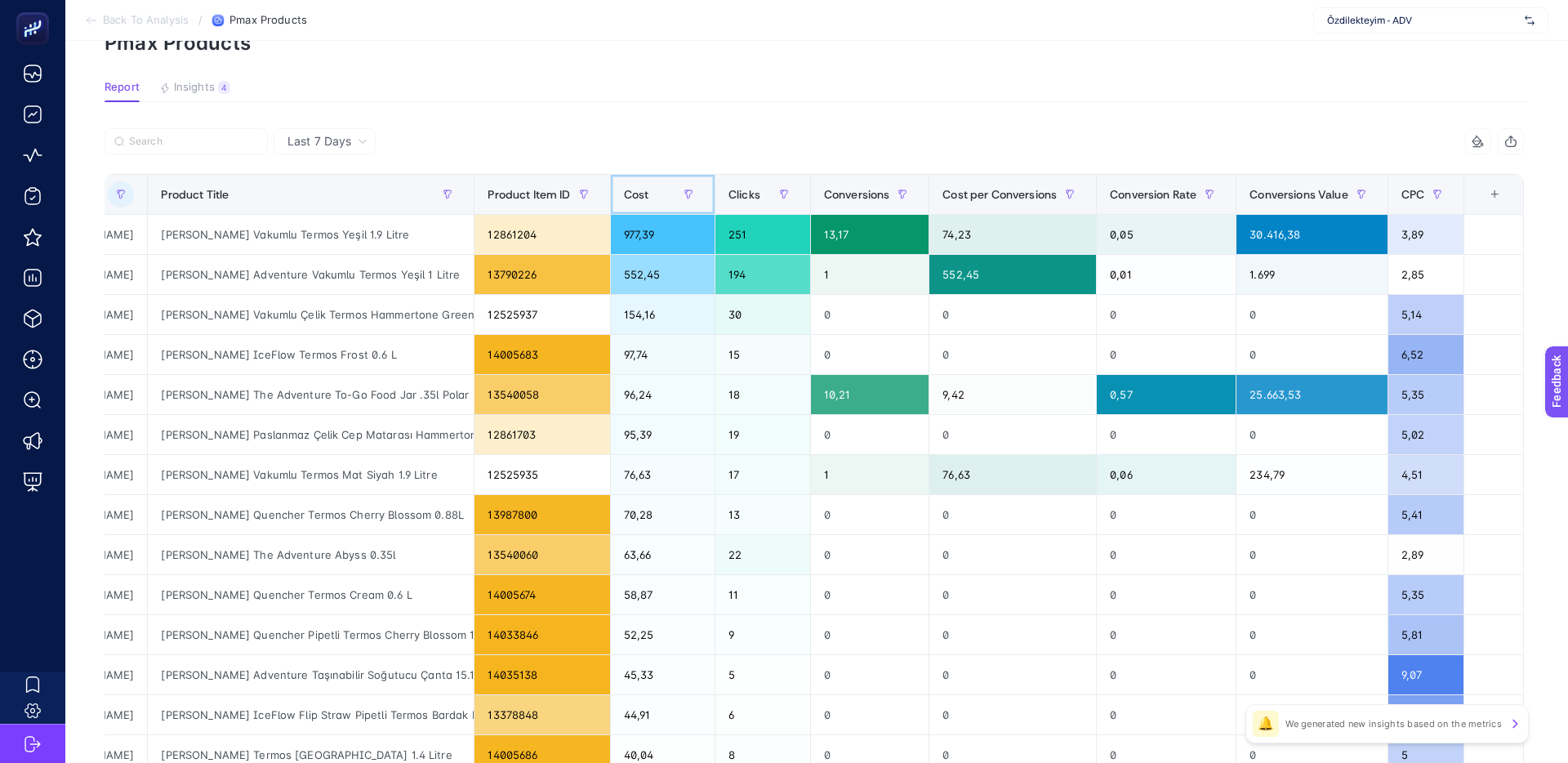
scroll to position [89, 0]
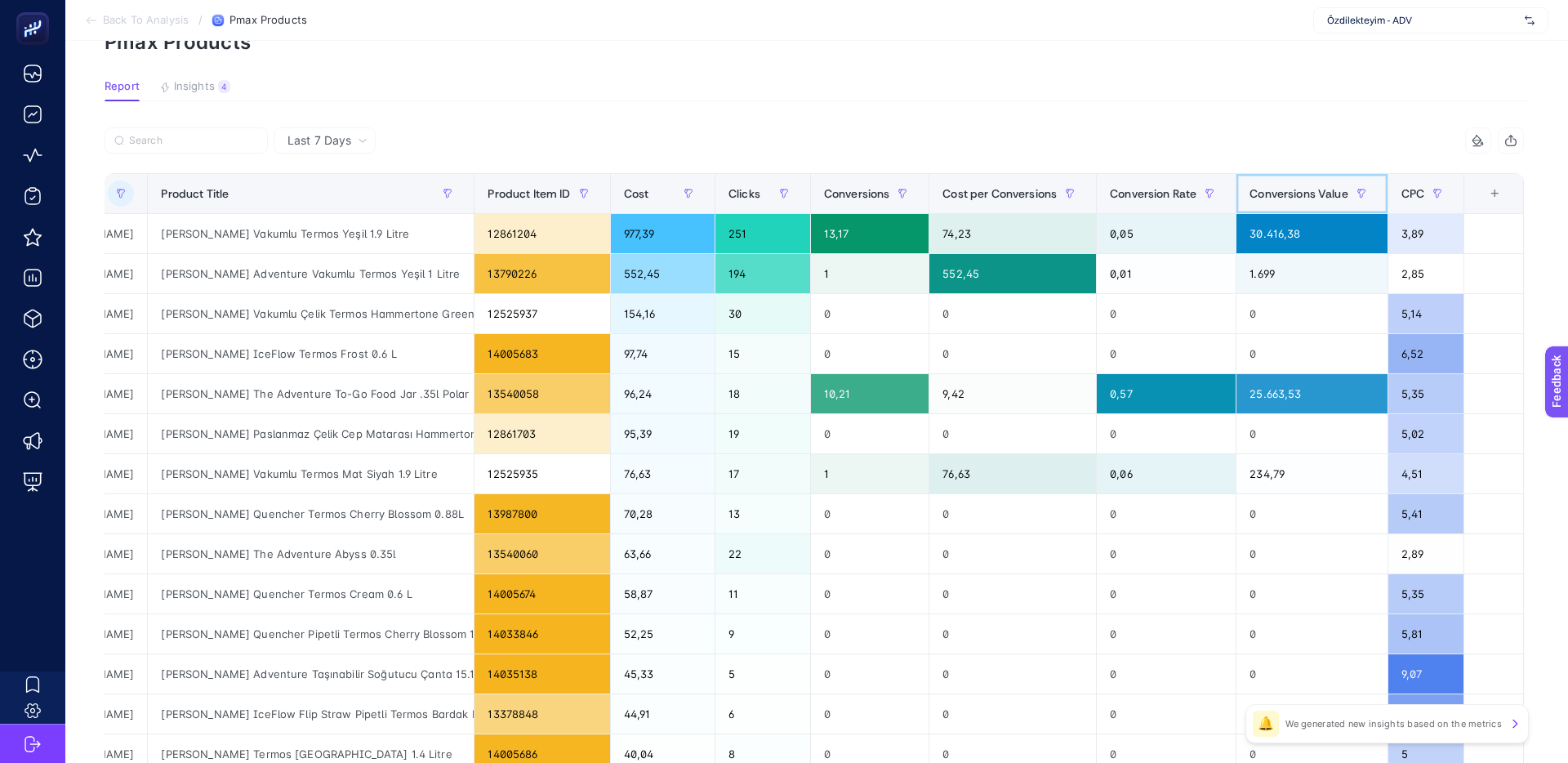
click at [1276, 196] on span "Conversions Value" at bounding box center [1298, 192] width 98 height 13
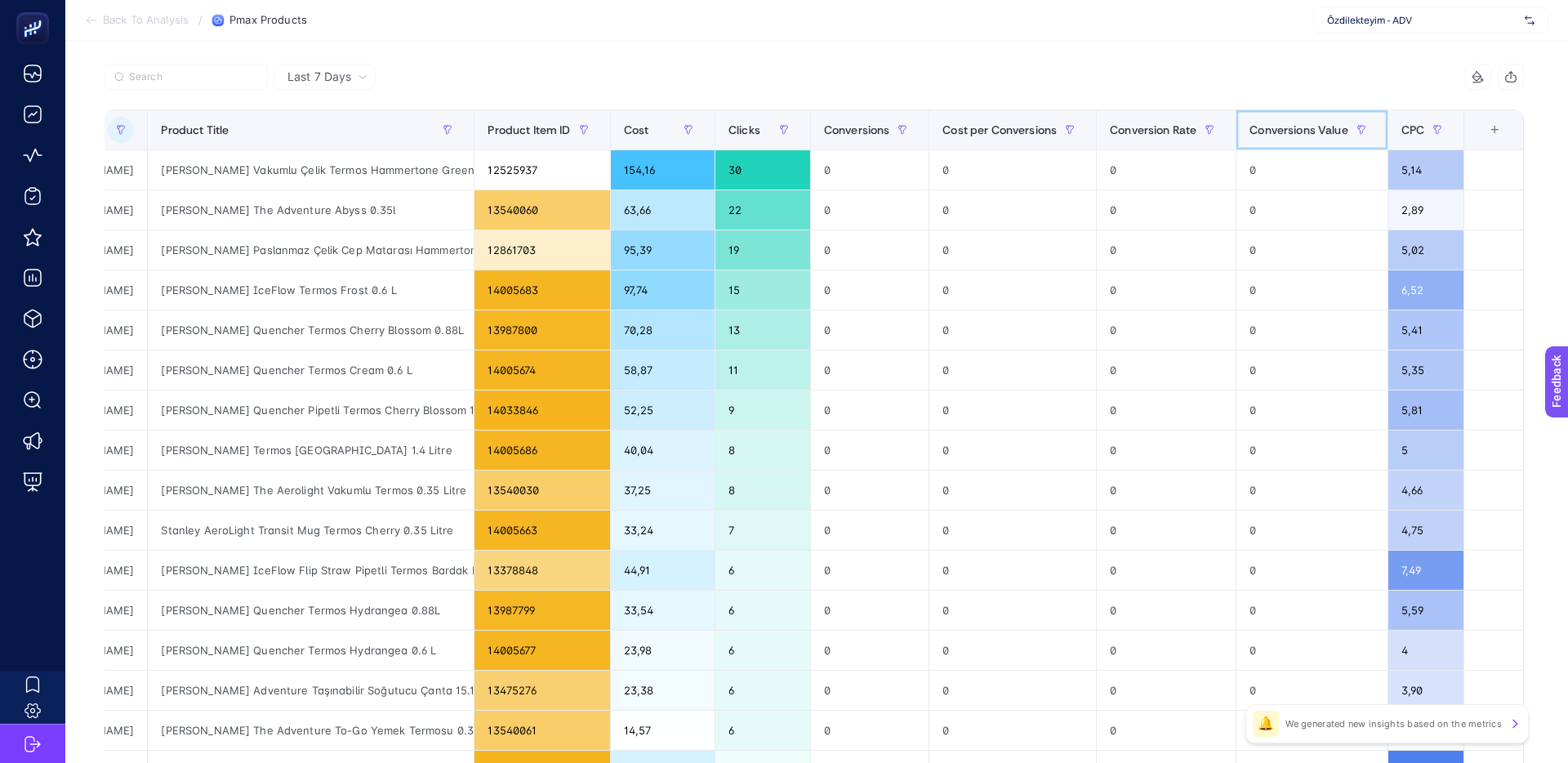
scroll to position [113, 0]
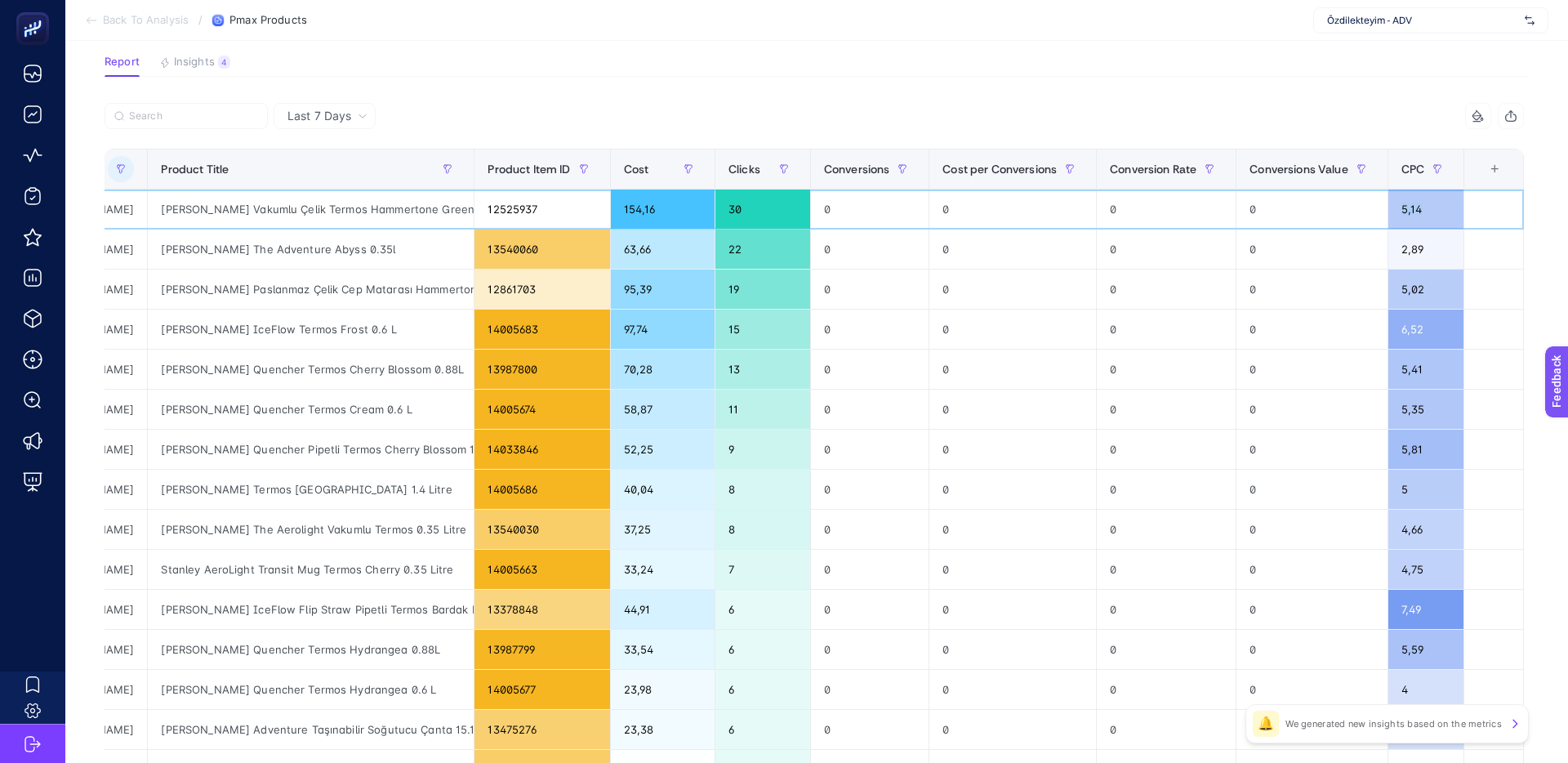
drag, startPoint x: 1432, startPoint y: 207, endPoint x: 1313, endPoint y: 208, distance: 119.0
click at [1313, 208] on tr "P.Max: Özdilekteyim Mağaza - Gıda Dışı - [PERSON_NAME] Vakumlu Çelik Termos Ham…" at bounding box center [696, 209] width 1654 height 40
click at [488, 210] on div "12525937" at bounding box center [542, 209] width 135 height 40
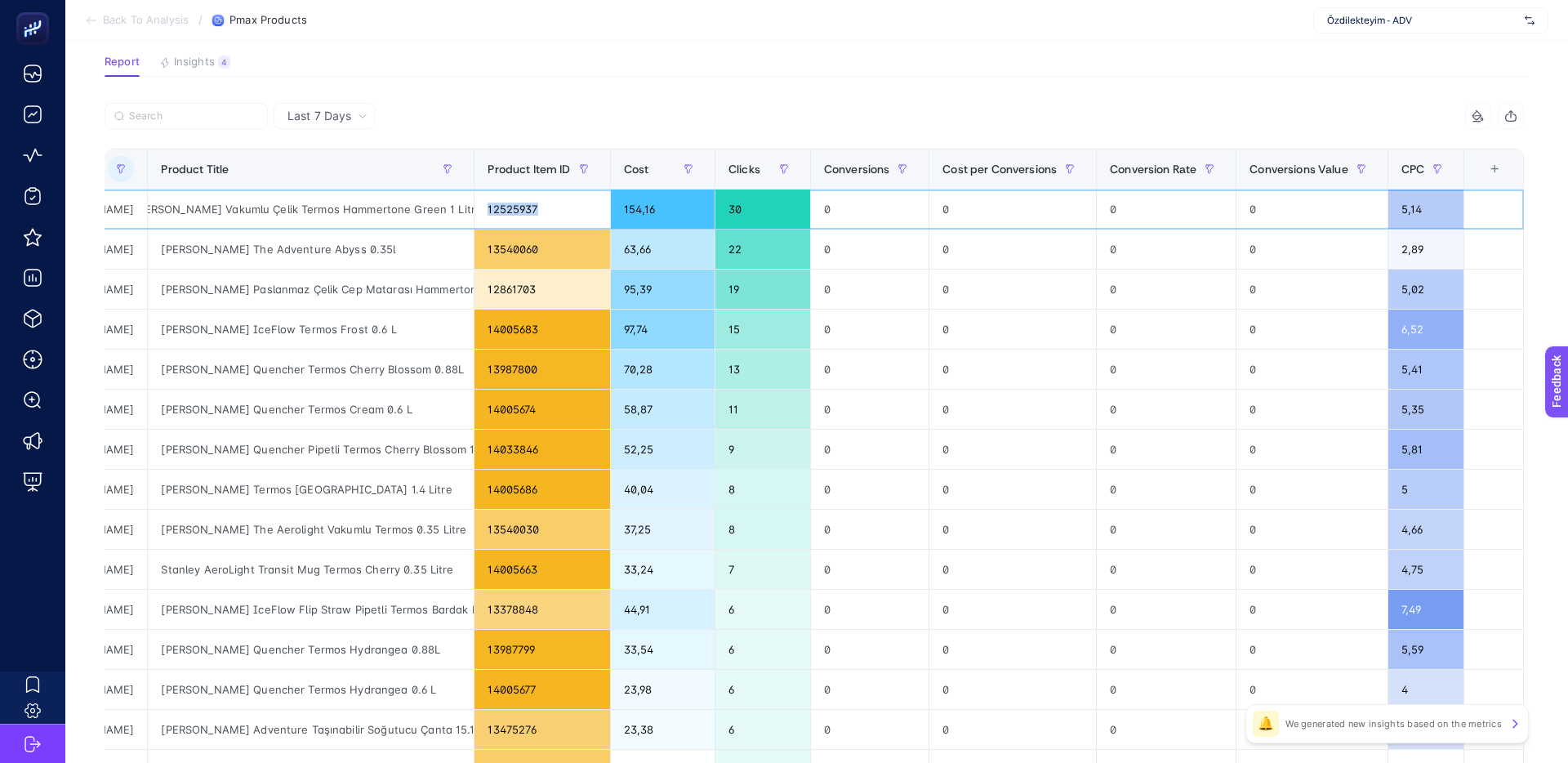
copy div "12525937"
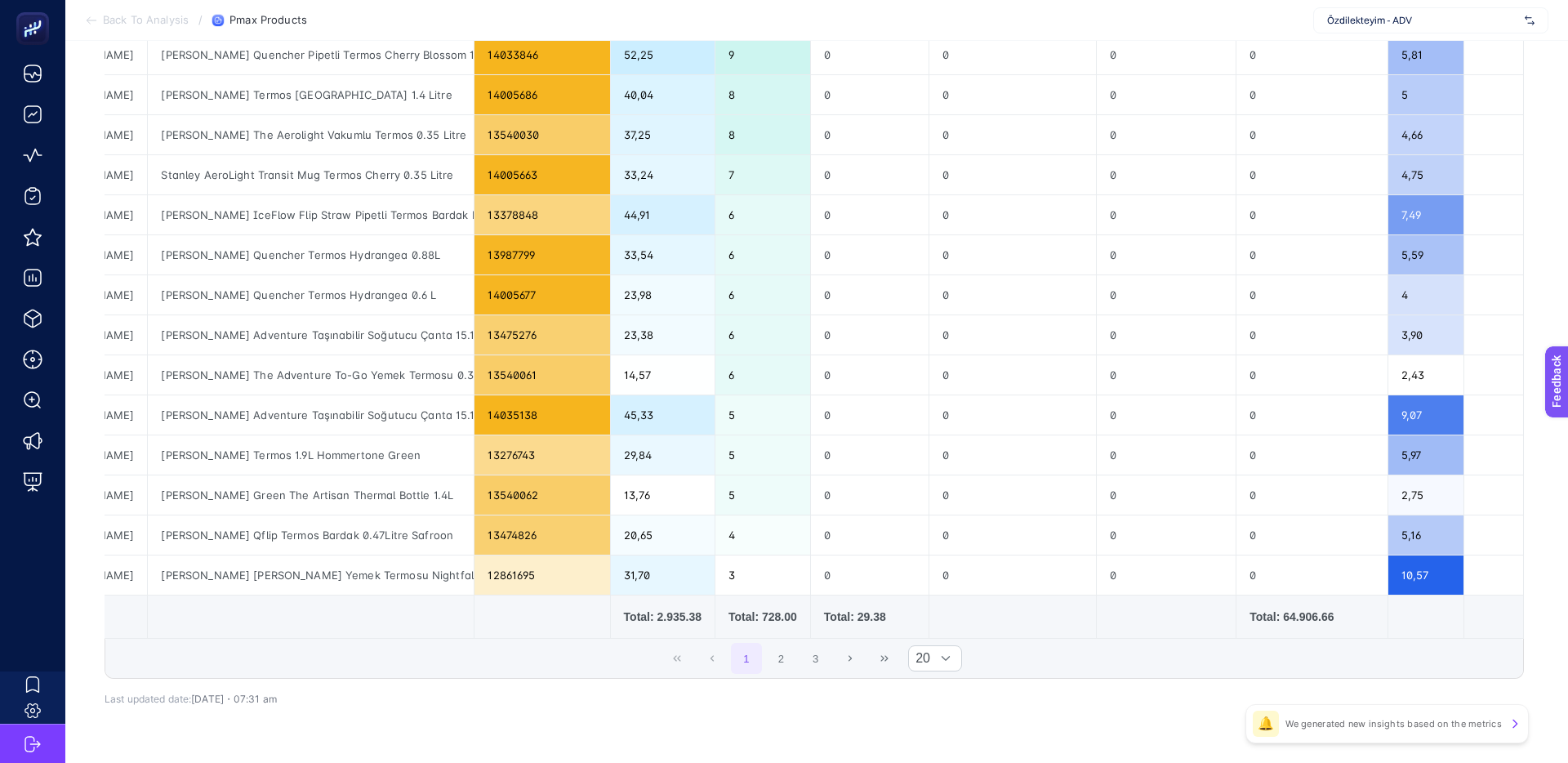
scroll to position [555, 0]
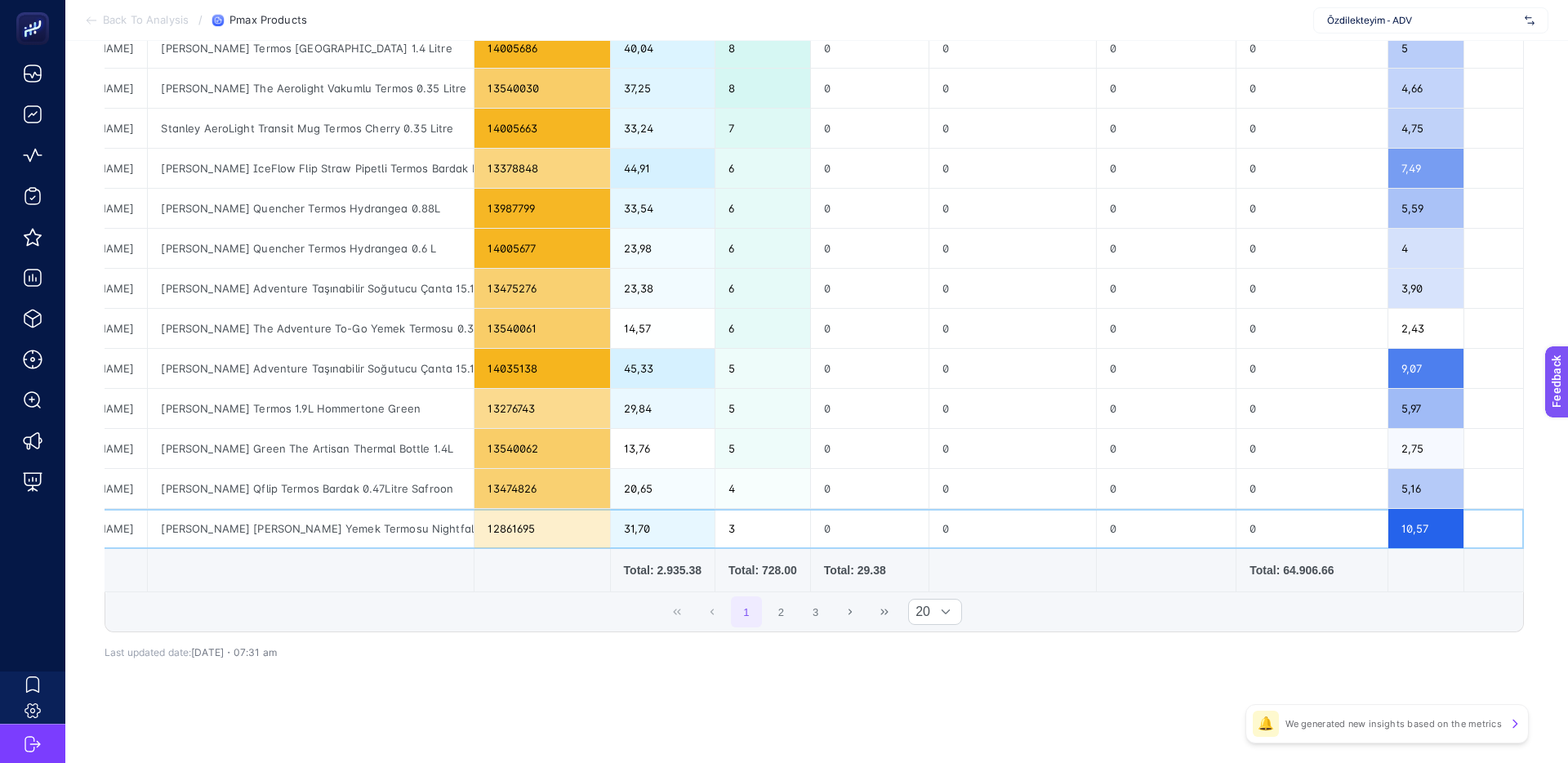
click at [613, 527] on div "31,70" at bounding box center [663, 529] width 104 height 40
drag, startPoint x: 607, startPoint y: 528, endPoint x: 653, endPoint y: 527, distance: 46.0
click at [653, 527] on div "31,70" at bounding box center [663, 529] width 104 height 40
click at [623, 527] on div "31,70" at bounding box center [663, 529] width 104 height 40
click at [766, 611] on button "2" at bounding box center [780, 611] width 31 height 31
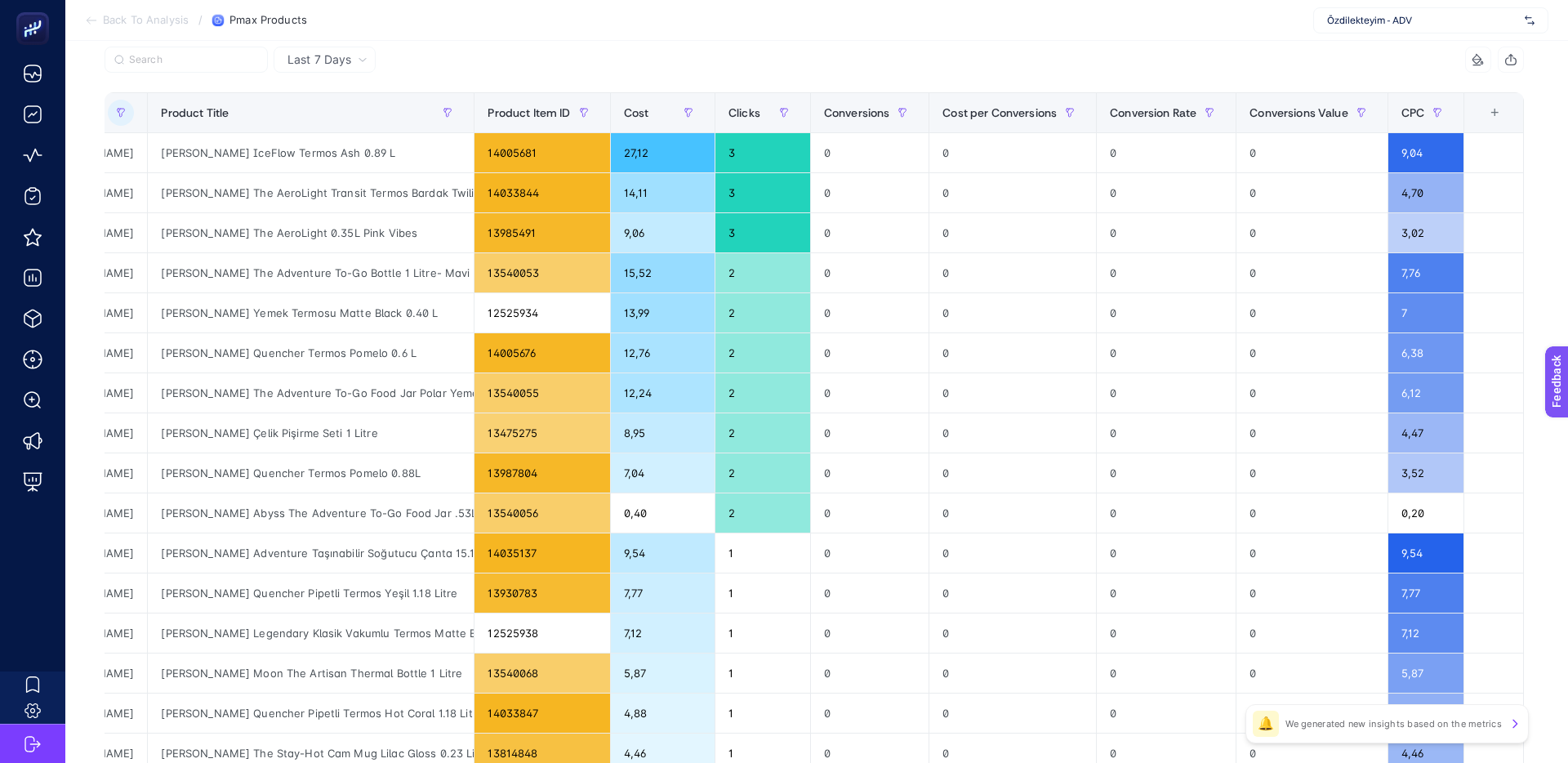
scroll to position [0, 0]
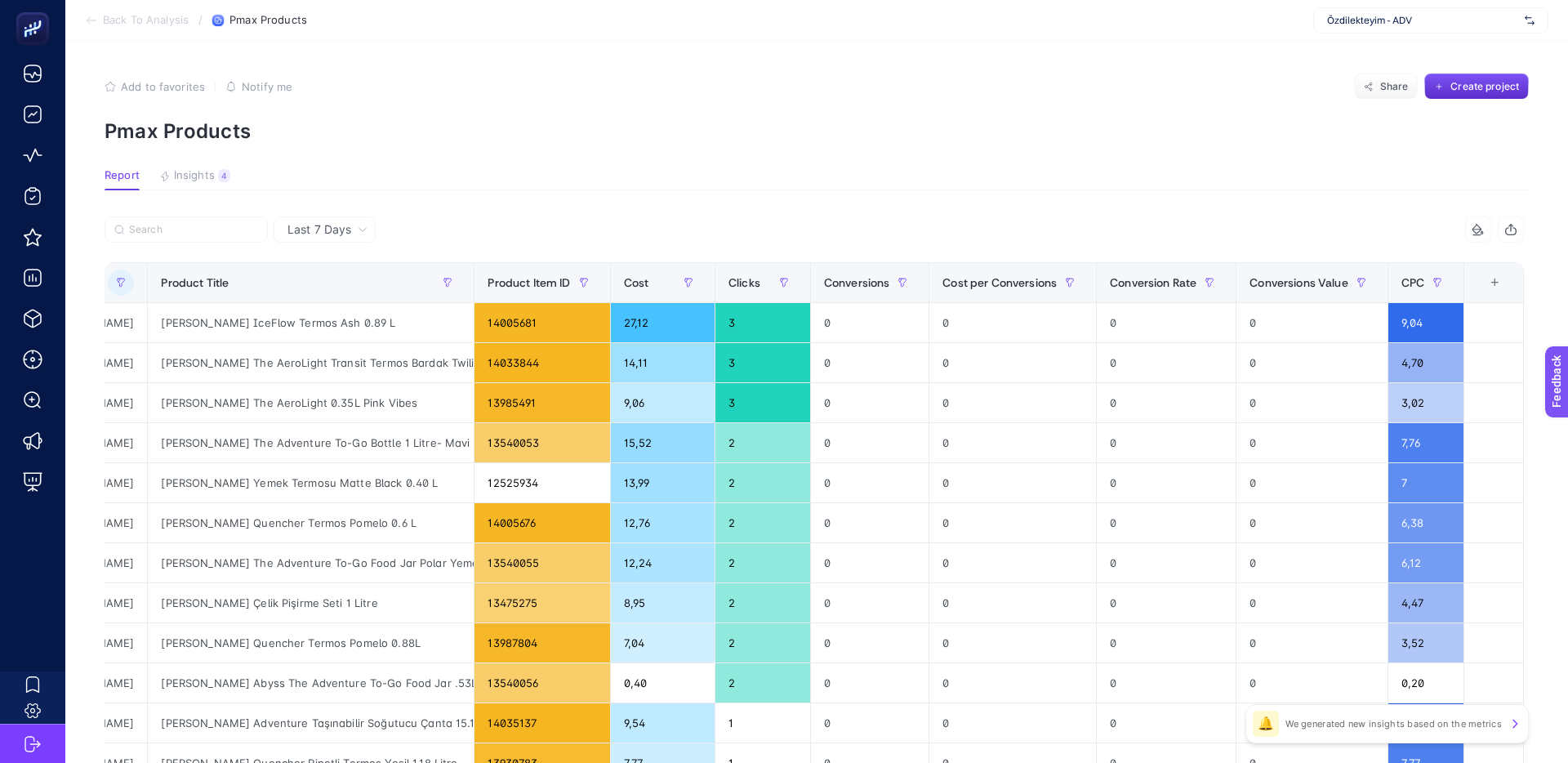
click at [353, 222] on div "Last 7 Days" at bounding box center [325, 229] width 102 height 26
click at [340, 231] on span "Last 7 Days" at bounding box center [320, 229] width 64 height 16
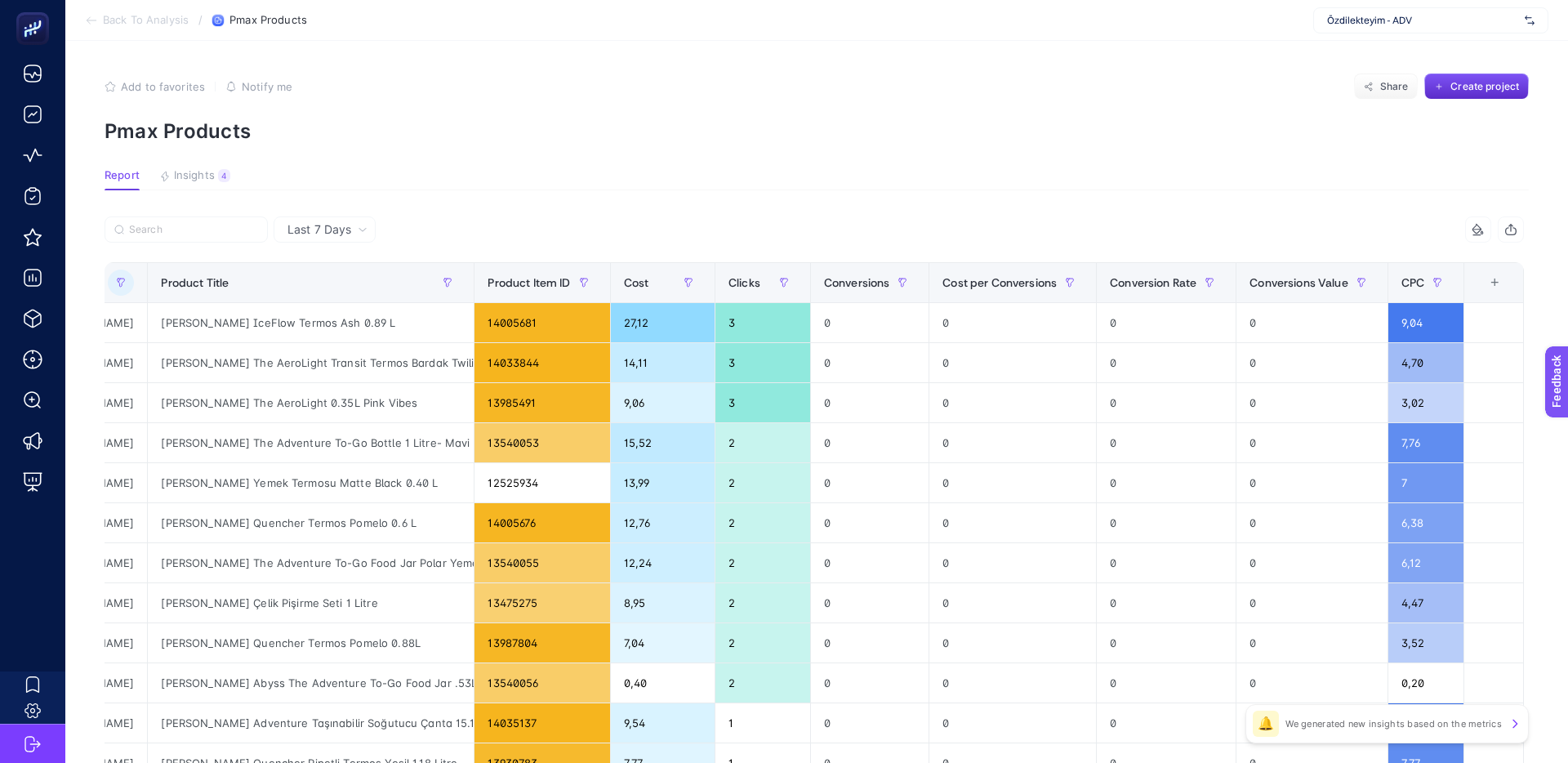
click at [353, 232] on div "Last 7 Days" at bounding box center [327, 230] width 93 height 12
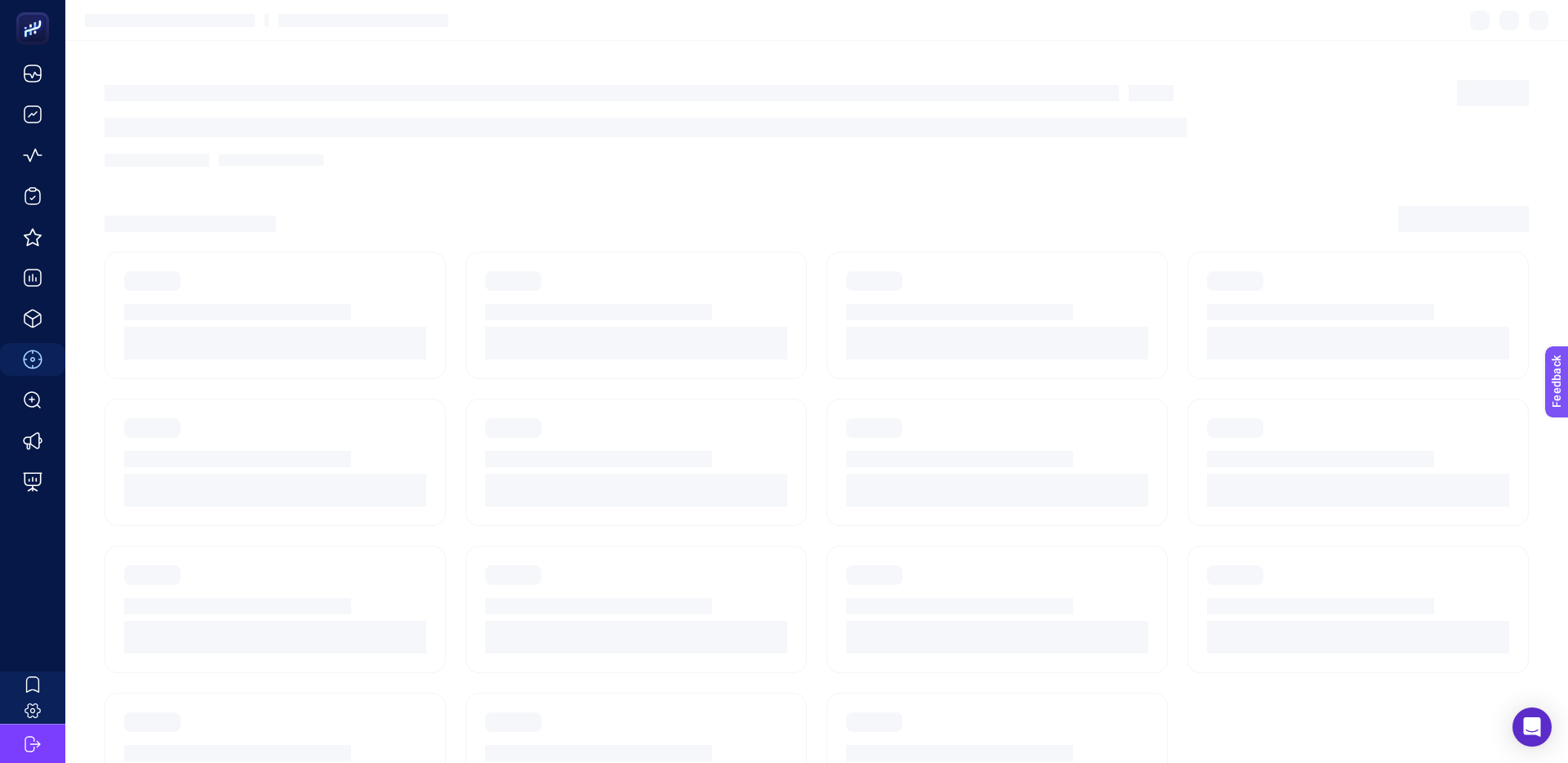
scroll to position [39, 0]
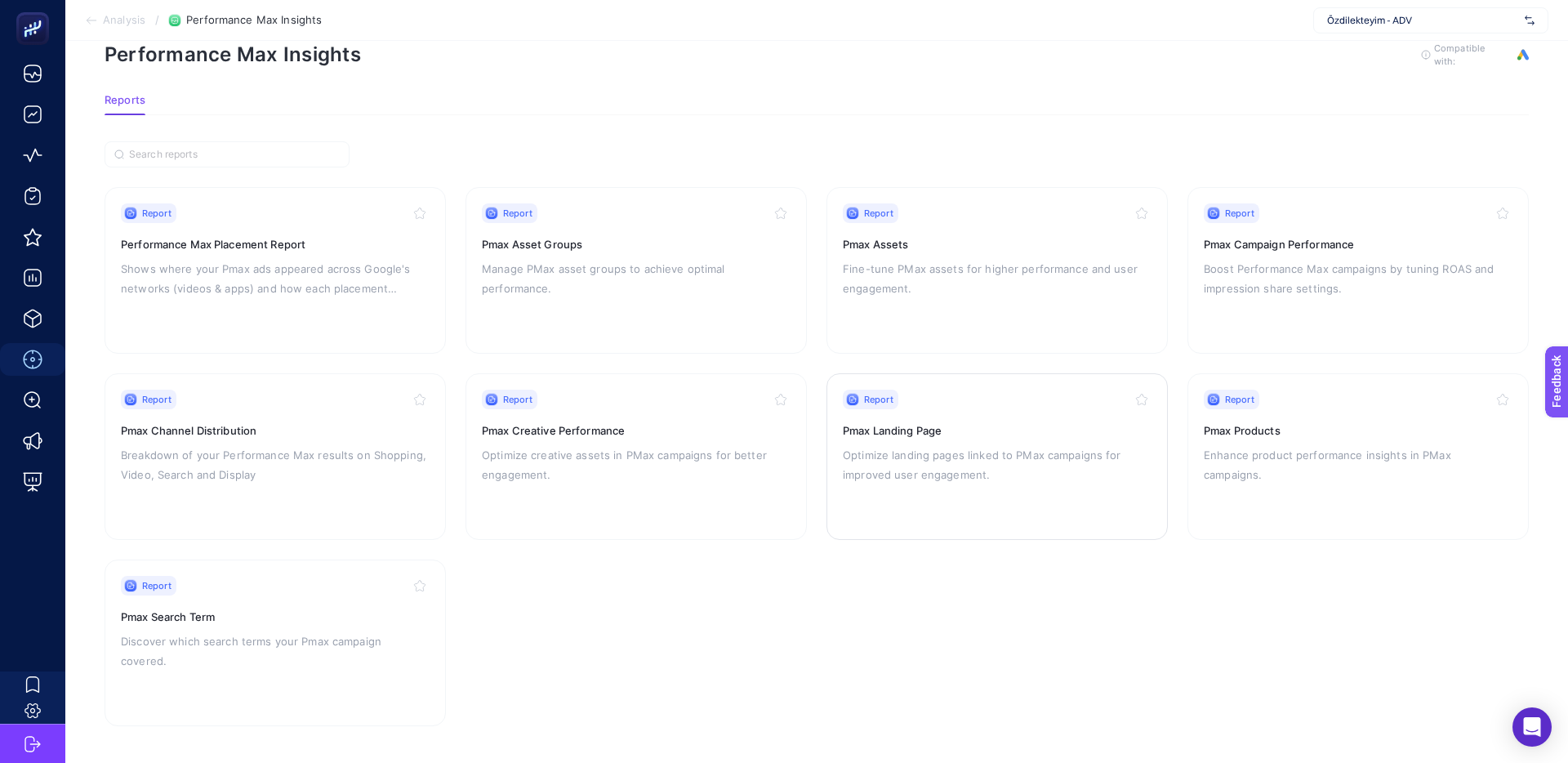
click at [899, 445] on p "Optimize landing pages linked to PMax campaigns for improved user engagement." at bounding box center [996, 465] width 309 height 40
